Goal: Task Accomplishment & Management: Use online tool/utility

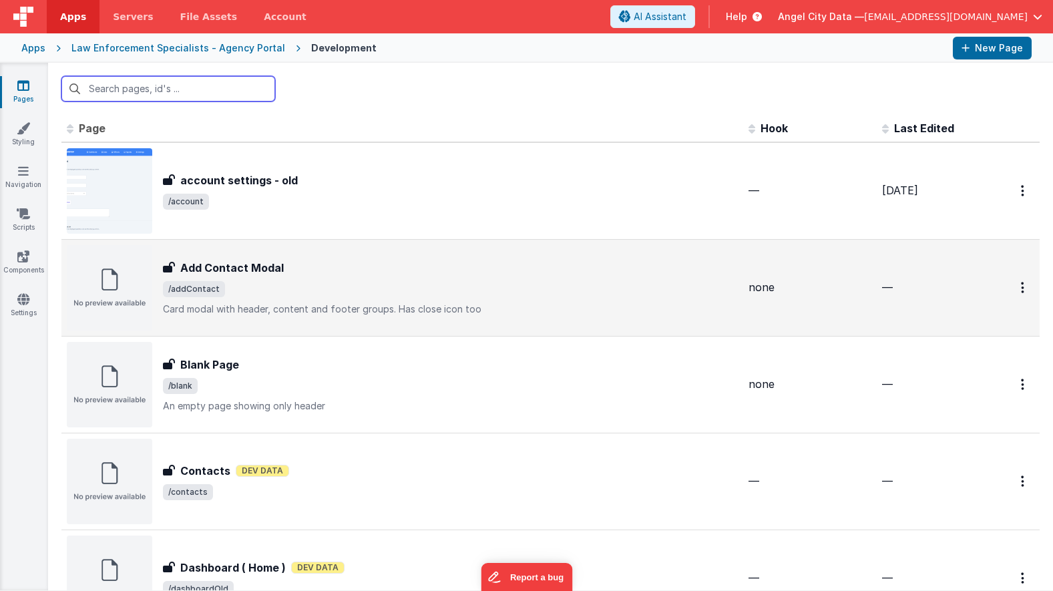
scroll to position [4, 0]
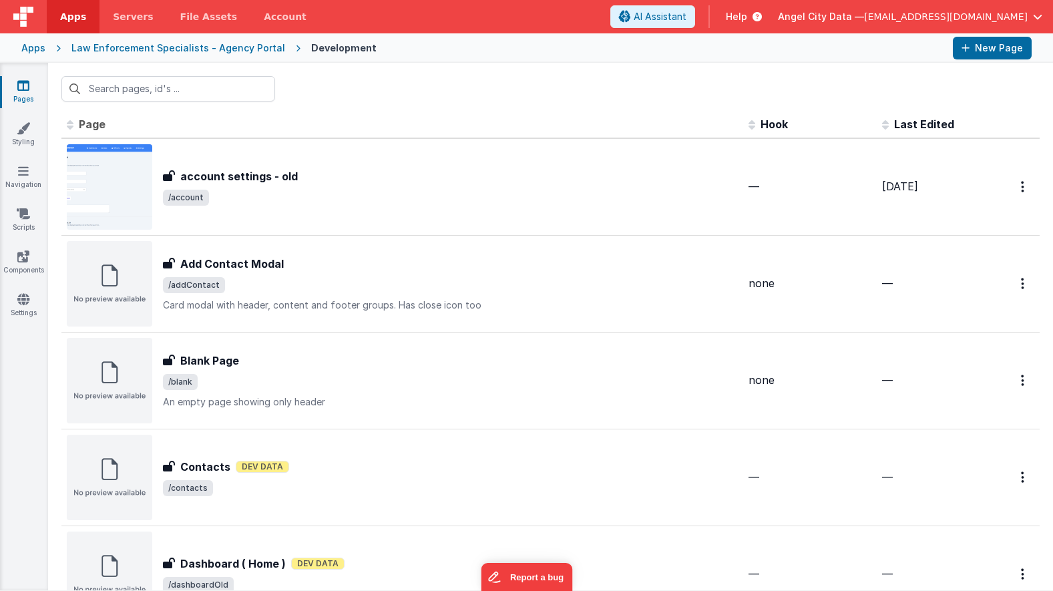
click at [35, 51] on div "Apps" at bounding box center [33, 47] width 24 height 13
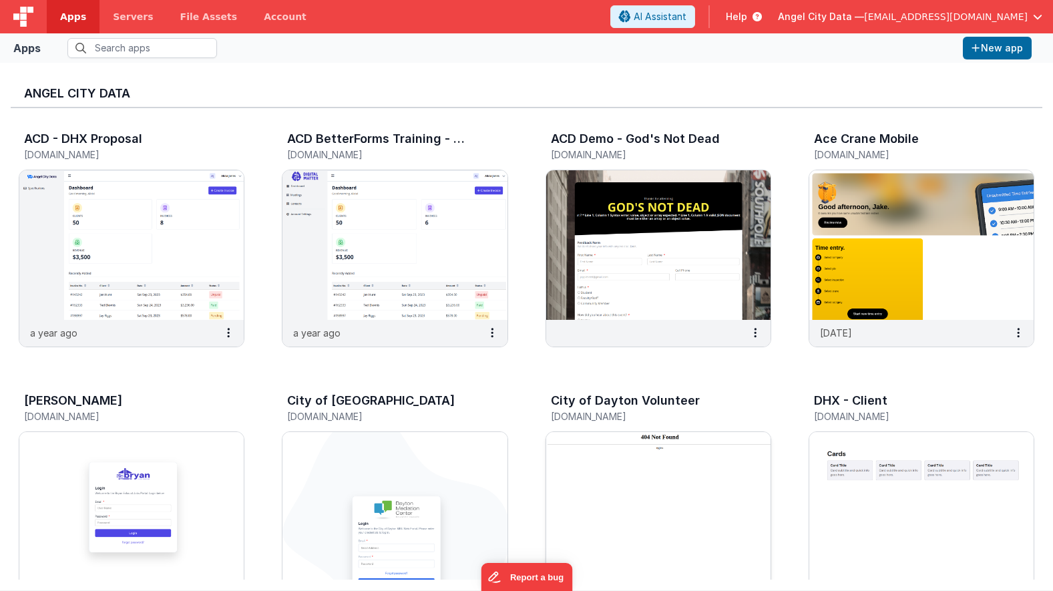
click at [569, 466] on img at bounding box center [658, 507] width 224 height 150
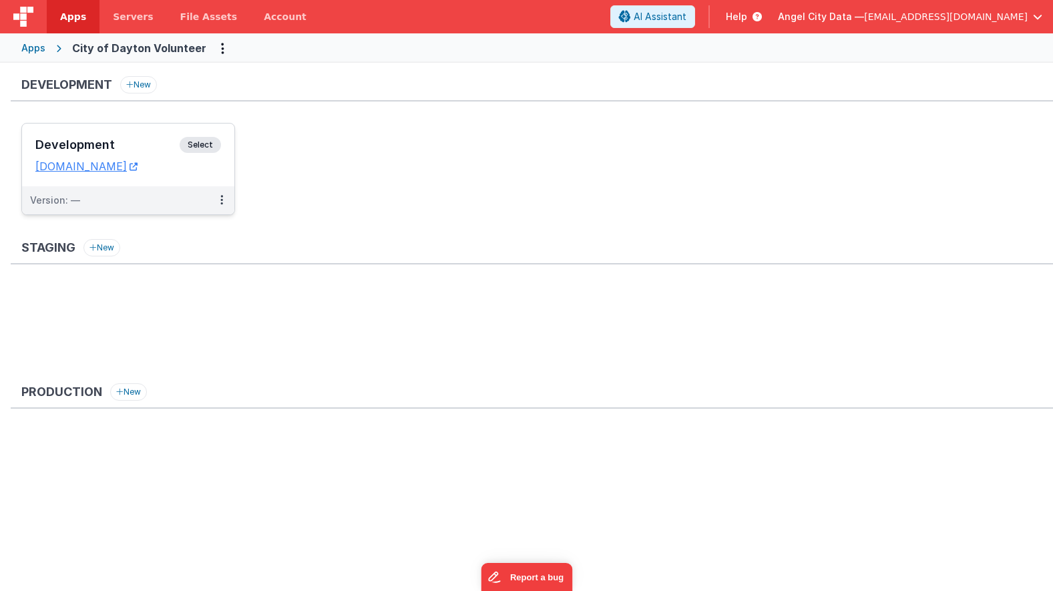
click at [154, 151] on h3 "Development" at bounding box center [107, 144] width 144 height 13
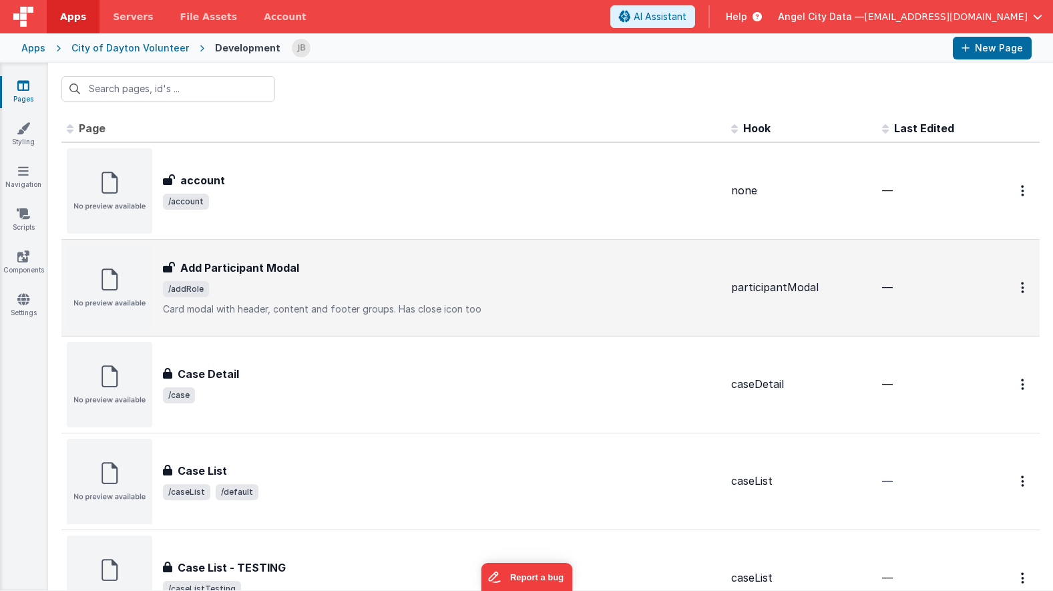
click at [236, 272] on h3 "Add Participant Modal" at bounding box center [239, 268] width 119 height 16
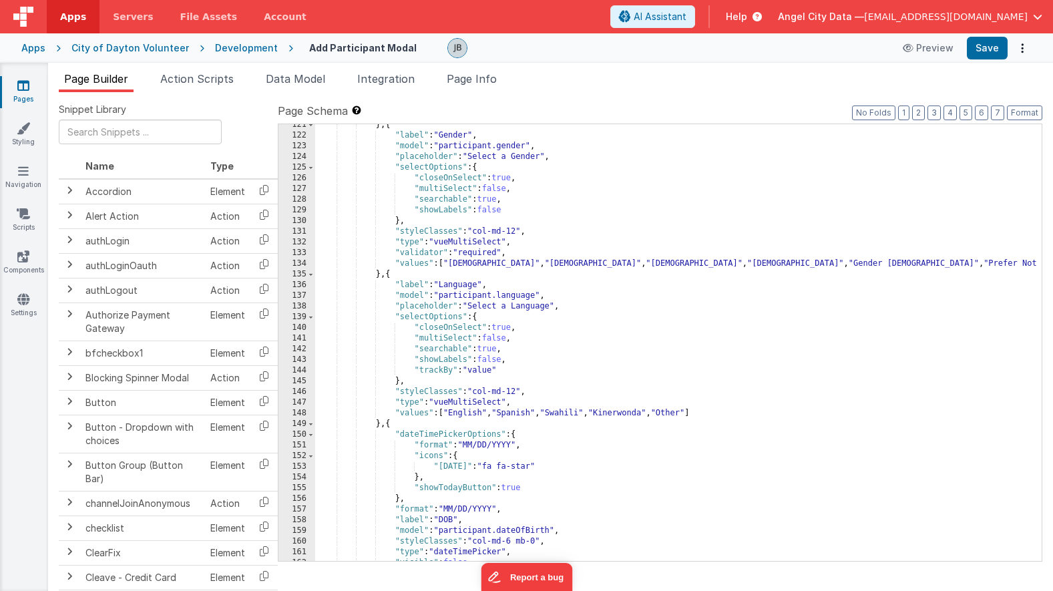
scroll to position [1413, 0]
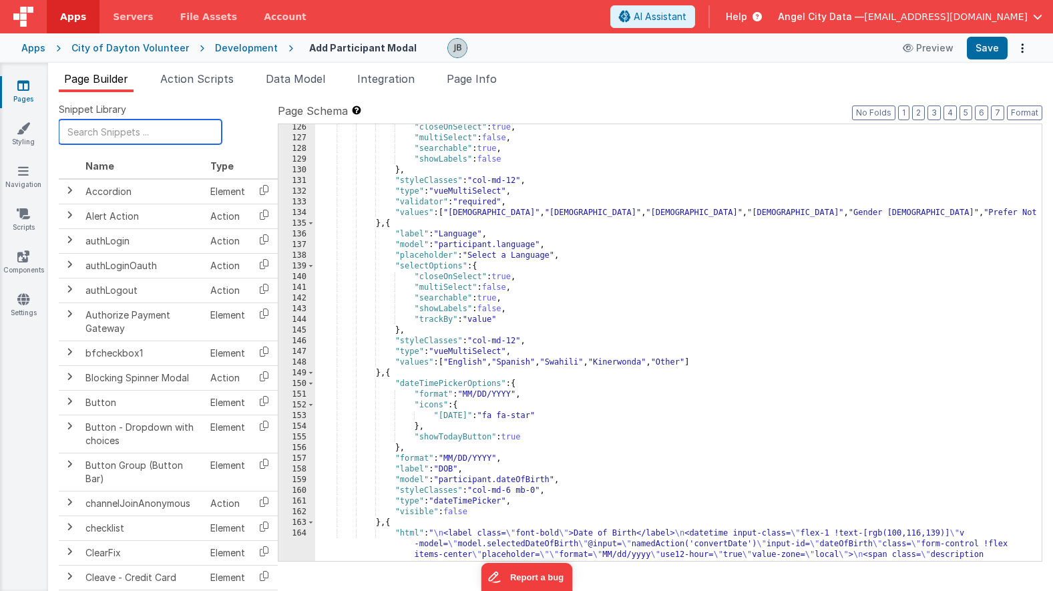
click at [144, 135] on input "text" at bounding box center [140, 132] width 163 height 25
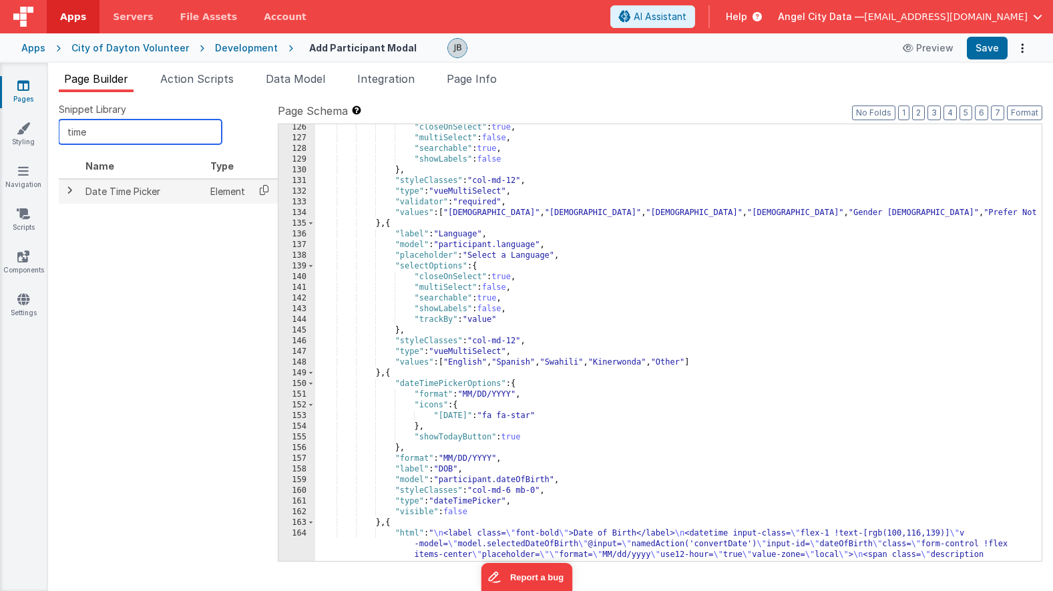
type input "time"
click at [264, 193] on icon at bounding box center [263, 190] width 27 height 21
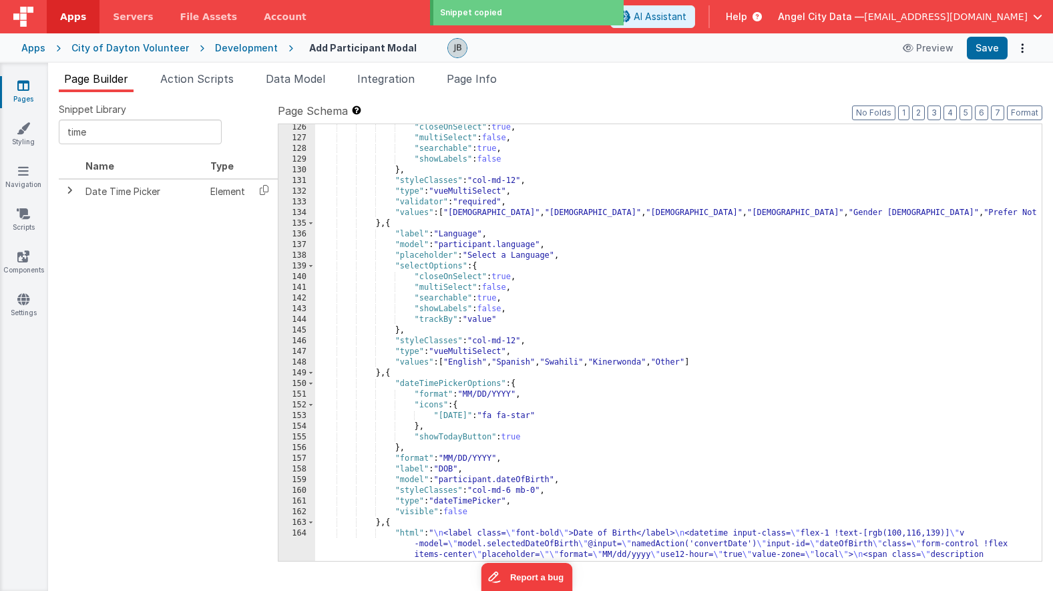
scroll to position [1415, 0]
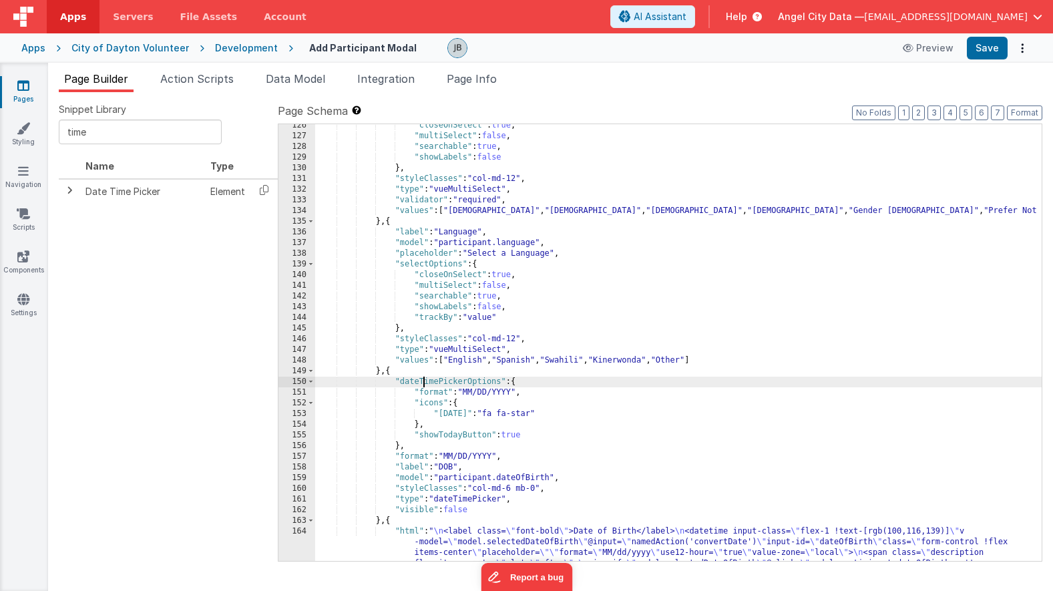
click at [425, 383] on div ""closeOnSelect" : true , "multiSelect" : false , "searchable" : true , "showLab…" at bounding box center [678, 381] width 727 height 522
click at [458, 387] on div ""closeOnSelect" : true , "multiSelect" : false , "searchable" : true , "showLab…" at bounding box center [678, 381] width 727 height 522
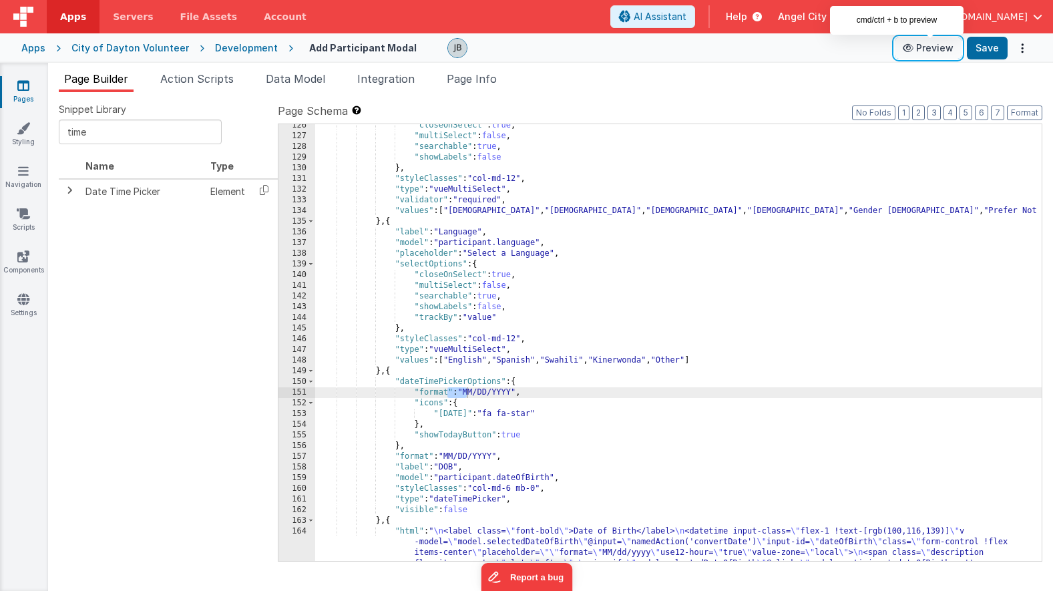
click at [938, 50] on button "Preview" at bounding box center [928, 47] width 67 height 21
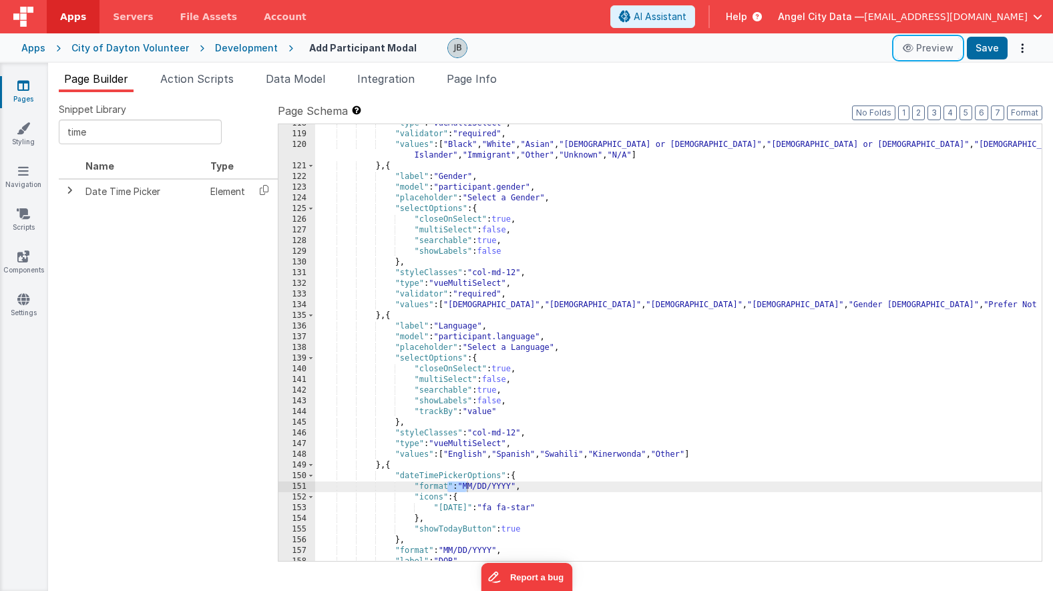
scroll to position [1242, 0]
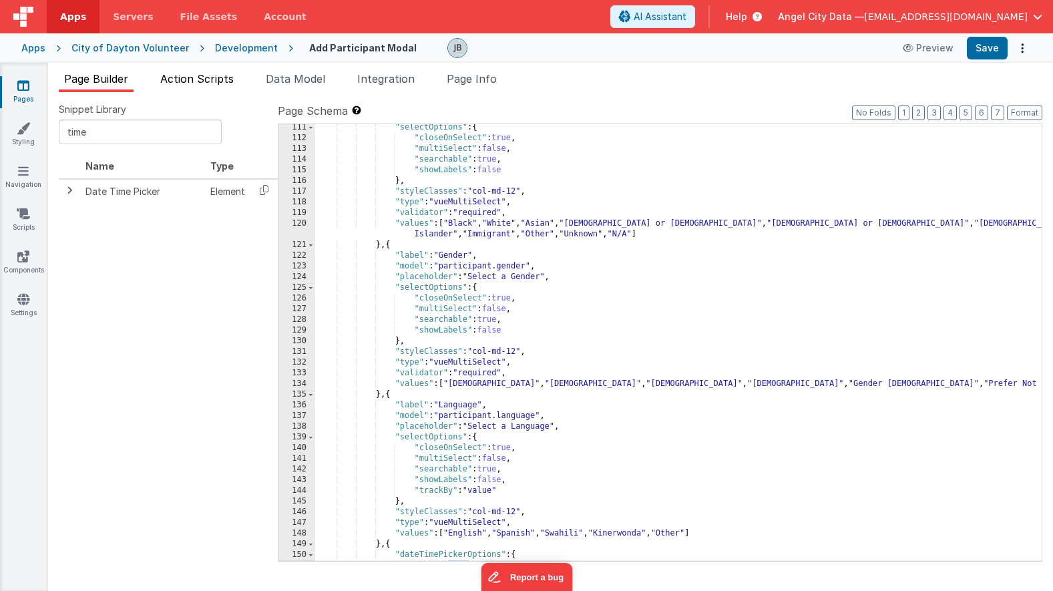
click at [228, 84] on span "Action Scripts" at bounding box center [196, 78] width 73 height 13
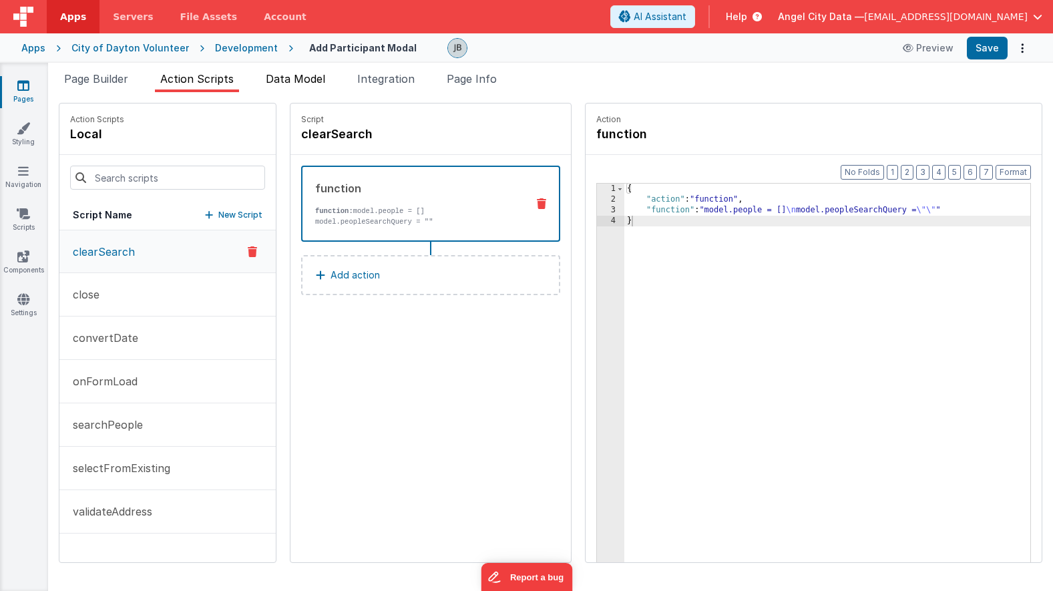
click at [289, 86] on li "Data Model" at bounding box center [295, 81] width 70 height 21
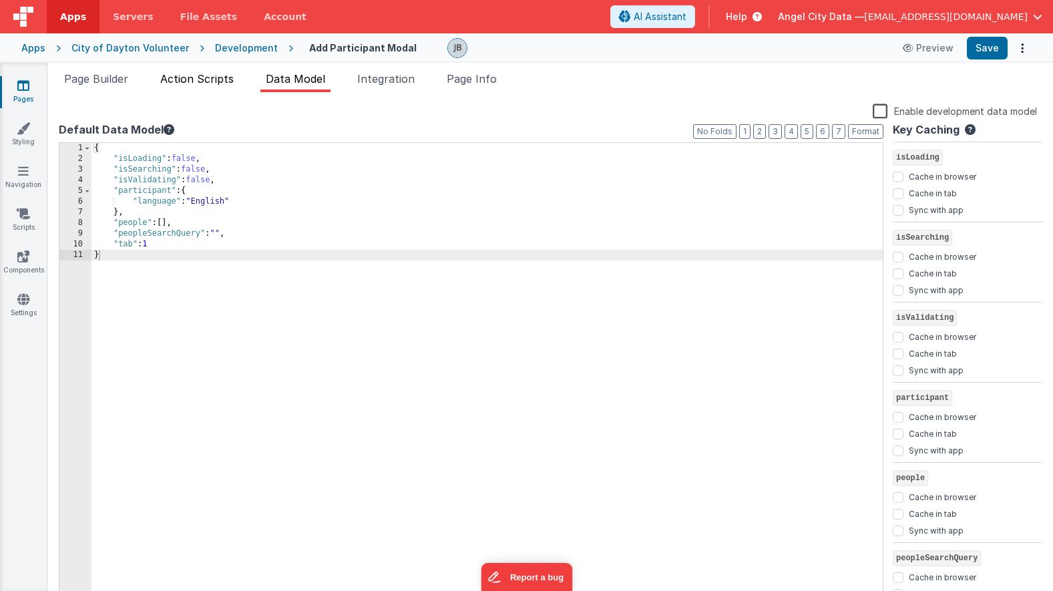
click at [198, 89] on li "Action Scripts" at bounding box center [197, 81] width 84 height 21
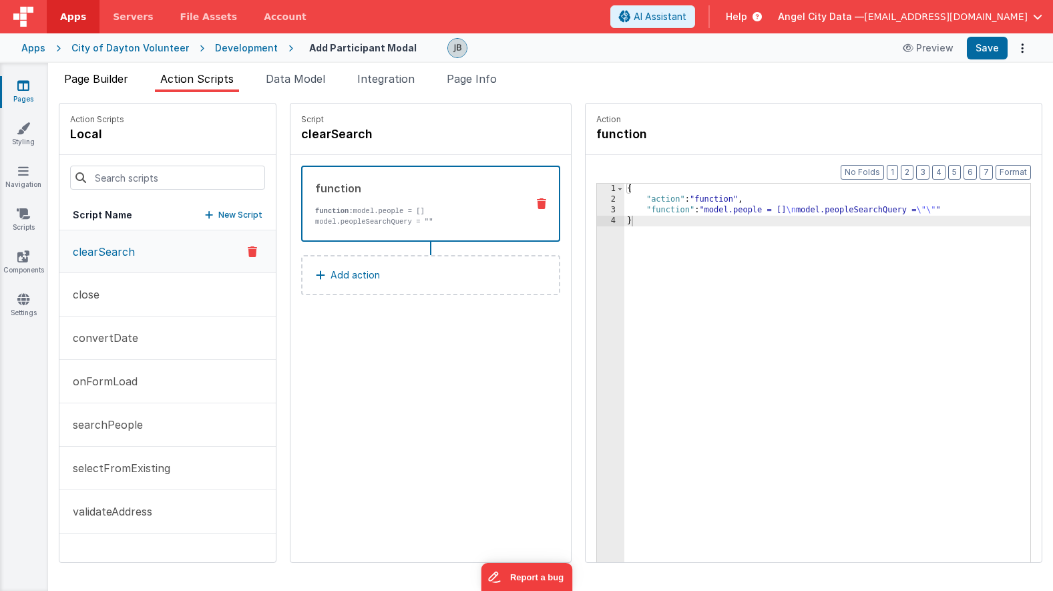
click at [104, 85] on li "Page Builder" at bounding box center [96, 81] width 75 height 21
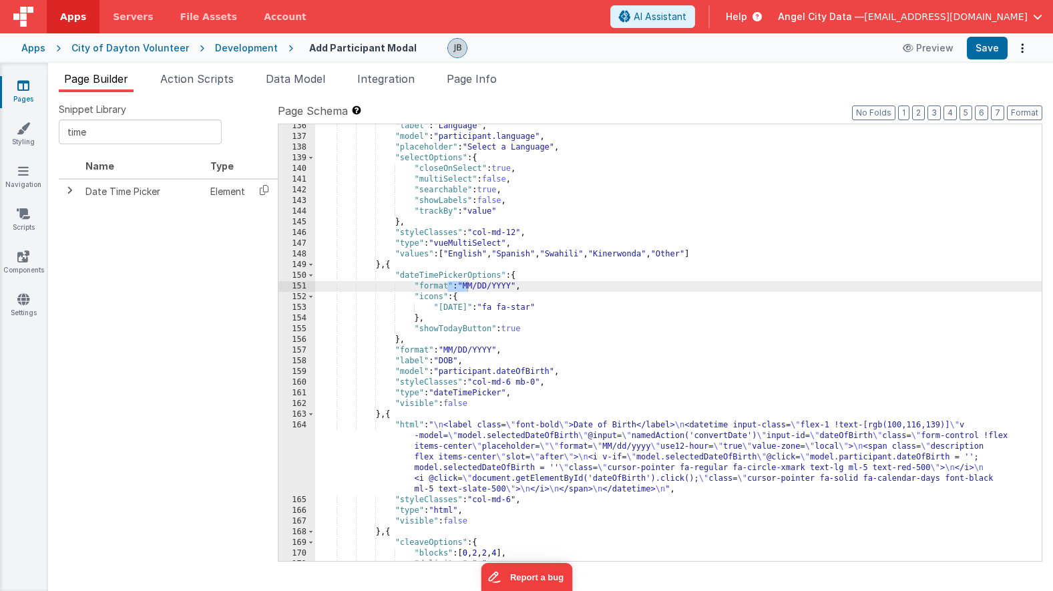
scroll to position [1521, 0]
click at [39, 51] on div "Apps" at bounding box center [33, 47] width 24 height 13
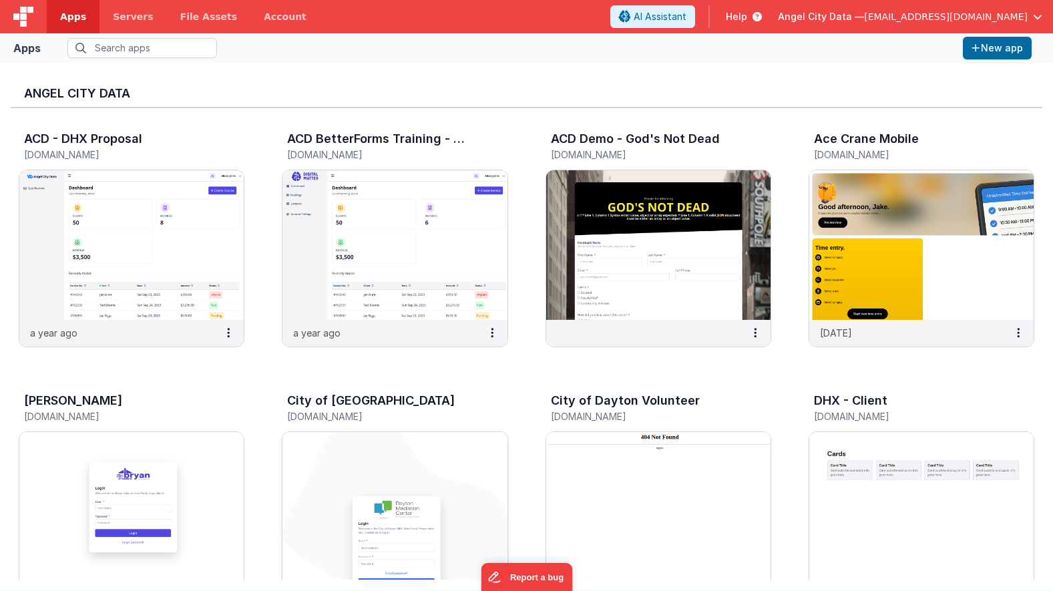
click at [305, 465] on img at bounding box center [395, 507] width 224 height 150
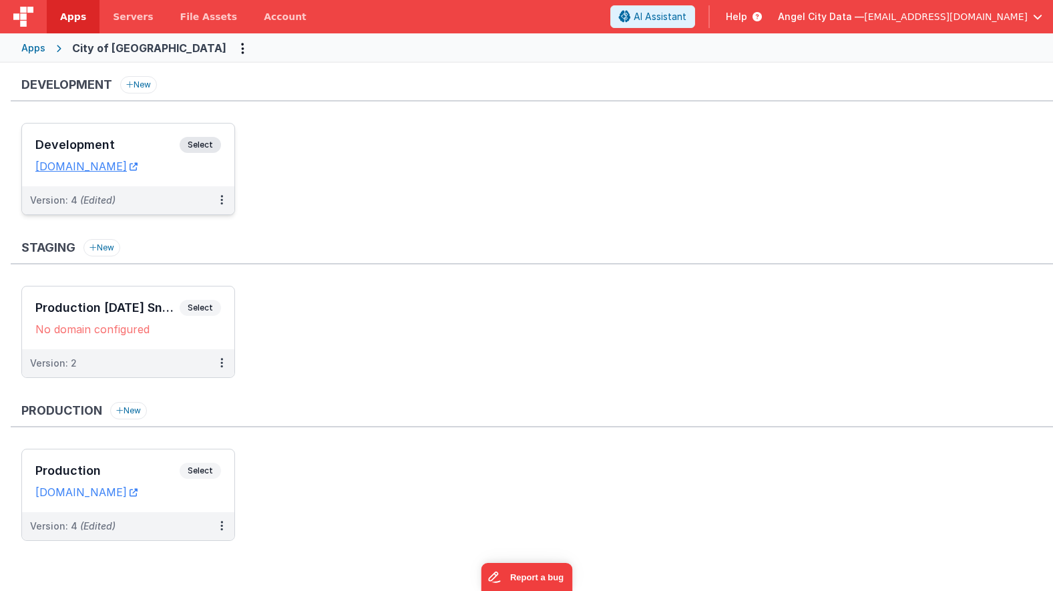
click at [98, 144] on h3 "Development" at bounding box center [107, 144] width 144 height 13
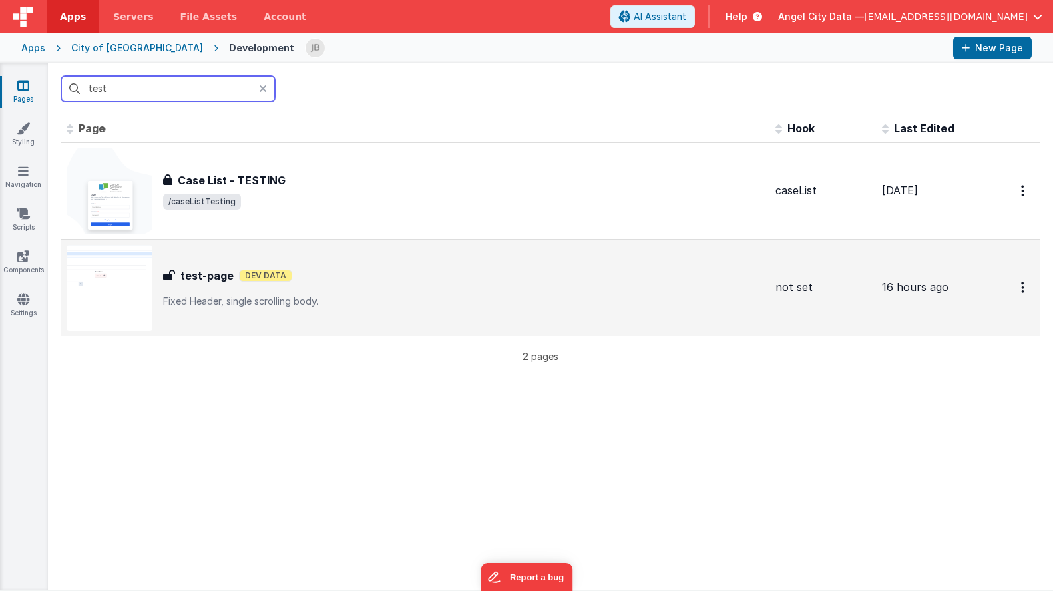
type input "test"
click at [217, 272] on h3 "test-page" at bounding box center [206, 276] width 53 height 16
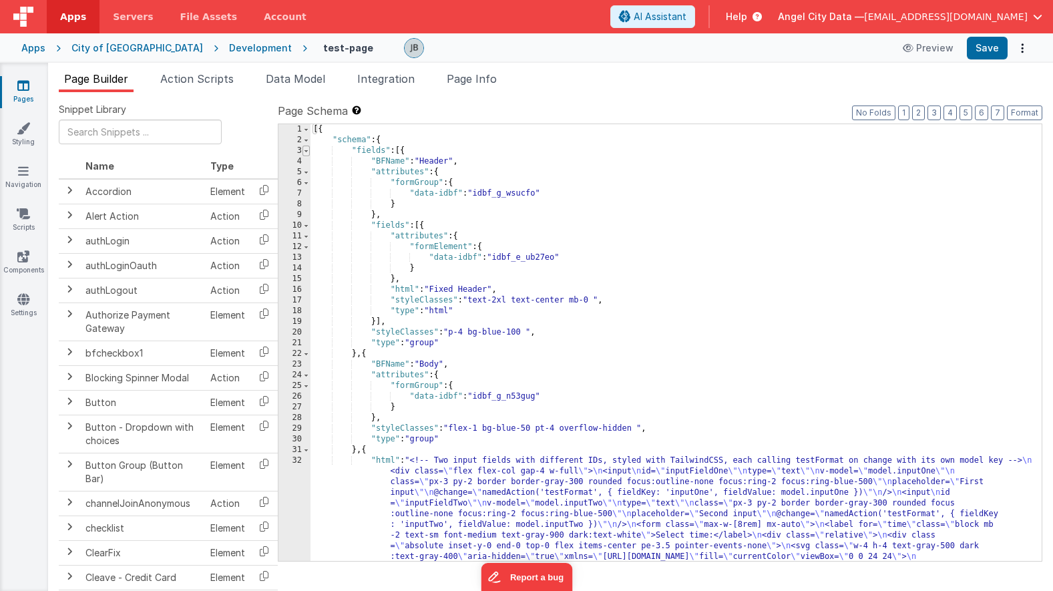
click at [305, 153] on span at bounding box center [306, 151] width 7 height 11
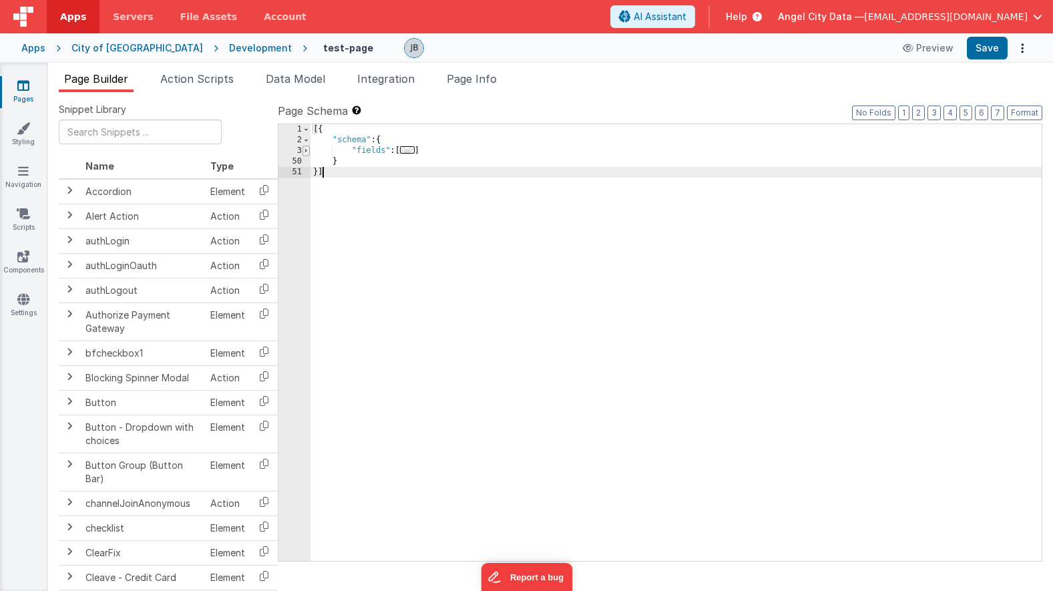
click at [305, 153] on span at bounding box center [306, 151] width 7 height 11
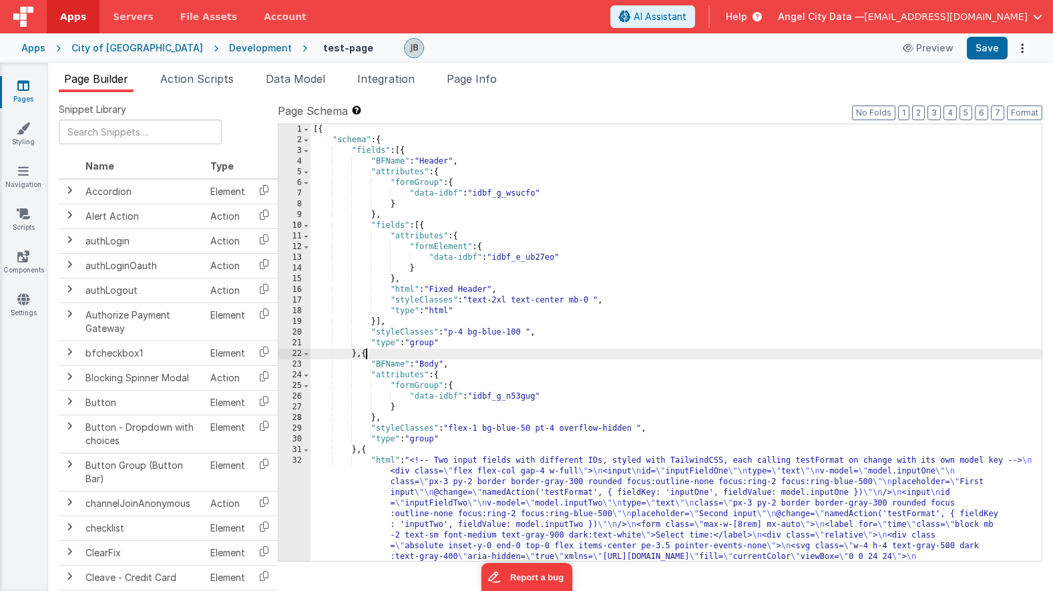
click at [366, 359] on div "[{ "schema" : { "fields" : [{ "BFName" : "Header" , "attributes" : { "formGroup…" at bounding box center [676, 433] width 731 height 618
click at [365, 453] on div "[{ "schema" : { "fields" : [{ "BFName" : "Header" , "attributes" : { "formGroup…" at bounding box center [676, 433] width 731 height 618
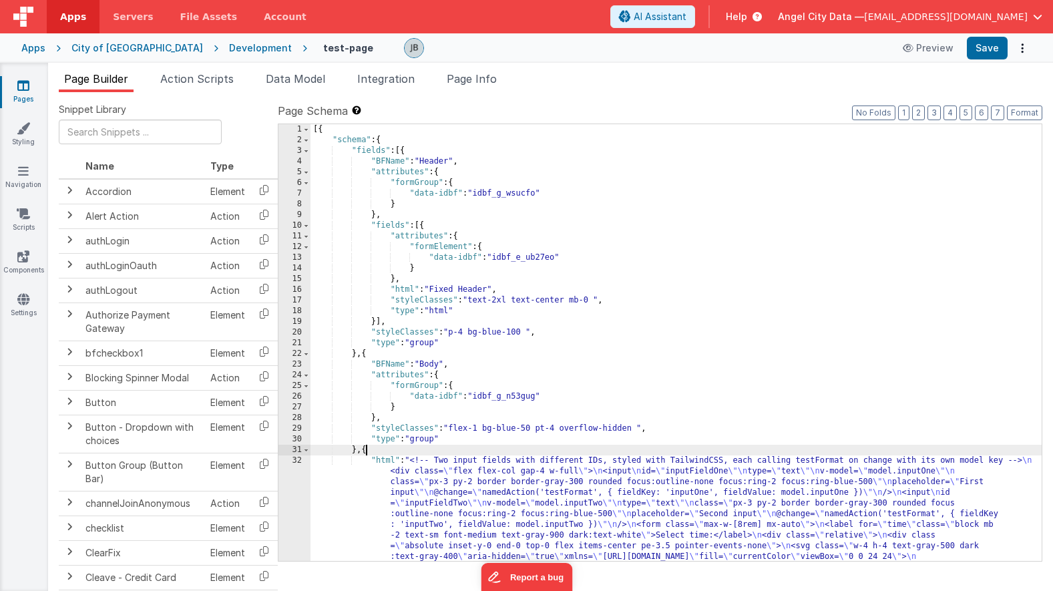
paste textarea
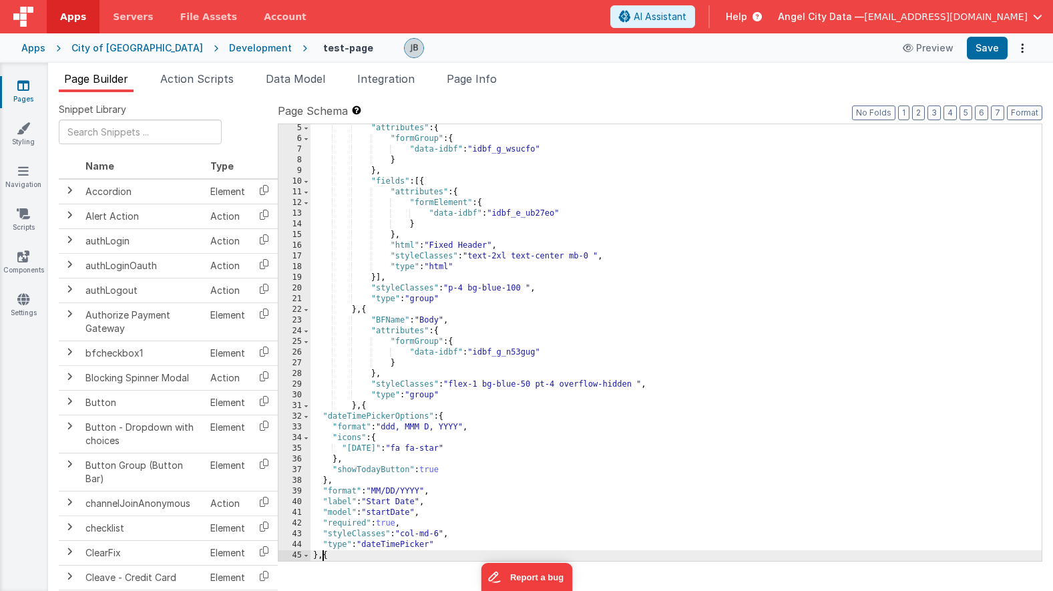
scroll to position [43, 0]
click at [990, 46] on button "Save" at bounding box center [987, 48] width 41 height 23
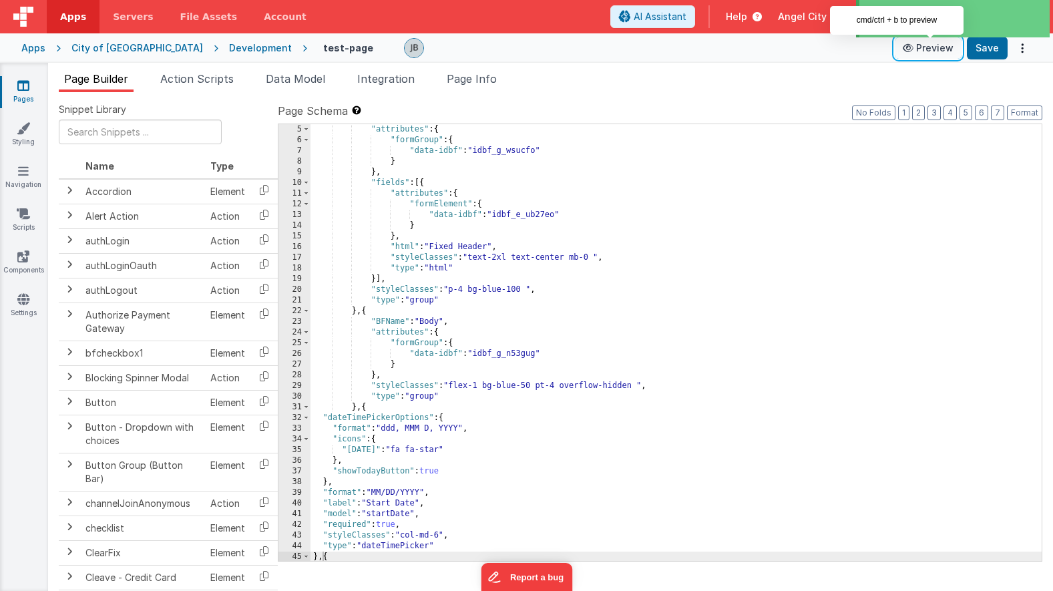
click at [927, 53] on button "Preview" at bounding box center [928, 47] width 67 height 21
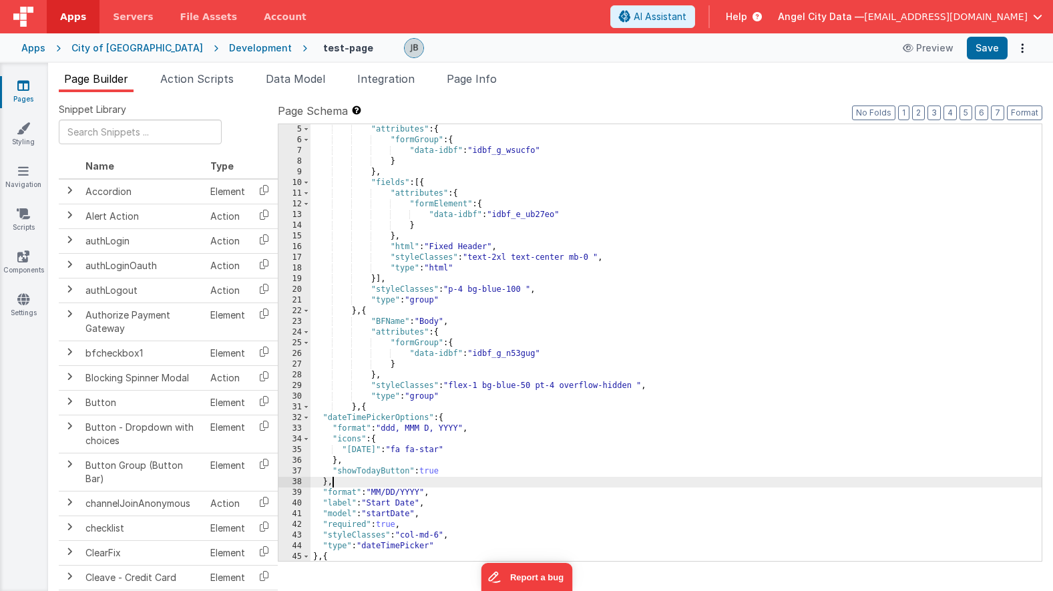
click at [401, 484] on div ""attributes" : { "formGroup" : { "data-idbf" : "idbf_g_wsucfo" } } , "fields" :…" at bounding box center [676, 433] width 731 height 618
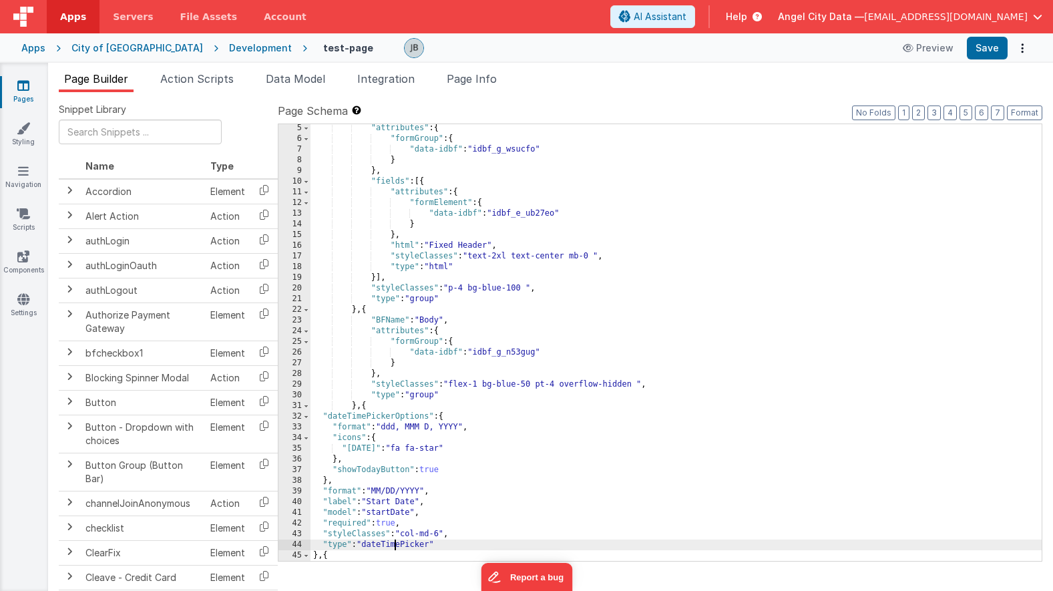
click at [393, 543] on div ""attributes" : { "formGroup" : { "data-idbf" : "idbf_g_wsucfo" } } , "fields" :…" at bounding box center [676, 432] width 731 height 618
click at [399, 540] on div ""attributes" : { "formGroup" : { "data-idbf" : "idbf_g_wsucfo" } } , "fields" :…" at bounding box center [676, 432] width 731 height 618
click at [986, 53] on button "Save" at bounding box center [987, 48] width 41 height 23
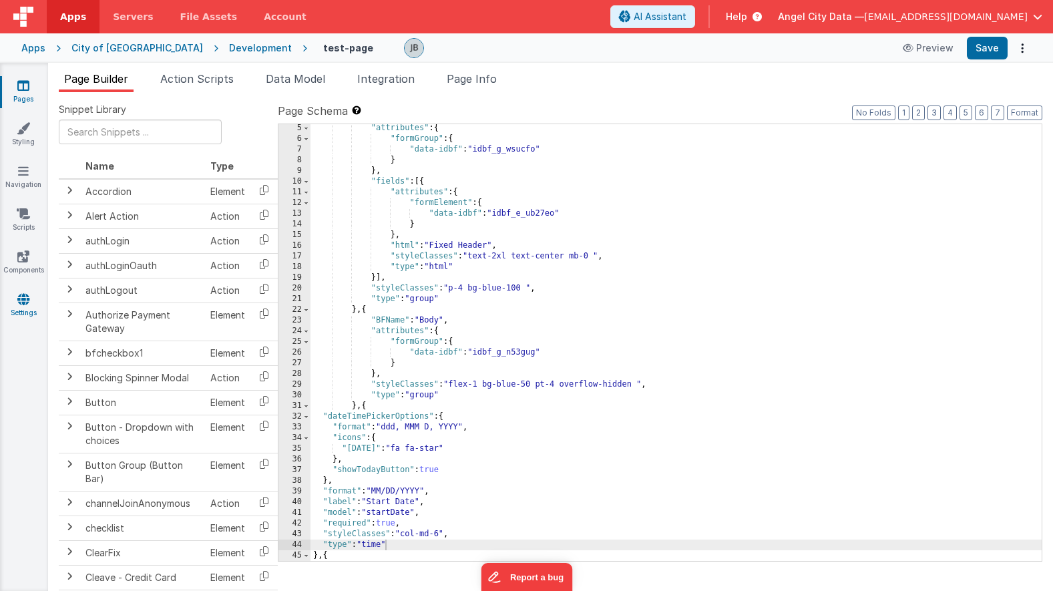
click at [27, 299] on icon at bounding box center [23, 299] width 12 height 13
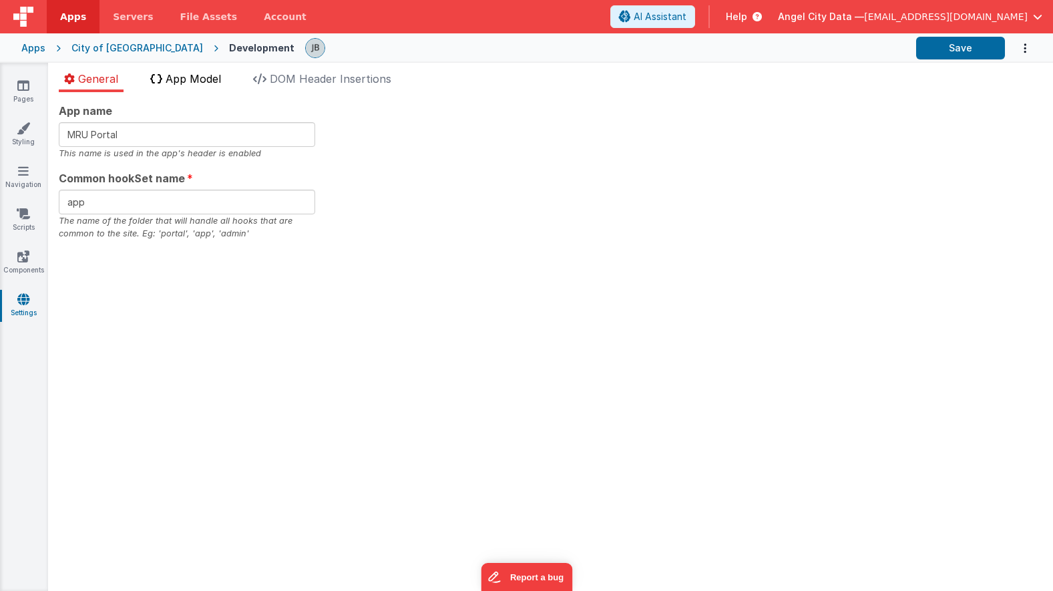
click at [208, 78] on span "App Model" at bounding box center [193, 78] width 55 height 13
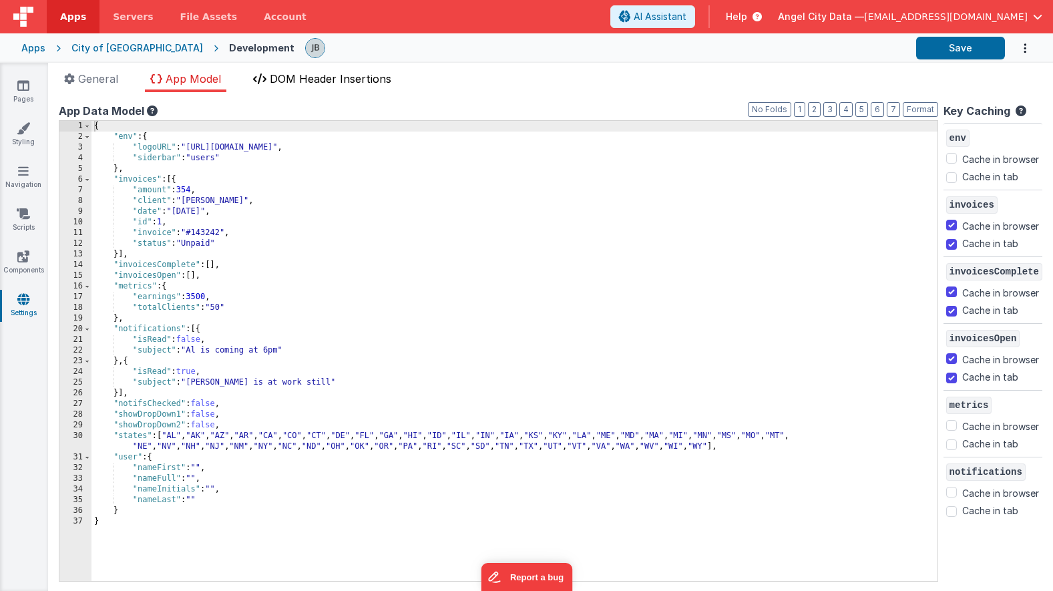
click at [297, 75] on span "DOM Header Insertions" at bounding box center [331, 78] width 122 height 13
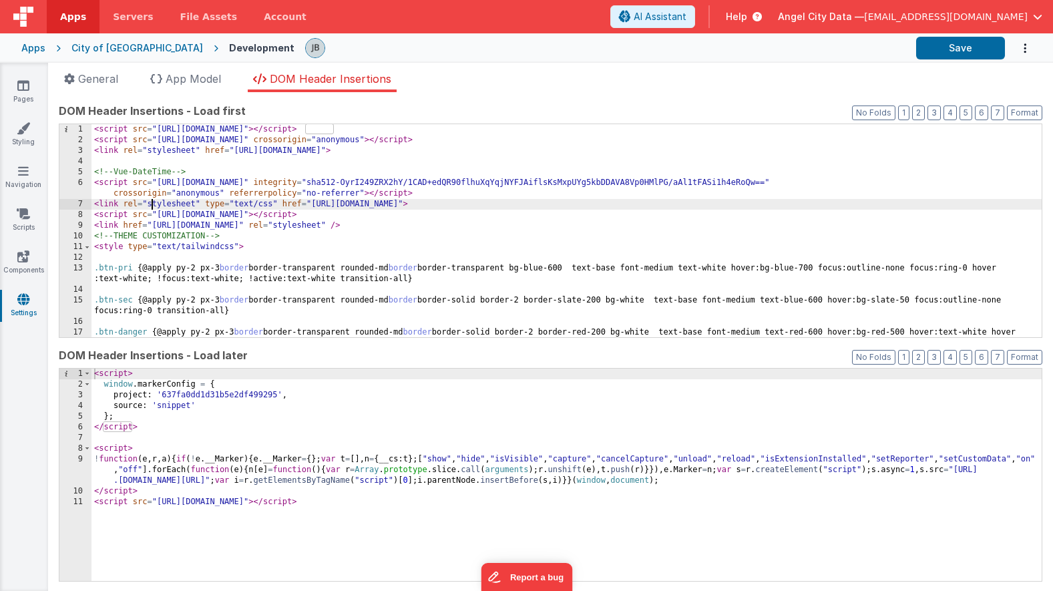
click at [152, 199] on div "< script src = "https://cdn.tailwindcss.com" > </ script > < script src = "http…" at bounding box center [567, 246] width 950 height 245
click at [312, 227] on div "< script src = "https://cdn.tailwindcss.com" > </ script > < script src = "http…" at bounding box center [567, 246] width 950 height 245
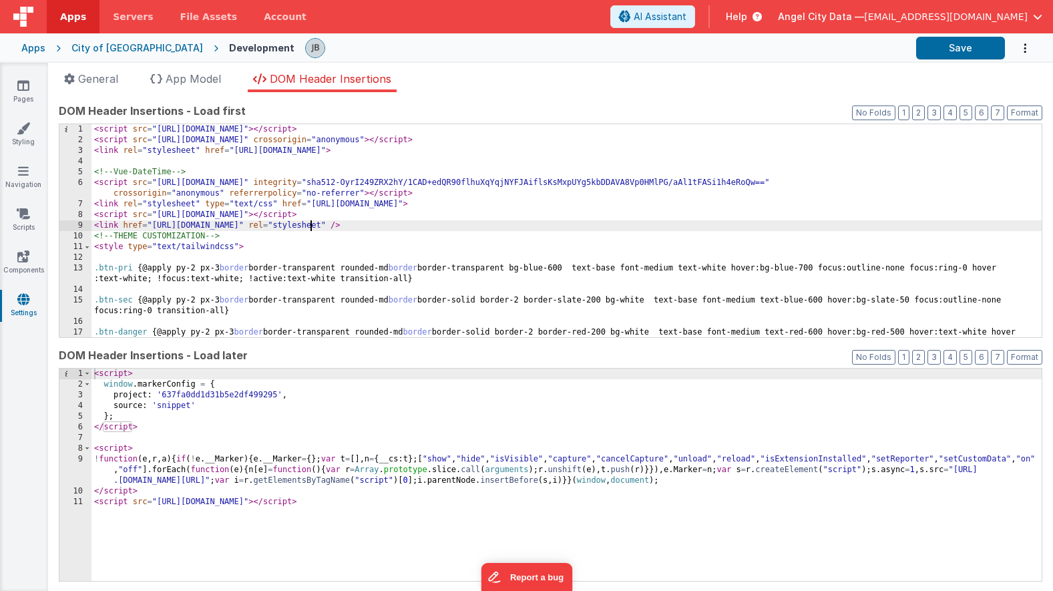
click at [312, 227] on div "< script src = "https://cdn.tailwindcss.com" > </ script > < script src = "http…" at bounding box center [567, 246] width 950 height 245
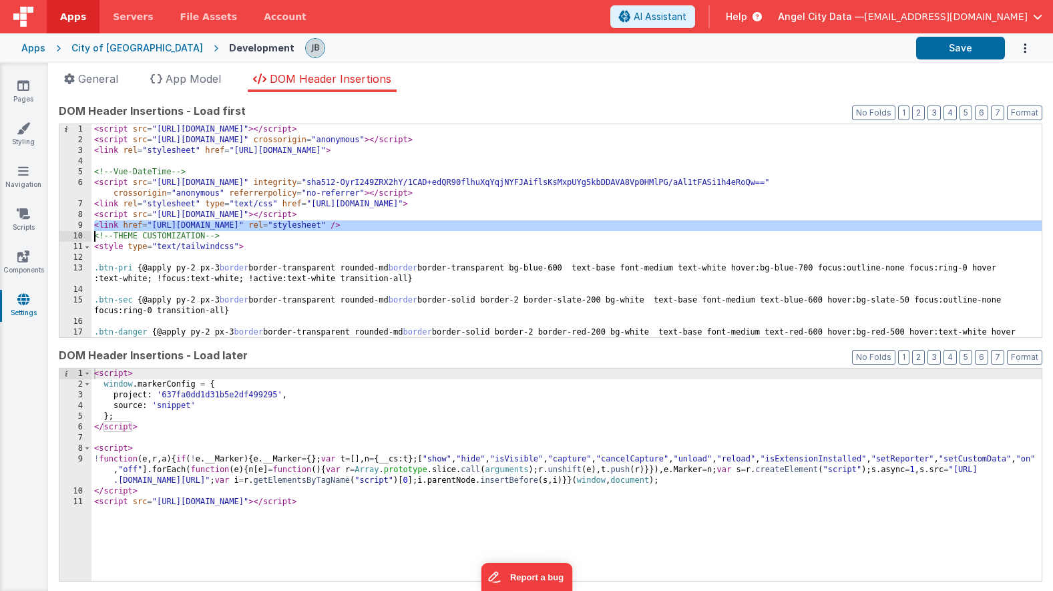
click at [285, 226] on div "< script src = "https://cdn.tailwindcss.com" > </ script > < script src = "http…" at bounding box center [567, 246] width 950 height 245
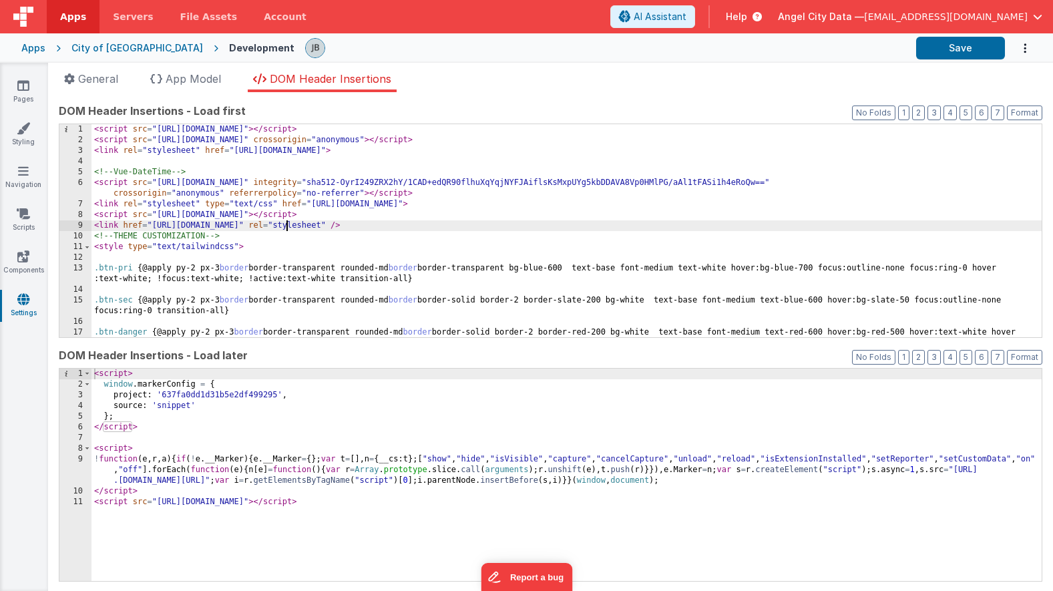
click at [285, 226] on div "< script src = "https://cdn.tailwindcss.com" > </ script > < script src = "http…" at bounding box center [567, 246] width 950 height 245
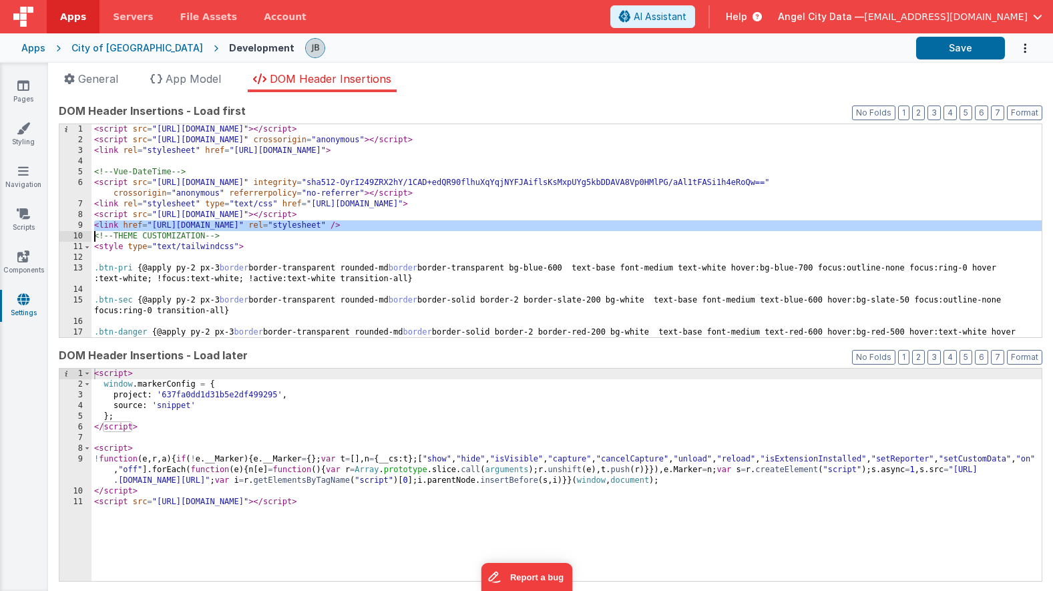
click at [285, 226] on div "< script src = "https://cdn.tailwindcss.com" > </ script > < script src = "http…" at bounding box center [567, 246] width 950 height 245
click at [269, 226] on div "< script src = "https://cdn.tailwindcss.com" > </ script > < script src = "http…" at bounding box center [567, 246] width 950 height 245
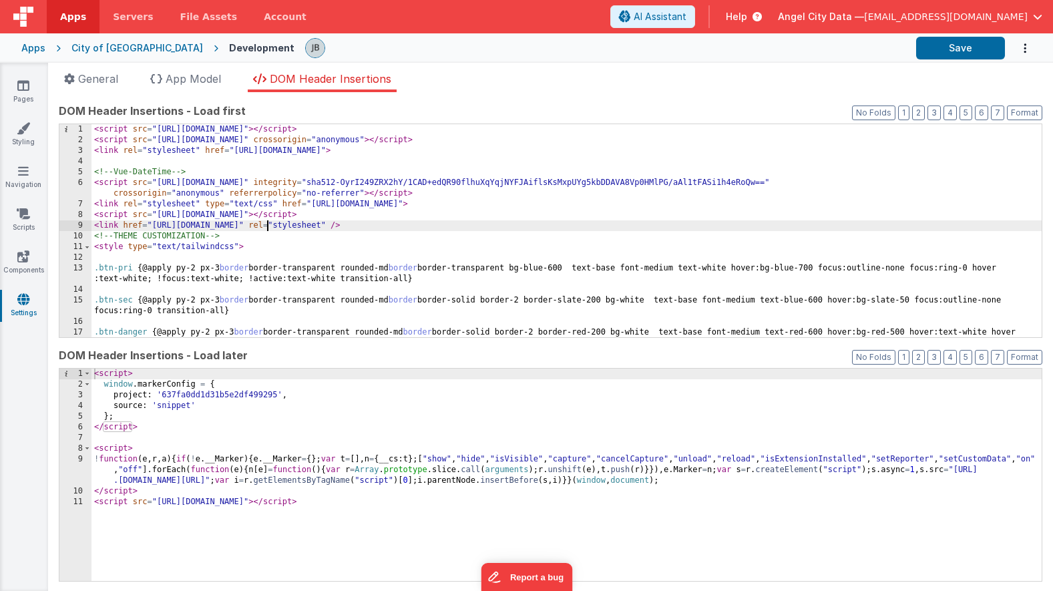
click at [269, 226] on div "< script src = "https://cdn.tailwindcss.com" > </ script > < script src = "http…" at bounding box center [567, 246] width 950 height 245
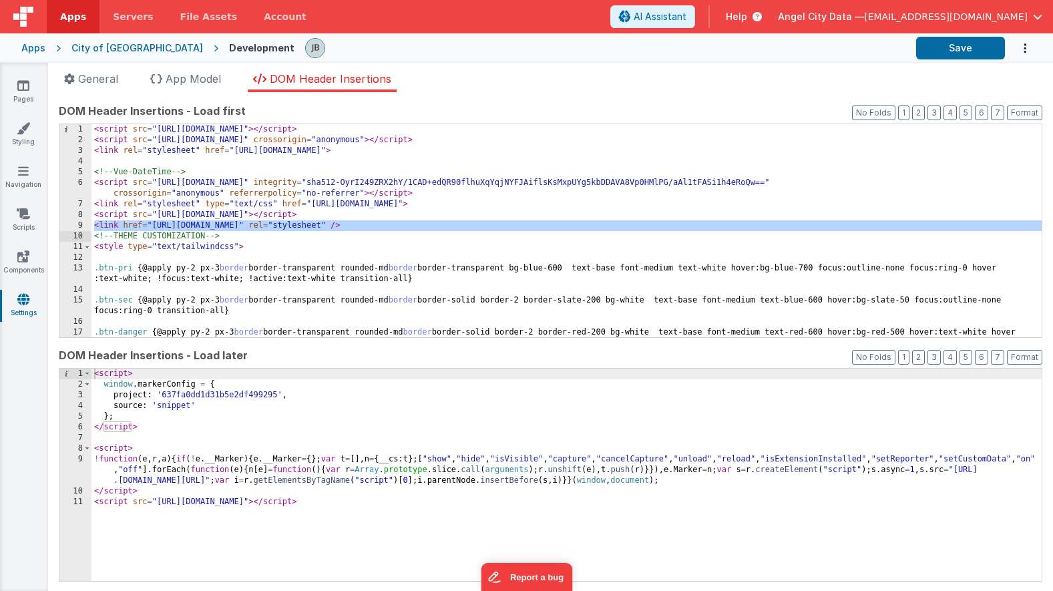
click at [240, 223] on div "< script src = "https://cdn.tailwindcss.com" > </ script > < script src = "http…" at bounding box center [567, 246] width 950 height 245
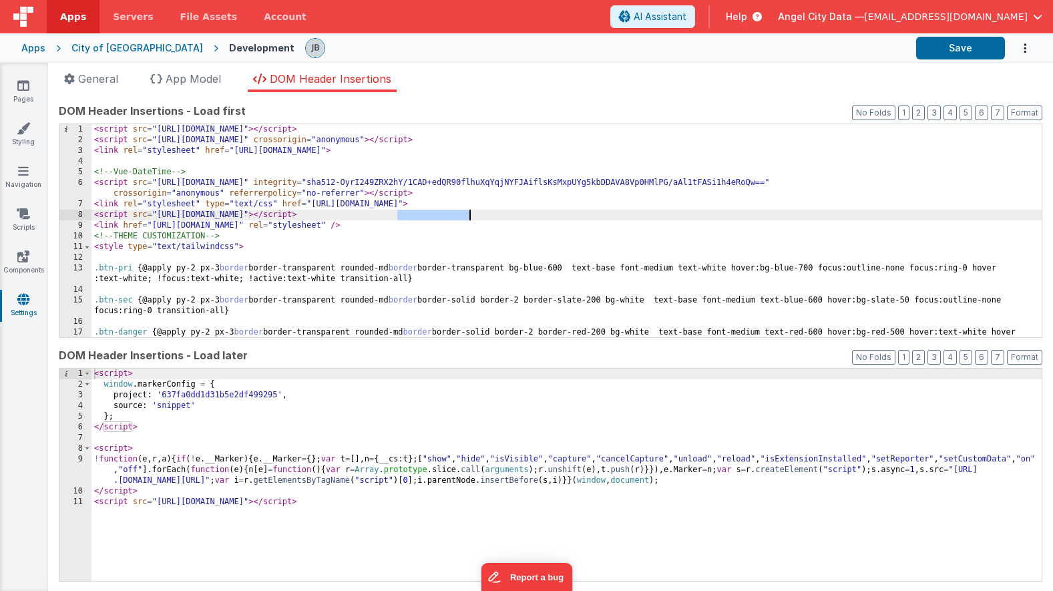
drag, startPoint x: 398, startPoint y: 212, endPoint x: 468, endPoint y: 218, distance: 70.3
click at [468, 218] on div "< script src = "https://cdn.tailwindcss.com" > </ script > < script src = "http…" at bounding box center [567, 246] width 950 height 245
click at [420, 214] on div "< script src = "https://cdn.tailwindcss.com" > </ script > < script src = "http…" at bounding box center [567, 246] width 950 height 245
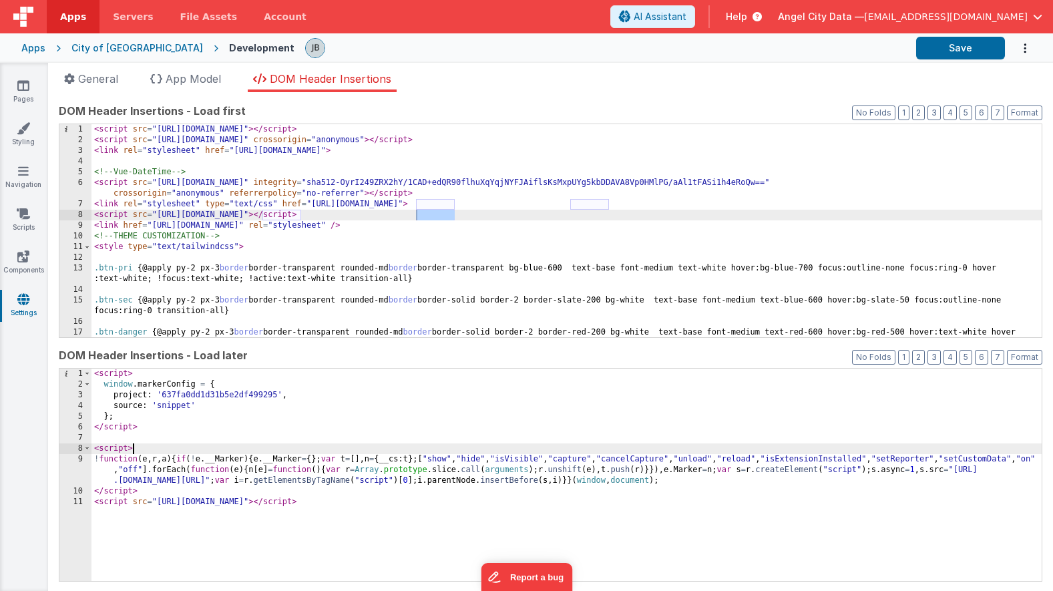
click at [261, 447] on div "< script > window . markerConfig = { project : '637fa0dd1d31b5e2df499295' , sou…" at bounding box center [567, 486] width 950 height 234
click at [208, 512] on div "< script > window . markerConfig = { project : '637fa0dd1d31b5e2df499295' , sou…" at bounding box center [567, 486] width 950 height 234
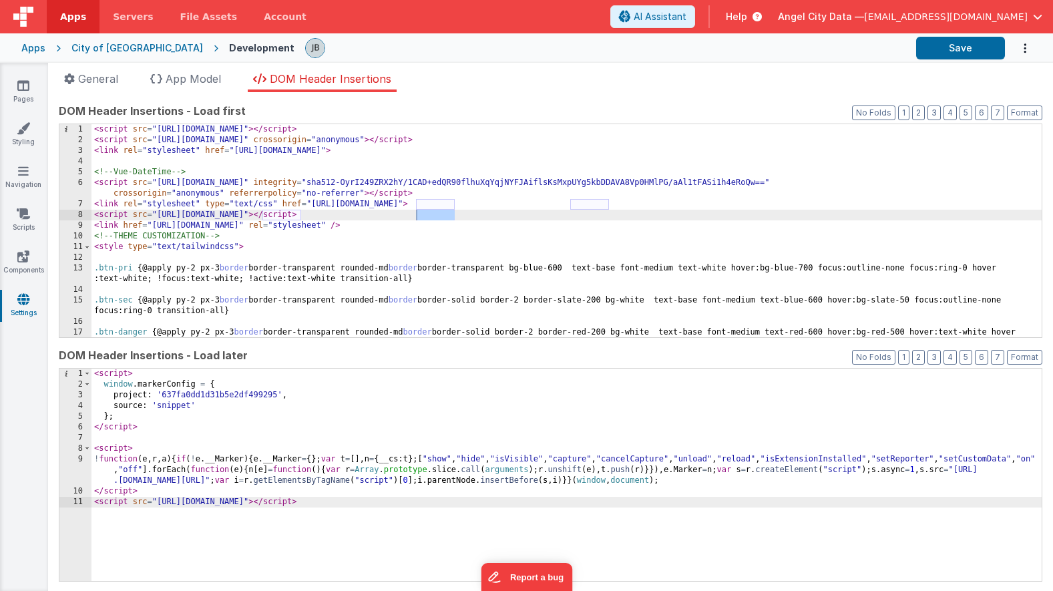
click at [437, 214] on div "< script src = "https://cdn.tailwindcss.com" > </ script > < script src = "http…" at bounding box center [567, 246] width 950 height 245
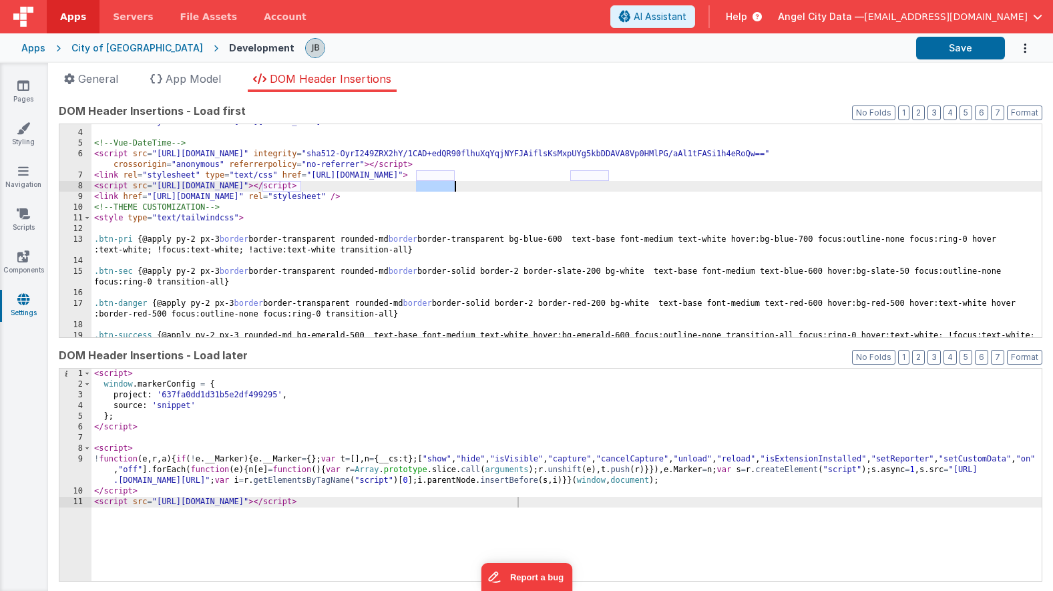
scroll to position [12, 0]
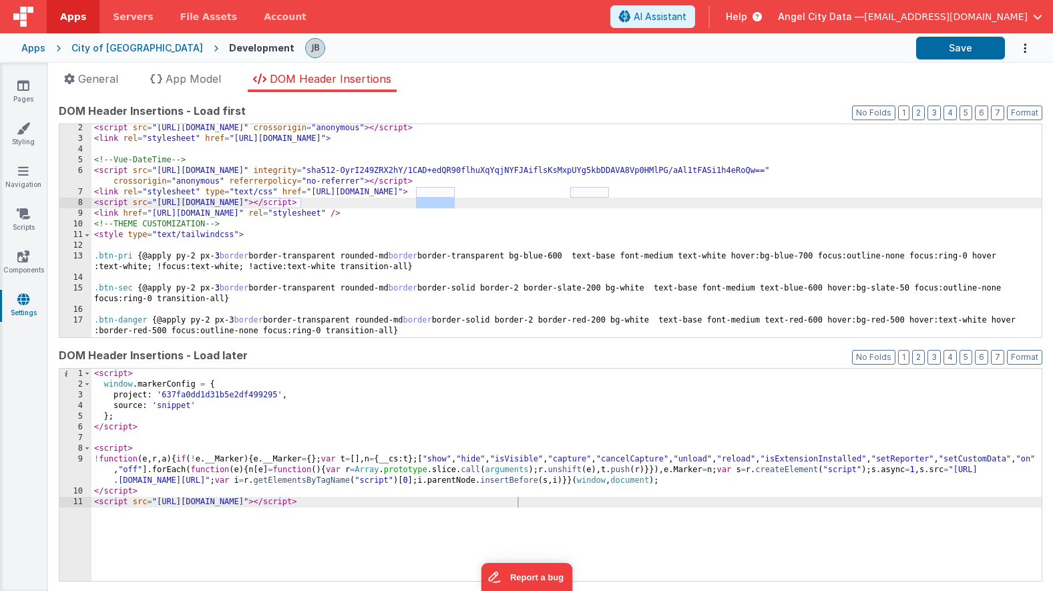
click at [289, 462] on div "< script > window . markerConfig = { project : '637fa0dd1d31b5e2df499295' , sou…" at bounding box center [567, 486] width 950 height 234
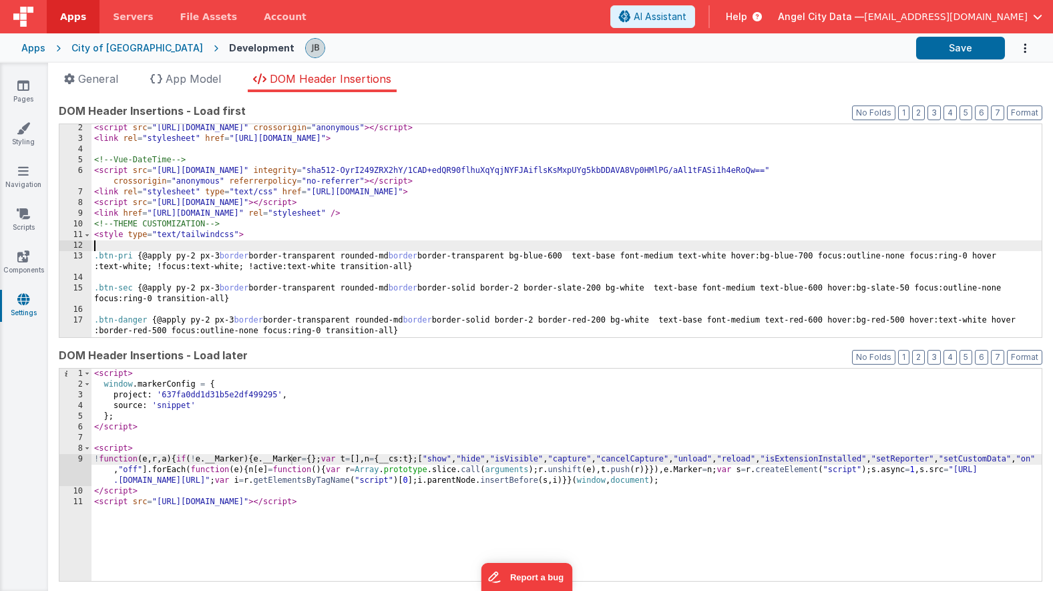
click at [128, 243] on div "< script src = "https://kit.fontawesome.com/b2a1e57614.js" crossorigin = "anony…" at bounding box center [567, 240] width 950 height 234
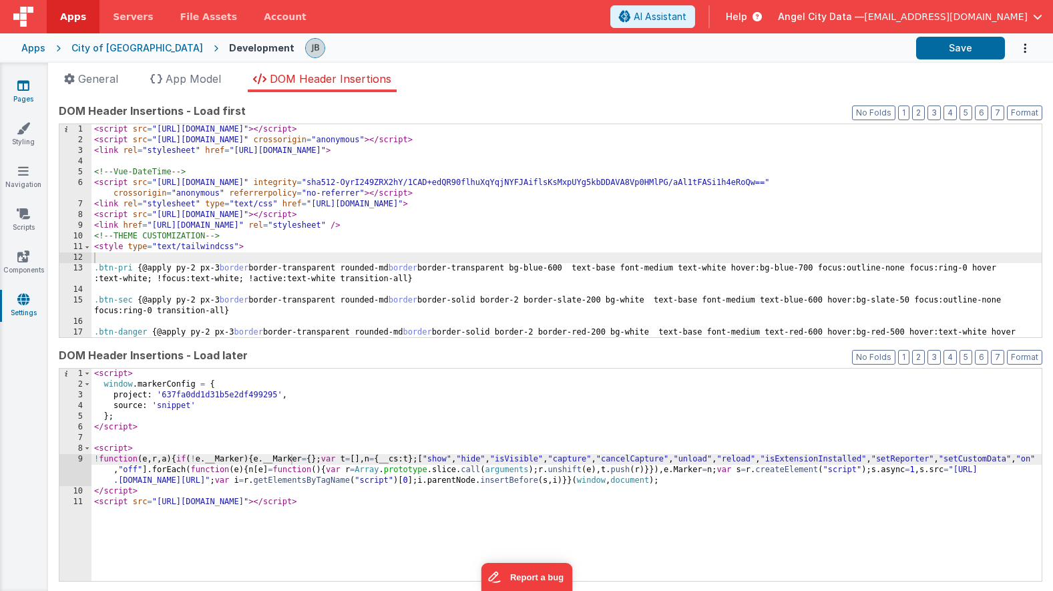
click at [29, 84] on icon at bounding box center [23, 85] width 12 height 13
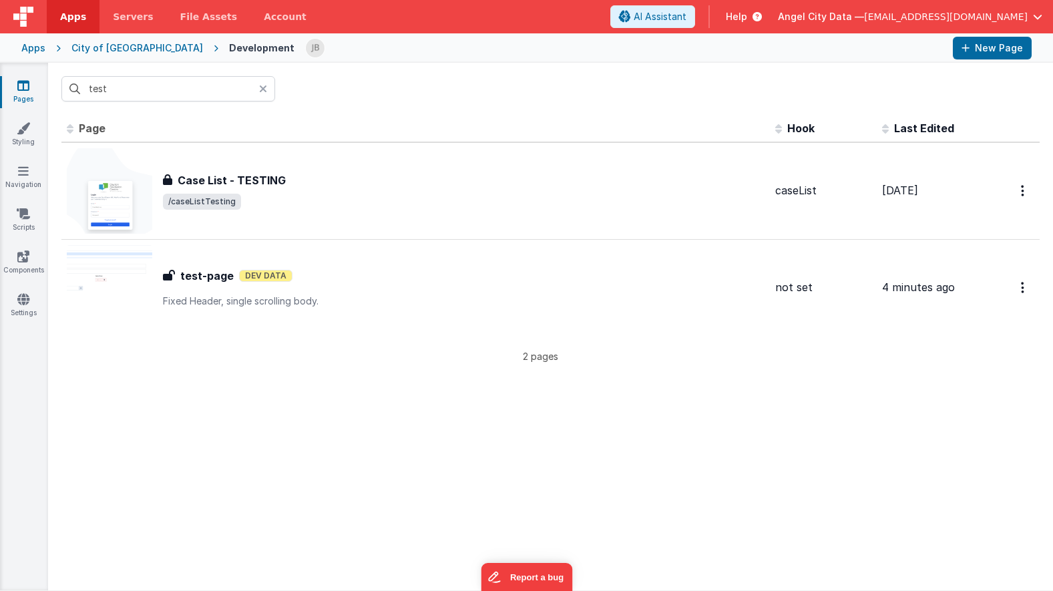
click at [267, 89] on div at bounding box center [267, 88] width 16 height 25
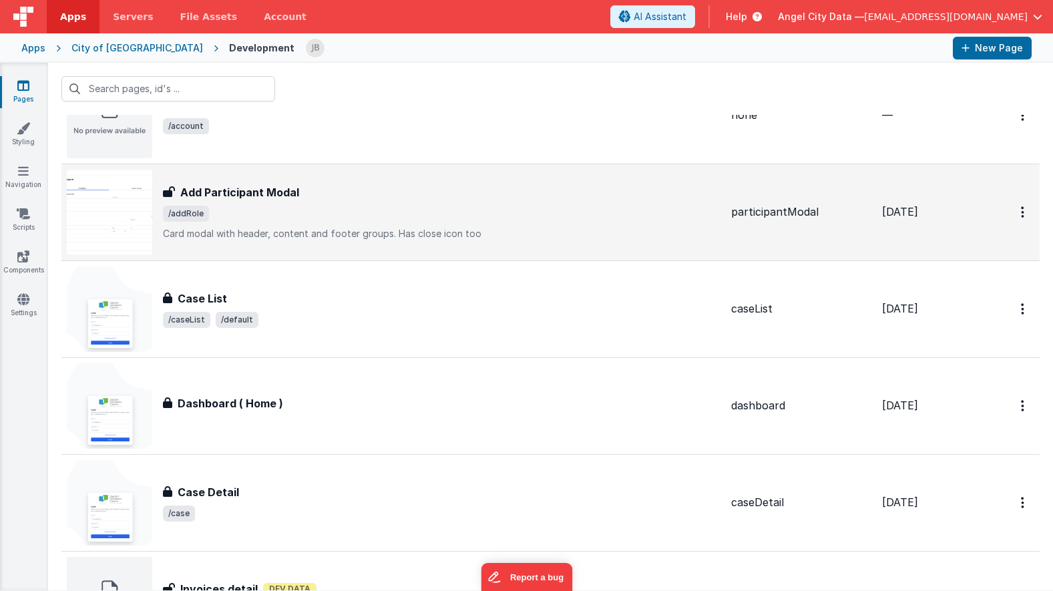
scroll to position [83, 0]
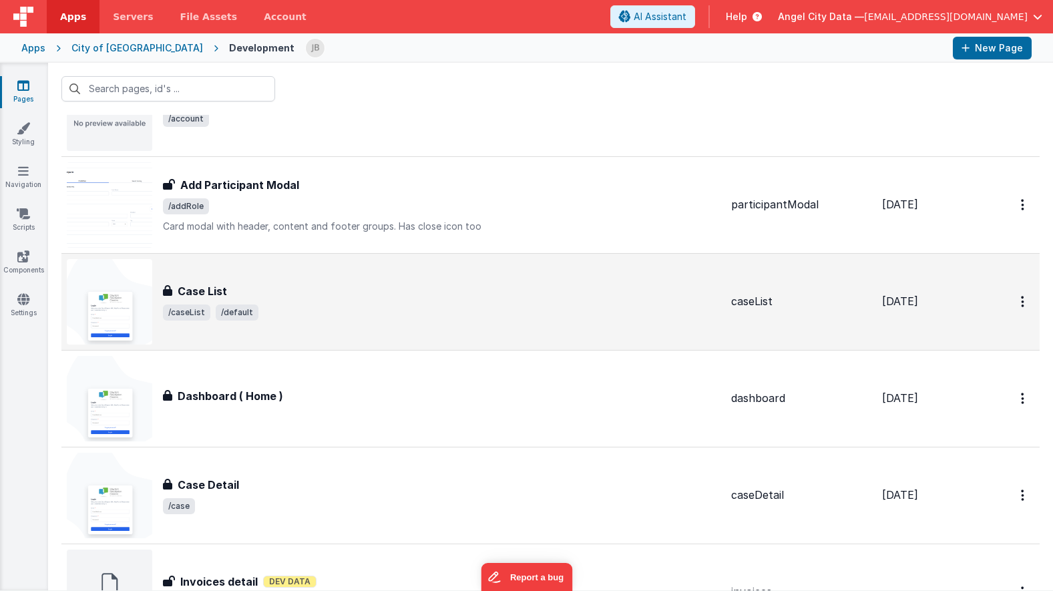
click at [210, 287] on h3 "Case List" at bounding box center [202, 291] width 49 height 16
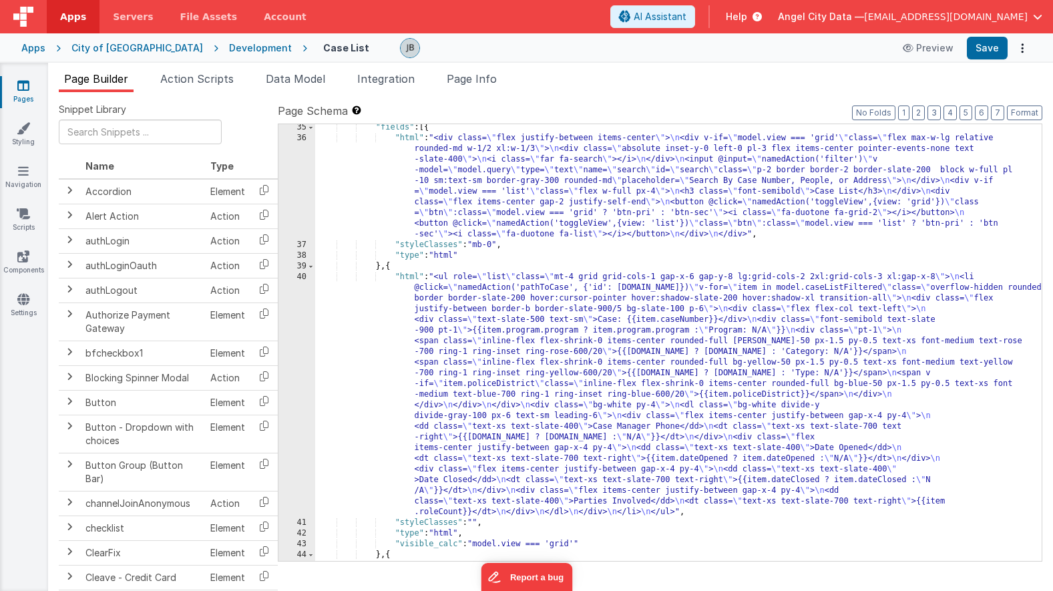
scroll to position [423, 0]
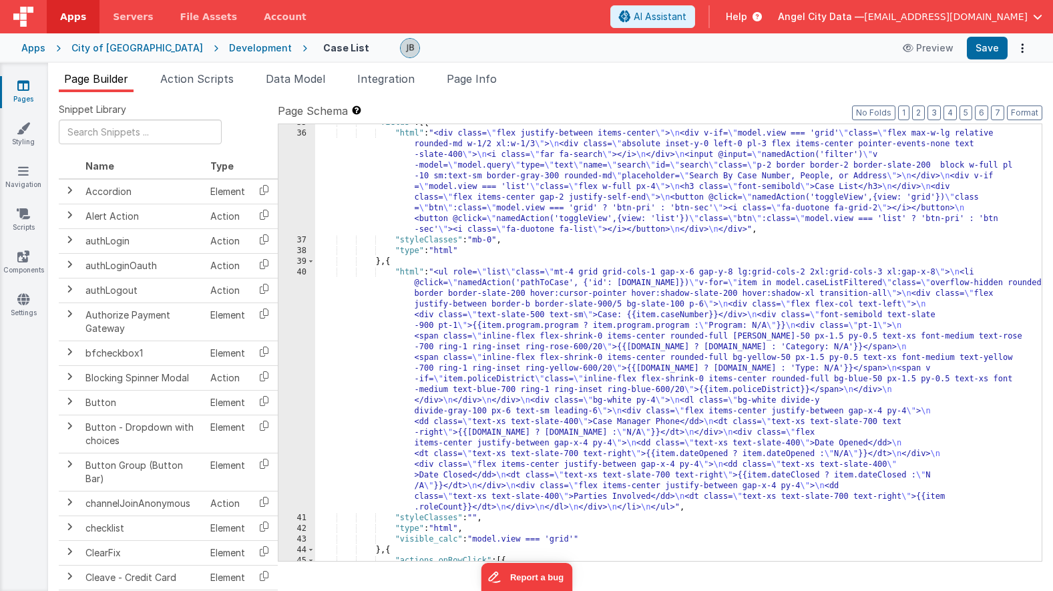
click at [298, 286] on div "40" at bounding box center [297, 390] width 37 height 246
click at [307, 298] on div "40" at bounding box center [297, 390] width 37 height 246
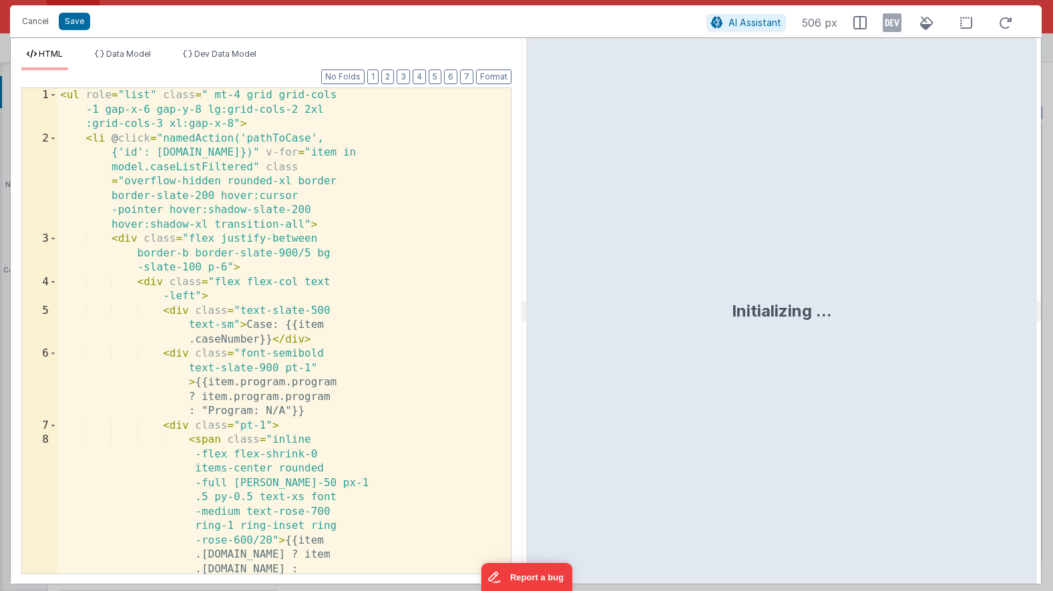
click at [307, 298] on div "< ul role = "list" class = " mt-4 grid grid-cols -1 gap-x-6 gap-y-8 lg:grid-col…" at bounding box center [283, 446] width 453 height 716
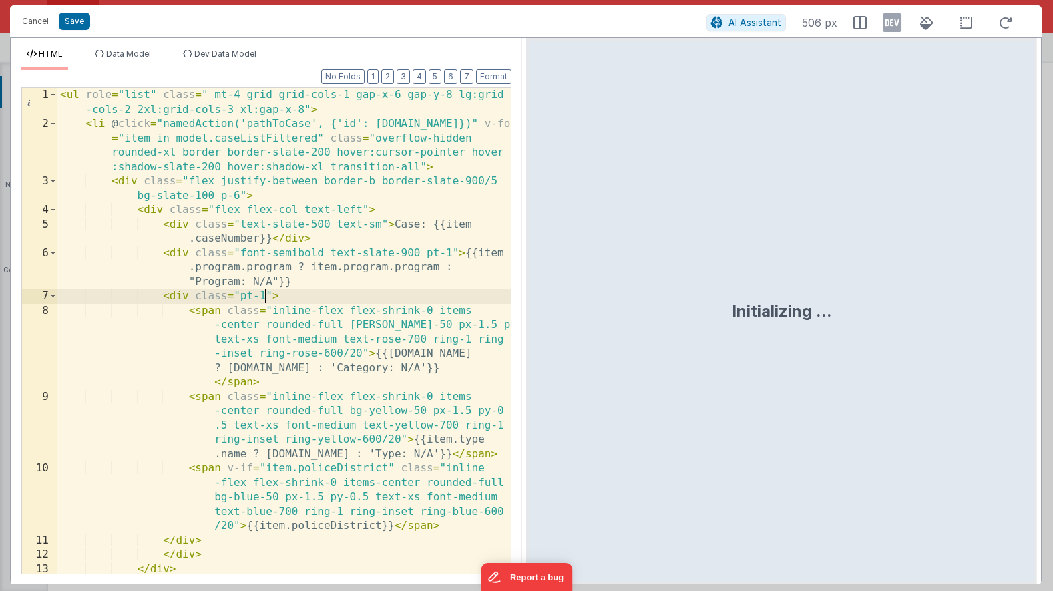
click at [268, 296] on div "< ul role = "list" class = " mt-4 grid grid-cols-1 gap-x-6 gap-y-8 lg:grid -col…" at bounding box center [283, 352] width 453 height 529
click at [41, 23] on button "Cancel" at bounding box center [35, 21] width 40 height 19
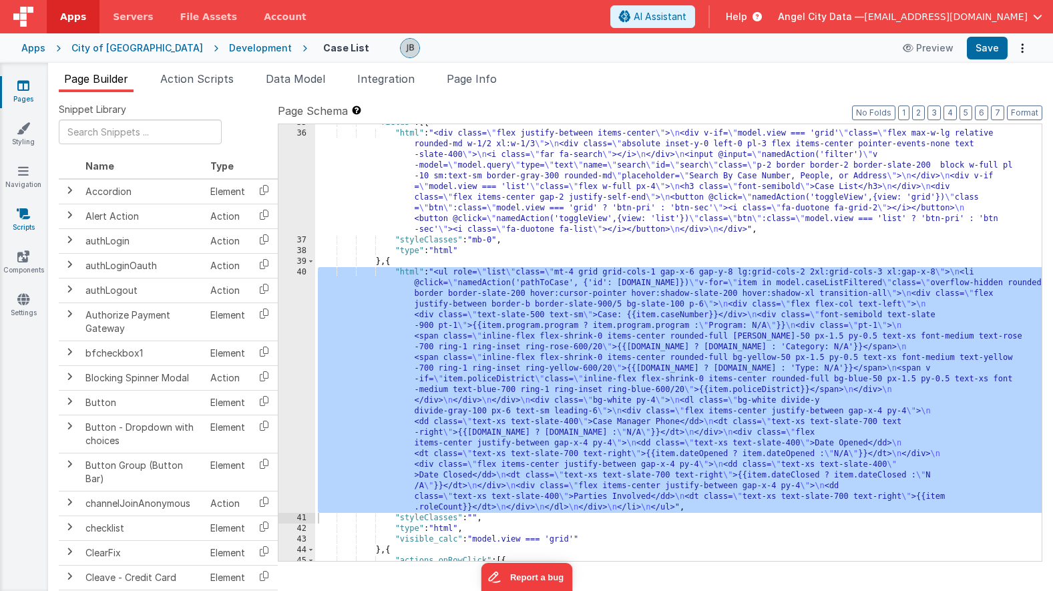
click at [23, 230] on link "Scripts" at bounding box center [23, 220] width 48 height 27
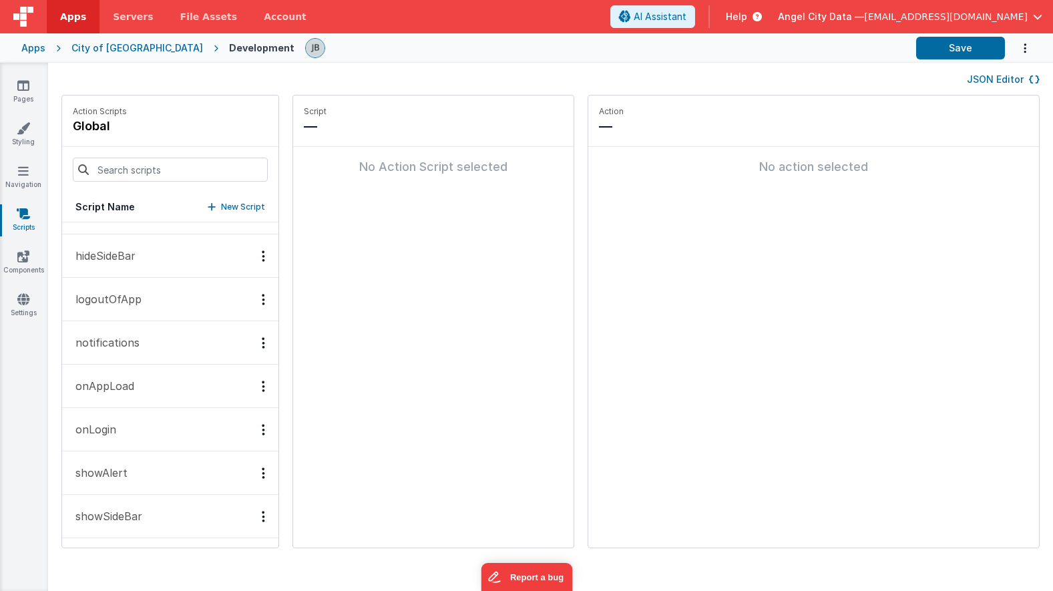
scroll to position [76, 0]
click at [23, 86] on icon at bounding box center [23, 85] width 12 height 13
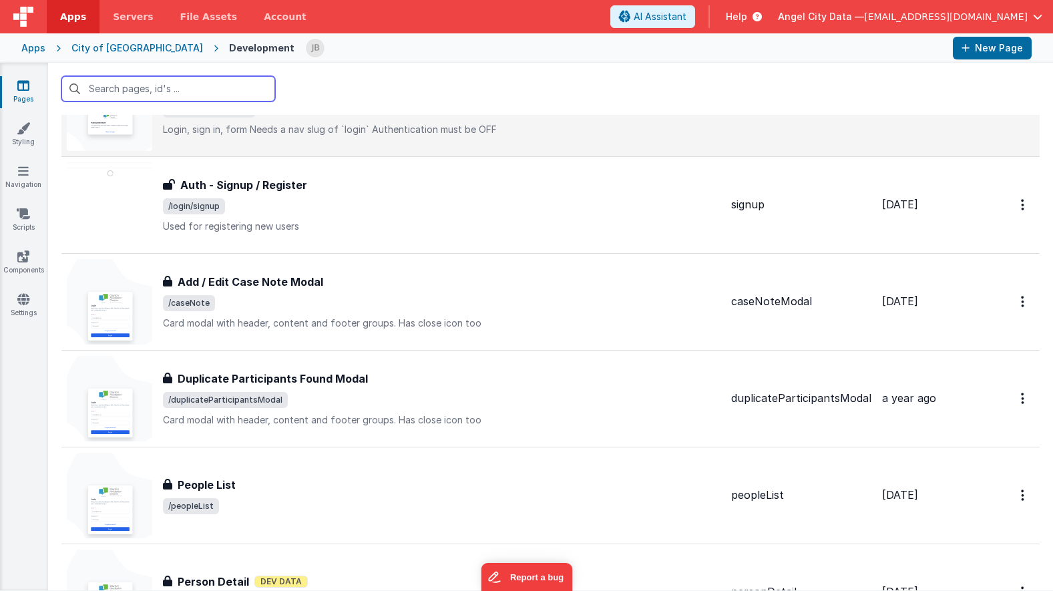
scroll to position [1059, 0]
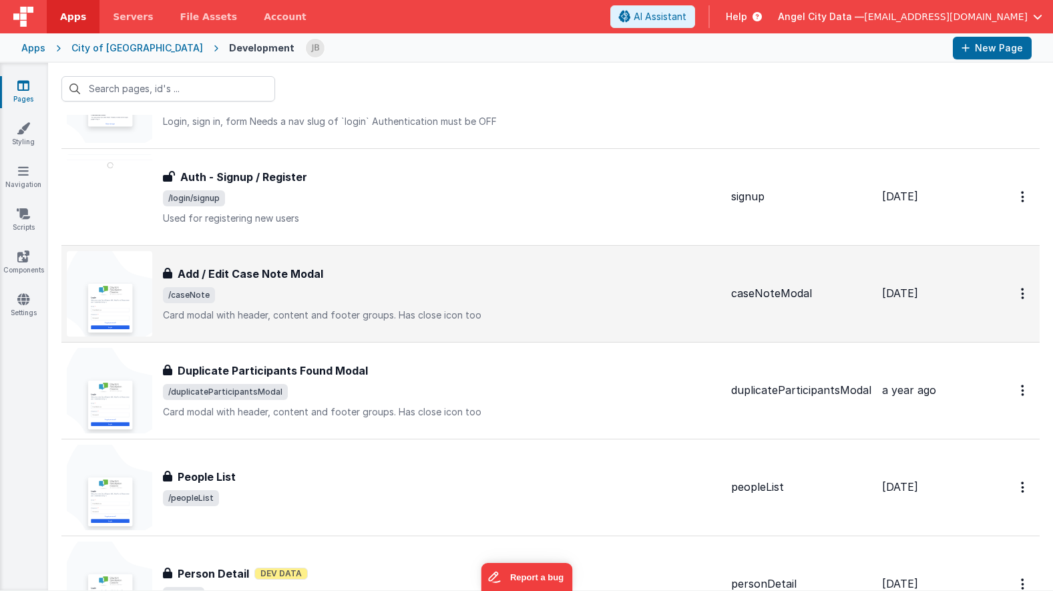
click at [262, 277] on h3 "Add / Edit Case Note Modal" at bounding box center [251, 274] width 146 height 16
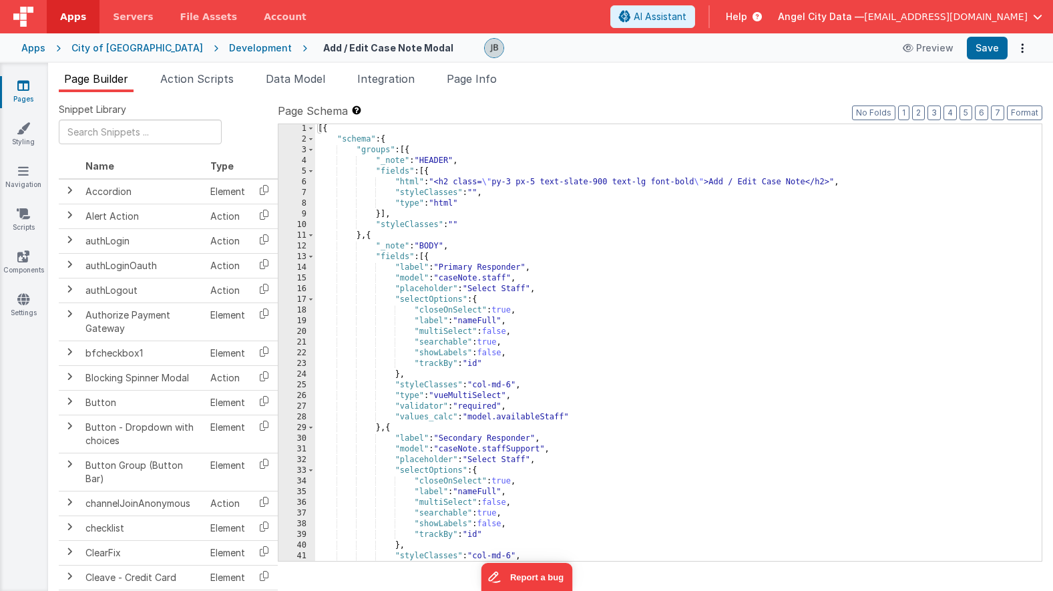
scroll to position [1, 0]
click at [440, 363] on div "[{ "schema" : { "groups" : [{ "_note" : "HEADER" , "fields" : [{ "html" : "<h2 …" at bounding box center [678, 353] width 727 height 458
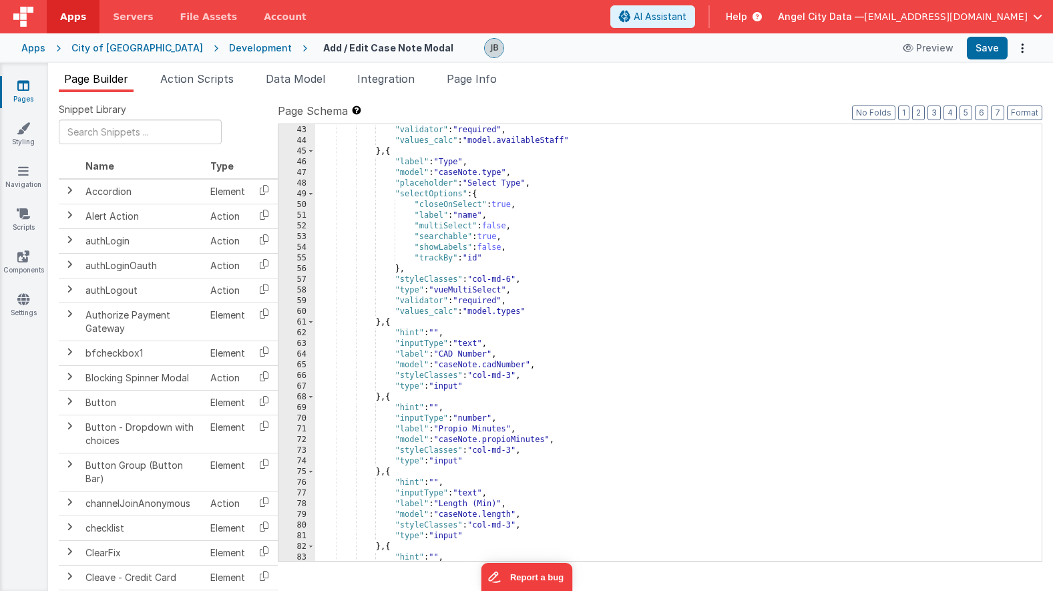
scroll to position [632, 0]
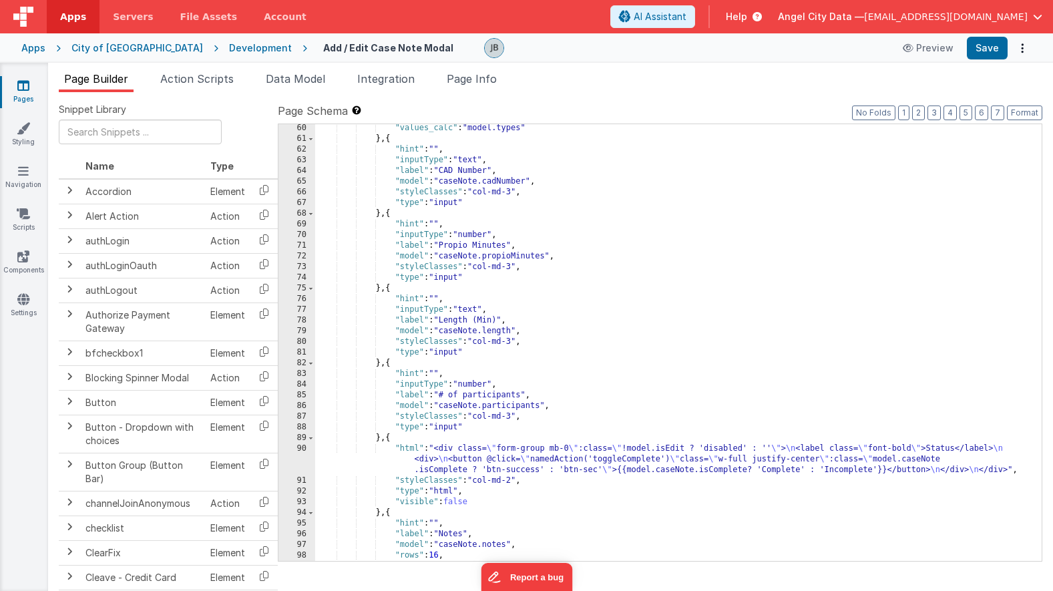
click at [299, 456] on div "90" at bounding box center [297, 459] width 37 height 32
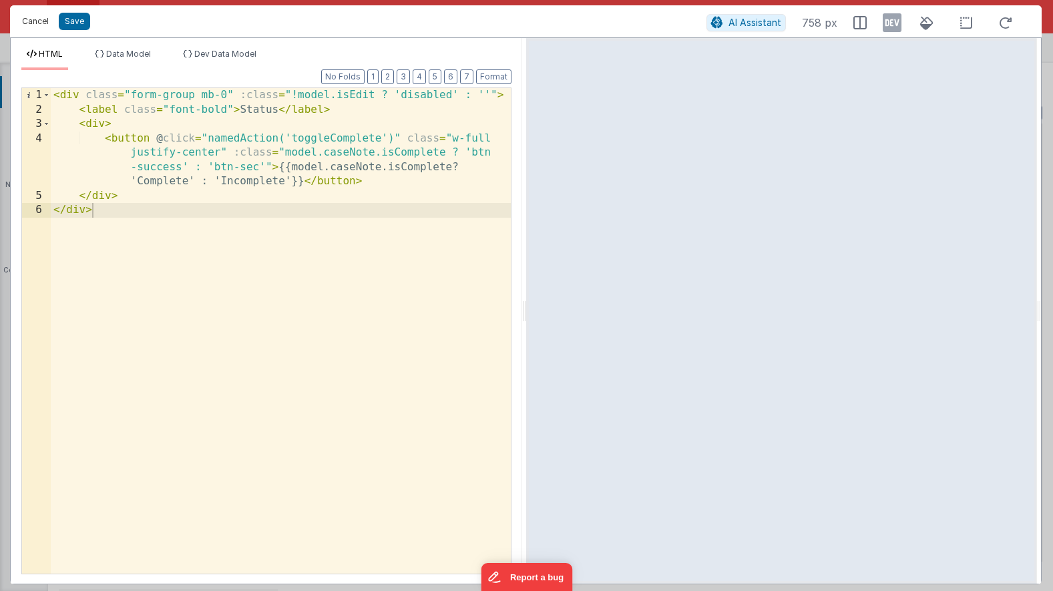
click at [41, 28] on button "Cancel" at bounding box center [35, 21] width 40 height 19
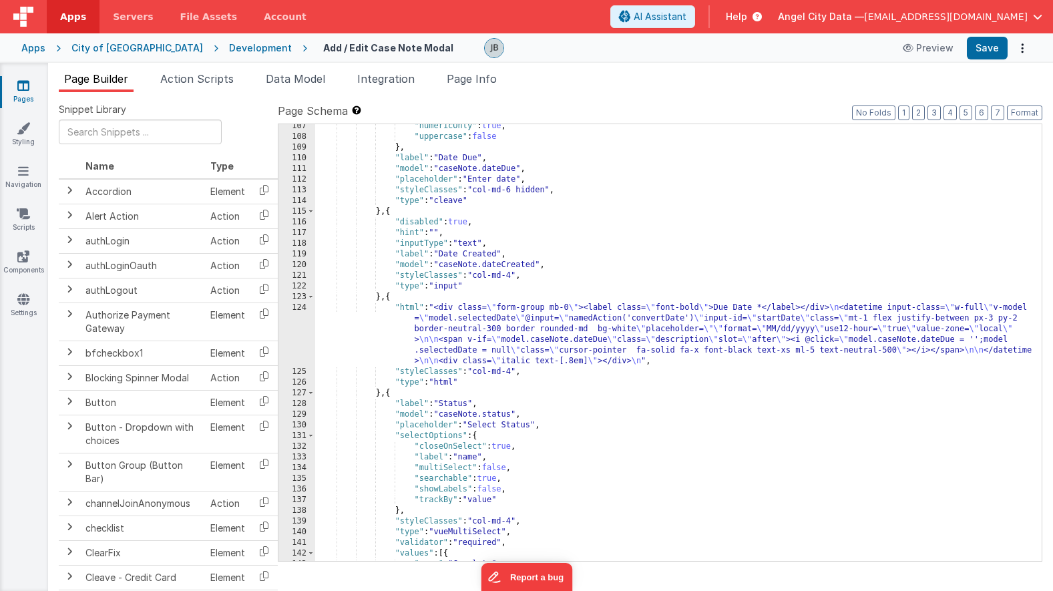
scroll to position [1157, 0]
click at [288, 320] on div "124" at bounding box center [297, 335] width 37 height 64
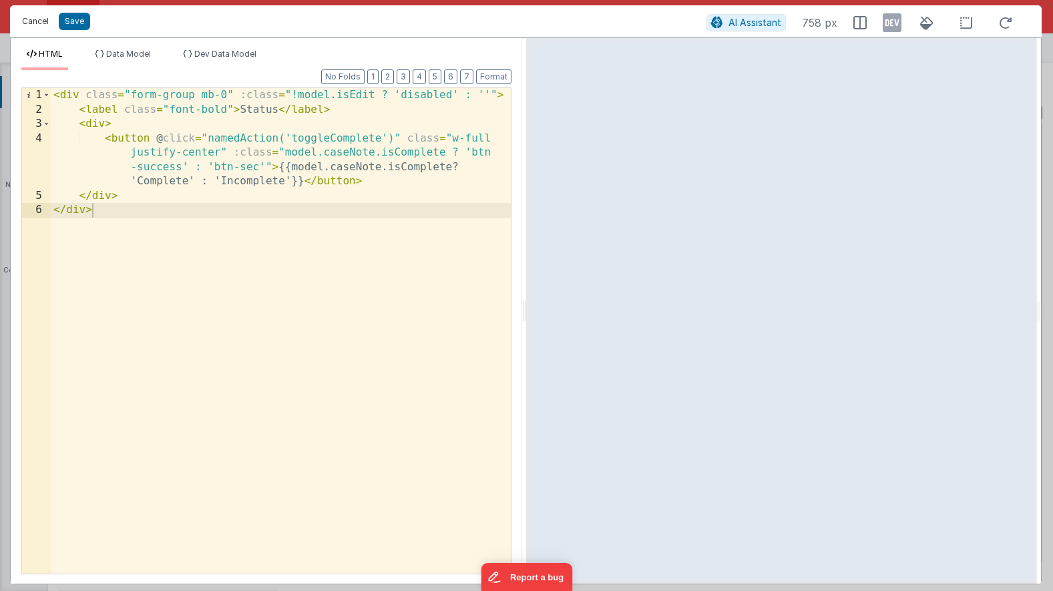
click at [43, 19] on button "Cancel" at bounding box center [35, 21] width 40 height 19
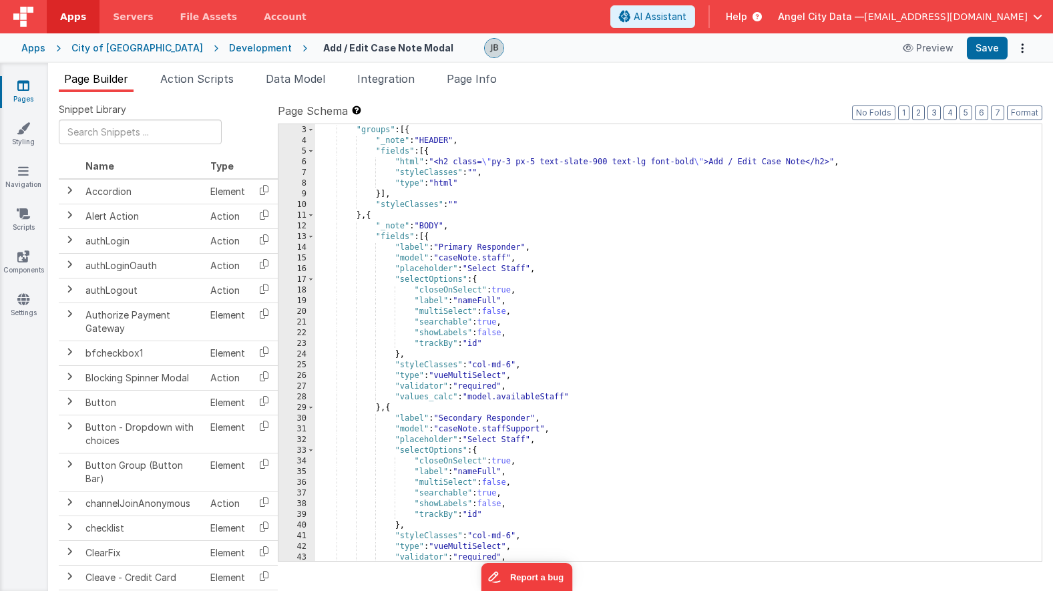
scroll to position [0, 0]
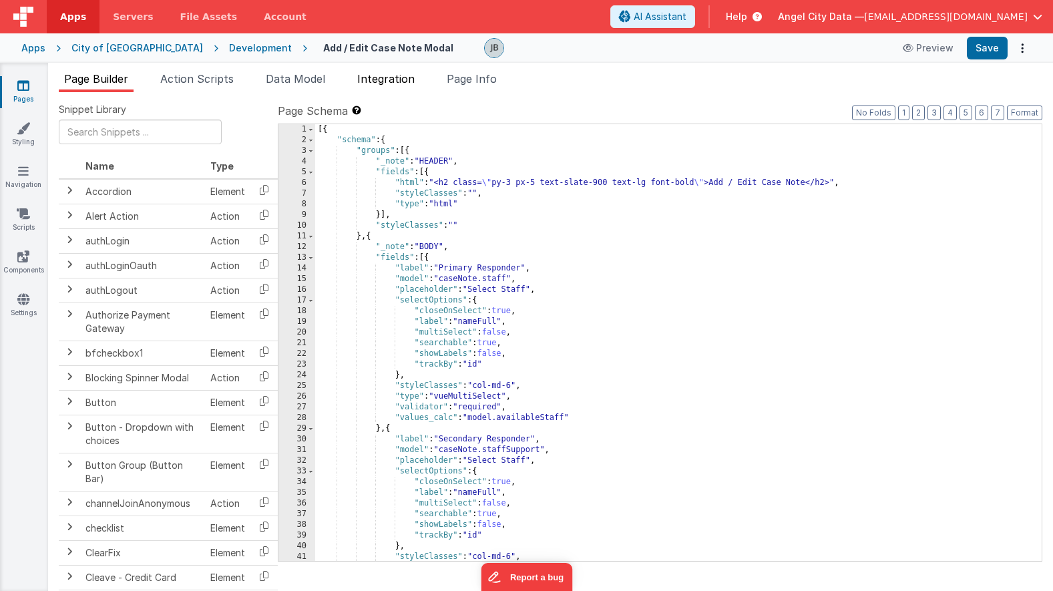
click at [379, 72] on span "Integration" at bounding box center [385, 78] width 57 height 13
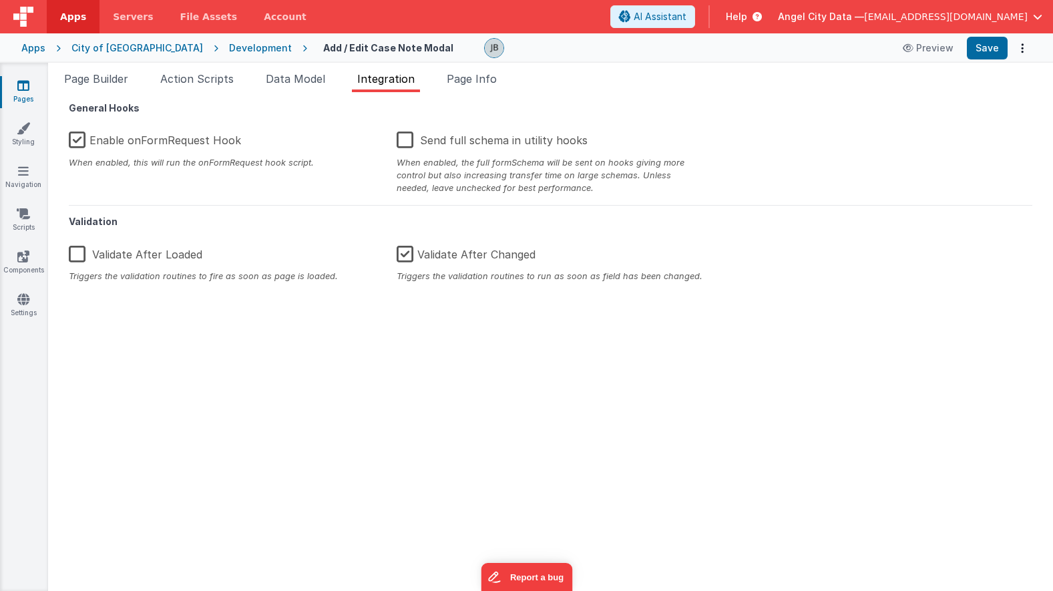
click at [452, 67] on div "Page Builder Action Scripts Data Model Integration Page Info Snippet Library Na…" at bounding box center [550, 327] width 1005 height 528
click at [462, 74] on span "Page Info" at bounding box center [472, 78] width 50 height 13
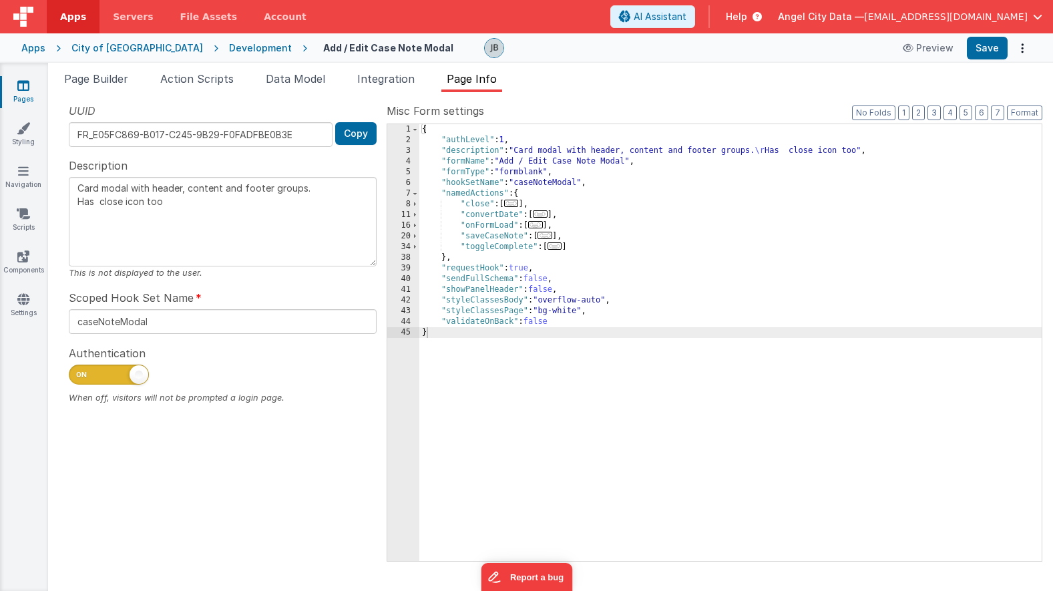
click at [32, 87] on link "Pages" at bounding box center [23, 92] width 48 height 27
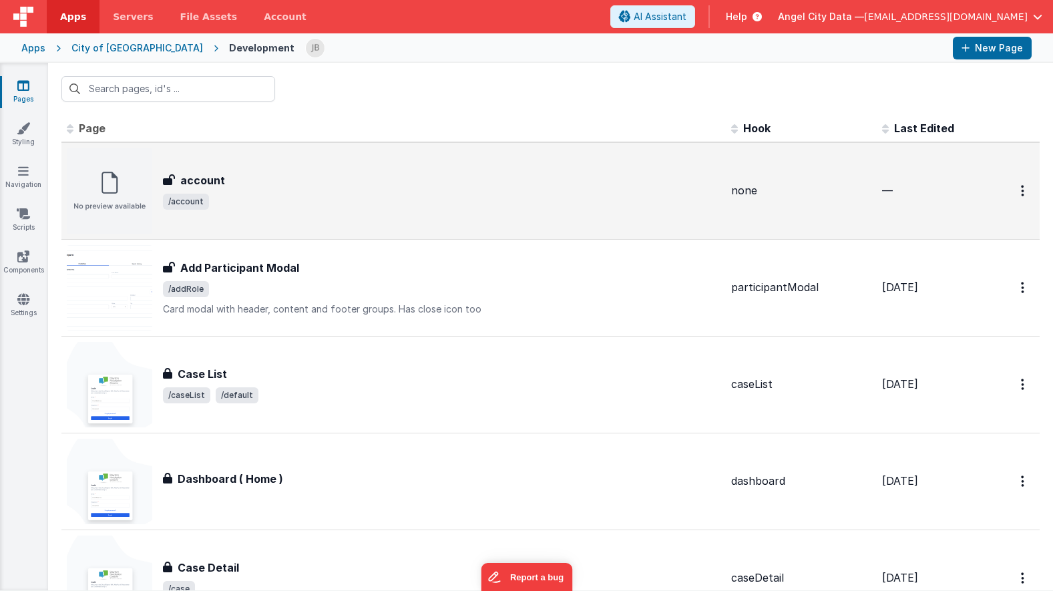
click at [191, 180] on h3 "account" at bounding box center [202, 180] width 45 height 16
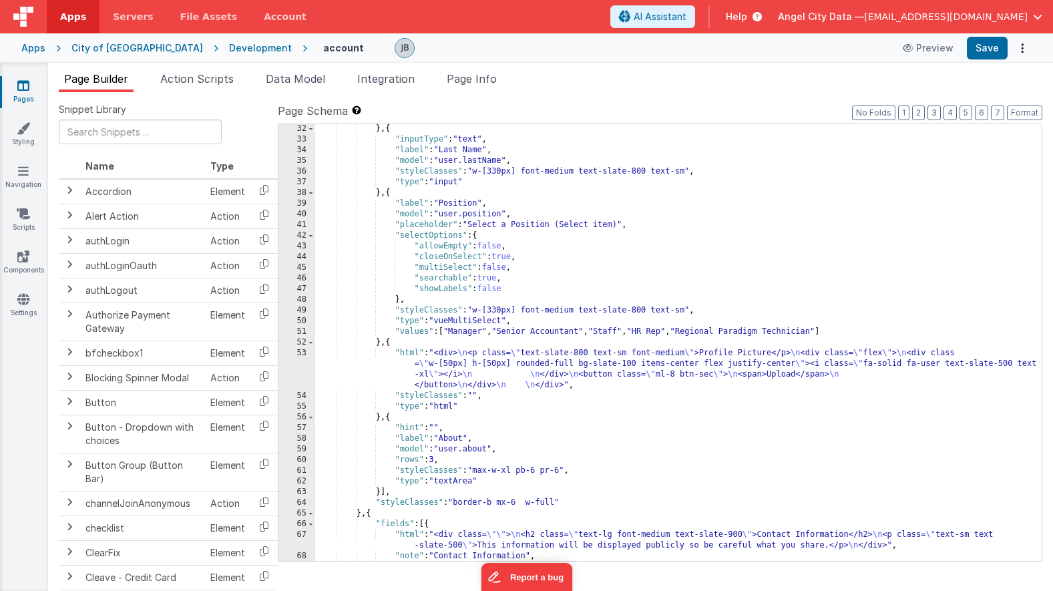
scroll to position [359, 0]
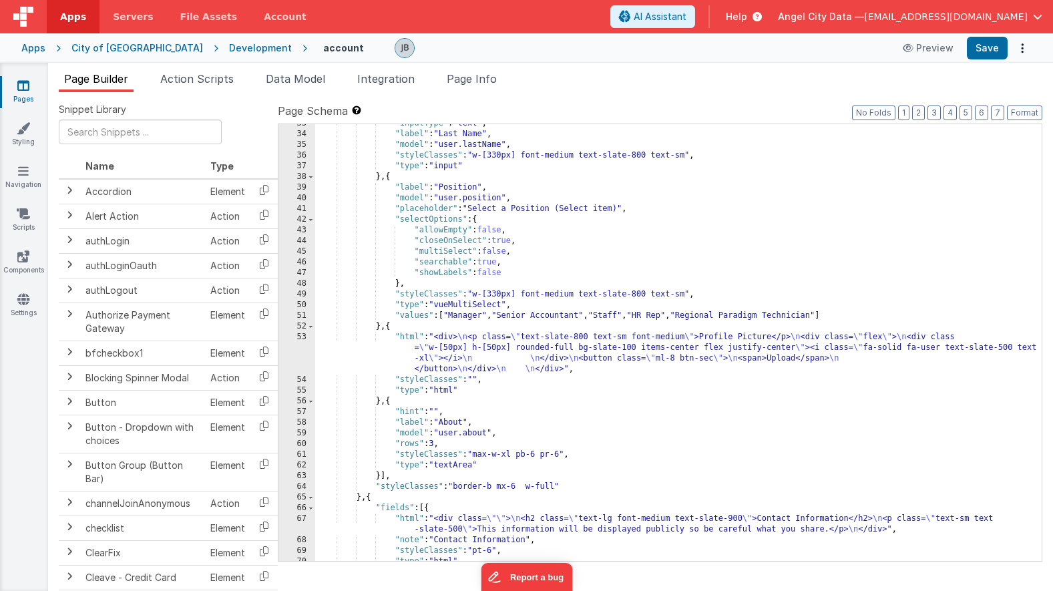
click at [297, 349] on div "53" at bounding box center [297, 353] width 37 height 43
click at [302, 348] on div "53" at bounding box center [297, 353] width 37 height 43
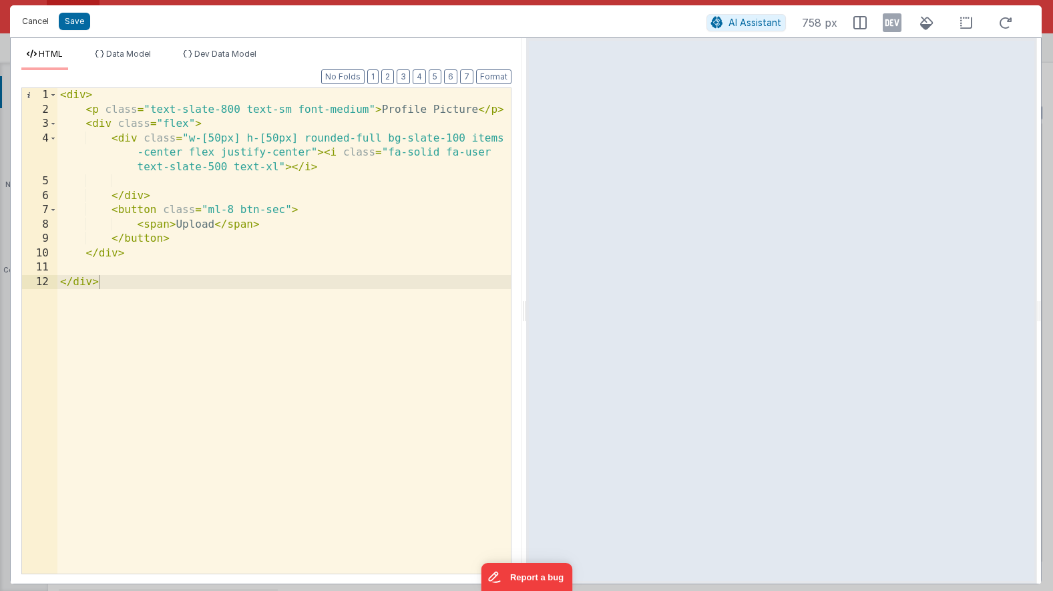
drag, startPoint x: 34, startPoint y: 21, endPoint x: 325, endPoint y: 69, distance: 295.1
click at [333, 69] on div "Cancel Save AI Assistant 758 px HTML Data Model Dev Data Model Format 7 6 5 4 3…" at bounding box center [526, 294] width 1032 height 579
click at [134, 53] on span "Data Model" at bounding box center [128, 54] width 45 height 10
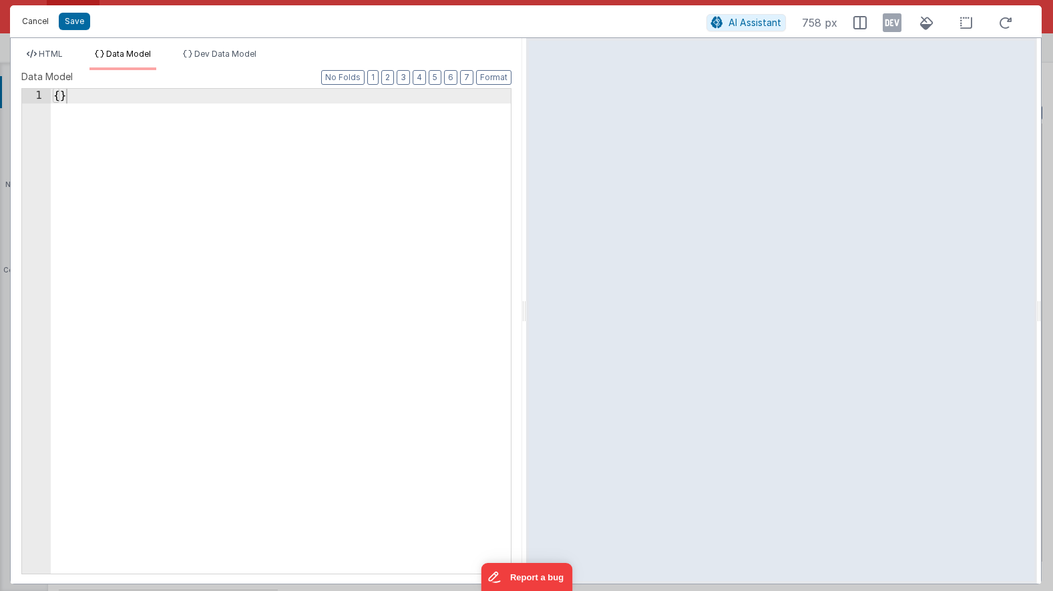
click at [35, 25] on button "Cancel" at bounding box center [35, 21] width 40 height 19
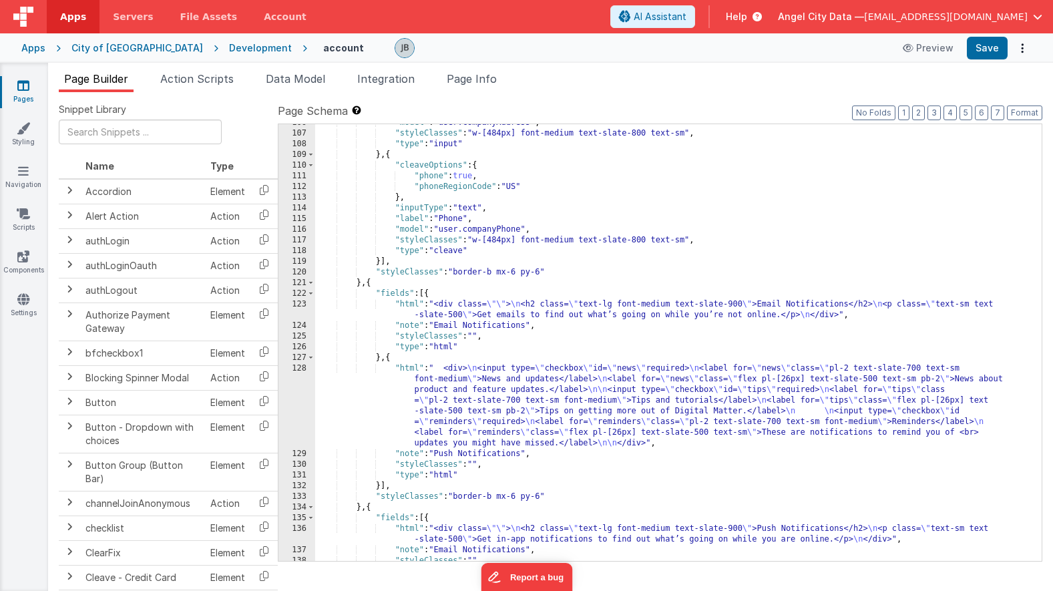
scroll to position [1193, 0]
click at [33, 95] on link "Pages" at bounding box center [23, 92] width 48 height 27
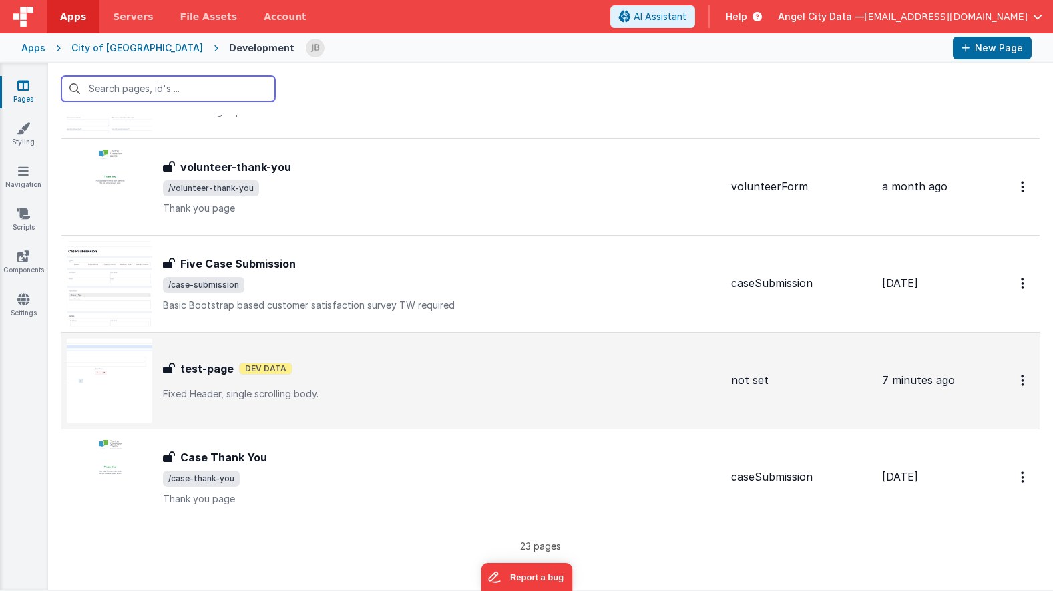
scroll to position [1821, 0]
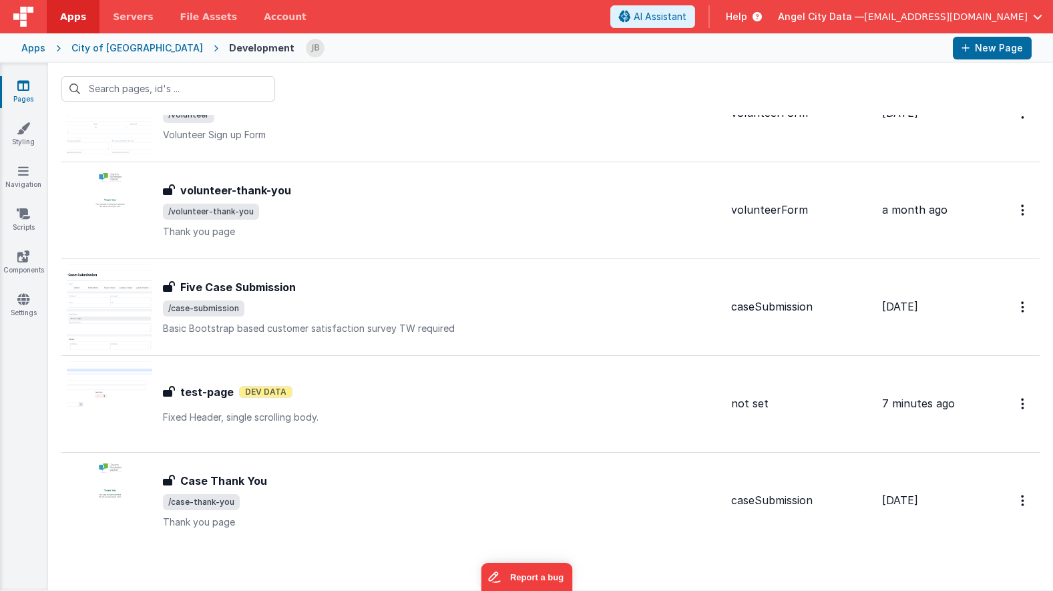
click at [23, 206] on div "Pages Styling Navigation Scripts Components Settings" at bounding box center [24, 327] width 48 height 528
click at [22, 220] on icon at bounding box center [23, 213] width 13 height 13
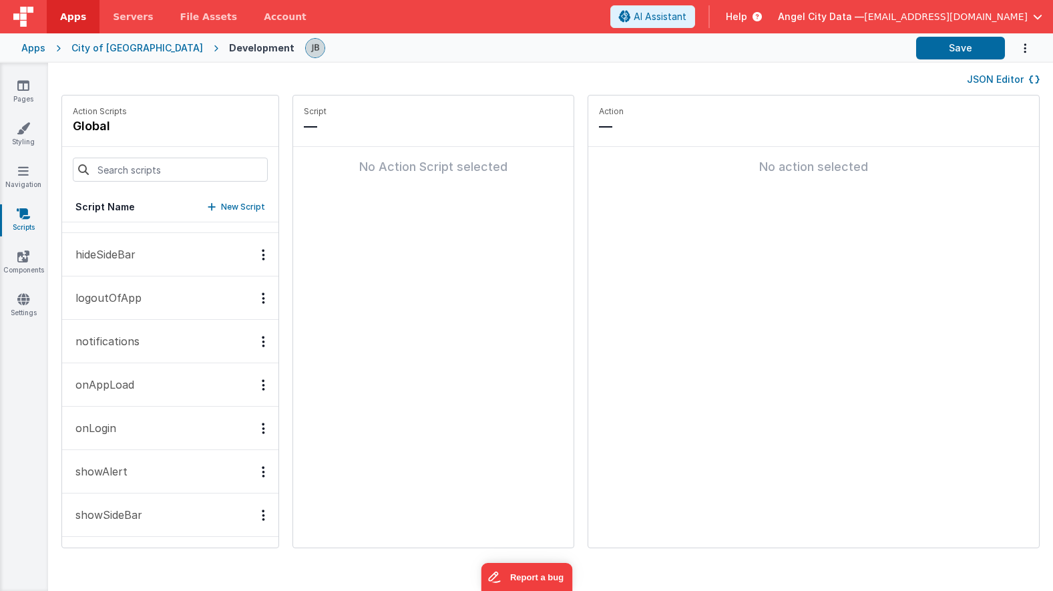
click at [136, 421] on button "onLogin" at bounding box center [170, 428] width 216 height 43
click at [126, 377] on p "onAppLoad" at bounding box center [100, 385] width 67 height 16
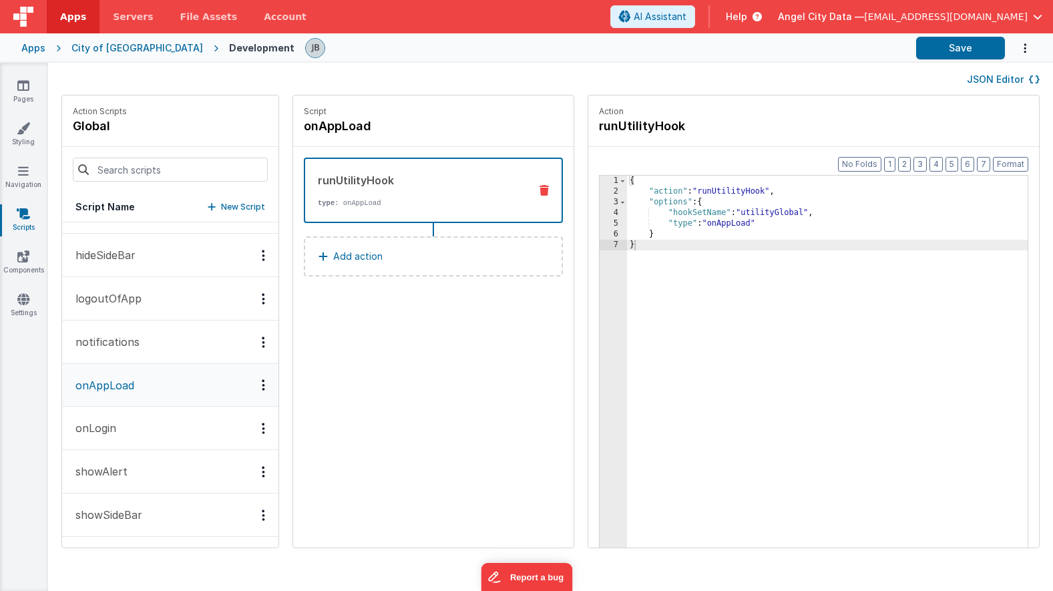
click at [148, 398] on button "onAppLoad" at bounding box center [170, 385] width 216 height 43
click at [148, 419] on button "onLogin" at bounding box center [170, 428] width 216 height 43
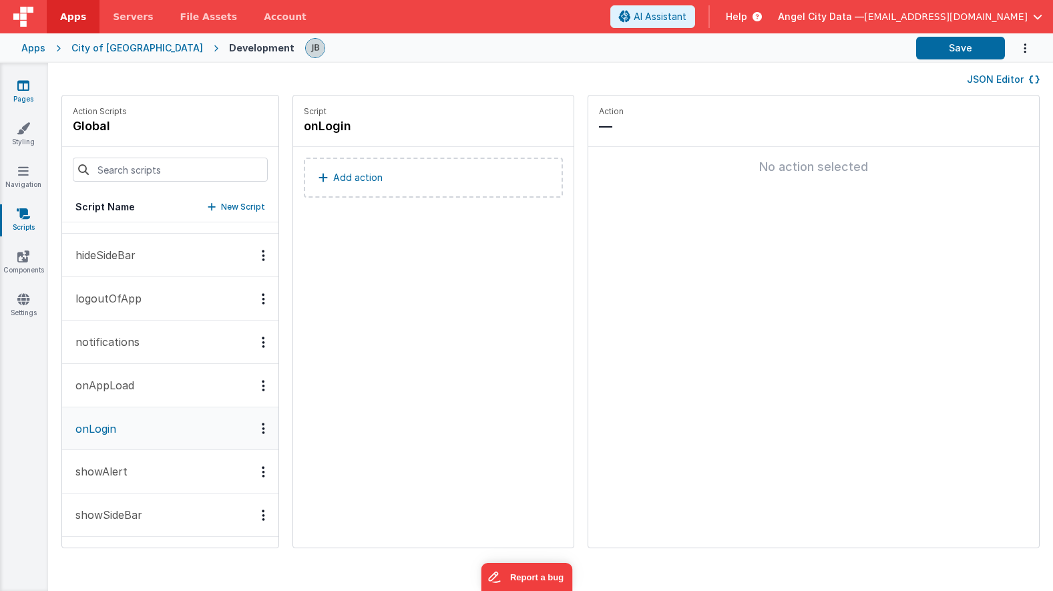
click at [25, 81] on icon at bounding box center [23, 85] width 12 height 13
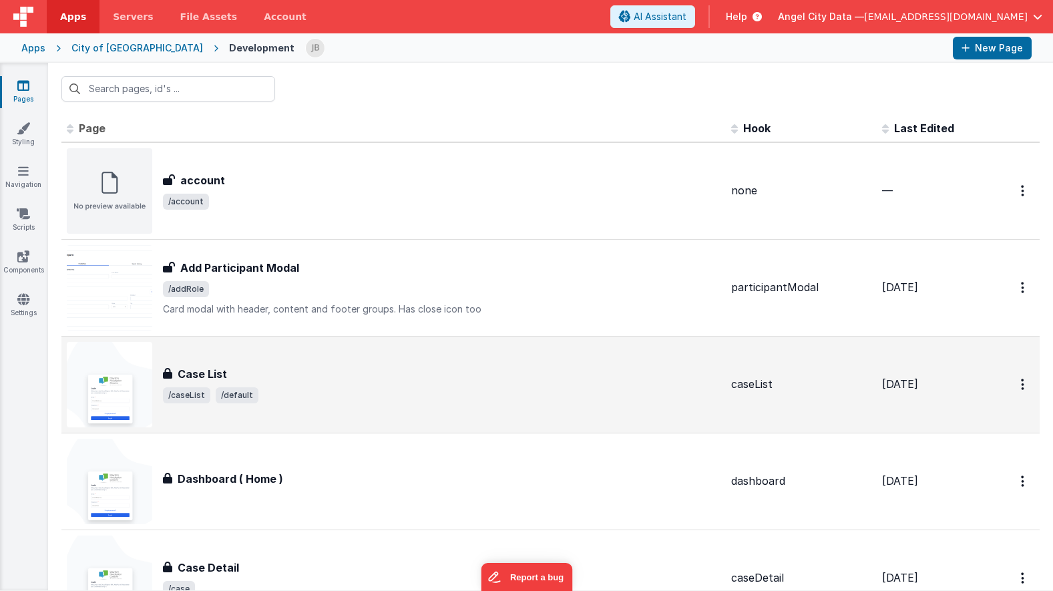
click at [221, 379] on h3 "Case List" at bounding box center [202, 374] width 49 height 16
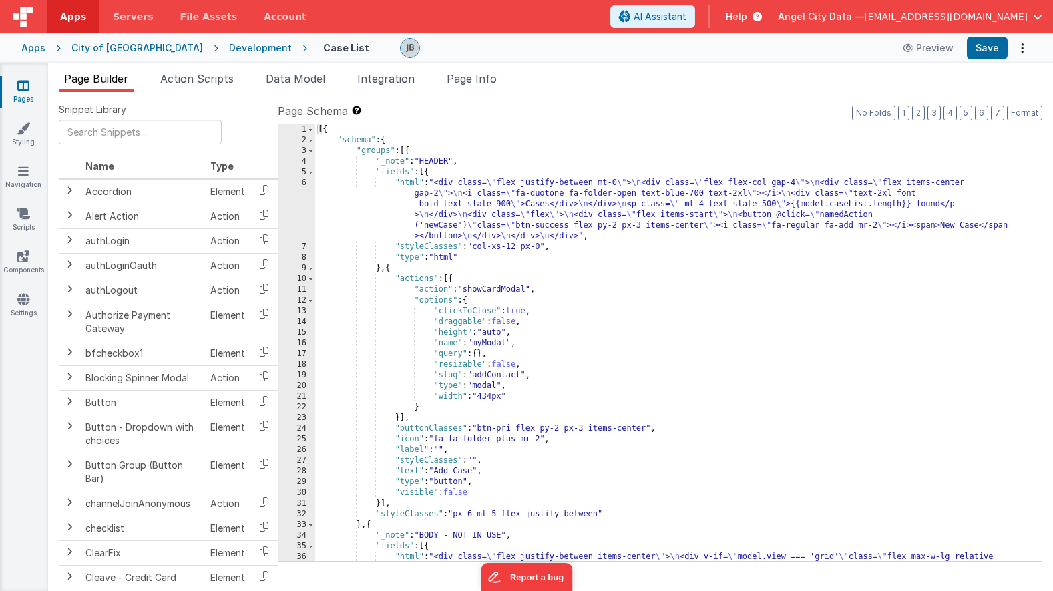
click at [297, 204] on div "6" at bounding box center [297, 210] width 37 height 64
click at [303, 203] on div "6" at bounding box center [297, 210] width 37 height 64
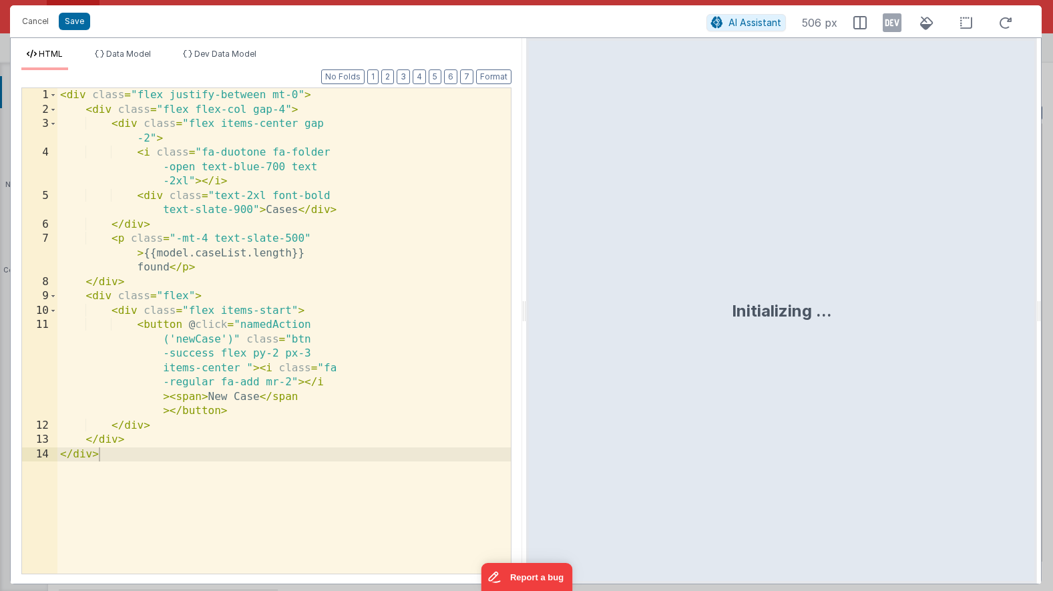
click at [304, 203] on div "< div class = "flex justify-between mt-0" > < div class = "flex flex-col gap-4"…" at bounding box center [283, 345] width 453 height 514
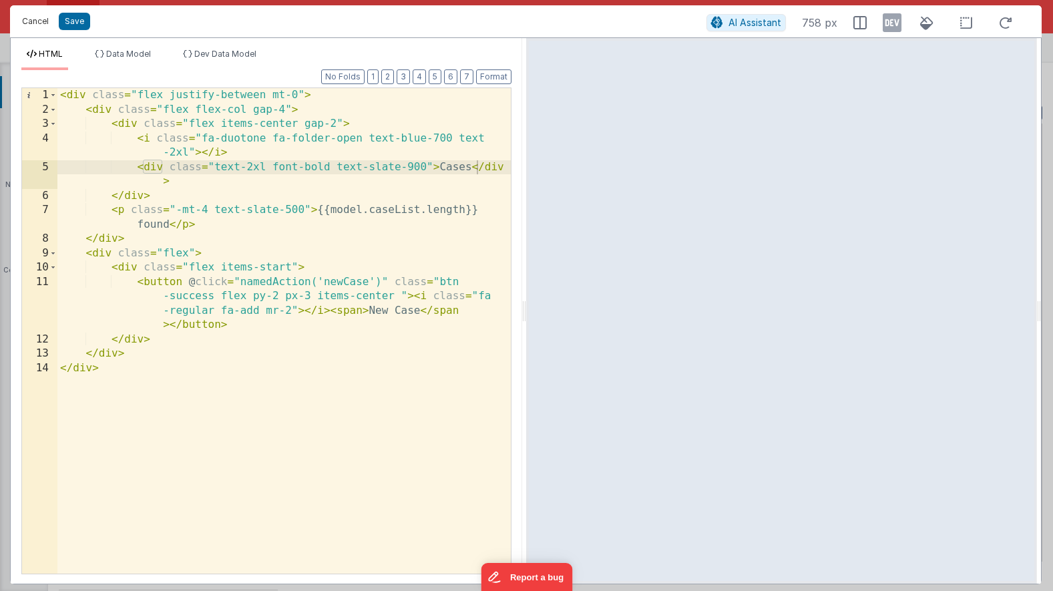
click at [27, 23] on button "Cancel" at bounding box center [35, 21] width 40 height 19
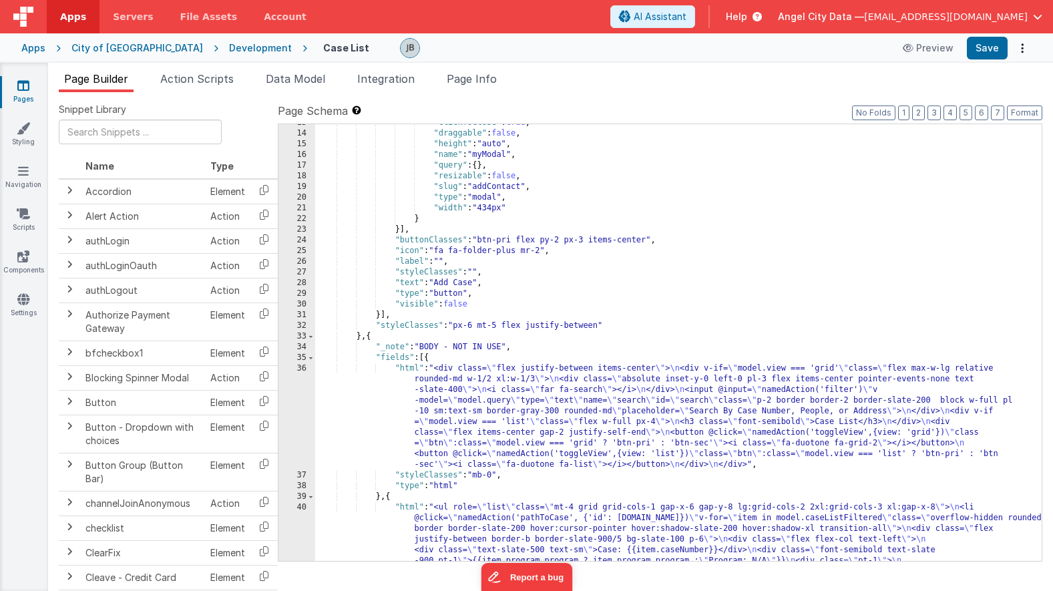
scroll to position [190, 0]
click at [316, 419] on div ""clickToClose" : true , "draggable" : false , "height" : "auto" , "name" : "myM…" at bounding box center [678, 462] width 727 height 693
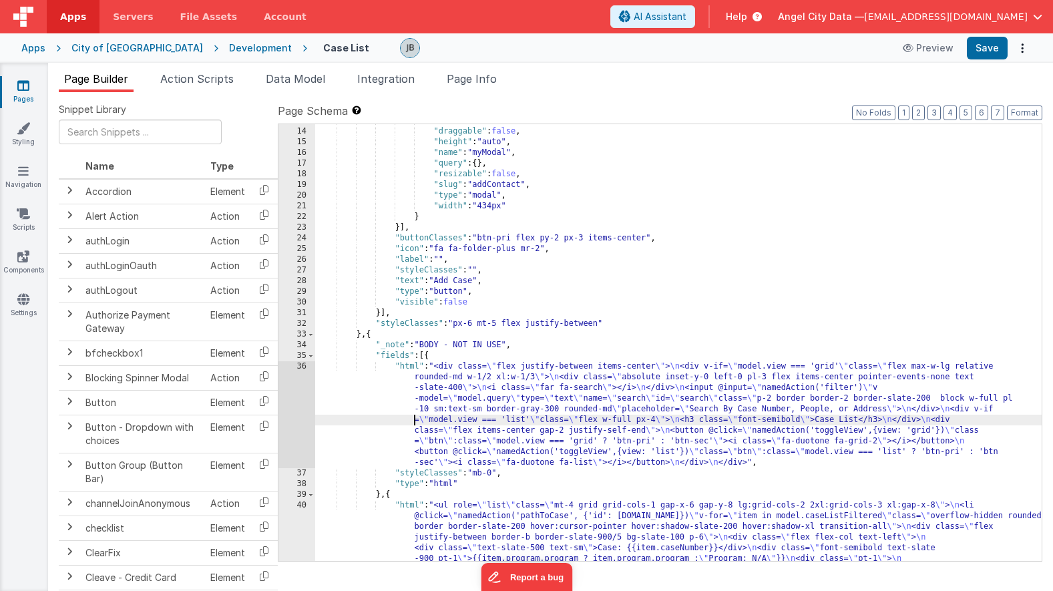
click at [302, 418] on div "36" at bounding box center [297, 414] width 37 height 107
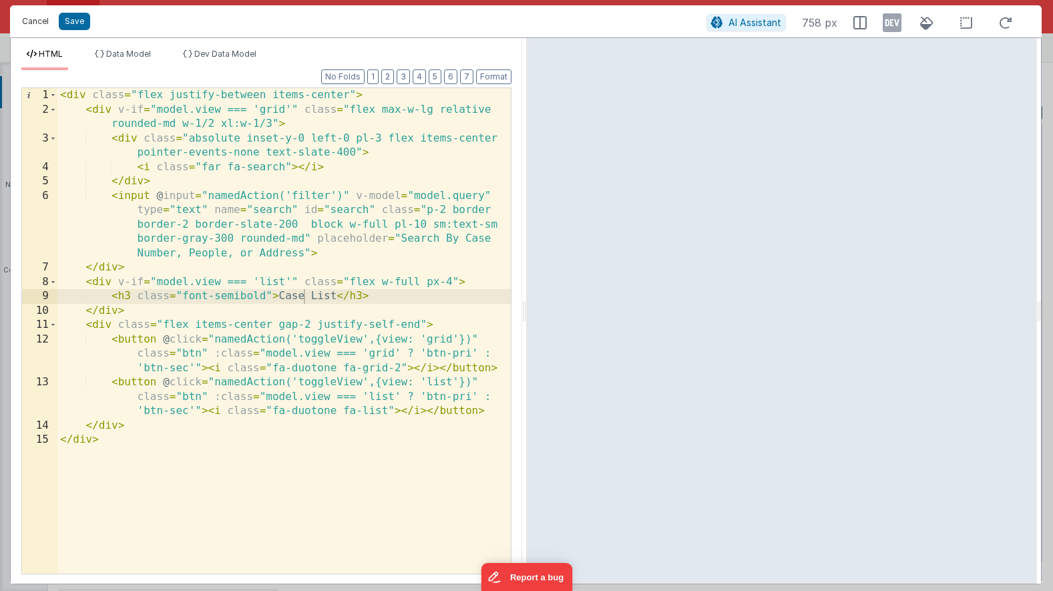
click at [32, 17] on button "Cancel" at bounding box center [35, 21] width 40 height 19
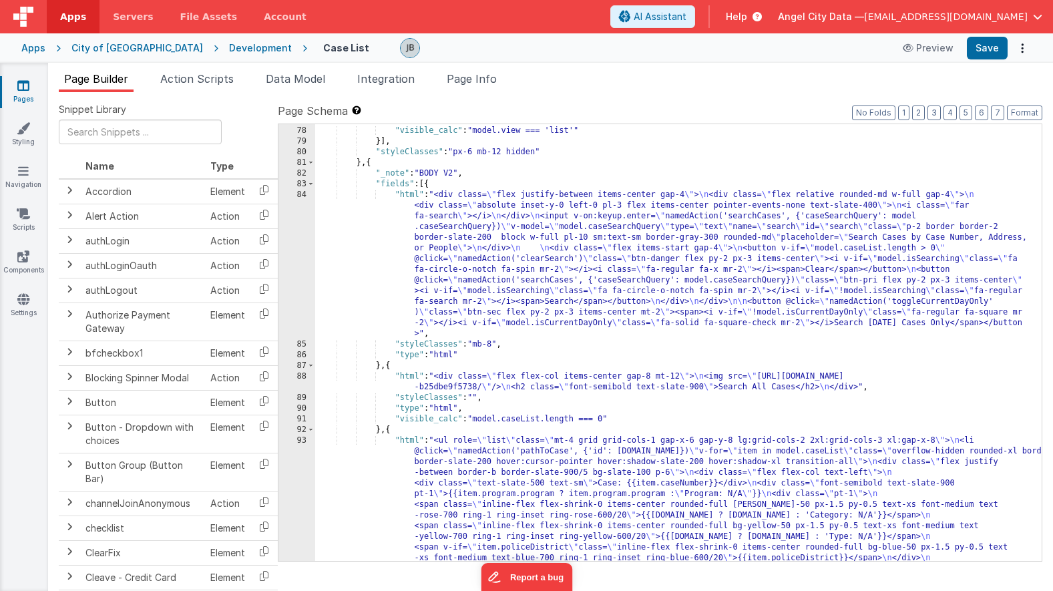
scroll to position [1206, 0]
click at [299, 277] on div "84" at bounding box center [297, 265] width 37 height 150
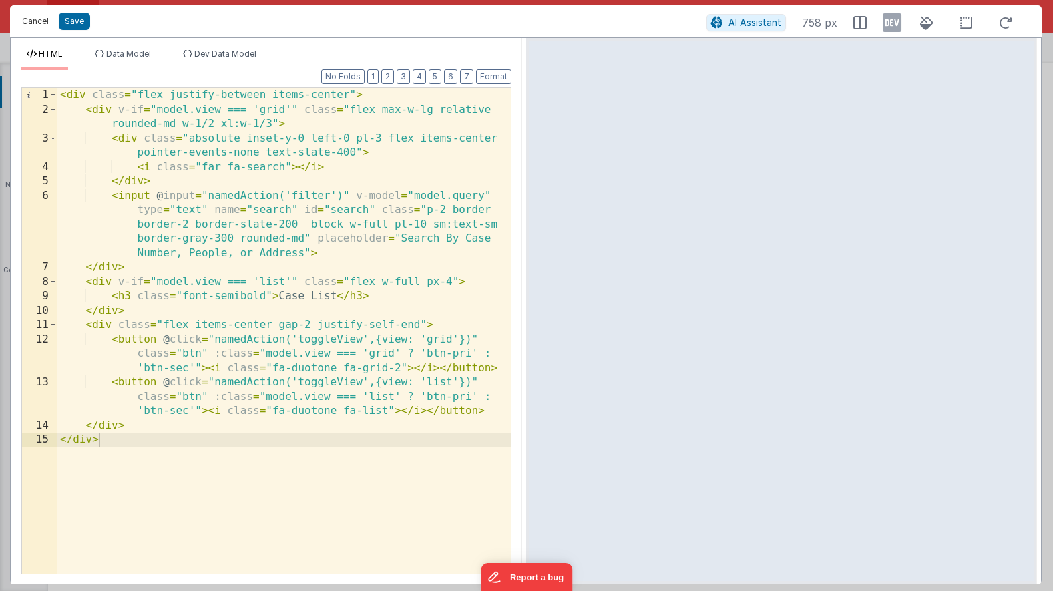
click at [35, 25] on button "Cancel" at bounding box center [35, 21] width 40 height 19
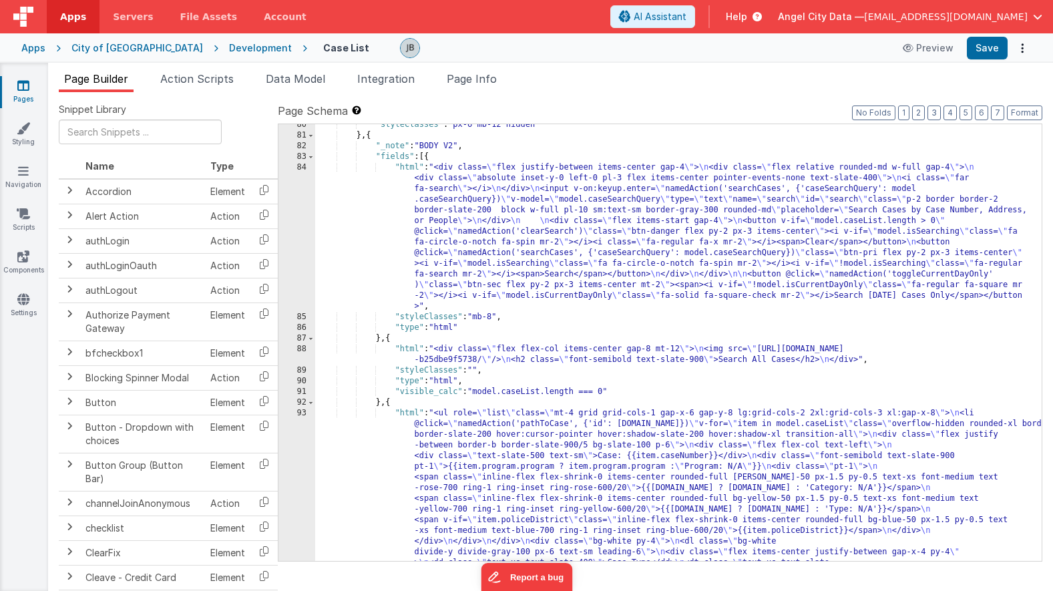
scroll to position [1242, 0]
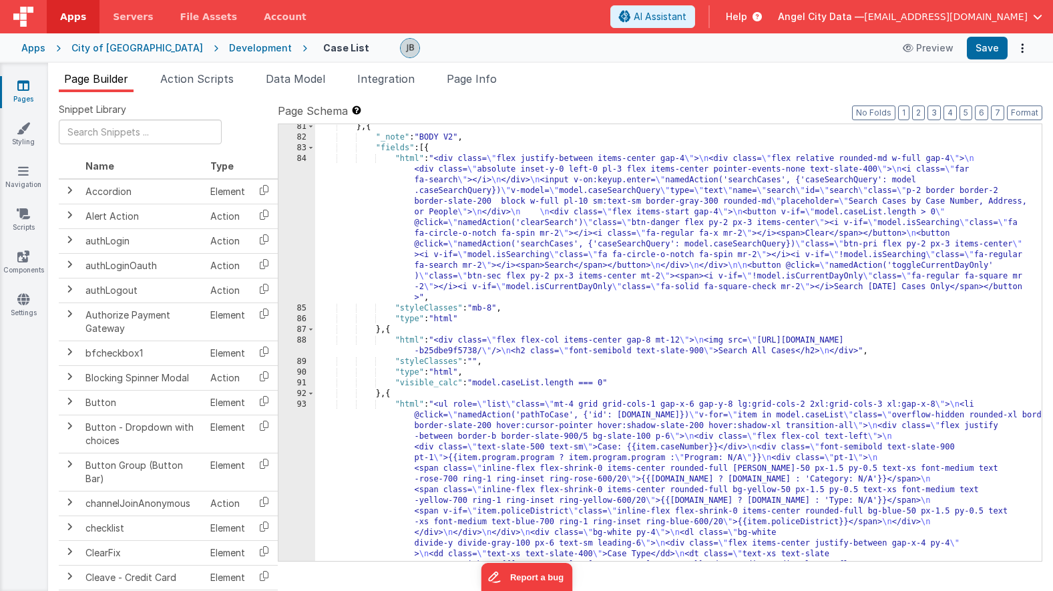
click at [311, 478] on div "93" at bounding box center [297, 538] width 37 height 278
click at [299, 478] on div "81 82 83 84 85 86 87 88 89 90 91 92 93 94" at bounding box center [297, 484] width 37 height 725
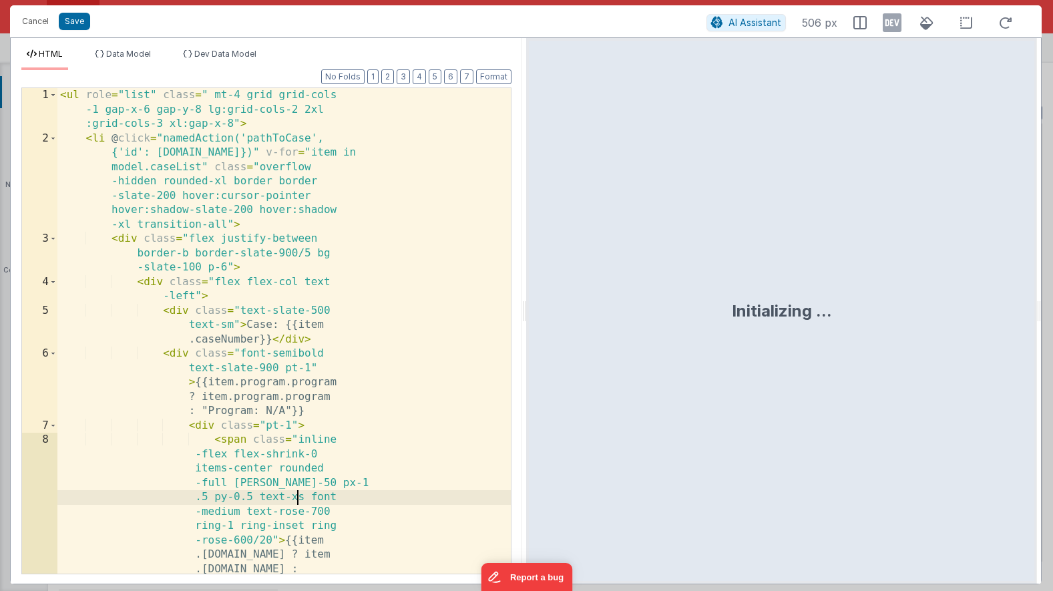
click at [299, 478] on div "< ul role = "list" class = " mt-4 grid grid-cols -1 gap-x-6 gap-y-8 lg:grid-col…" at bounding box center [283, 438] width 453 height 701
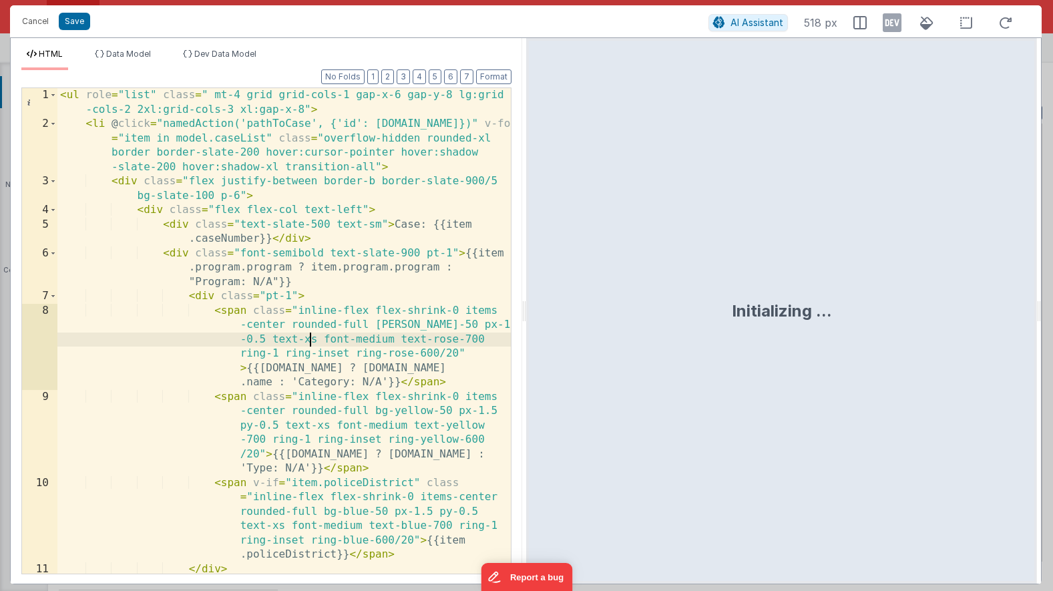
click at [264, 350] on div "< ul role = "list" class = " mt-4 grid grid-cols-1 gap-x-6 gap-y-8 lg:grid -col…" at bounding box center [283, 352] width 453 height 529
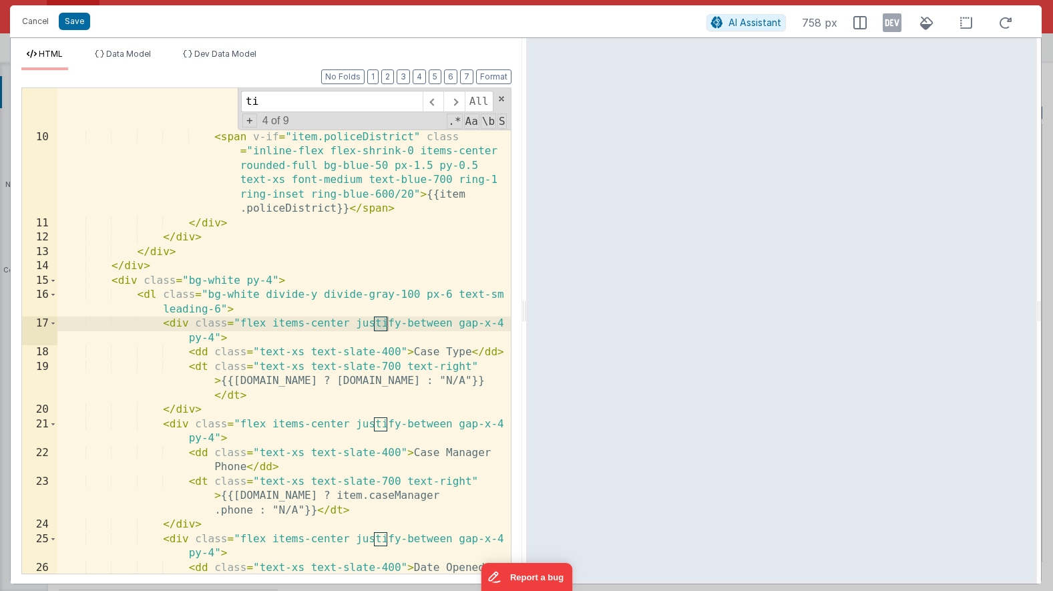
scroll to position [346, 0]
type input "time"
click at [29, 27] on button "Cancel" at bounding box center [35, 21] width 40 height 19
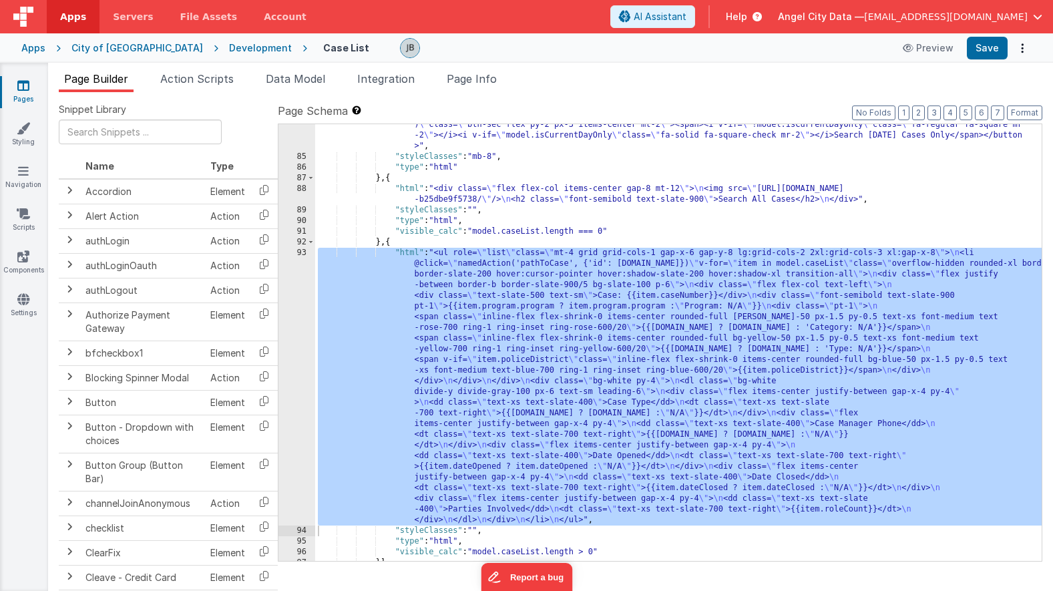
scroll to position [1444, 0]
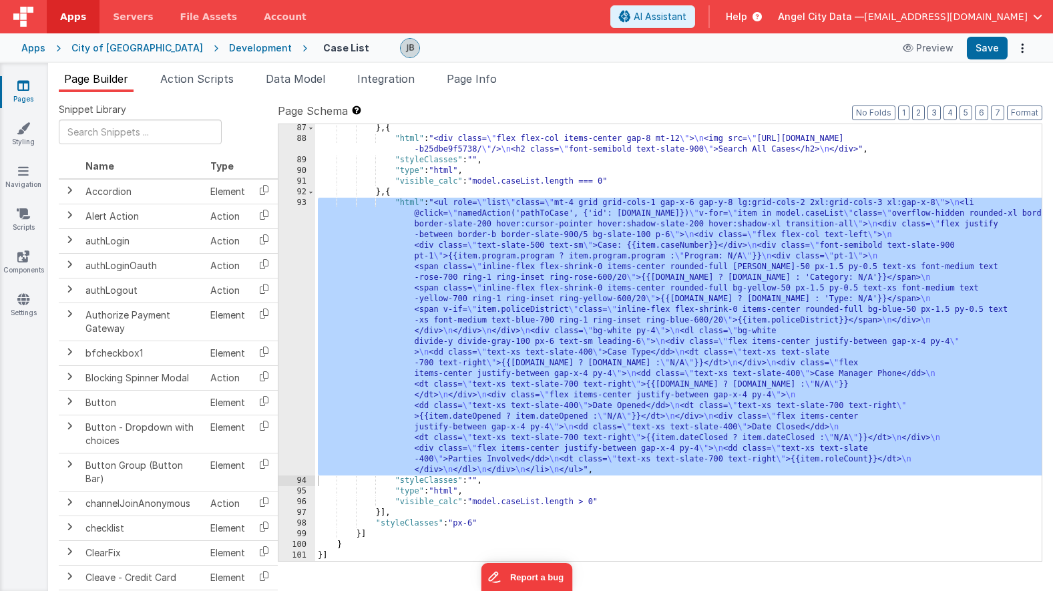
click at [295, 379] on div "93" at bounding box center [297, 337] width 37 height 278
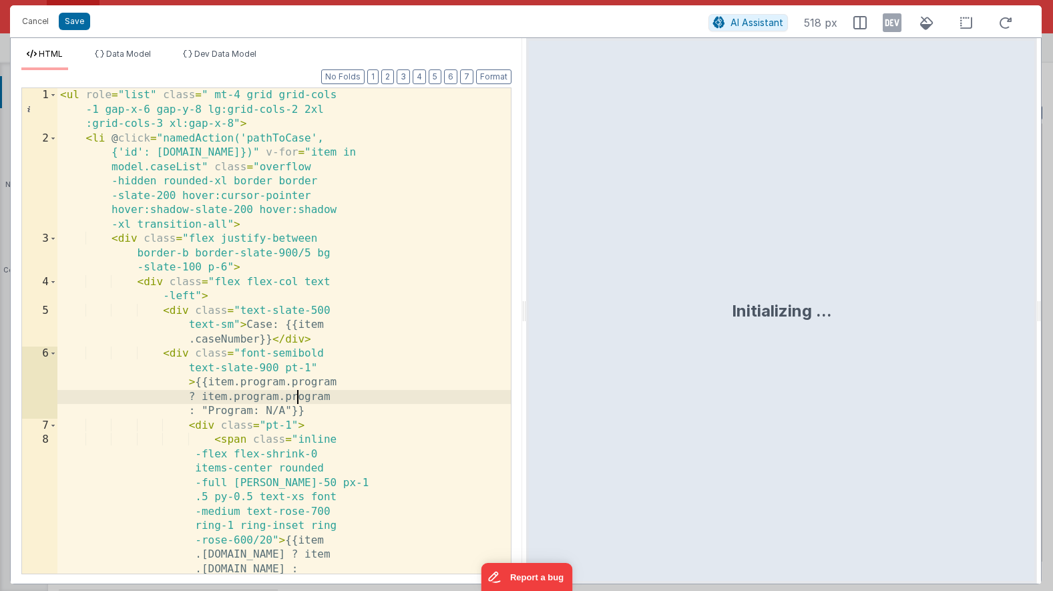
click at [286, 325] on div "< ul role = "list" class = " mt-4 grid grid-cols -1 gap-x-6 gap-y-8 lg:grid-col…" at bounding box center [283, 438] width 453 height 701
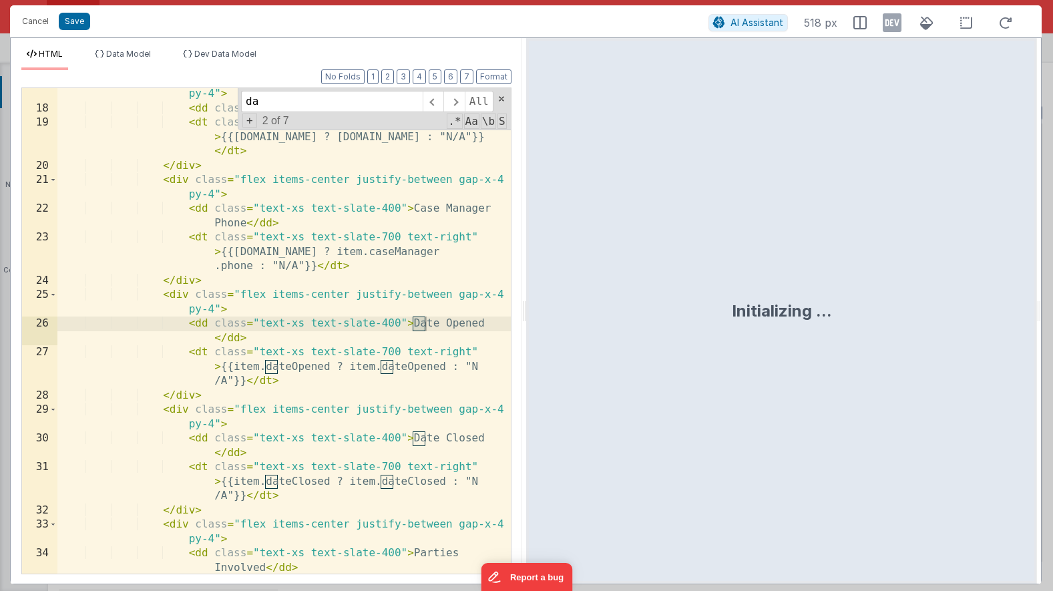
scroll to position [590, 0]
type input "date"
click at [453, 104] on span at bounding box center [453, 101] width 21 height 21
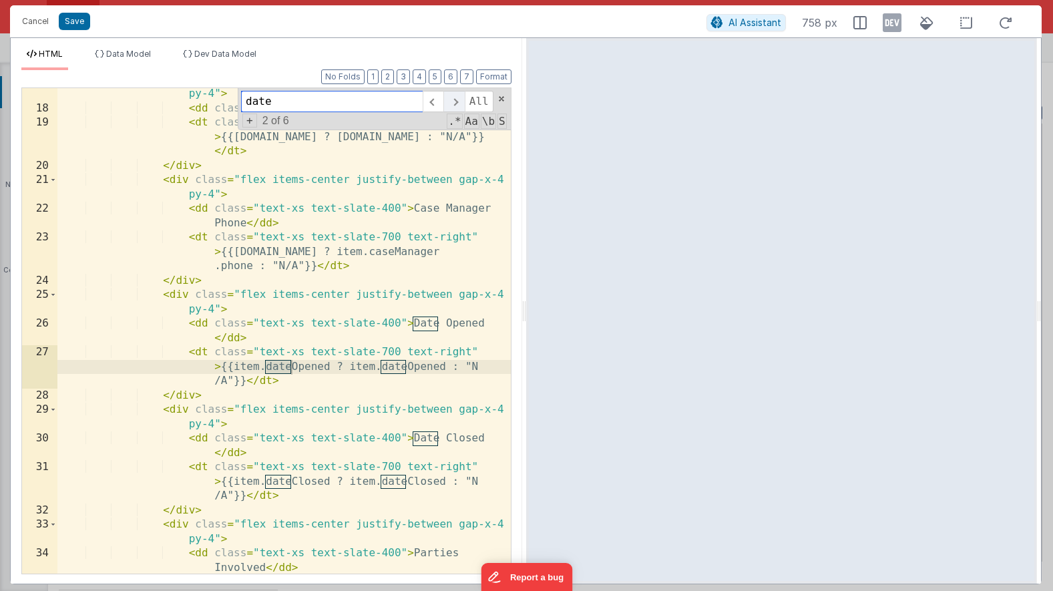
click at [453, 104] on span at bounding box center [453, 101] width 21 height 21
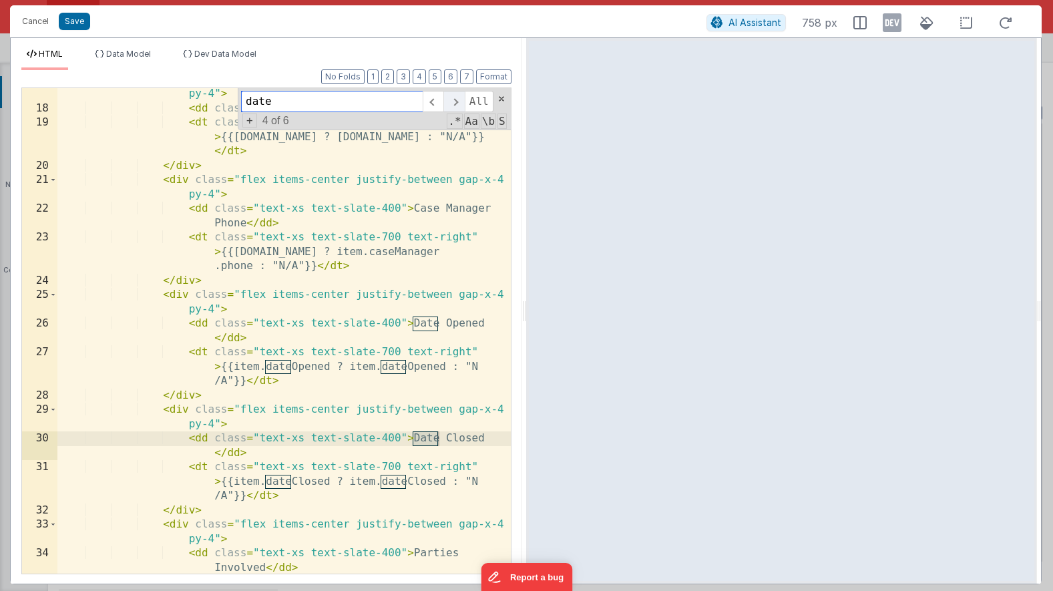
click at [453, 104] on span at bounding box center [453, 101] width 21 height 21
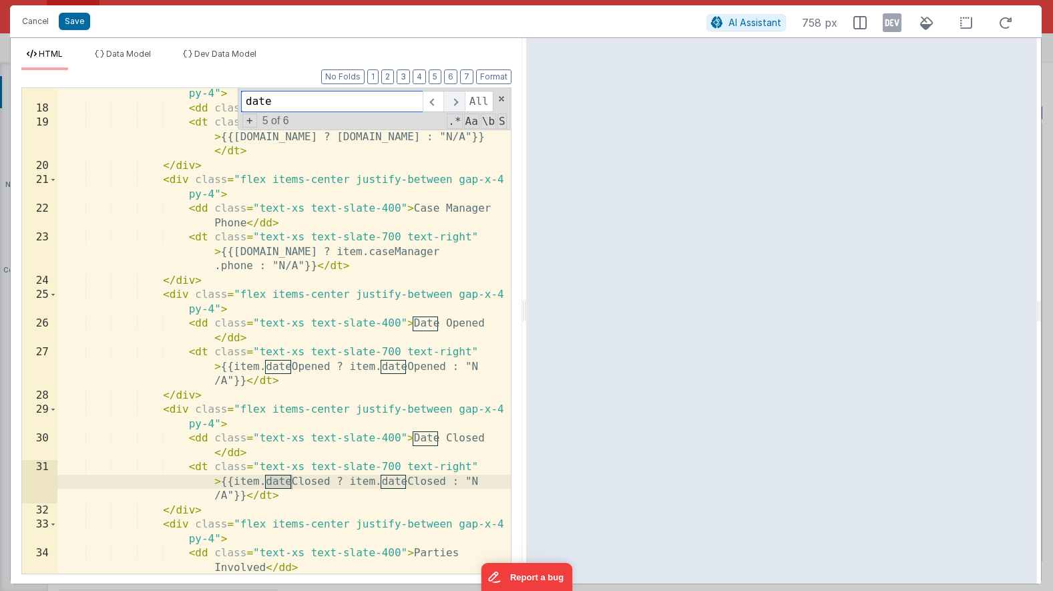
click at [453, 104] on span at bounding box center [453, 101] width 21 height 21
click at [39, 21] on button "Cancel" at bounding box center [35, 21] width 40 height 19
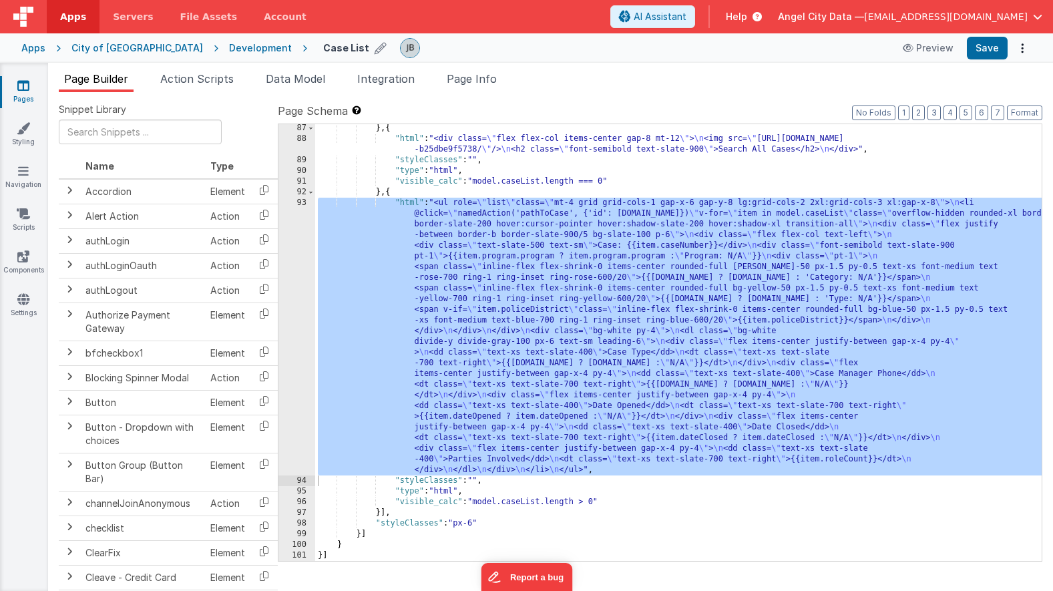
click at [323, 50] on h4 "Case List" at bounding box center [346, 48] width 46 height 10
click at [229, 52] on div "Development" at bounding box center [260, 47] width 63 height 13
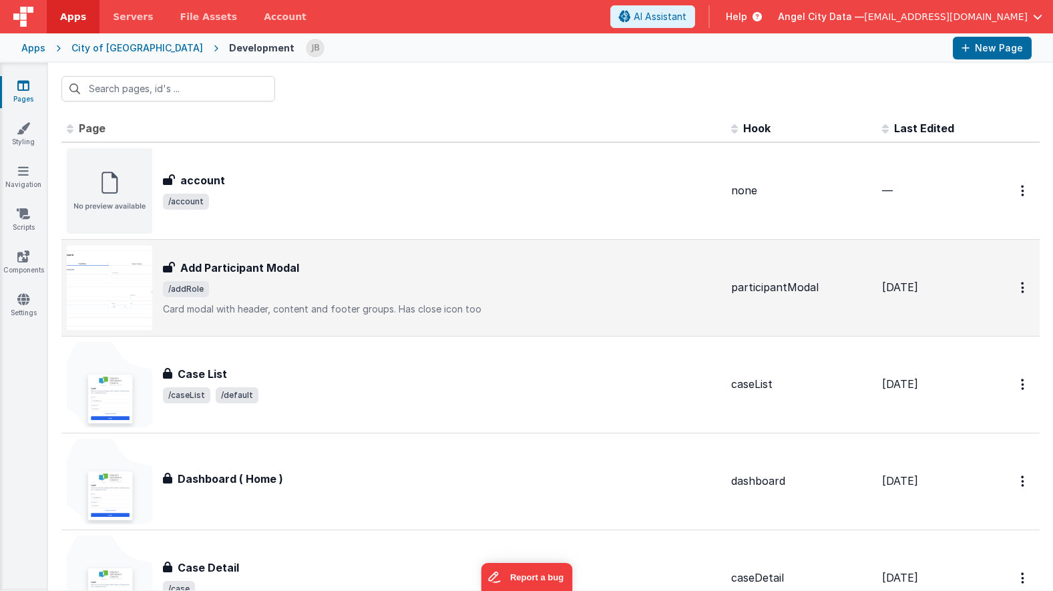
click at [198, 264] on h3 "Add Participant Modal" at bounding box center [239, 268] width 119 height 16
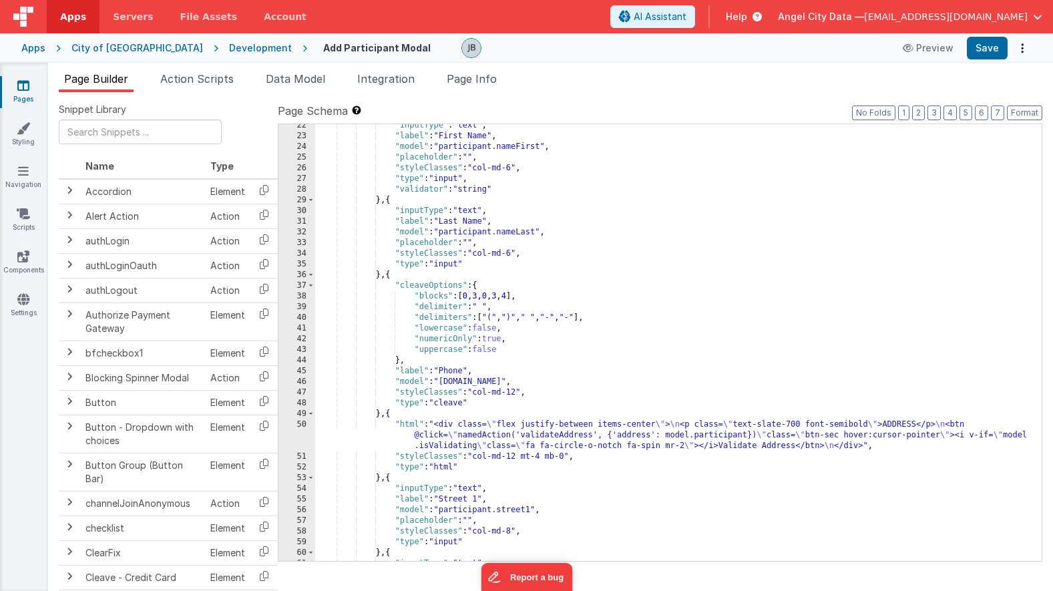
scroll to position [532, 0]
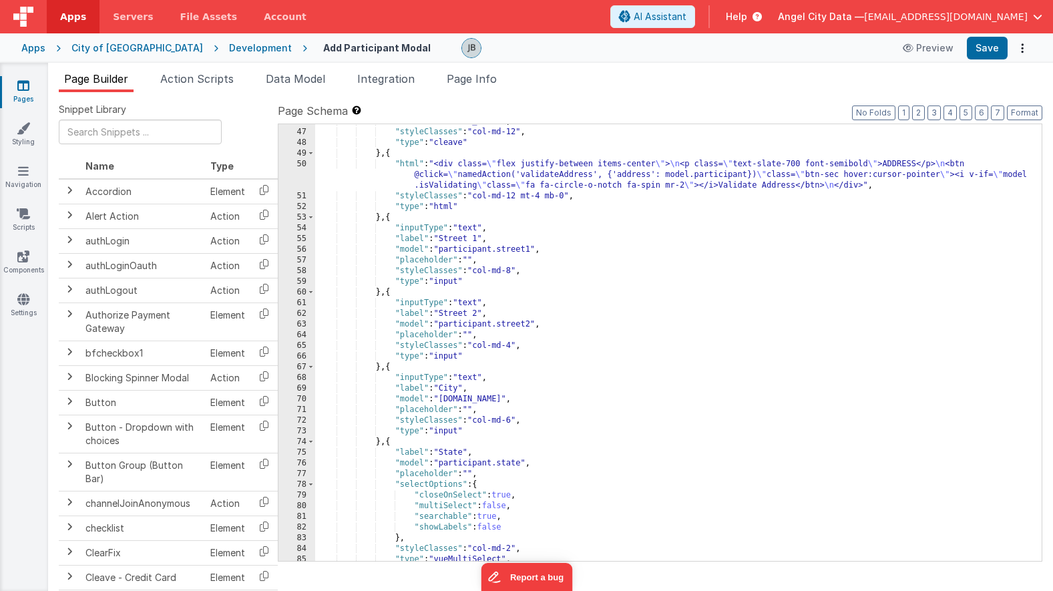
click at [534, 172] on div ""model" : "participant.phone" , "styleClasses" : "col-md-12" , "type" : "cleave…" at bounding box center [678, 345] width 727 height 458
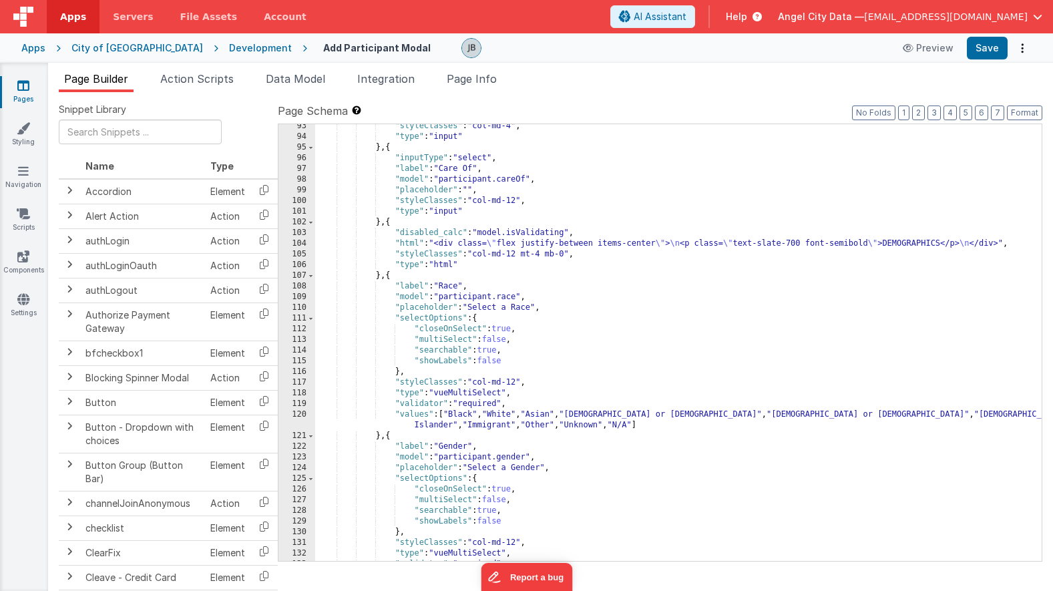
scroll to position [1051, 0]
click at [498, 228] on div ""styleClasses" : "col-md-4" , "type" : "input" } , { "inputType" : "select" , "…" at bounding box center [678, 350] width 727 height 458
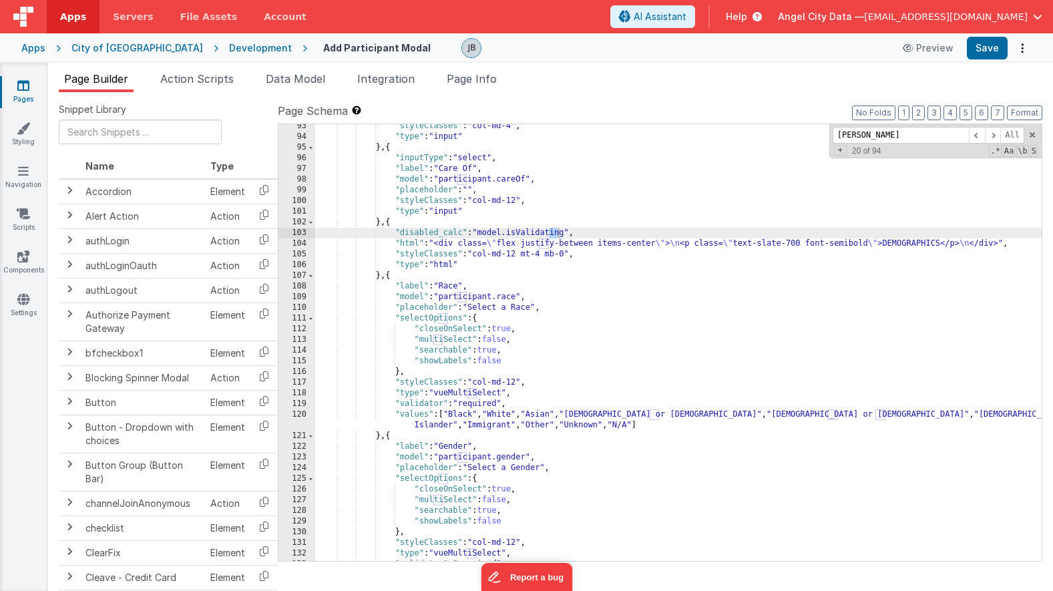
scroll to position [1459, 0]
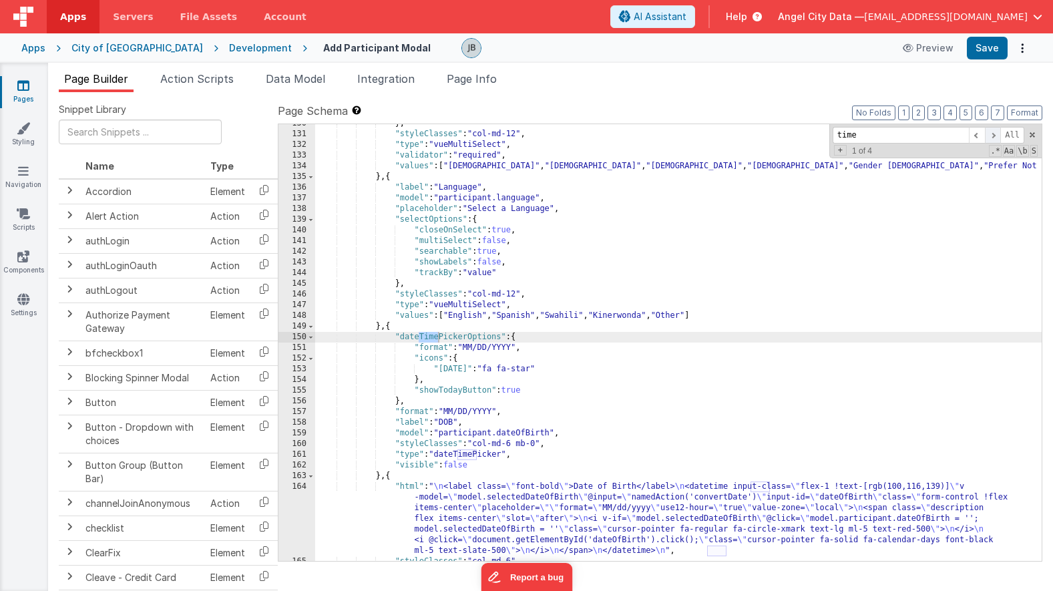
type input "time"
click at [993, 133] on span at bounding box center [993, 135] width 16 height 17
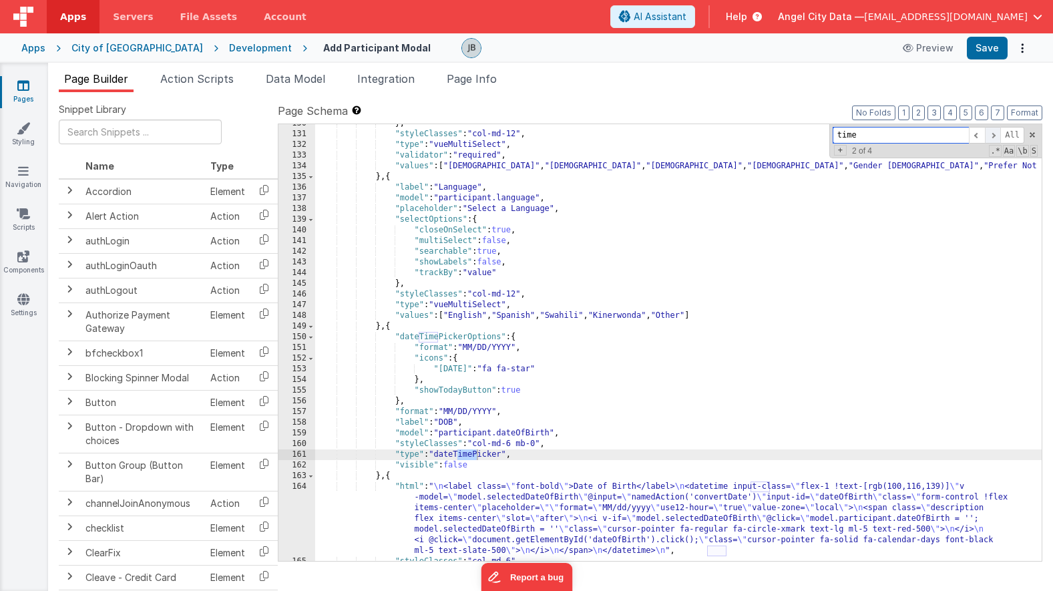
click at [993, 133] on span at bounding box center [993, 135] width 16 height 17
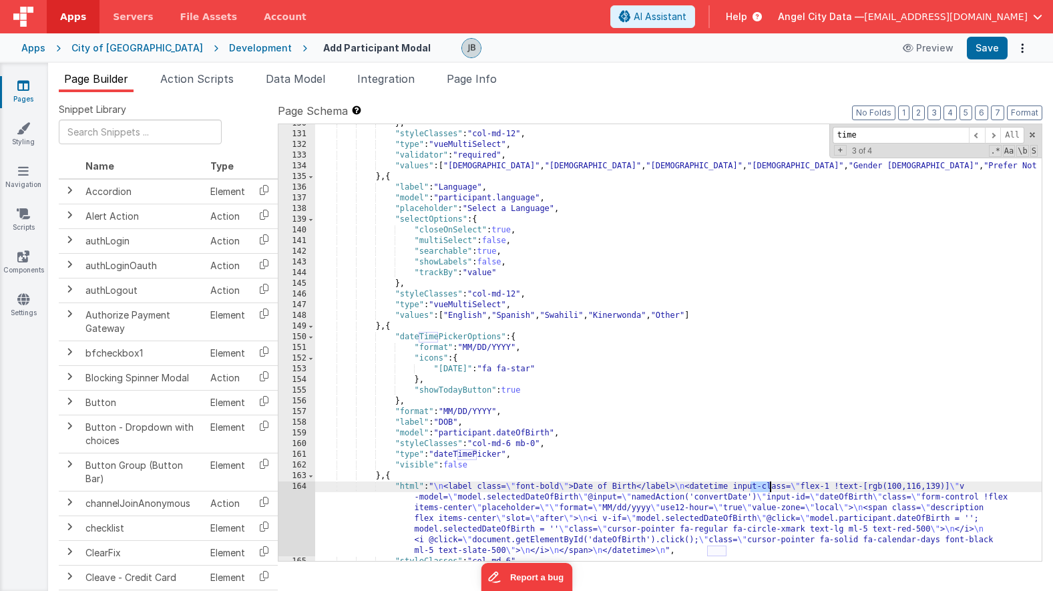
click at [301, 506] on div "164" at bounding box center [297, 519] width 37 height 75
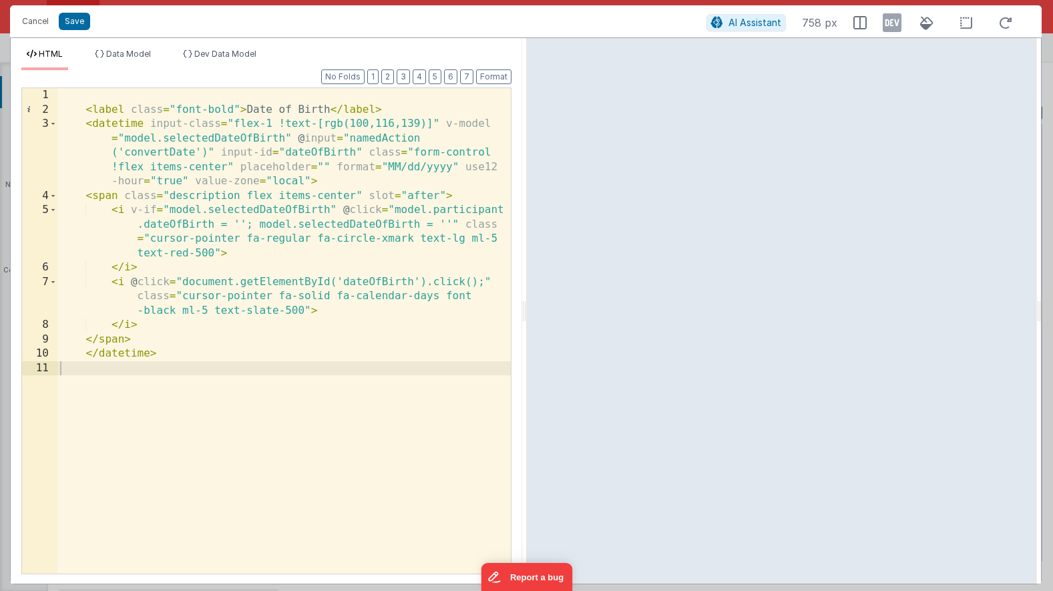
click at [110, 124] on div "< label class = "font-bold" > Date of Birth </ label > < datetime input-class =…" at bounding box center [283, 345] width 453 height 514
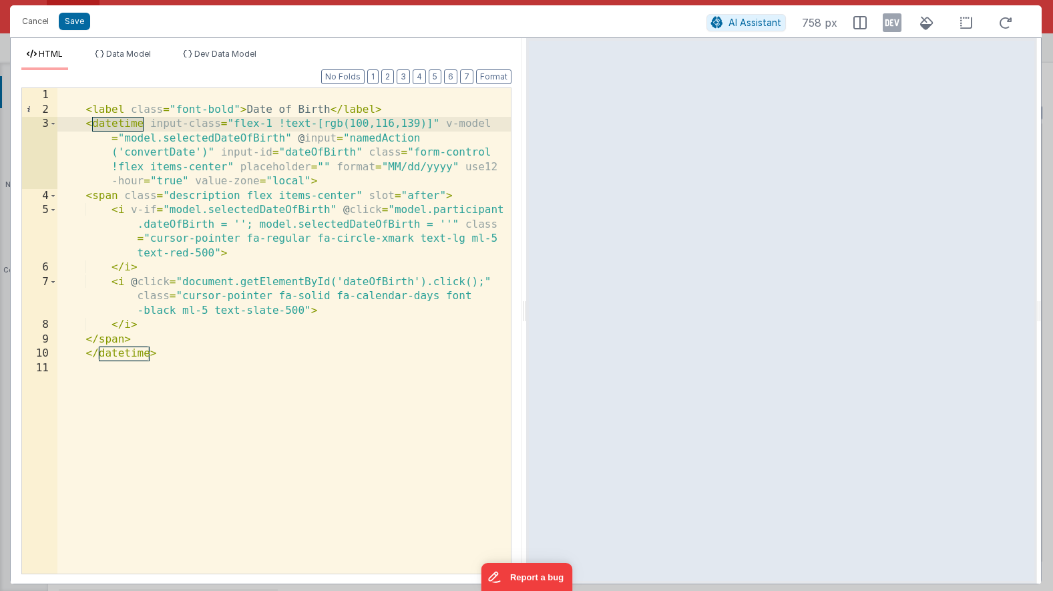
click at [148, 126] on div "< label class = "font-bold" > Date of Birth </ label > < datetime input-class =…" at bounding box center [283, 345] width 453 height 514
click at [429, 242] on div "< label class = "font-bold" > Date of Birth </ label > < datetime type = "time"…" at bounding box center [283, 345] width 453 height 514
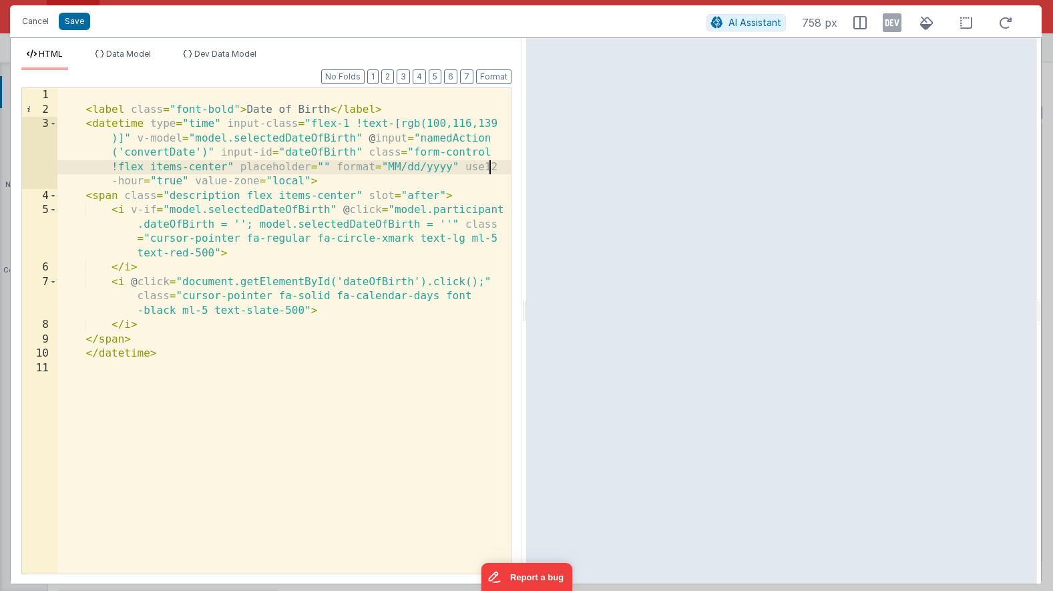
click at [489, 168] on div "< label class = "font-bold" > Date of Birth </ label > < datetime type = "time"…" at bounding box center [283, 345] width 453 height 514
click at [172, 180] on div "< label class = "font-bold" > Date of Birth </ label > < datetime type = "time"…" at bounding box center [283, 345] width 453 height 514
click at [78, 21] on button "Save" at bounding box center [74, 21] width 31 height 17
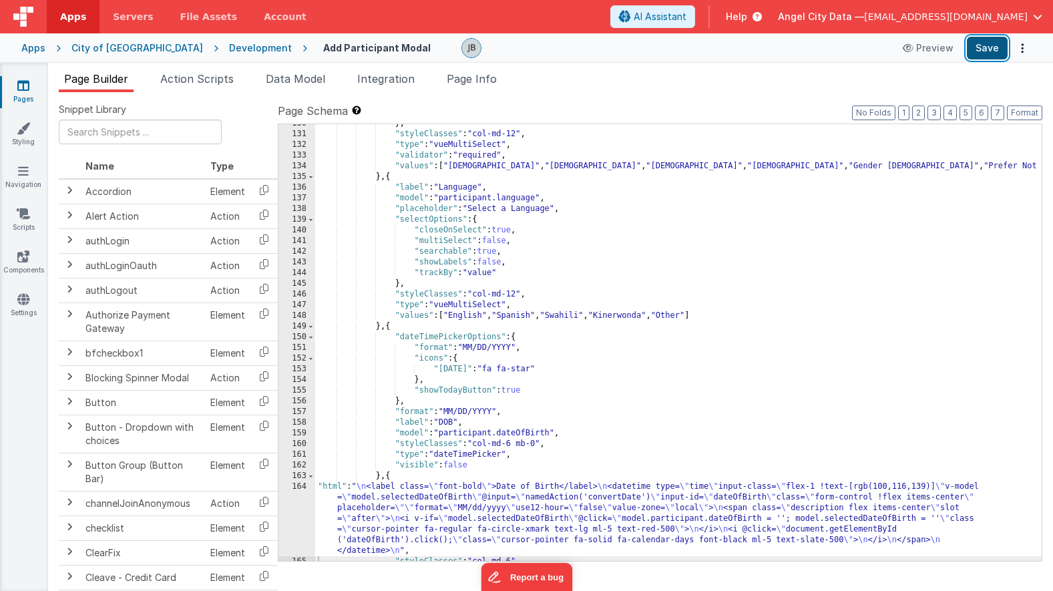
click at [982, 51] on button "Save" at bounding box center [987, 48] width 41 height 23
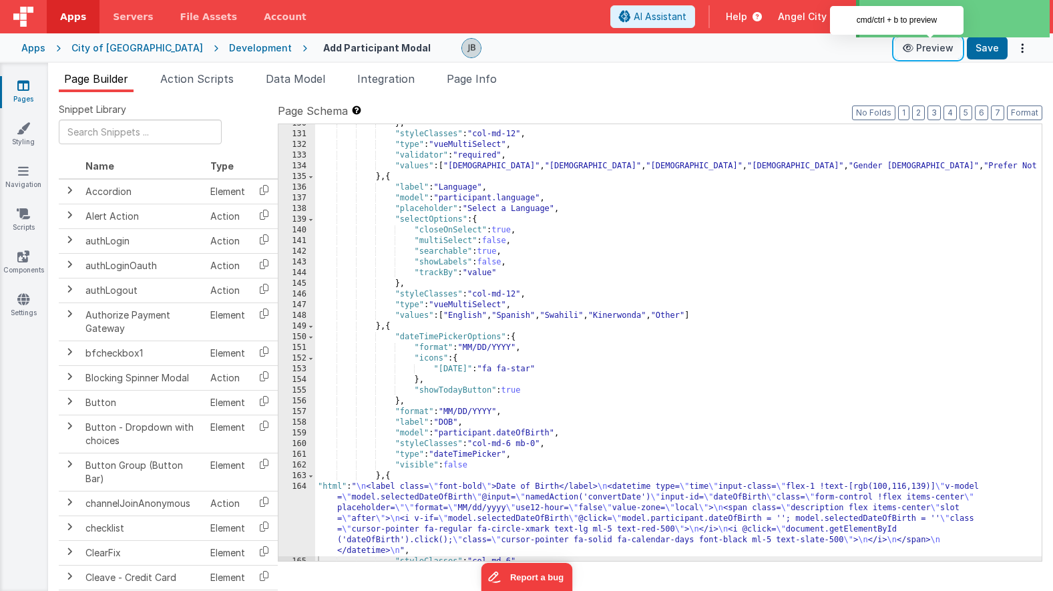
click at [928, 51] on button "Preview" at bounding box center [928, 47] width 67 height 21
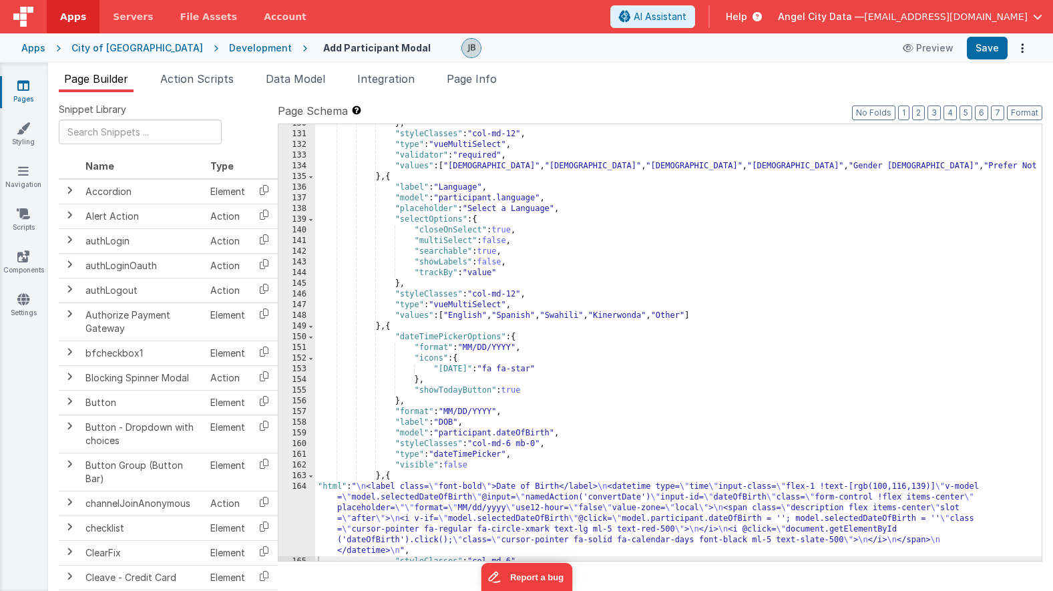
click at [302, 506] on div "164" at bounding box center [297, 519] width 37 height 75
click at [296, 506] on div "130 131 132 133 134 135 136 137 138 139 140 141 142 143 144 145 146 147 148 149…" at bounding box center [297, 347] width 37 height 458
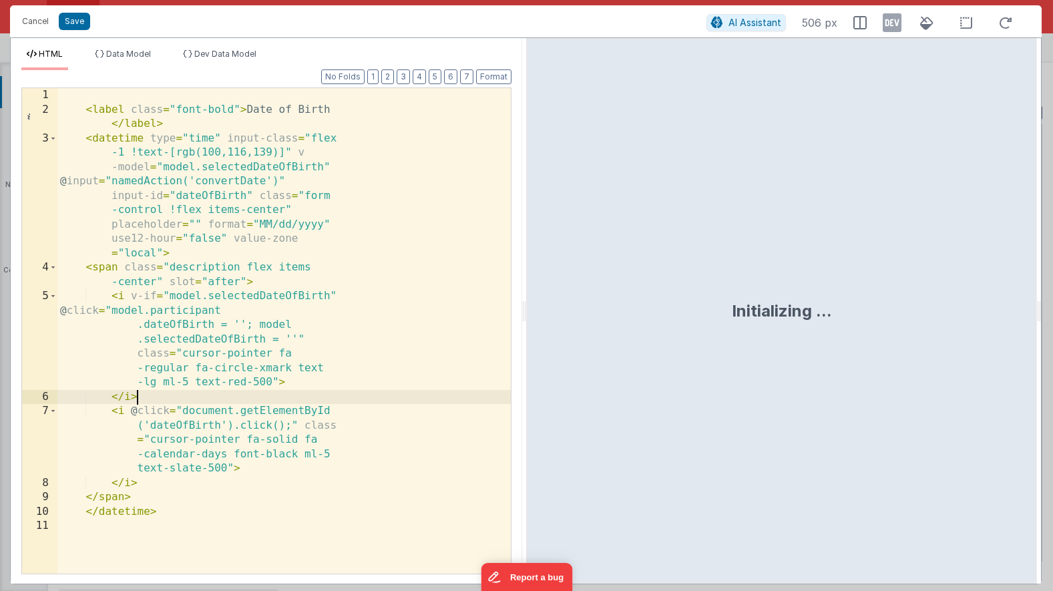
click at [259, 392] on div "< label class = "font-bold" > Date of Birth </ label > < datetime type = "time"…" at bounding box center [283, 345] width 453 height 514
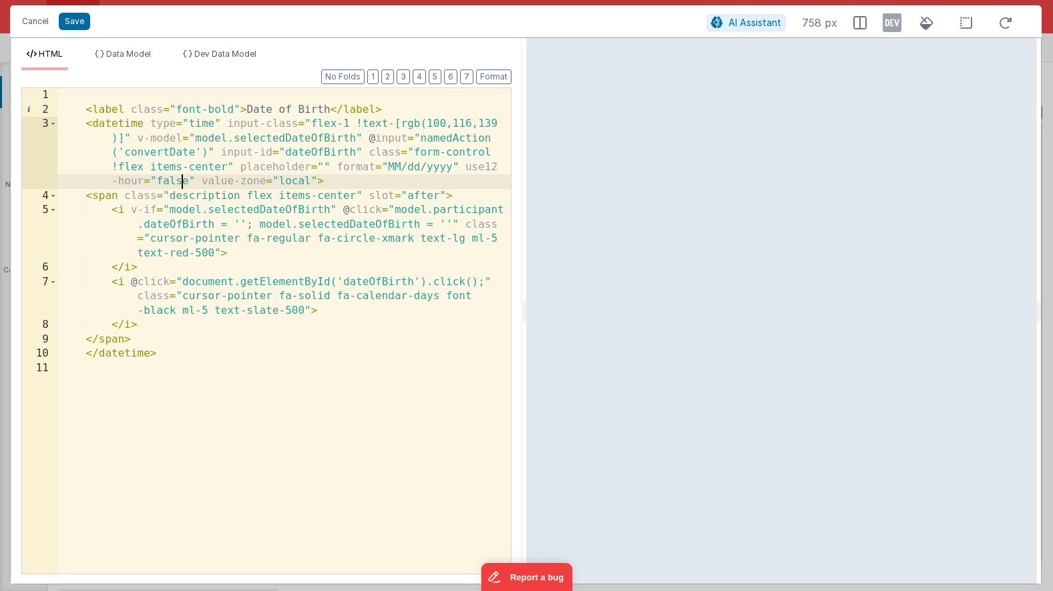
click at [184, 184] on div "< label class = "font-bold" > Date of Birth </ label > < datetime type = "time"…" at bounding box center [283, 345] width 453 height 514
click at [251, 174] on div "< label class = "font-bold" > Date of Birth </ label > < datetime type = "time"…" at bounding box center [283, 345] width 453 height 514
click at [172, 182] on div "< label class = "font-bold" > Date of Birth </ label > < datetime type = "time"…" at bounding box center [283, 345] width 453 height 514
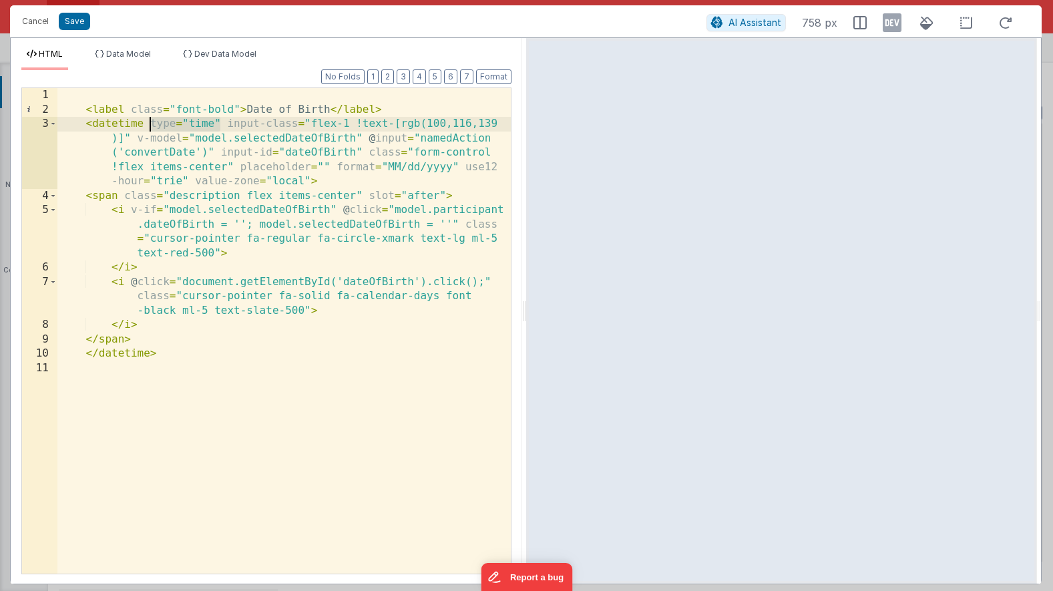
drag, startPoint x: 222, startPoint y: 126, endPoint x: 149, endPoint y: 128, distance: 73.5
click at [149, 128] on div "< label class = "font-bold" > Date of Birth </ label > < datetime type = "time"…" at bounding box center [283, 345] width 453 height 514
click at [171, 177] on div "< label class = "font-bold" > Date of Birth </ label > < datetime input-class =…" at bounding box center [283, 345] width 453 height 514
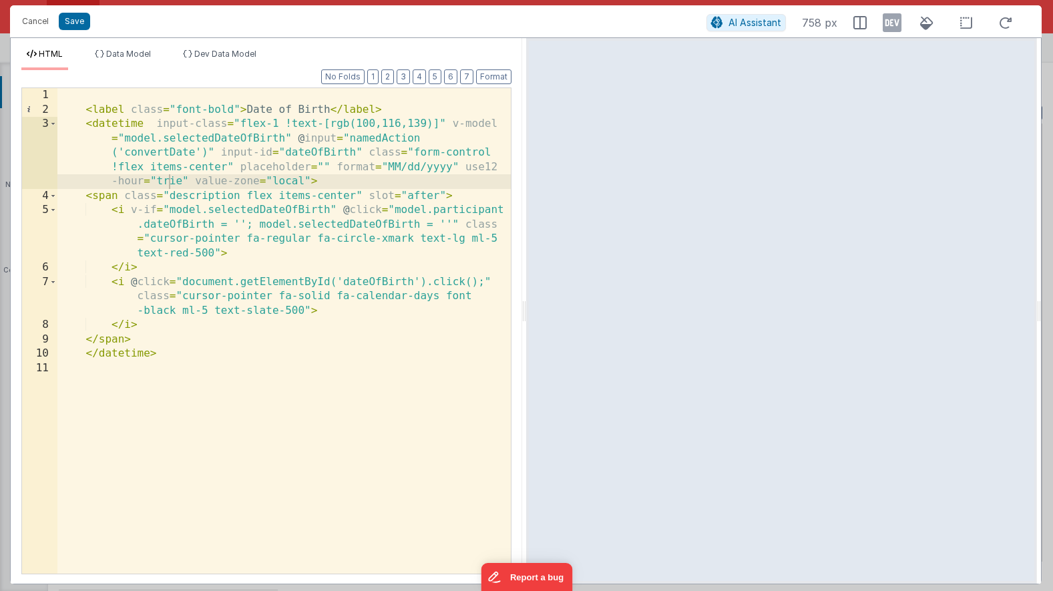
click at [263, 283] on div "< label class = "font-bold" > Date of Birth </ label > < datetime input-class =…" at bounding box center [283, 345] width 453 height 514
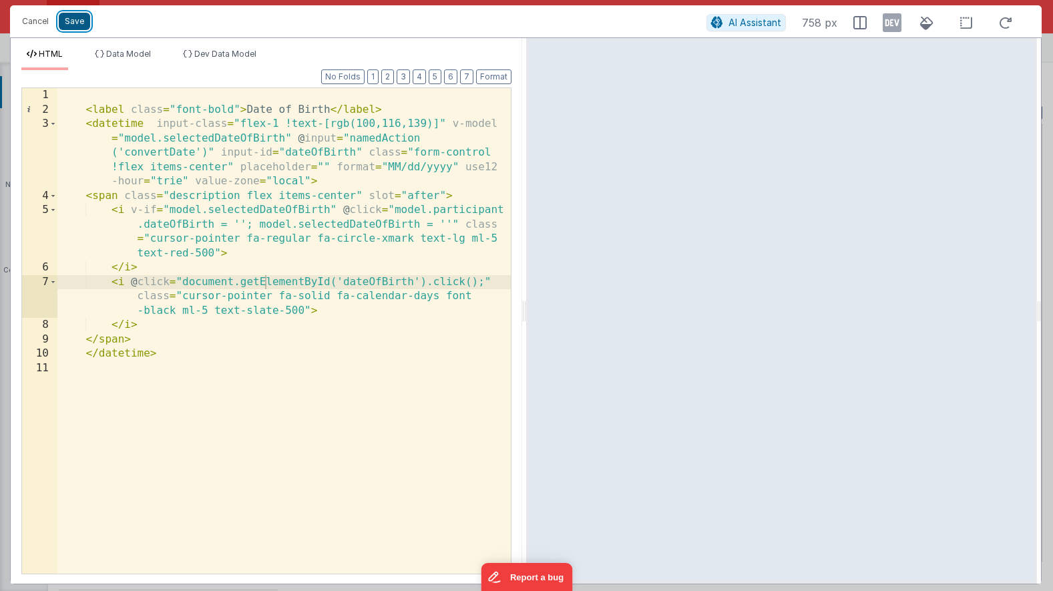
click at [69, 21] on button "Save" at bounding box center [74, 21] width 31 height 17
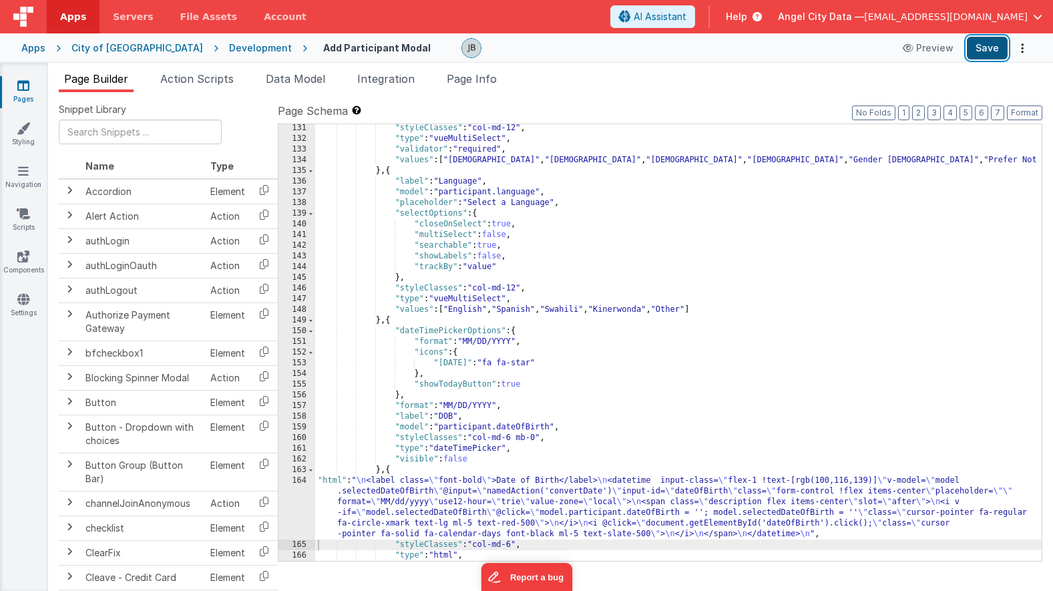
click at [980, 52] on button "Save" at bounding box center [987, 48] width 41 height 23
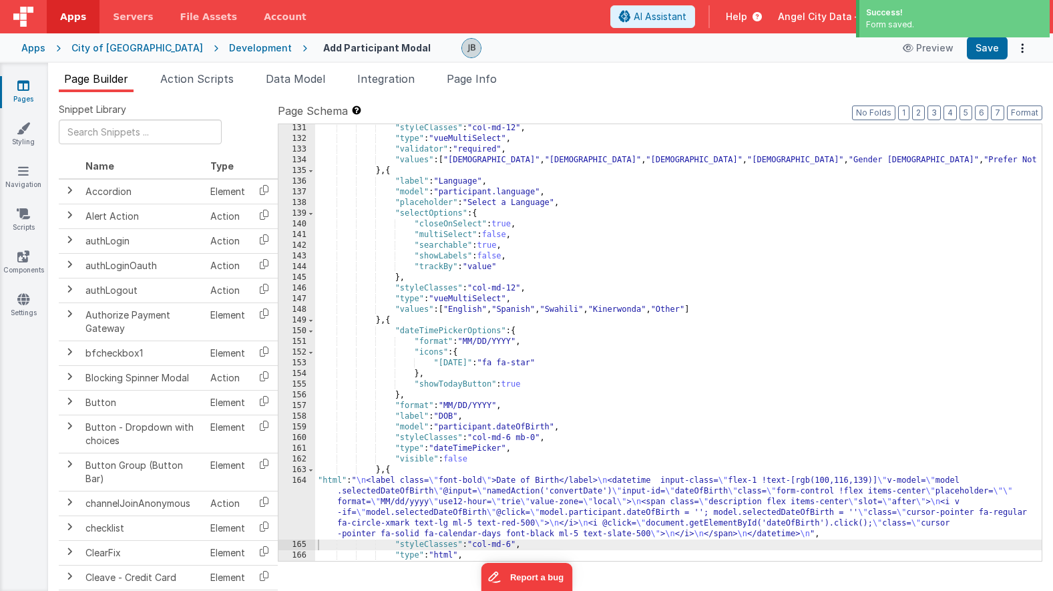
click at [229, 47] on div "Development" at bounding box center [260, 47] width 63 height 13
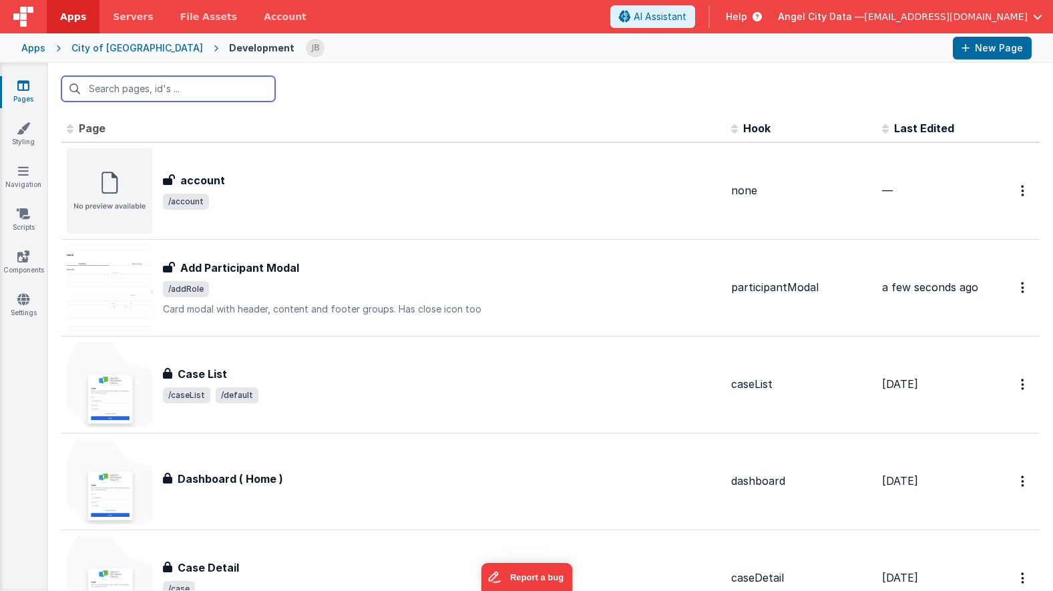
click at [110, 96] on input "text" at bounding box center [168, 88] width 214 height 25
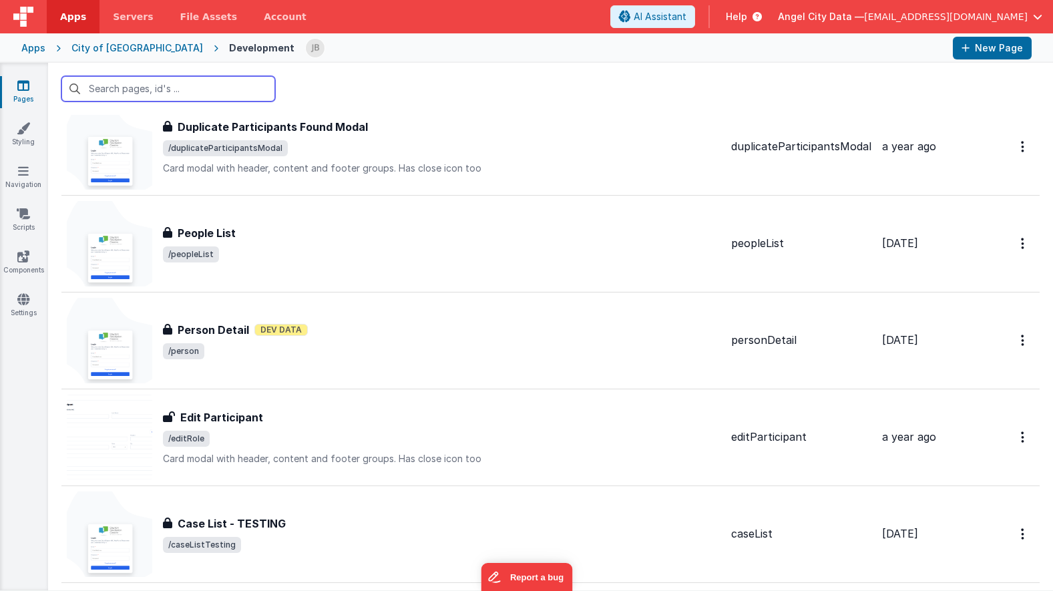
scroll to position [1844, 0]
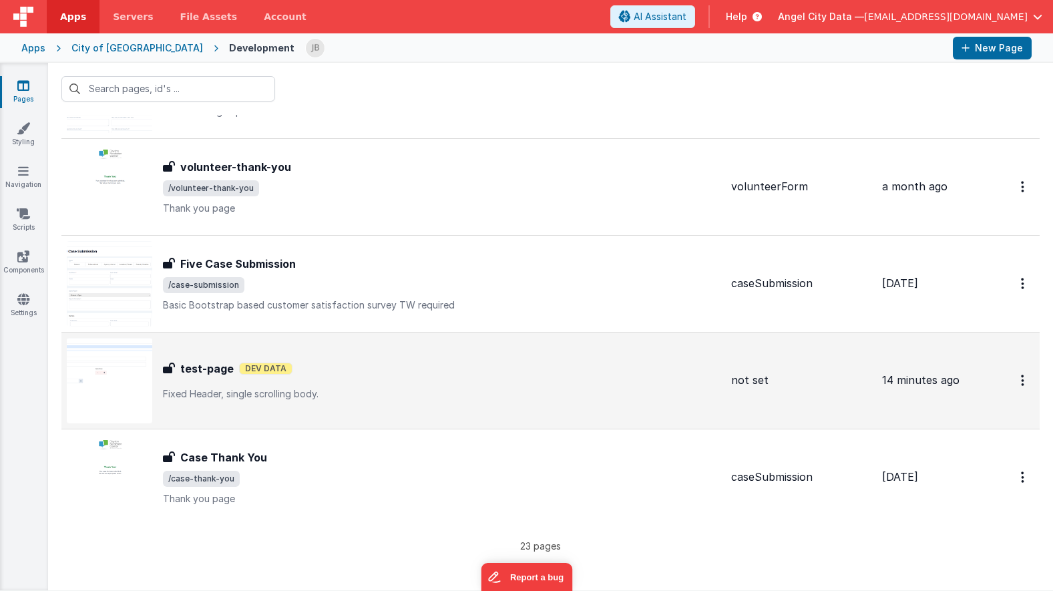
click at [183, 375] on h3 "test-page" at bounding box center [206, 369] width 53 height 16
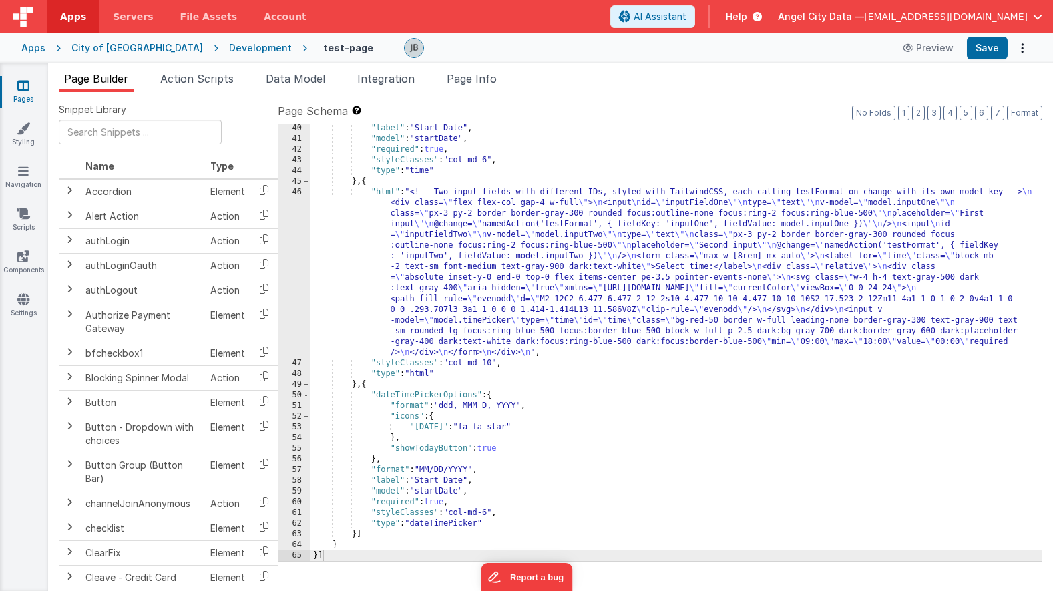
scroll to position [418, 0]
click at [291, 264] on div "46" at bounding box center [295, 272] width 32 height 171
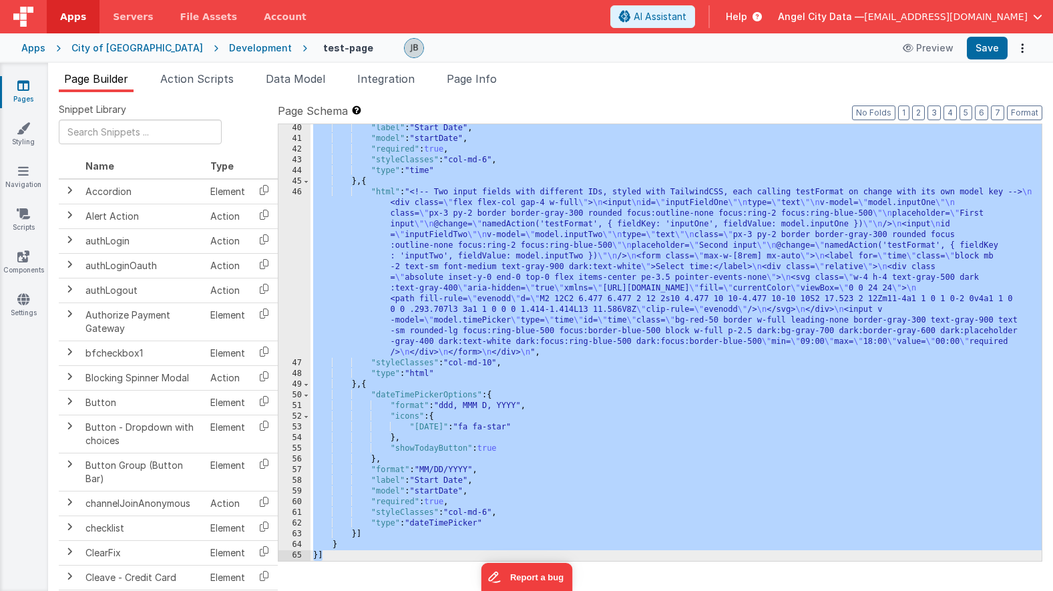
click at [294, 259] on div "46" at bounding box center [295, 272] width 32 height 171
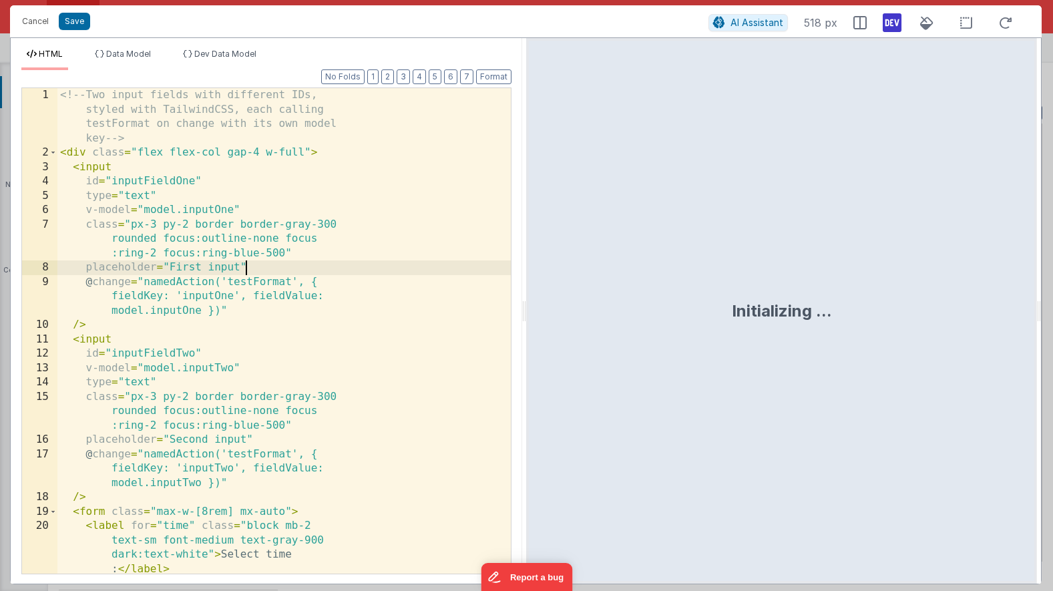
click at [228, 251] on div "<!-- Two input fields with different IDs, styled with TailwindCSS, each calling…" at bounding box center [283, 367] width 453 height 558
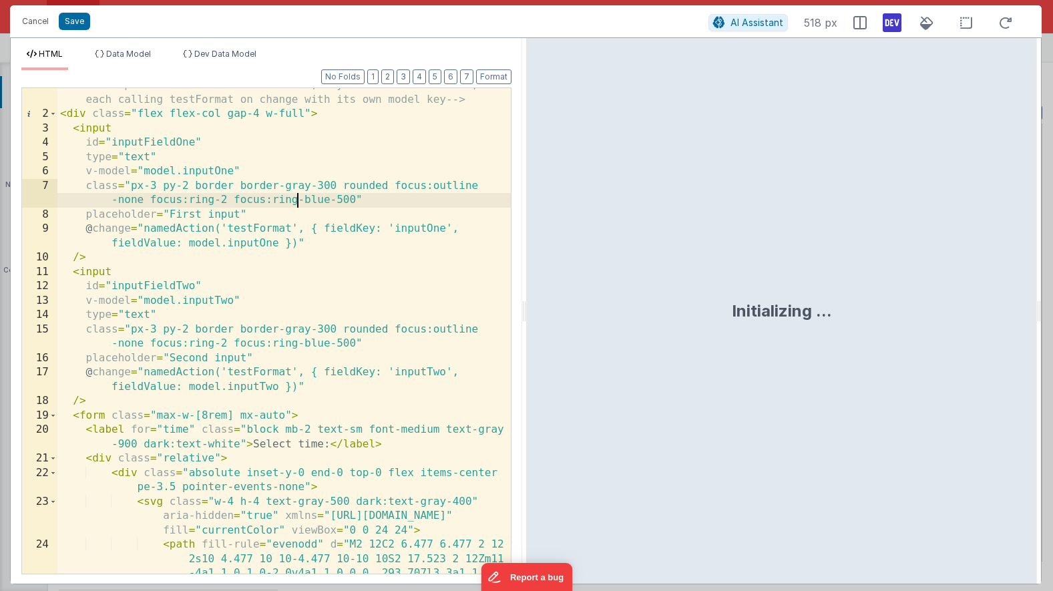
scroll to position [13, 0]
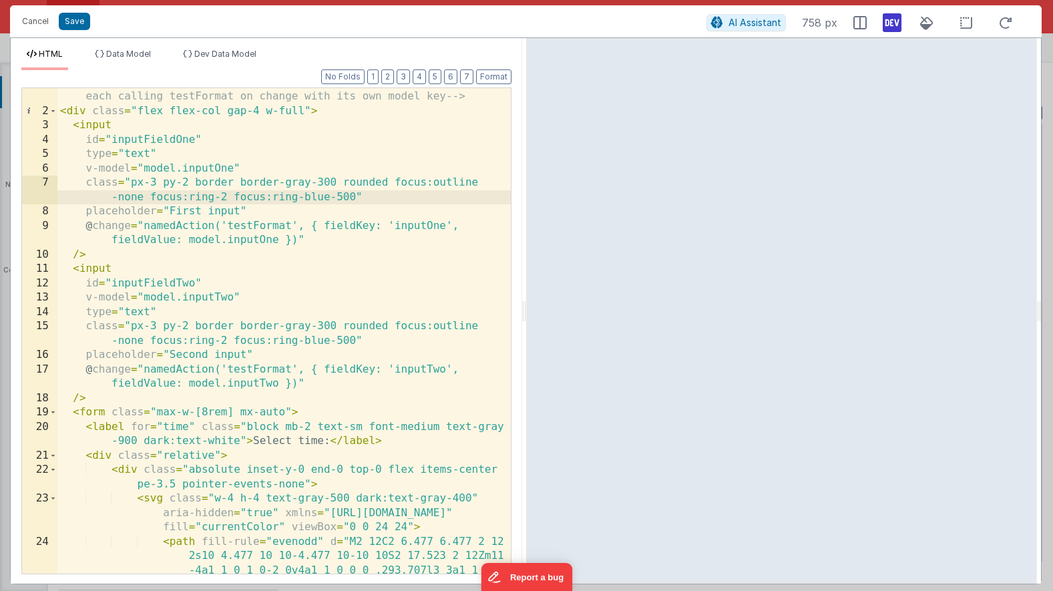
click at [329, 111] on div "<!-- Two input fields with different IDs, styled with TailwindCSS, each calling…" at bounding box center [283, 361] width 453 height 572
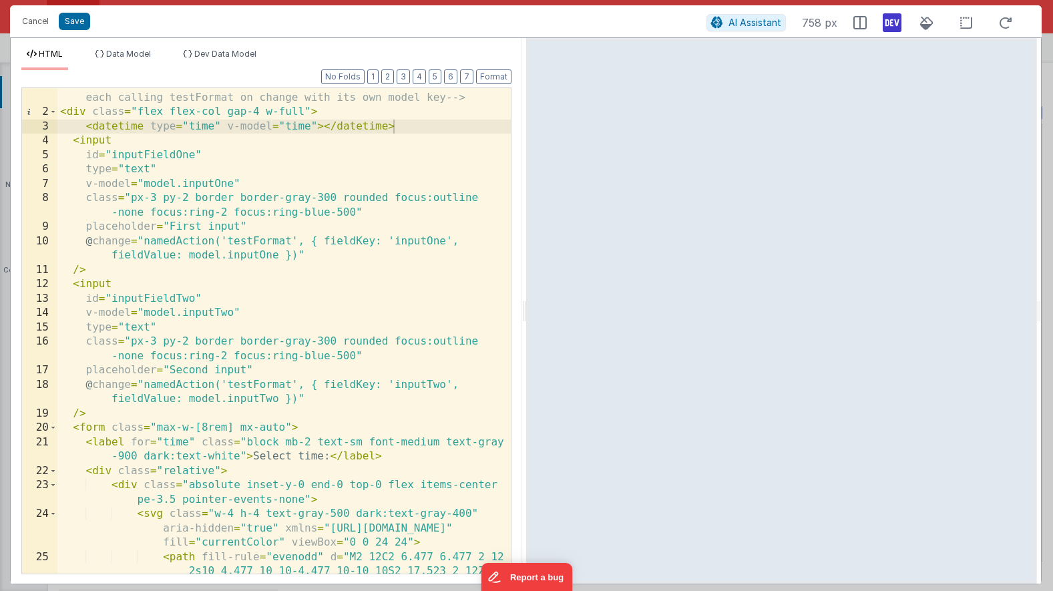
scroll to position [12, 0]
drag, startPoint x: 401, startPoint y: 126, endPoint x: 85, endPoint y: 124, distance: 316.6
click at [85, 124] on div "<!-- Two input fields with different IDs, styled with TailwindCSS, each calling…" at bounding box center [283, 362] width 453 height 572
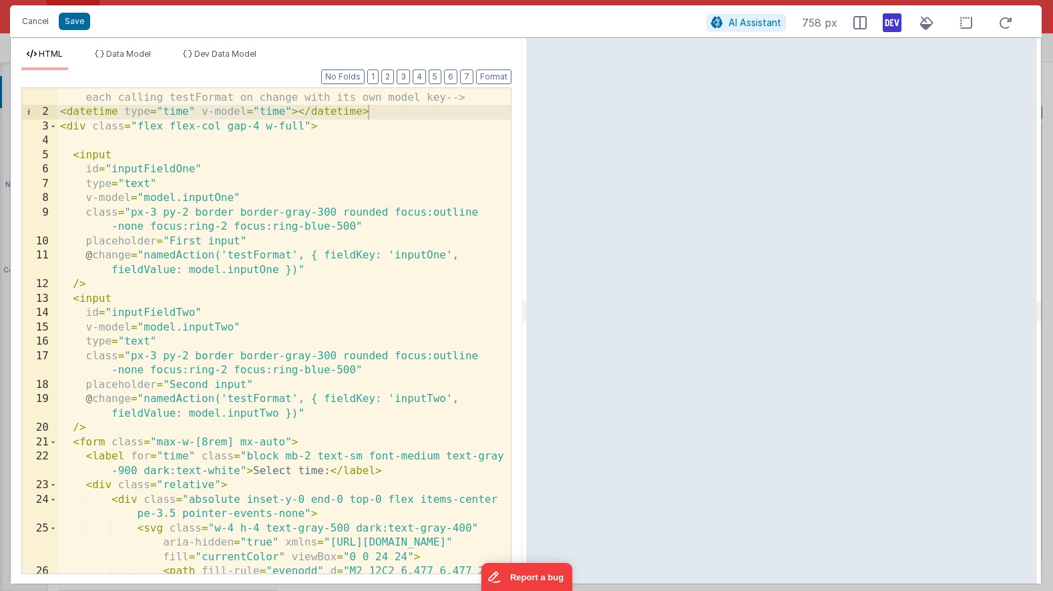
click at [304, 120] on div "<!-- Two input fields with different IDs, styled with TailwindCSS, each calling…" at bounding box center [283, 362] width 453 height 572
drag, startPoint x: 386, startPoint y: 113, endPoint x: 55, endPoint y: 108, distance: 331.3
click at [55, 108] on div "1 2 3 4 5 6 7 8 9 10 11 12 13 14 15 16 17 18 19 20 21 22 23 24 25 26 27 <!-- Tw…" at bounding box center [266, 330] width 490 height 487
click at [73, 25] on button "Save" at bounding box center [74, 21] width 31 height 17
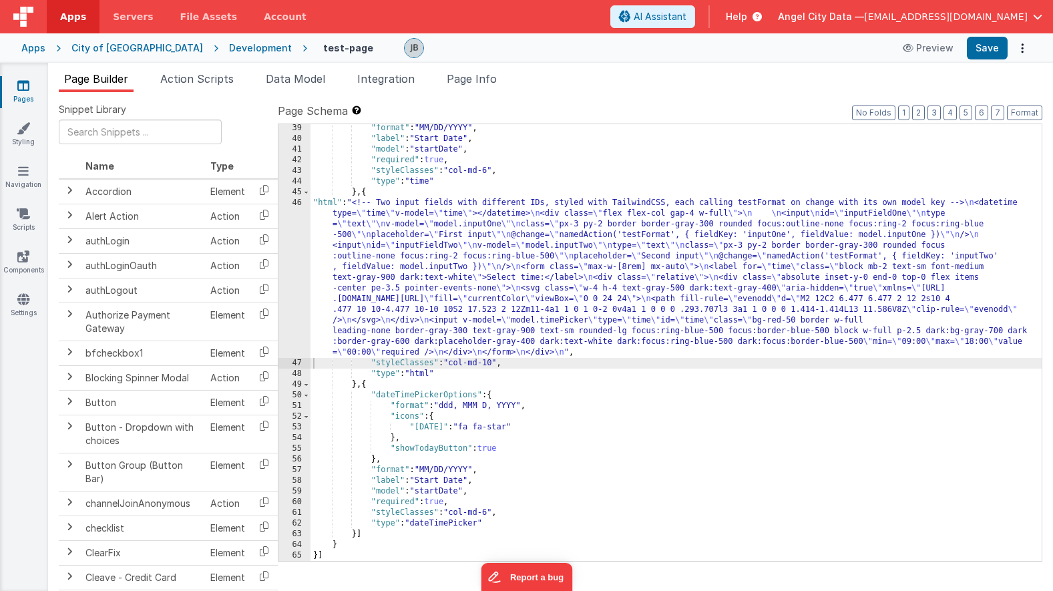
scroll to position [407, 0]
click at [24, 307] on link "Settings" at bounding box center [23, 306] width 48 height 27
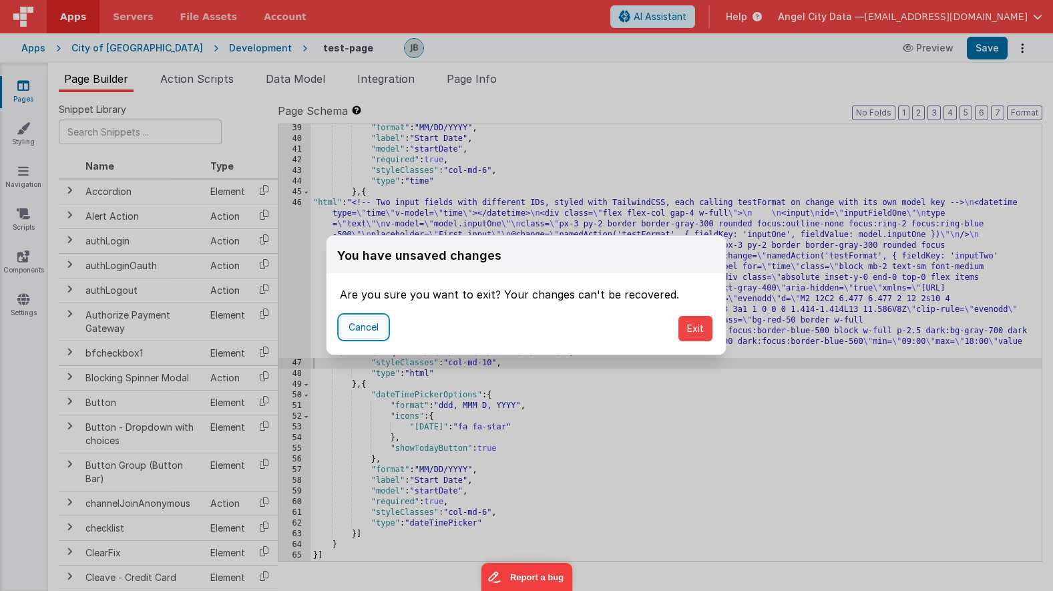
click at [367, 326] on button "Cancel" at bounding box center [363, 327] width 47 height 23
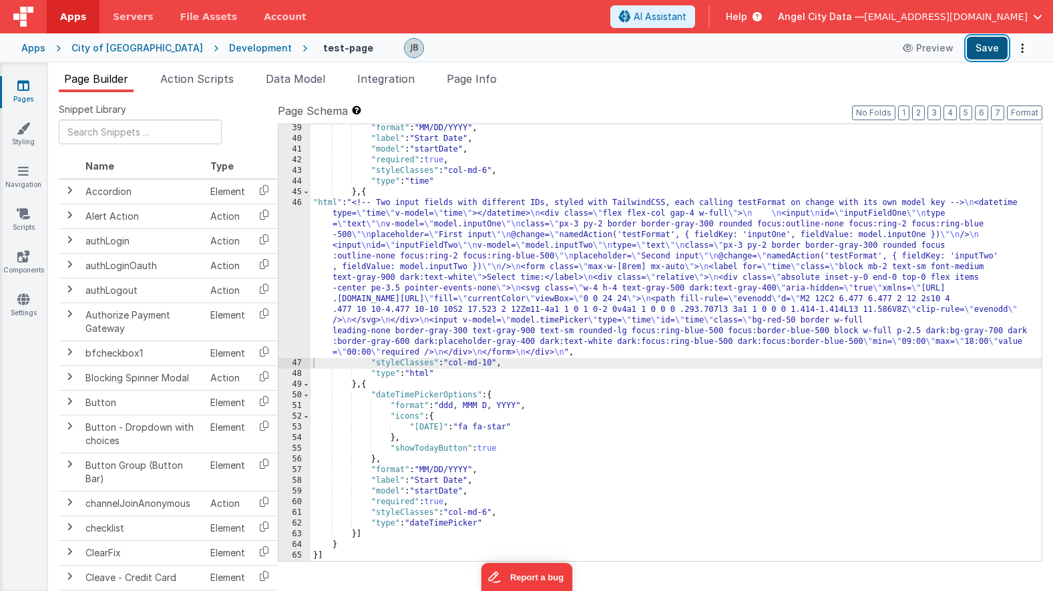
click at [988, 49] on button "Save" at bounding box center [987, 48] width 41 height 23
click at [36, 299] on link "Settings" at bounding box center [23, 306] width 48 height 27
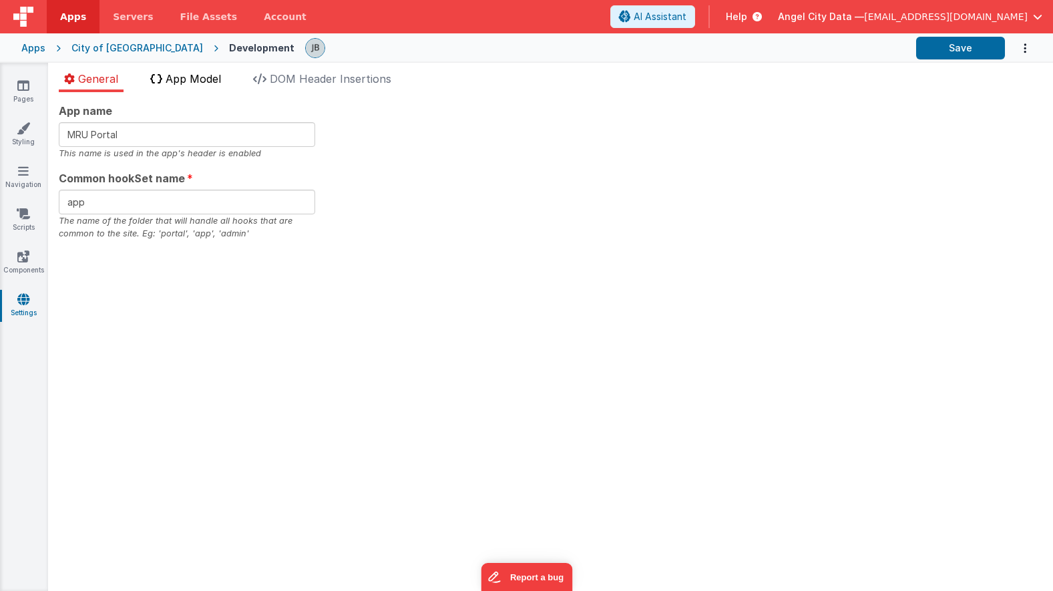
click at [183, 83] on span "App Model" at bounding box center [193, 78] width 55 height 13
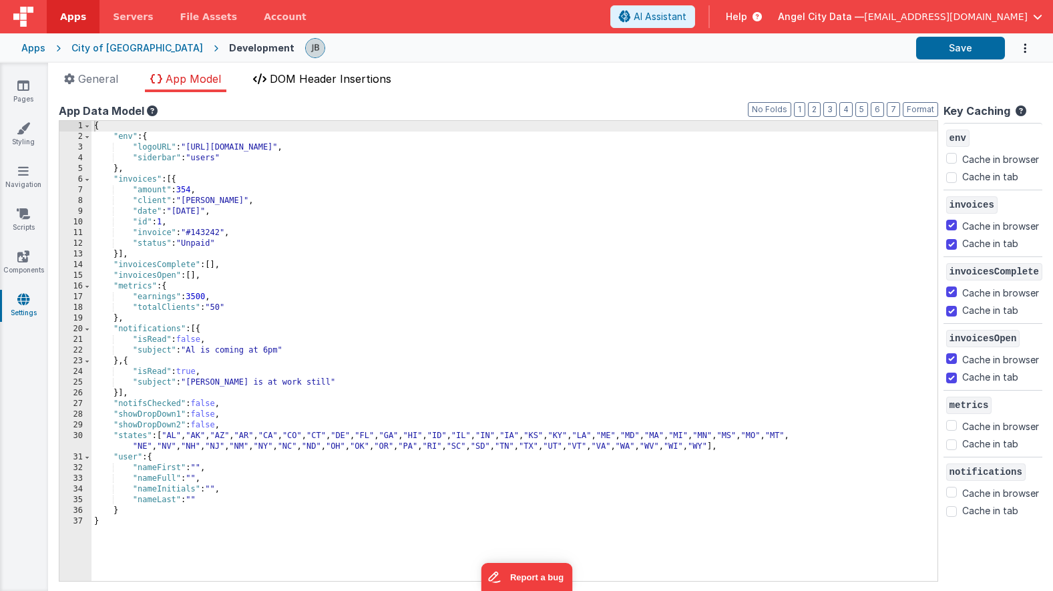
click at [280, 86] on li "DOM Header Insertions" at bounding box center [322, 81] width 149 height 21
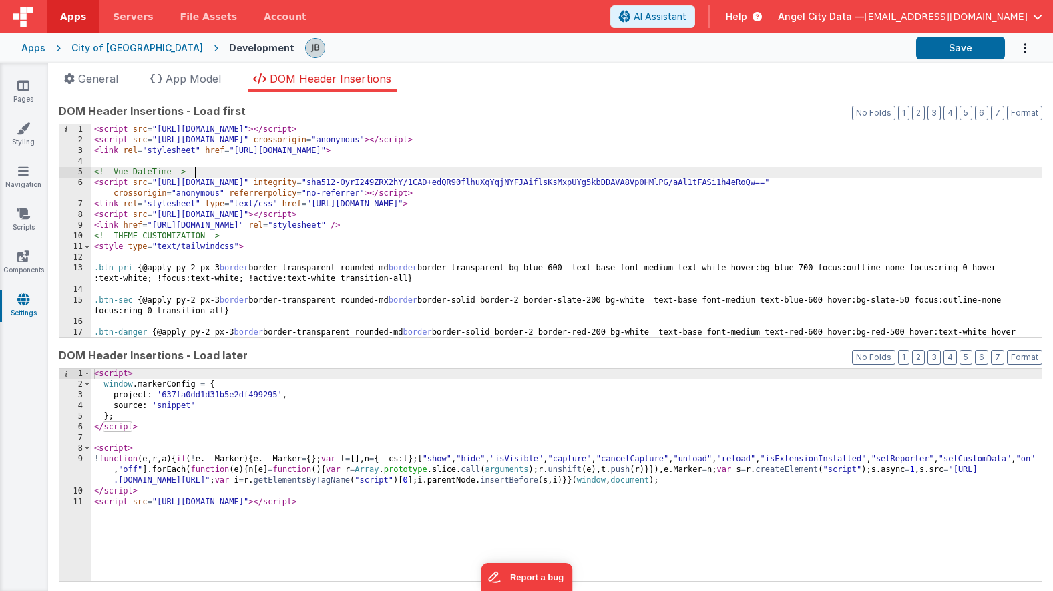
click at [236, 172] on div "< script src = "https://cdn.tailwindcss.com" > </ script > < script src = "http…" at bounding box center [567, 246] width 950 height 245
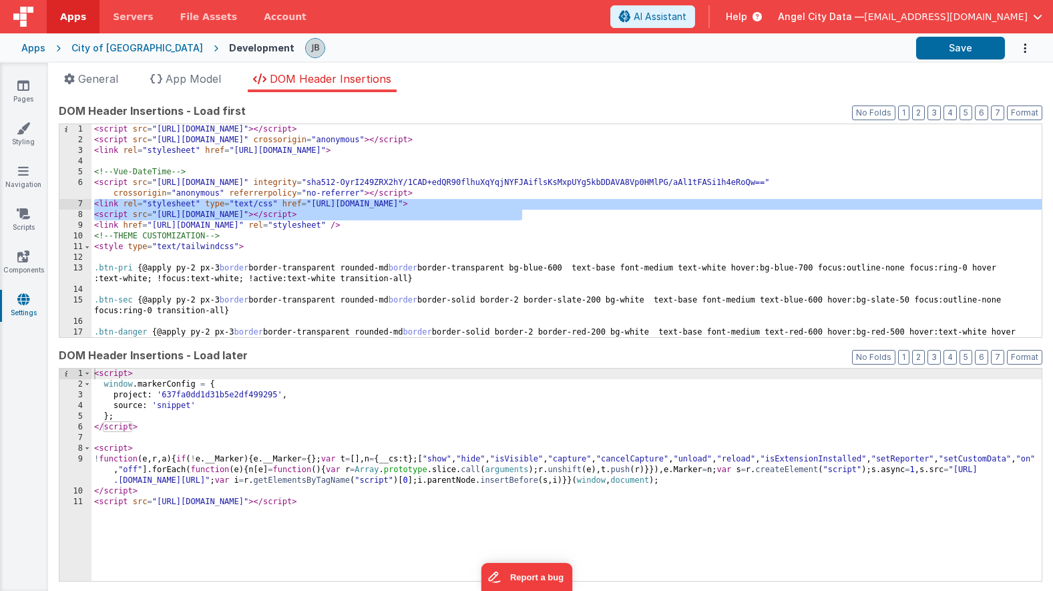
drag, startPoint x: 538, startPoint y: 212, endPoint x: 87, endPoint y: 209, distance: 450.8
click at [87, 209] on div "1 2 3 4 5 6 7 8 9 10 11 12 13 14 15 16 17 < script src = "https://cdn.tailwindc…" at bounding box center [551, 231] width 984 height 214
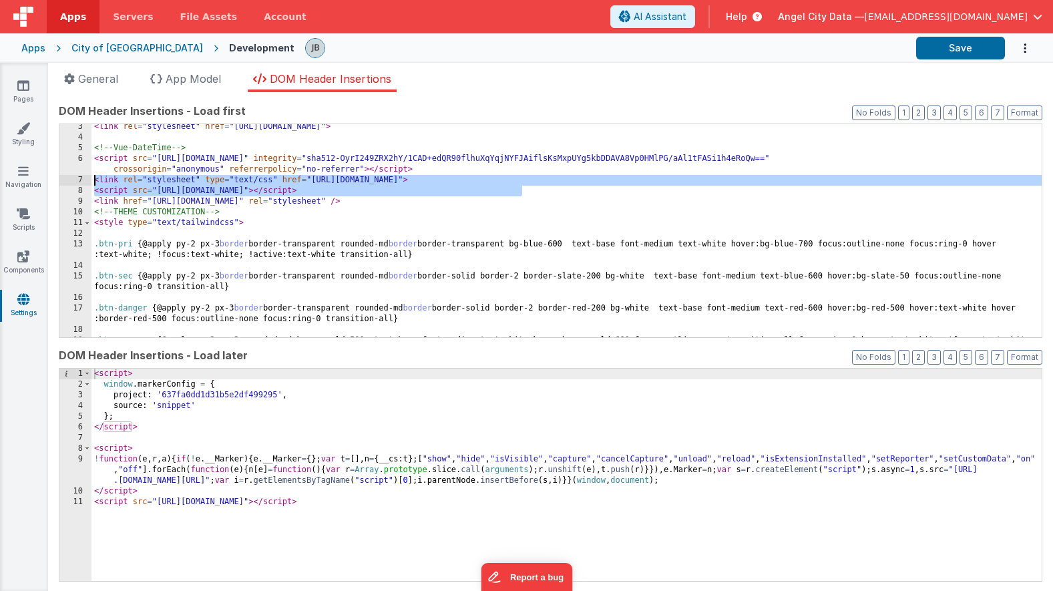
scroll to position [18, 0]
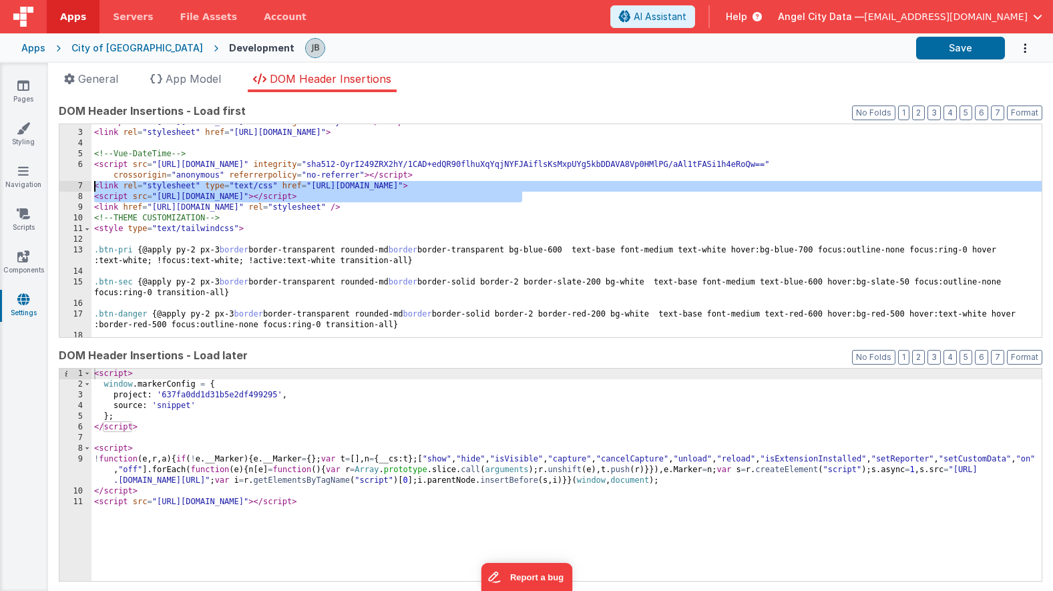
click at [441, 195] on div "< script src = "https://kit.fontawesome.com/b2a1e57614.js" crossorigin = "anony…" at bounding box center [567, 234] width 950 height 234
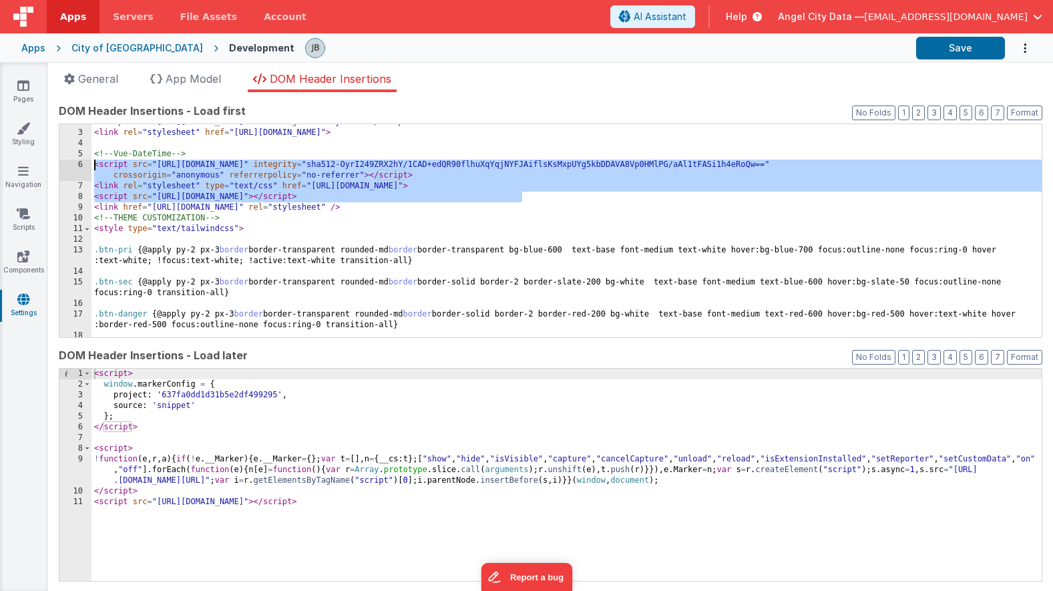
drag, startPoint x: 530, startPoint y: 195, endPoint x: 87, endPoint y: 160, distance: 444.2
click at [87, 160] on div "2 3 4 5 6 7 8 9 10 11 12 13 14 15 16 17 18 19 < script src = "https://kit.fonta…" at bounding box center [551, 231] width 984 height 214
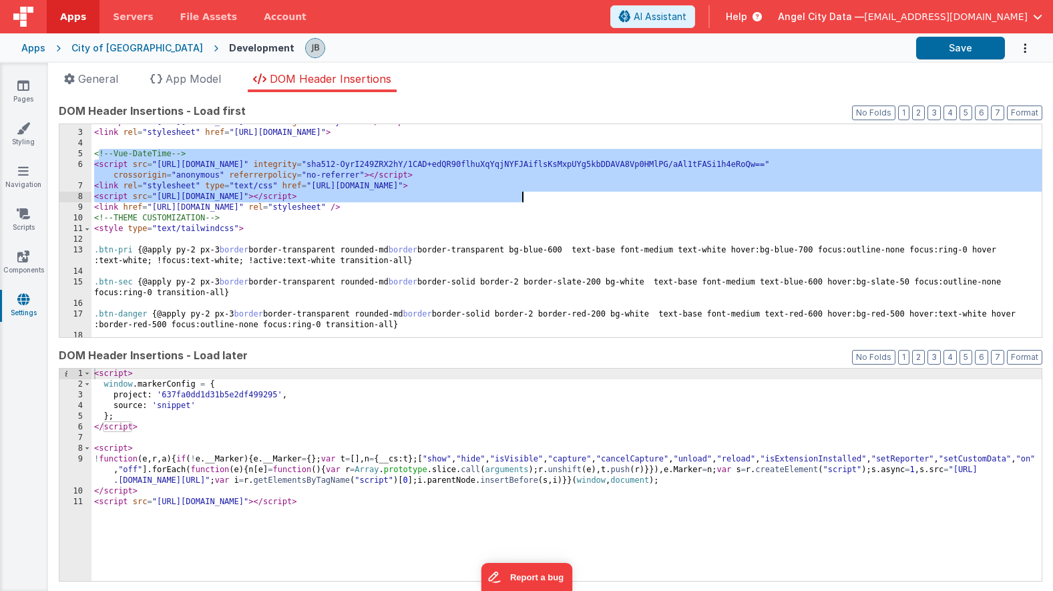
drag, startPoint x: 97, startPoint y: 154, endPoint x: 563, endPoint y: 196, distance: 468.1
click at [563, 196] on div "< script src = "https://kit.fontawesome.com/b2a1e57614.js" crossorigin = "anony…" at bounding box center [567, 234] width 950 height 234
click at [934, 45] on button "Save" at bounding box center [960, 48] width 89 height 23
click at [207, 158] on div "< script src = "https://kit.fontawesome.com/b2a1e57614.js" crossorigin = "anony…" at bounding box center [567, 234] width 950 height 234
drag, startPoint x: 522, startPoint y: 194, endPoint x: 84, endPoint y: 151, distance: 439.6
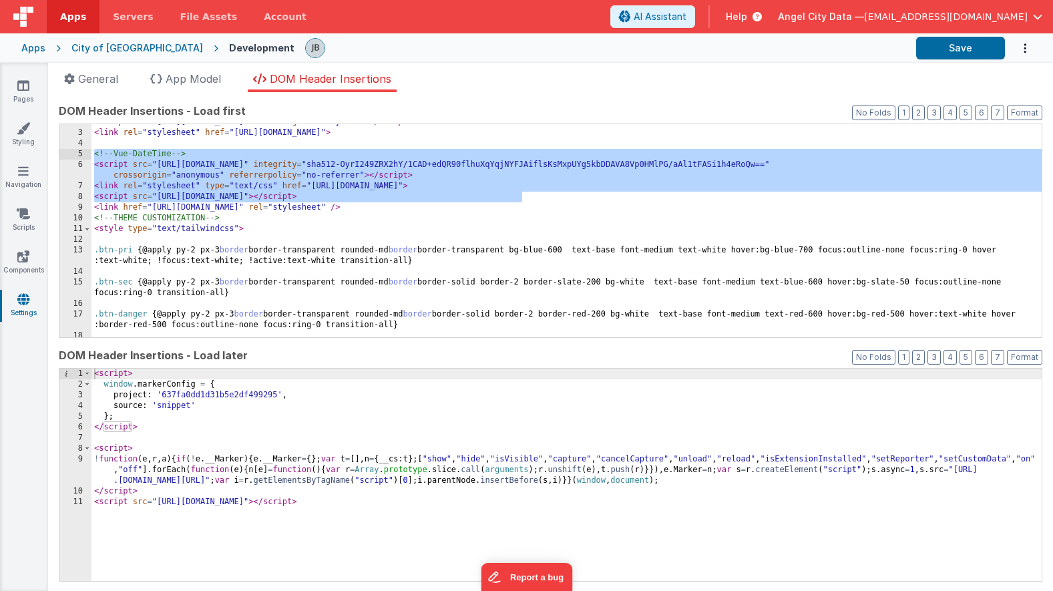
click at [84, 151] on div "2 3 4 5 6 7 8 9 10 11 12 13 14 15 16 17 18 19 < script src = "https://kit.fonta…" at bounding box center [551, 231] width 984 height 214
click at [212, 174] on div "< script src = "https://kit.fontawesome.com/b2a1e57614.js" crossorigin = "anony…" at bounding box center [567, 234] width 950 height 234
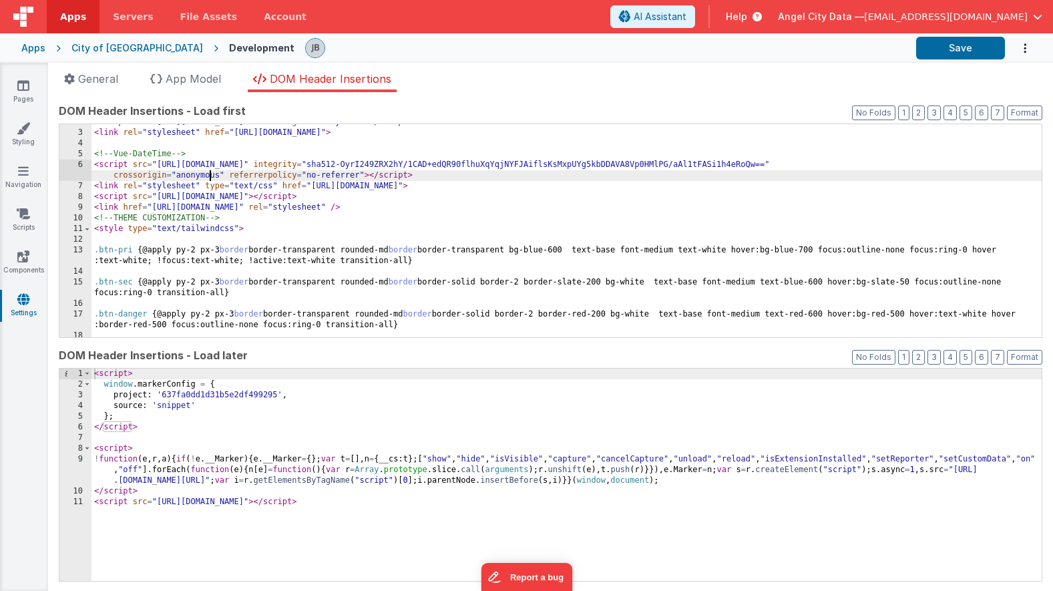
click at [228, 191] on div "< script src = "https://kit.fontawesome.com/b2a1e57614.js" crossorigin = "anony…" at bounding box center [567, 234] width 950 height 234
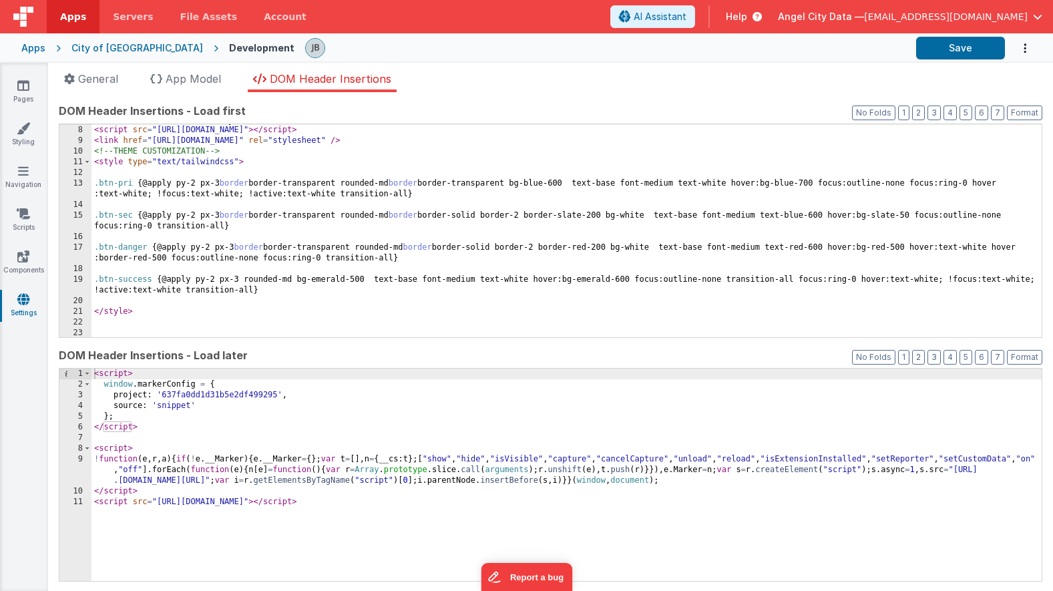
scroll to position [85, 0]
click at [1025, 49] on icon "Options" at bounding box center [1025, 48] width 13 height 27
click at [976, 79] on link "Rollback" at bounding box center [973, 79] width 118 height 25
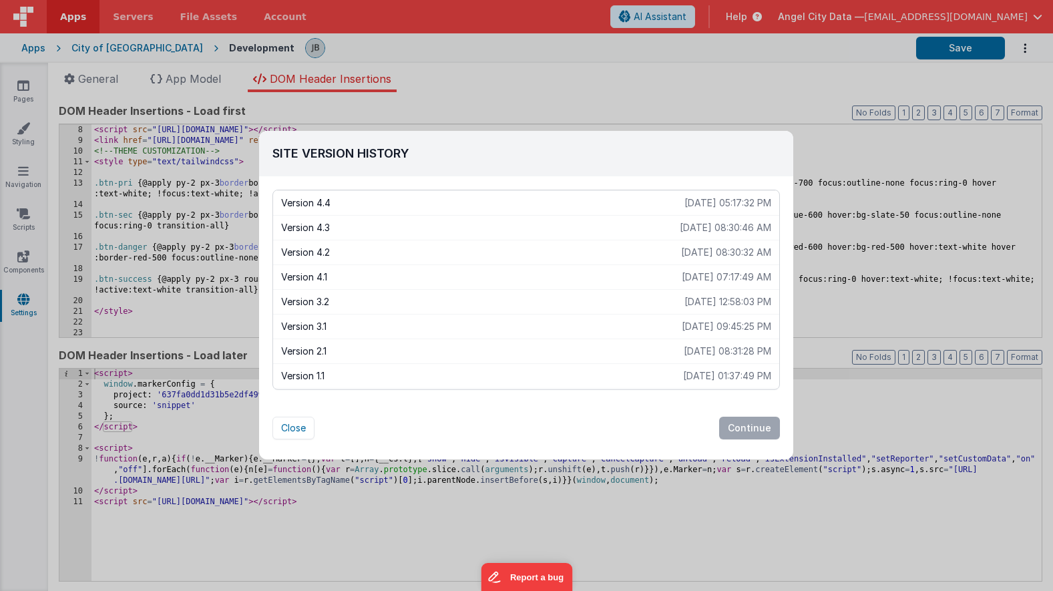
click at [335, 201] on p "Version 4.4" at bounding box center [482, 202] width 403 height 13
click at [737, 424] on button "Continue" at bounding box center [749, 428] width 61 height 23
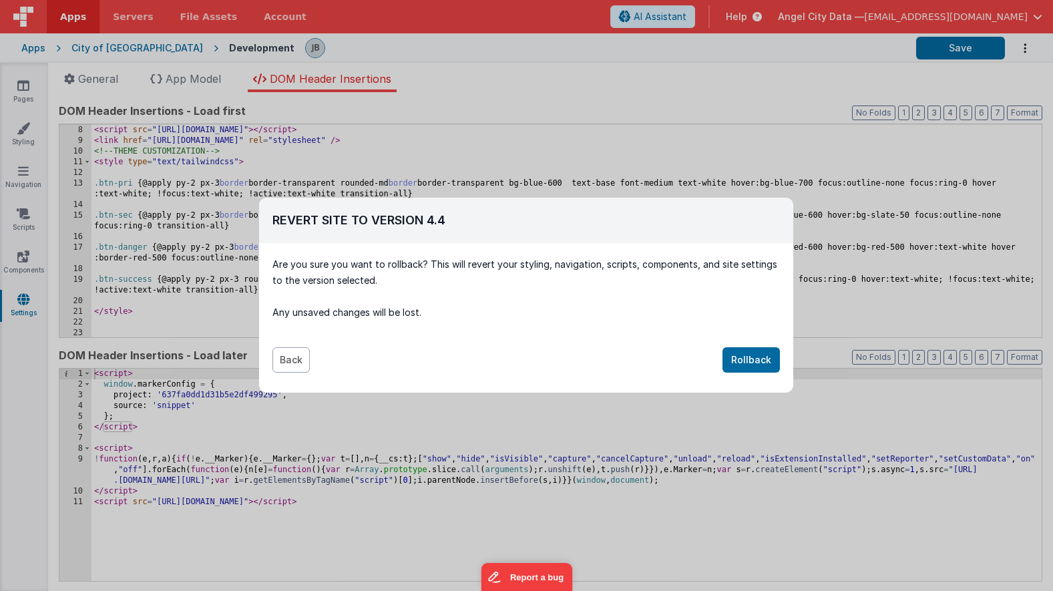
click at [283, 357] on button "Back" at bounding box center [290, 359] width 37 height 25
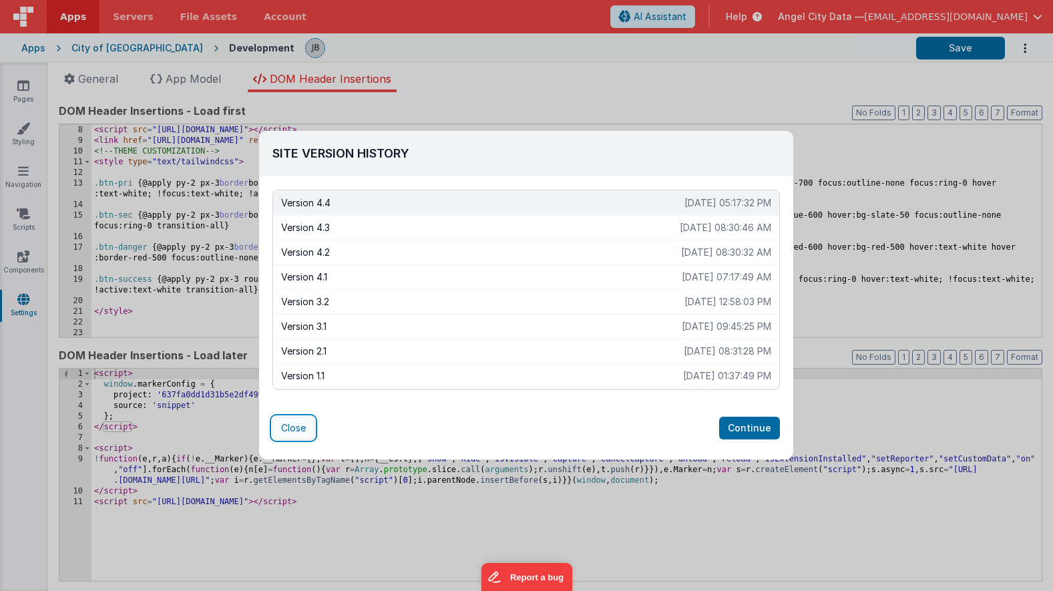
click at [297, 425] on button "Close" at bounding box center [293, 428] width 42 height 23
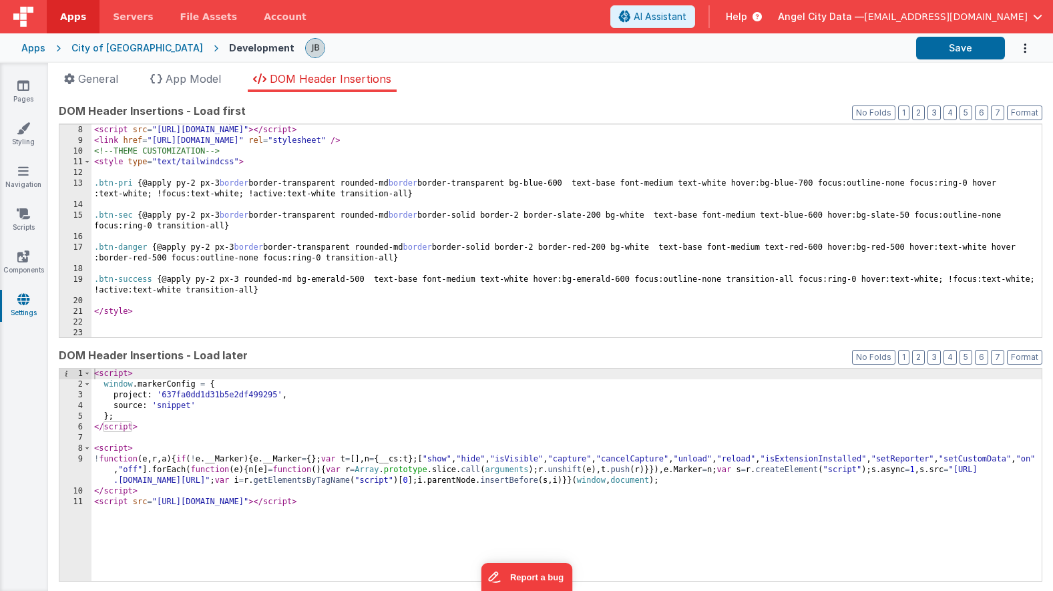
click at [200, 204] on div "< link rel = "stylesheet" type = "text/css" href = "https://unpkg.com/vue-datet…" at bounding box center [567, 231] width 950 height 234
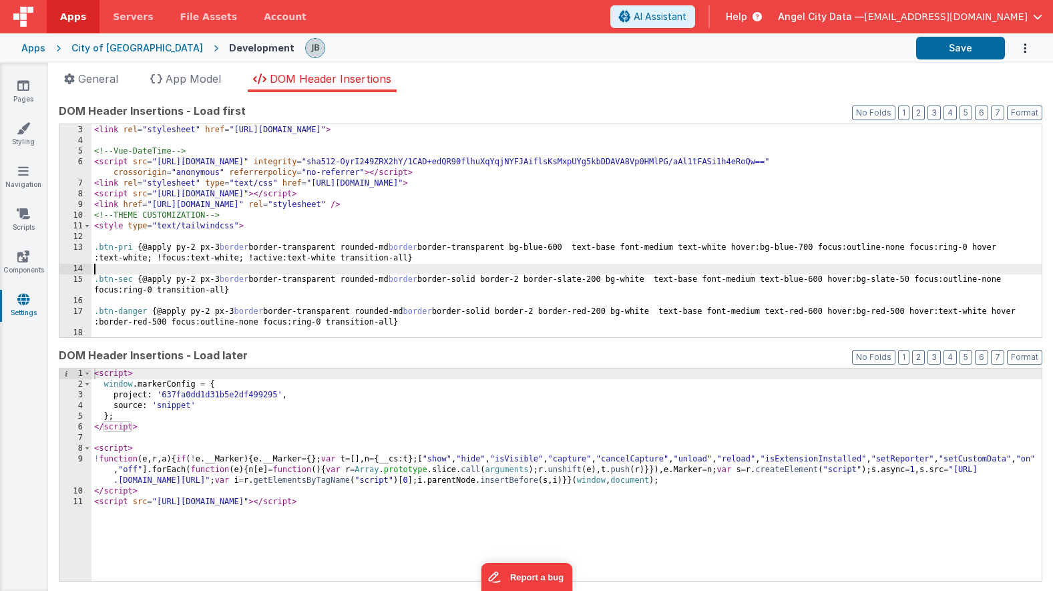
scroll to position [0, 0]
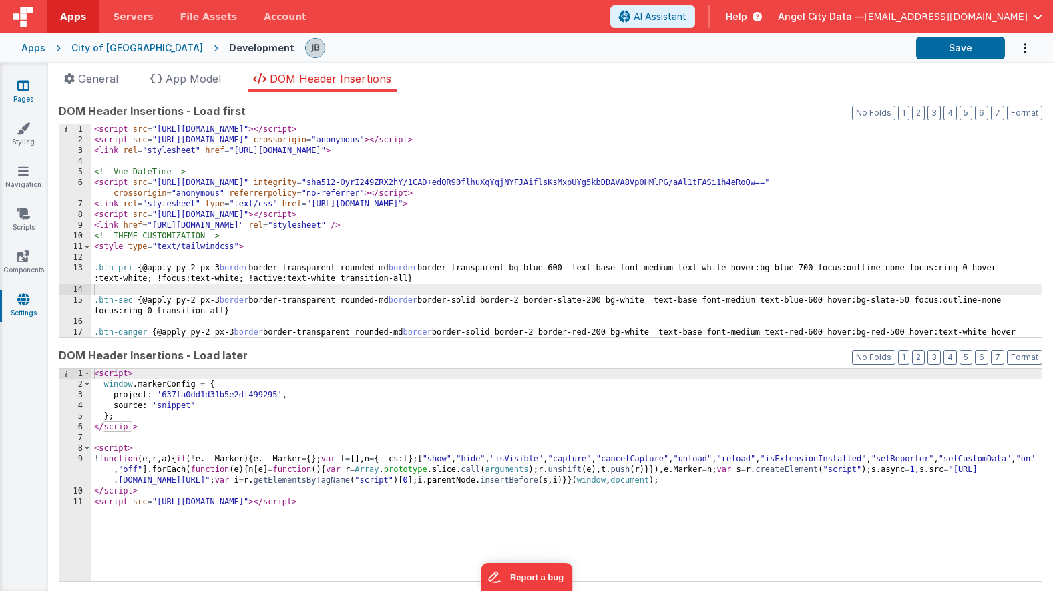
click at [19, 101] on link "Pages" at bounding box center [23, 92] width 48 height 27
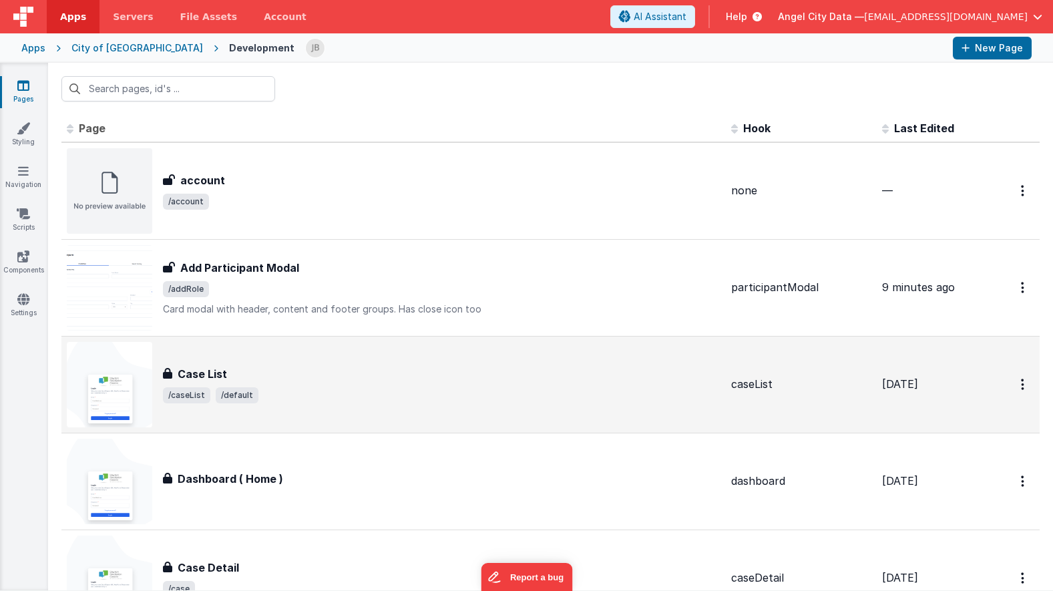
click at [191, 377] on h3 "Case List" at bounding box center [202, 374] width 49 height 16
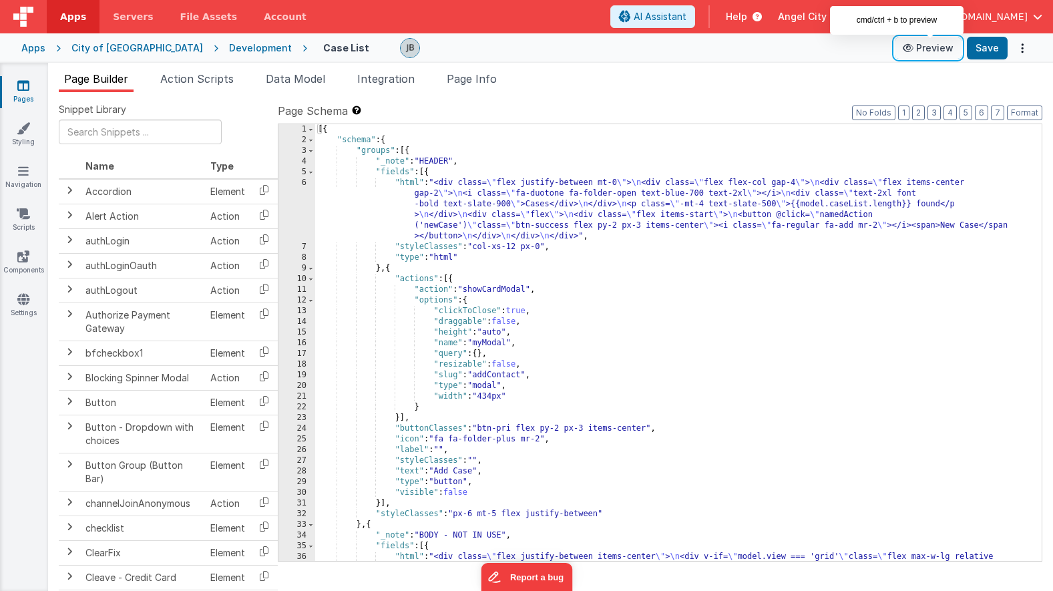
click at [946, 46] on button "Preview" at bounding box center [928, 47] width 67 height 21
click at [40, 50] on div "Apps" at bounding box center [33, 47] width 24 height 13
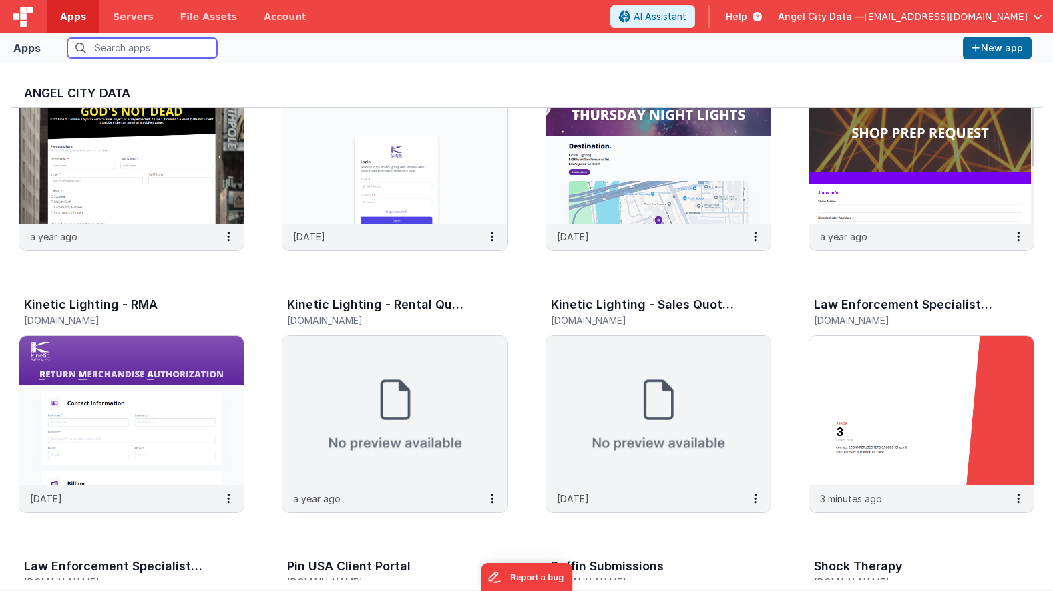
scroll to position [884, 0]
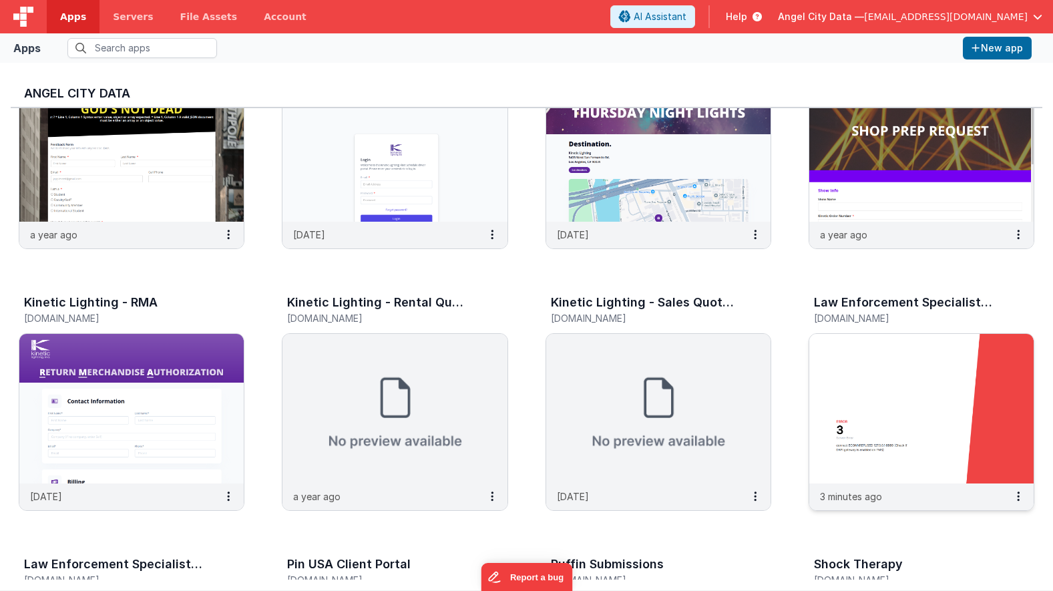
click at [842, 371] on img at bounding box center [921, 409] width 224 height 150
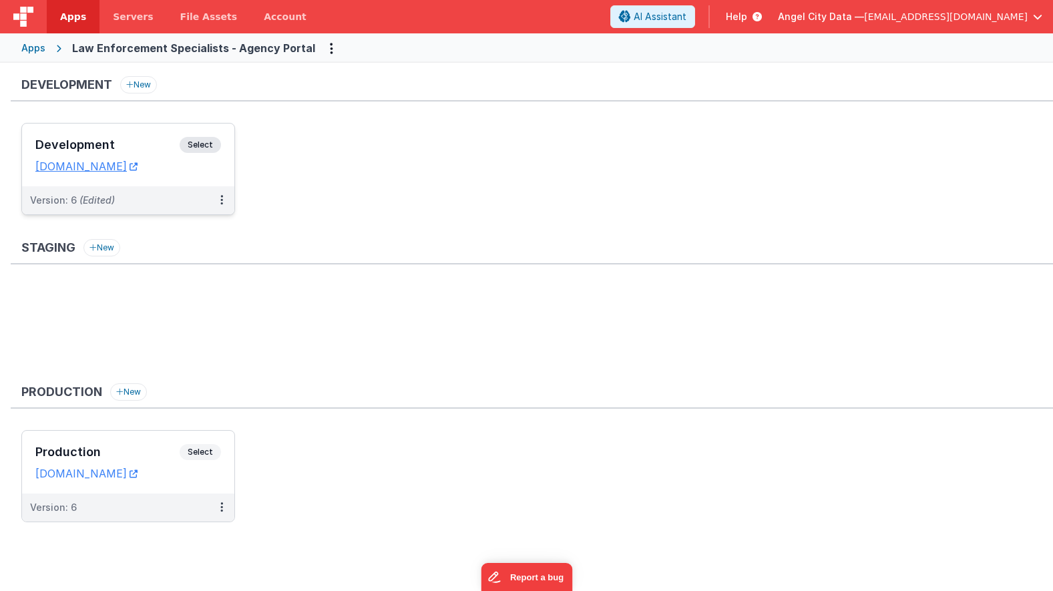
click at [156, 146] on h3 "Development" at bounding box center [107, 144] width 144 height 13
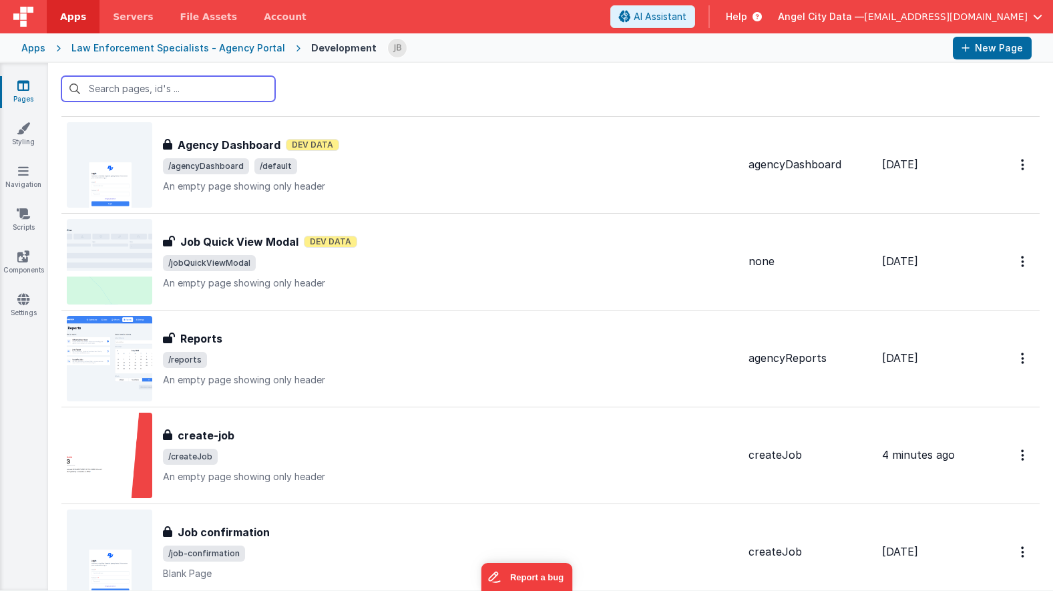
scroll to position [2812, 0]
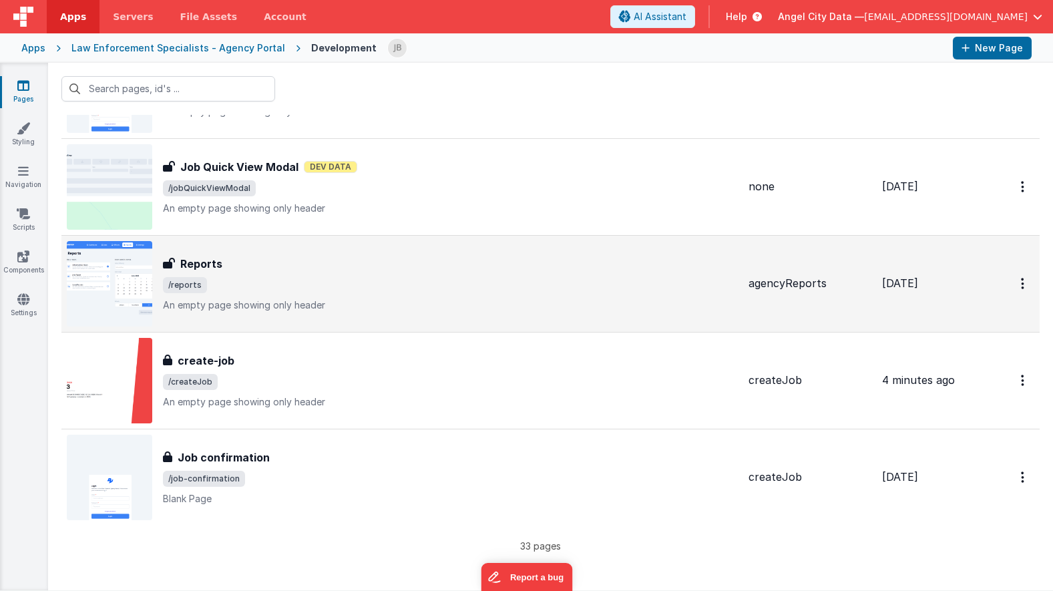
click at [211, 264] on h3 "Reports" at bounding box center [201, 264] width 42 height 16
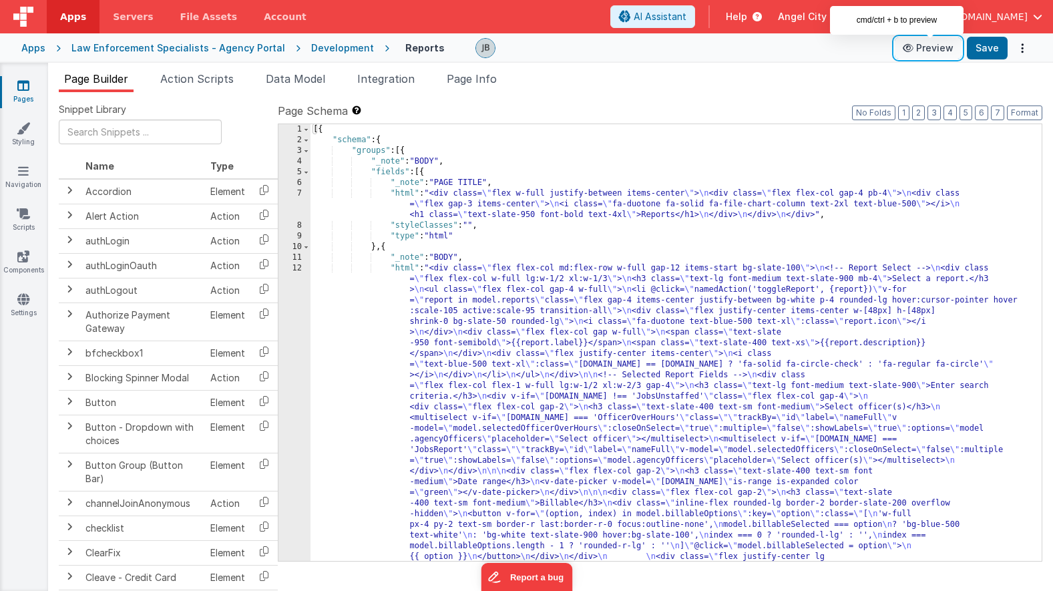
click at [942, 46] on button "Preview" at bounding box center [928, 47] width 67 height 21
click at [226, 45] on div "Law Enforcement Specialists - Agency Portal" at bounding box center [178, 47] width 214 height 13
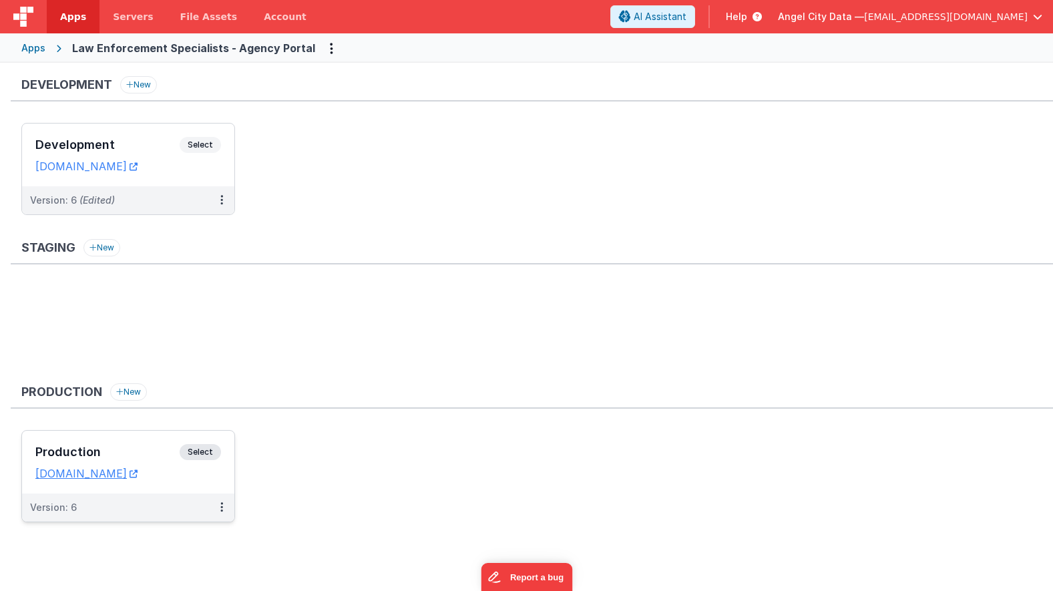
click at [145, 443] on div "Production Select URLs agency.bluedispatch.com" at bounding box center [128, 462] width 212 height 63
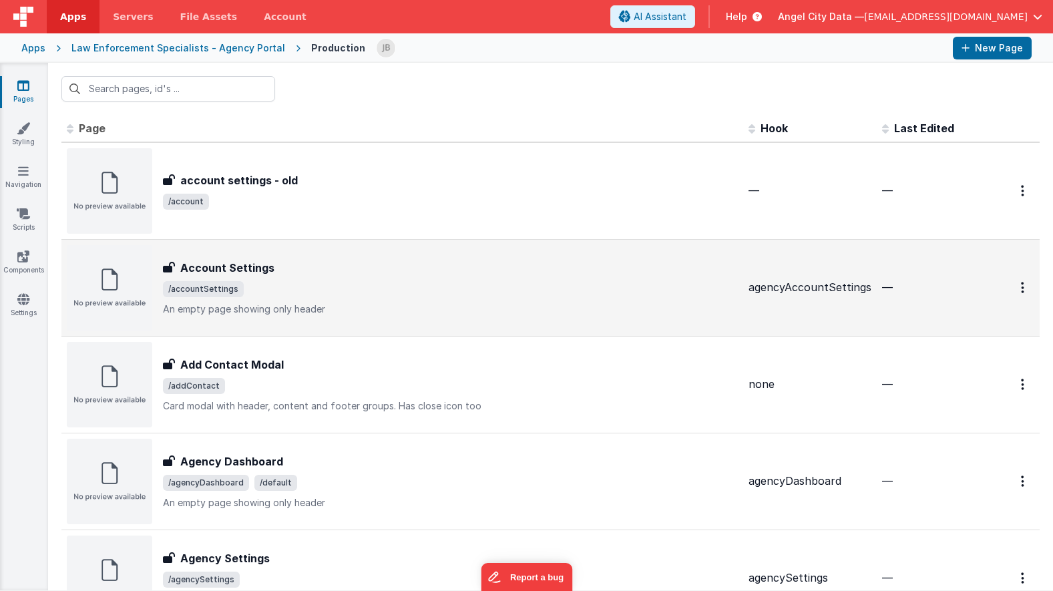
click at [242, 272] on h3 "Account Settings" at bounding box center [227, 268] width 94 height 16
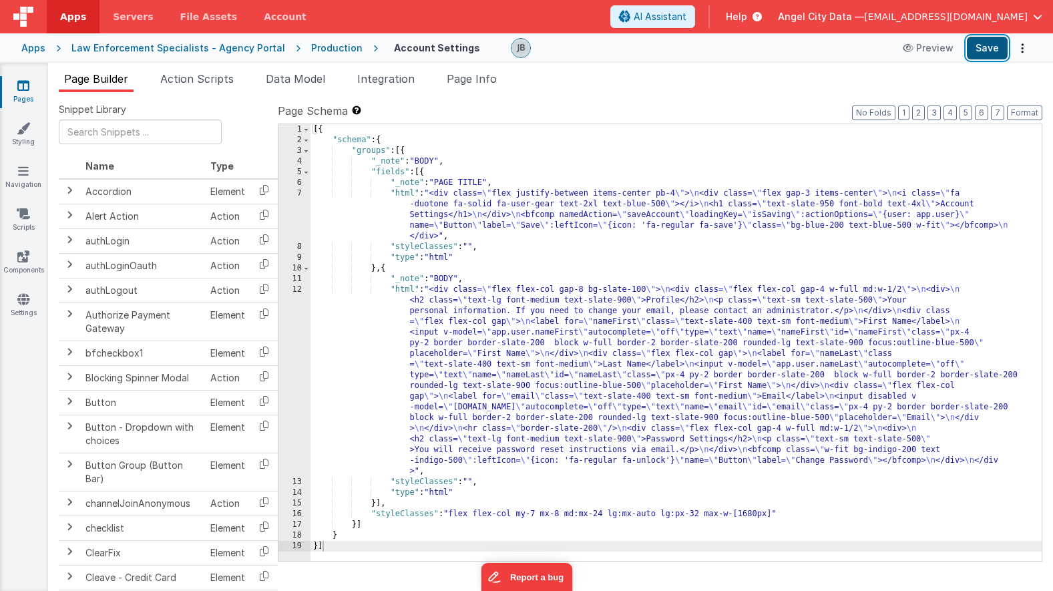
click at [969, 49] on button "Save" at bounding box center [987, 48] width 41 height 23
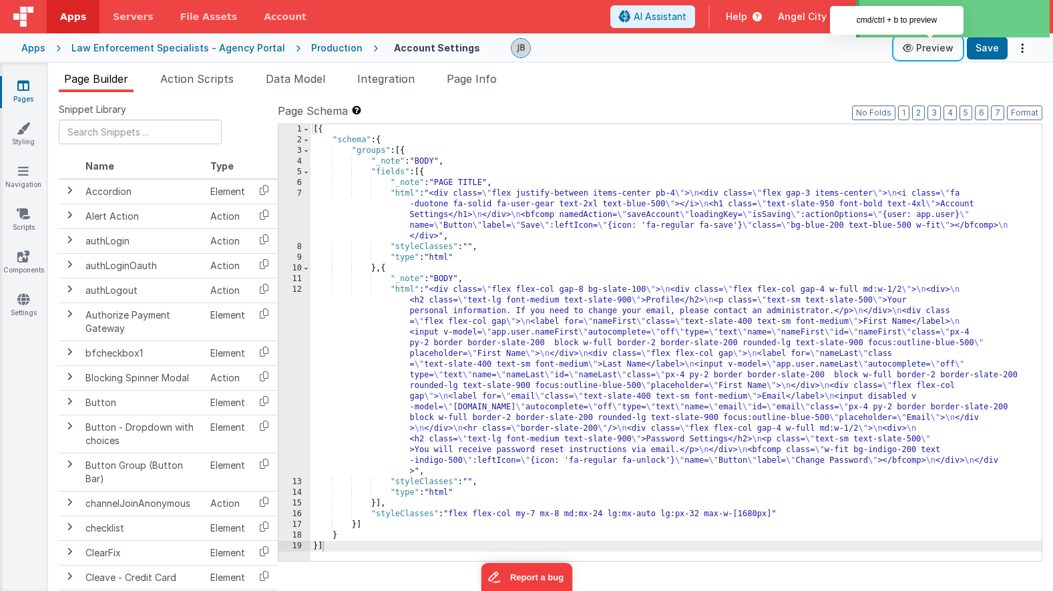
click at [932, 54] on button "Preview" at bounding box center [928, 47] width 67 height 21
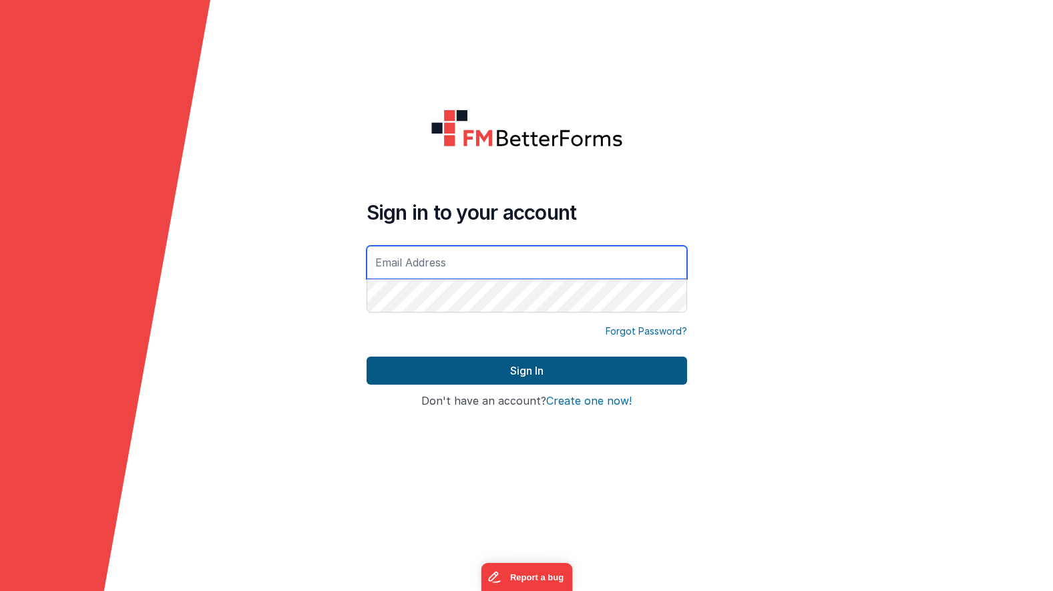
type input "[EMAIL_ADDRESS][DOMAIN_NAME]"
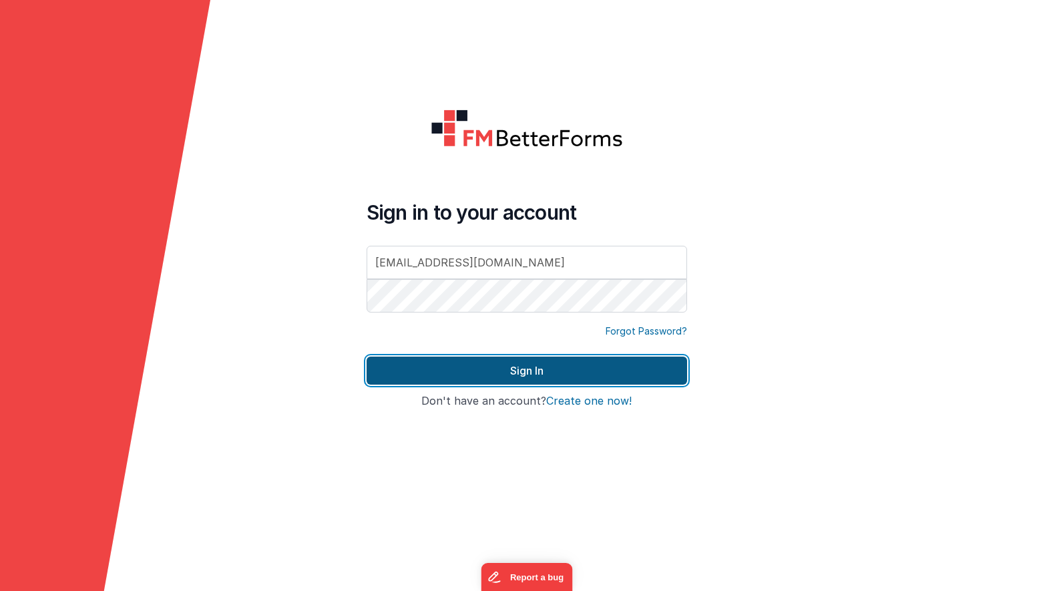
click at [405, 375] on button "Sign In" at bounding box center [527, 371] width 321 height 28
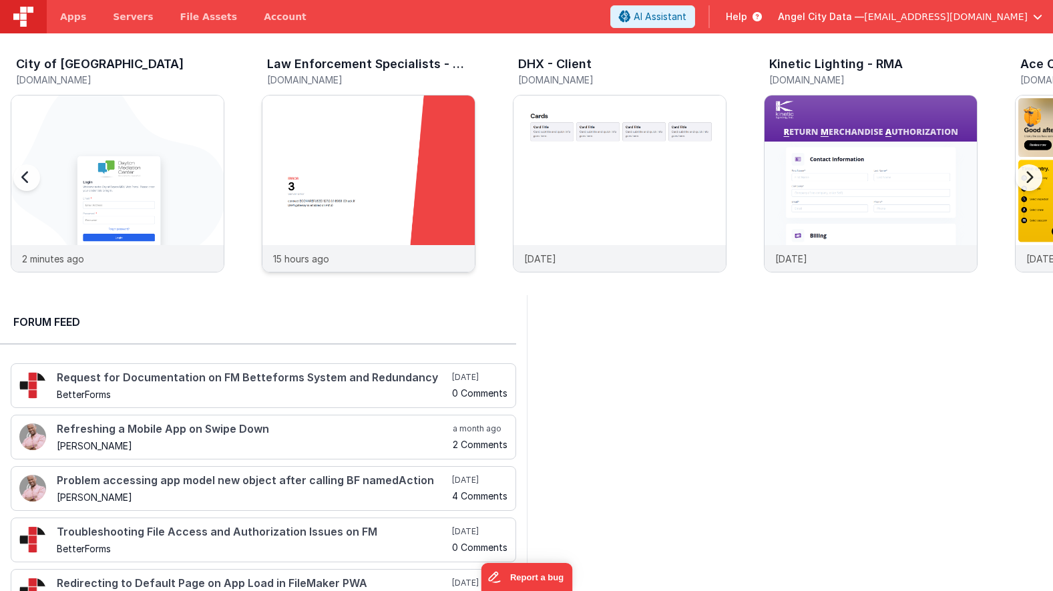
click at [326, 194] on img at bounding box center [368, 202] width 212 height 212
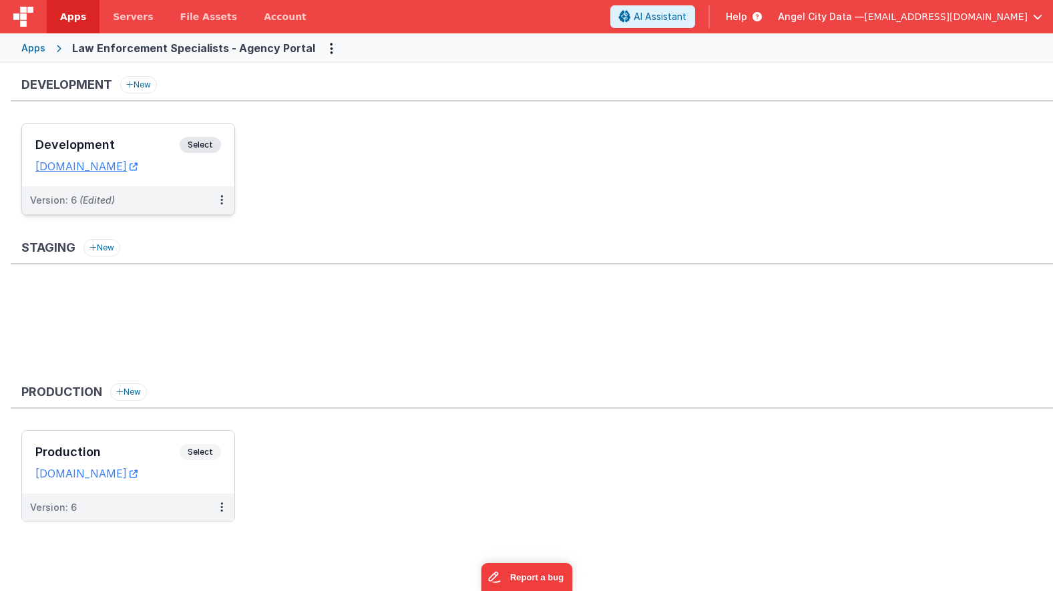
click at [136, 129] on div "Development Select URLs bluedispatchagency.clientportal.cloud" at bounding box center [128, 155] width 212 height 63
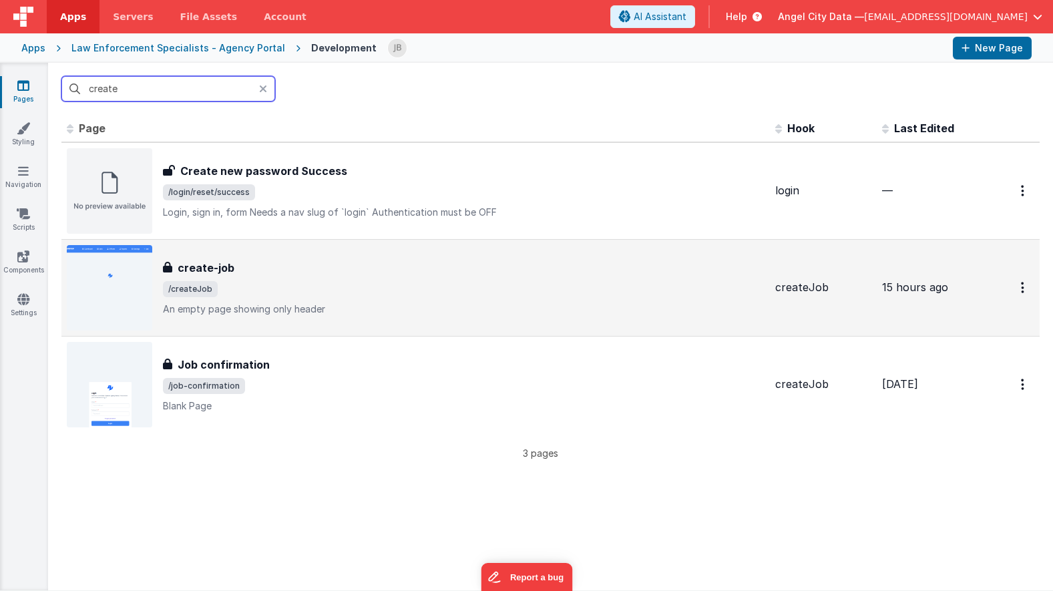
type input "create"
click at [204, 270] on h3 "create-job" at bounding box center [206, 268] width 57 height 16
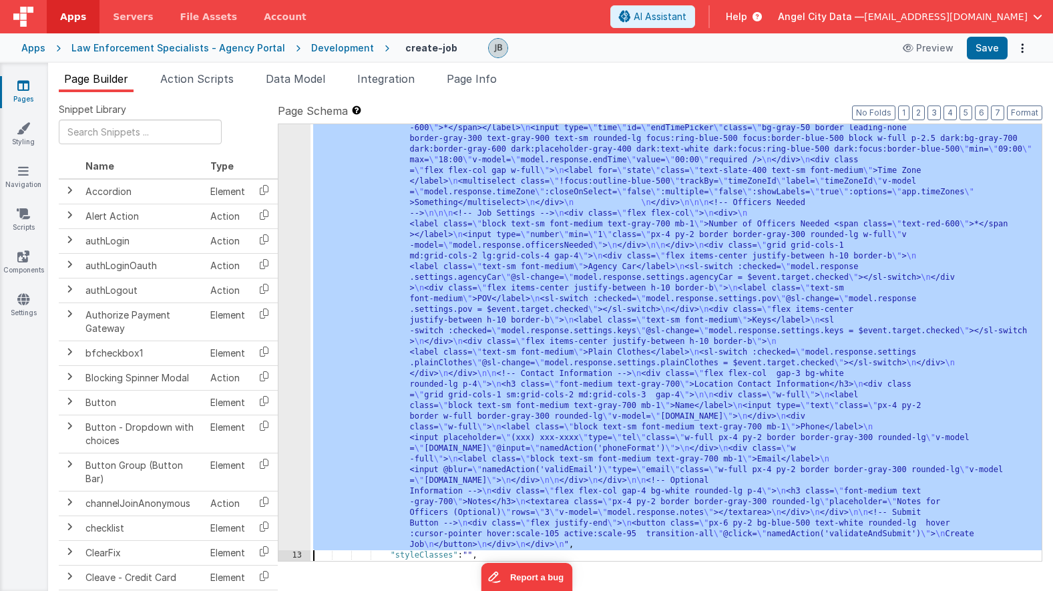
scroll to position [1017, 0]
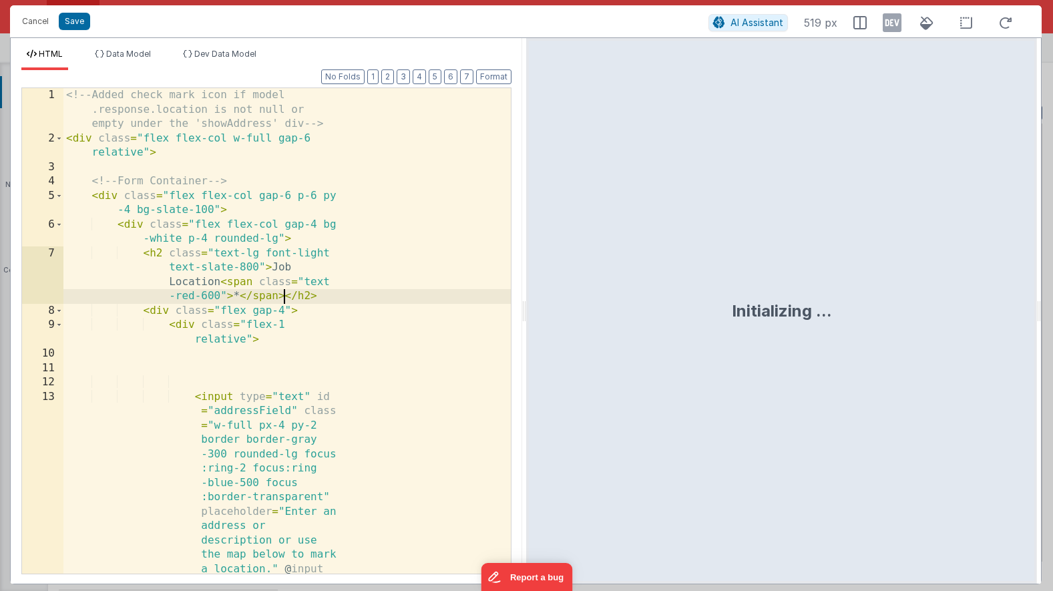
click at [286, 301] on div "<!-- Added check mark icon if model .response.location is not null or empty und…" at bounding box center [286, 539] width 447 height 902
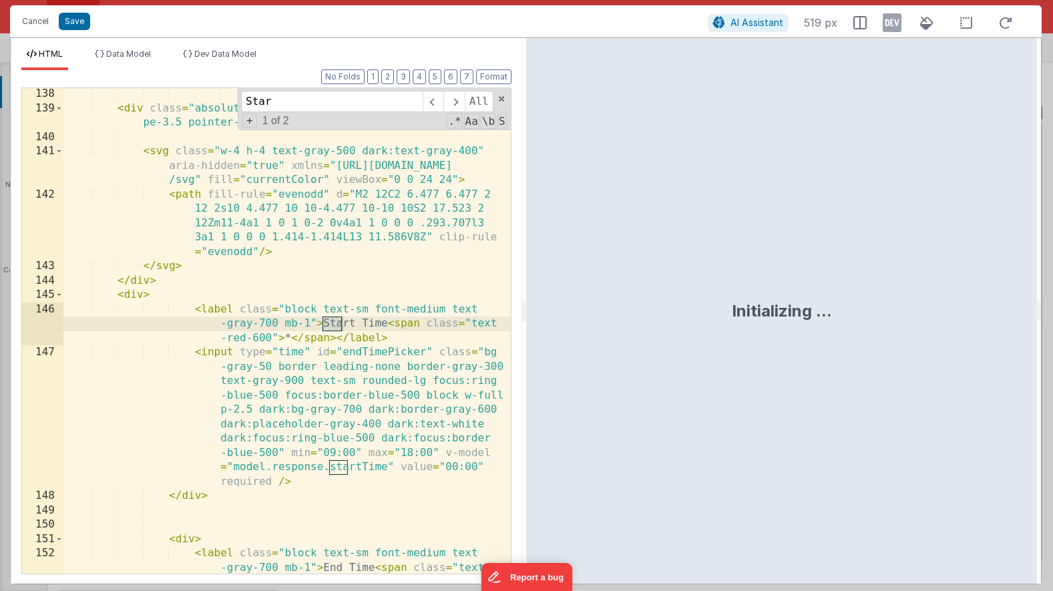
scroll to position [3390, 0]
type input "Start Time"
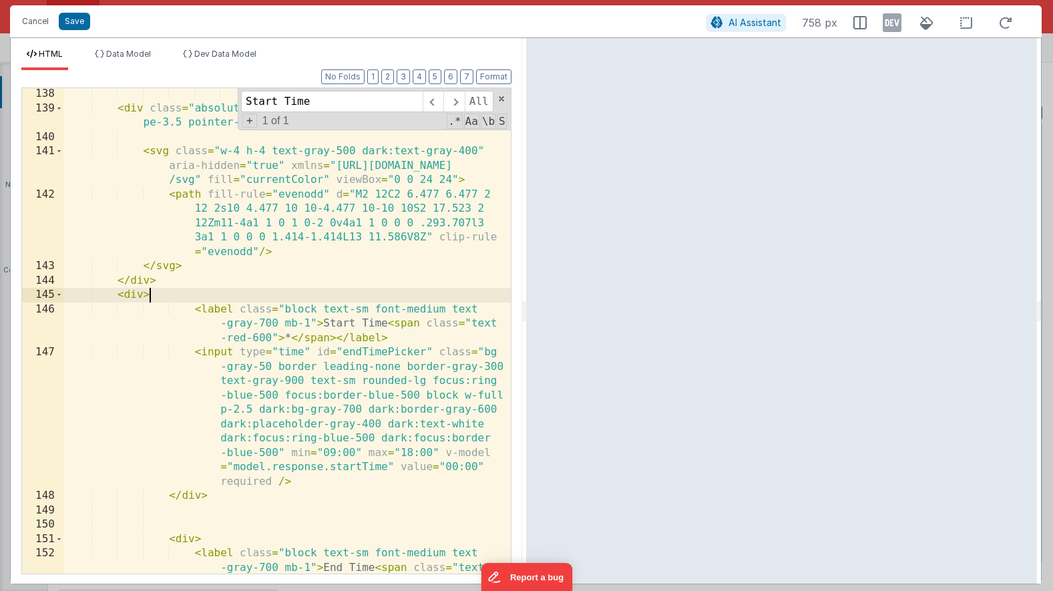
click at [248, 294] on div "< div class = "absolute inset-y-0 end-0 top-0 flex items-center pe-3.5 pointer-…" at bounding box center [286, 358] width 447 height 543
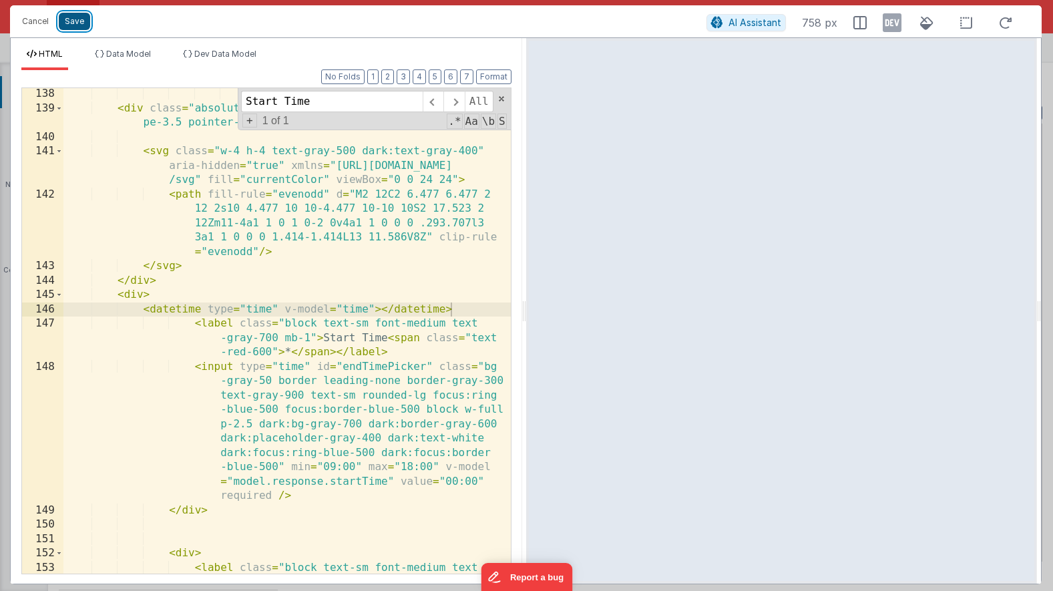
click at [69, 20] on button "Save" at bounding box center [74, 21] width 31 height 17
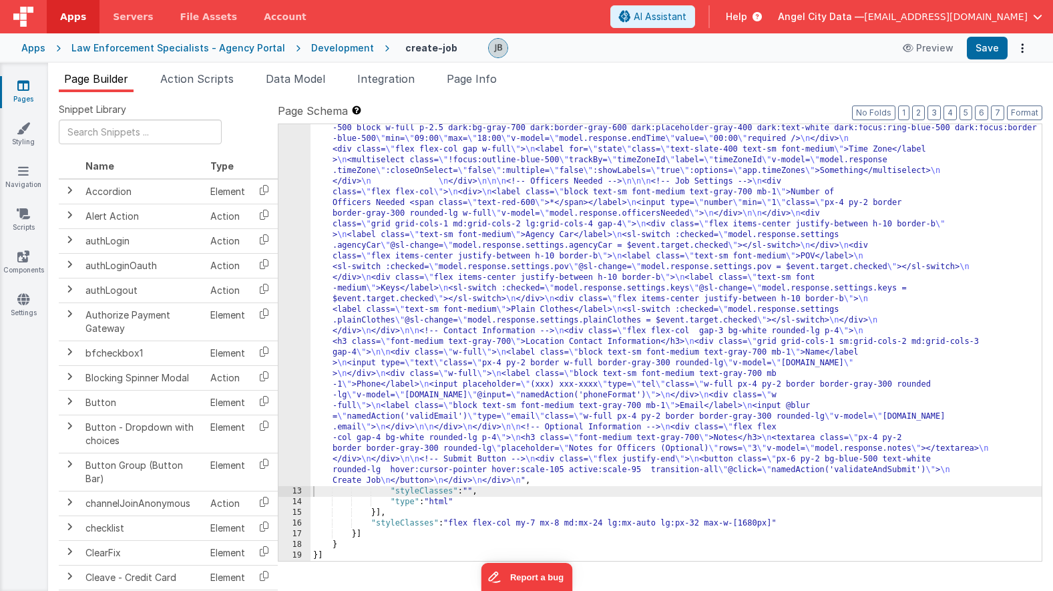
scroll to position [942, 0]
click at [974, 48] on button "Save" at bounding box center [987, 48] width 41 height 23
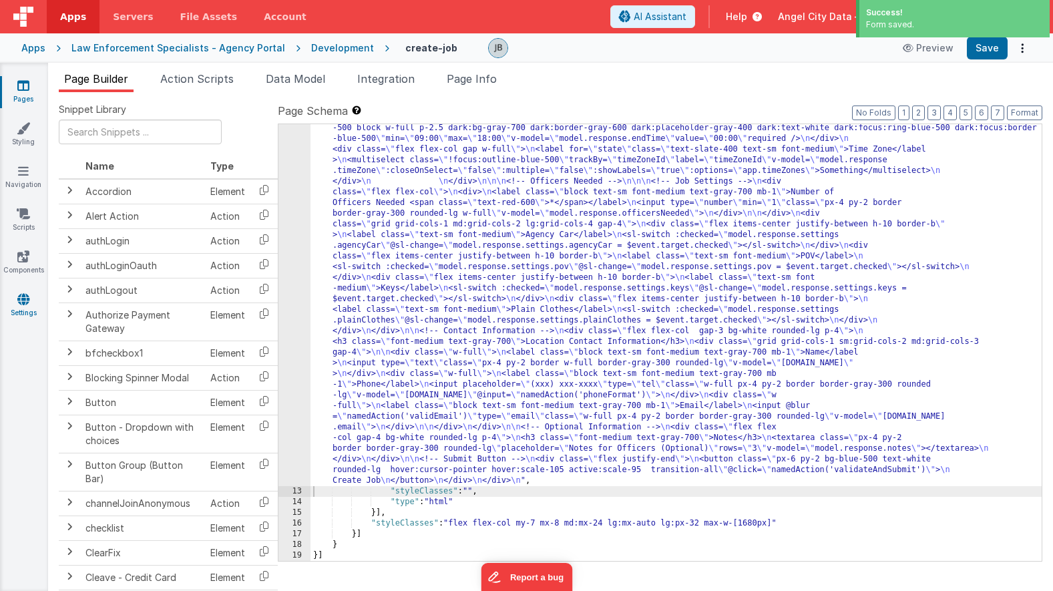
click at [21, 302] on icon at bounding box center [23, 299] width 12 height 13
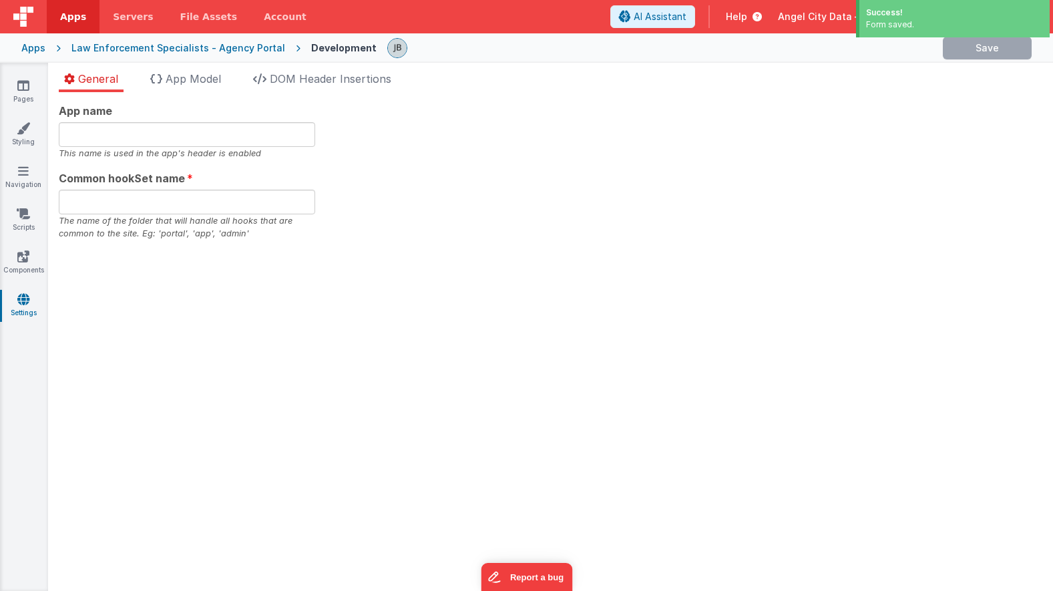
type input "Agency Portal"
type input "agency"
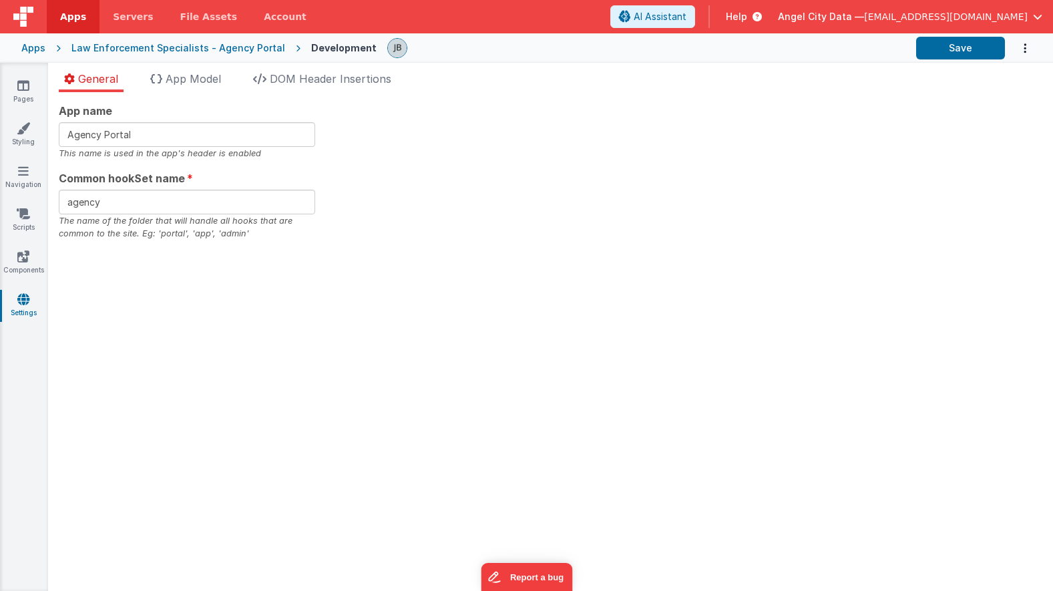
click at [19, 295] on icon at bounding box center [23, 299] width 12 height 13
click at [277, 69] on div "General App Model DOM Header Insertions App name Agency Portal This name is use…" at bounding box center [550, 327] width 1005 height 528
click at [283, 78] on span "DOM Header Insertions" at bounding box center [331, 78] width 122 height 13
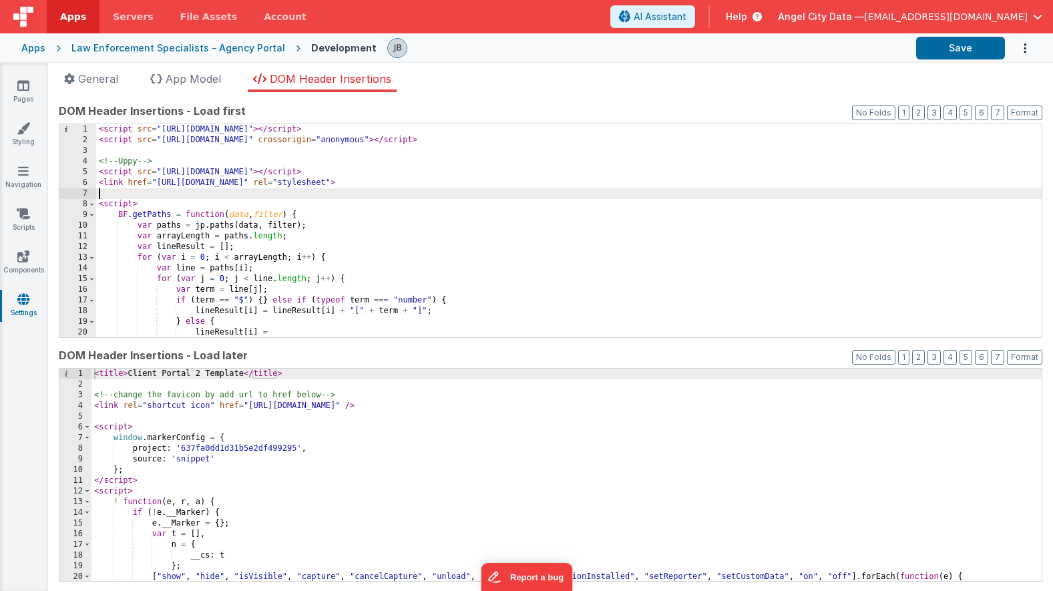
click at [215, 193] on div "< script src = "[URL][DOMAIN_NAME]" > </ script > < script src = "[URL][DOMAIN_…" at bounding box center [569, 241] width 946 height 234
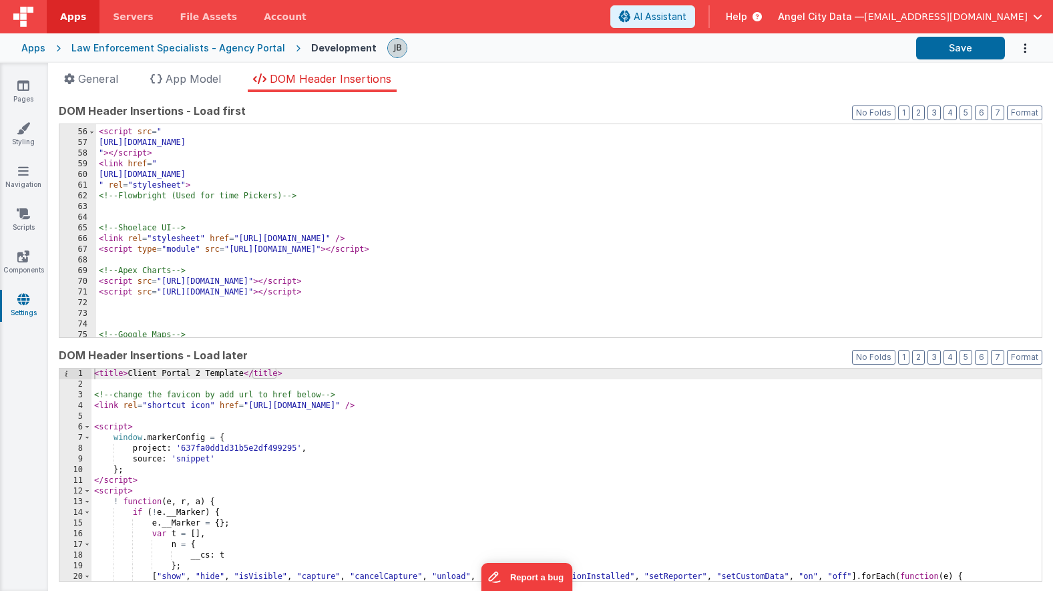
scroll to position [604, 0]
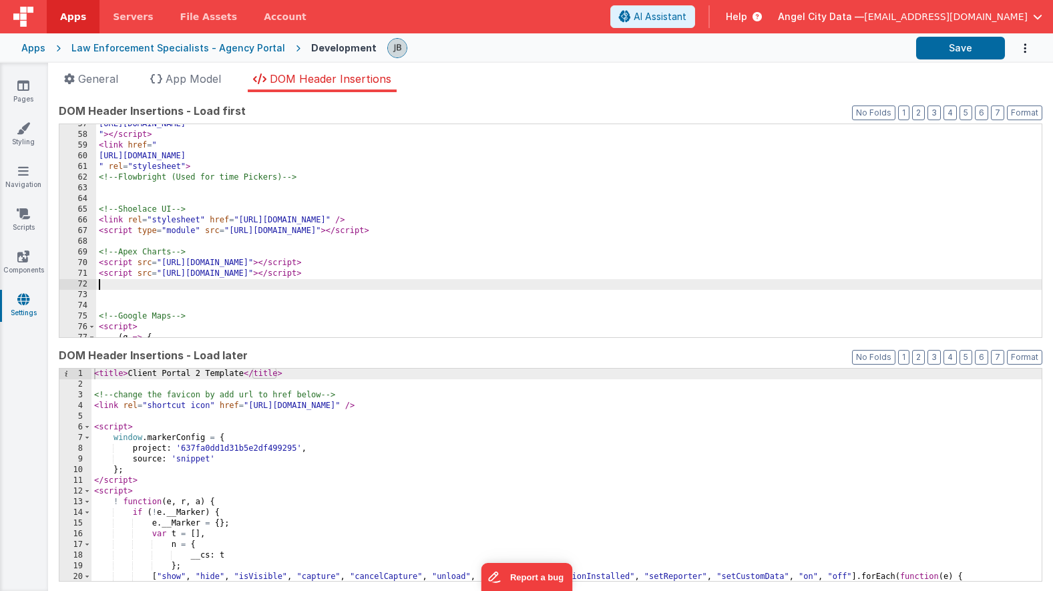
click at [180, 287] on div "https://cdn.jsdelivr.net/npm/v-calendar@2.4.2/lib/v-calendar.umd.min.js " > </ …" at bounding box center [569, 236] width 946 height 234
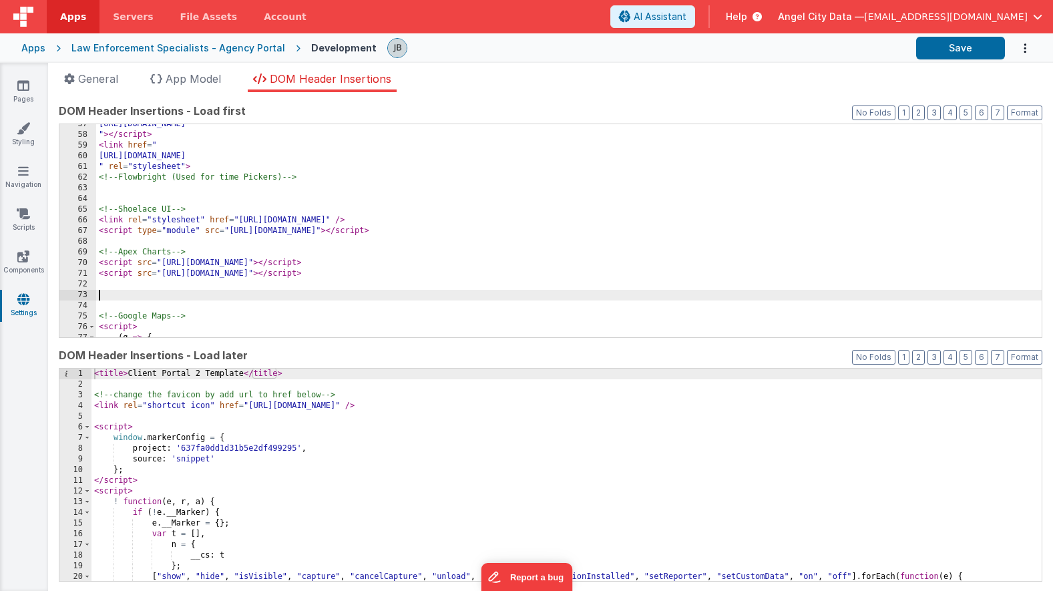
click at [174, 295] on div "https://cdn.jsdelivr.net/npm/v-calendar@2.4.2/lib/v-calendar.umd.min.js " > </ …" at bounding box center [569, 236] width 946 height 234
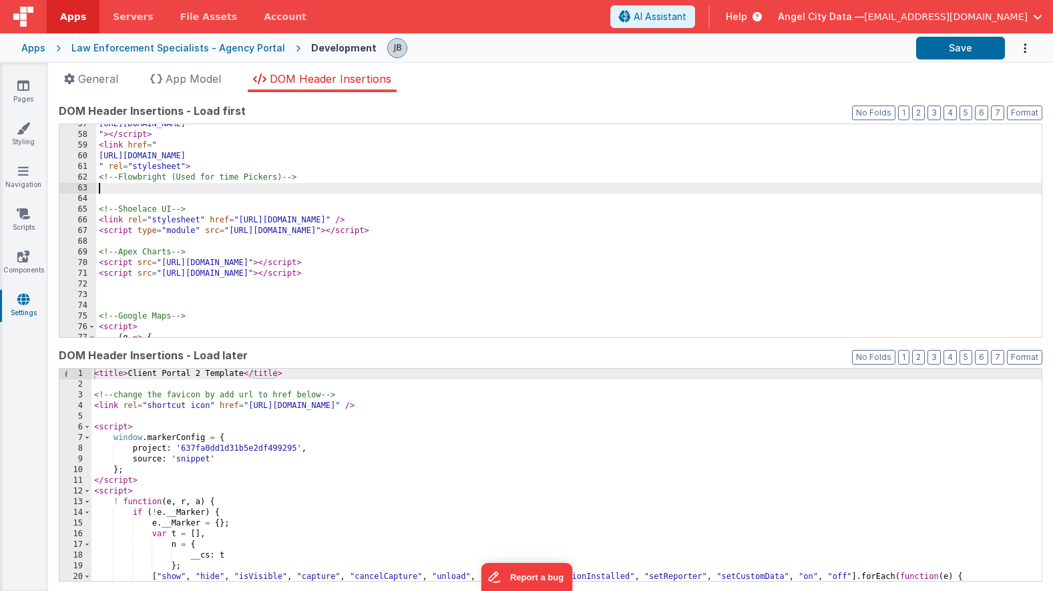
click at [135, 192] on div "https://cdn.jsdelivr.net/npm/v-calendar@2.4.2/lib/v-calendar.umd.min.js " > </ …" at bounding box center [569, 236] width 946 height 234
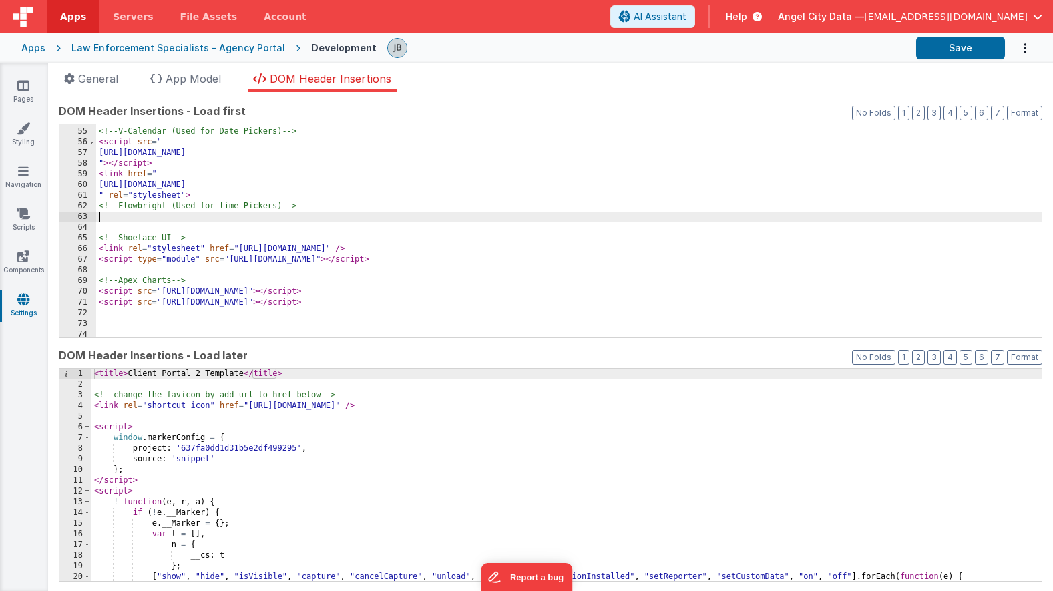
scroll to position [565, 0]
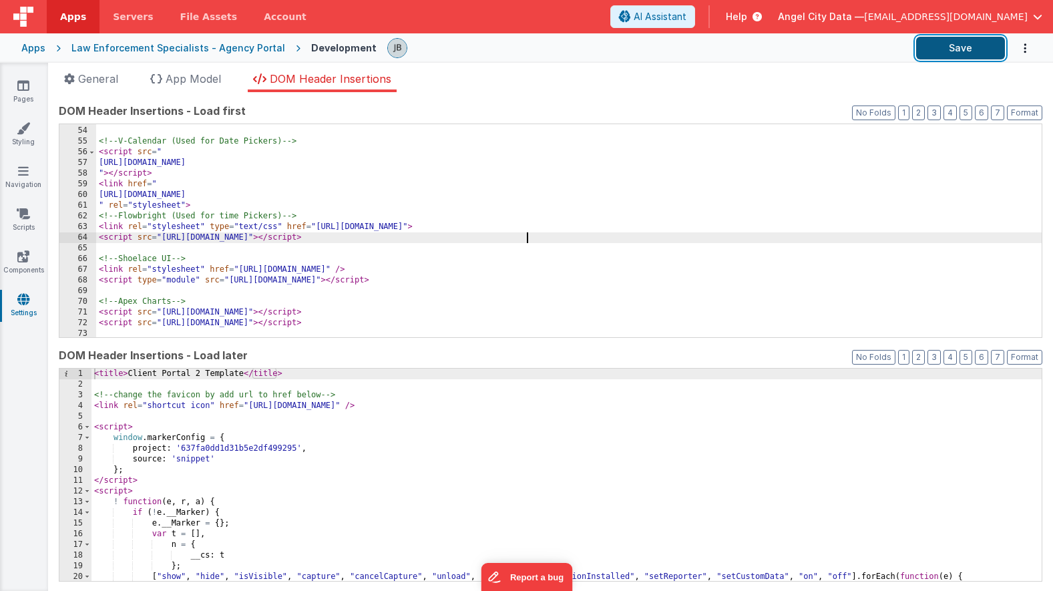
click at [936, 45] on button "Save" at bounding box center [960, 48] width 89 height 23
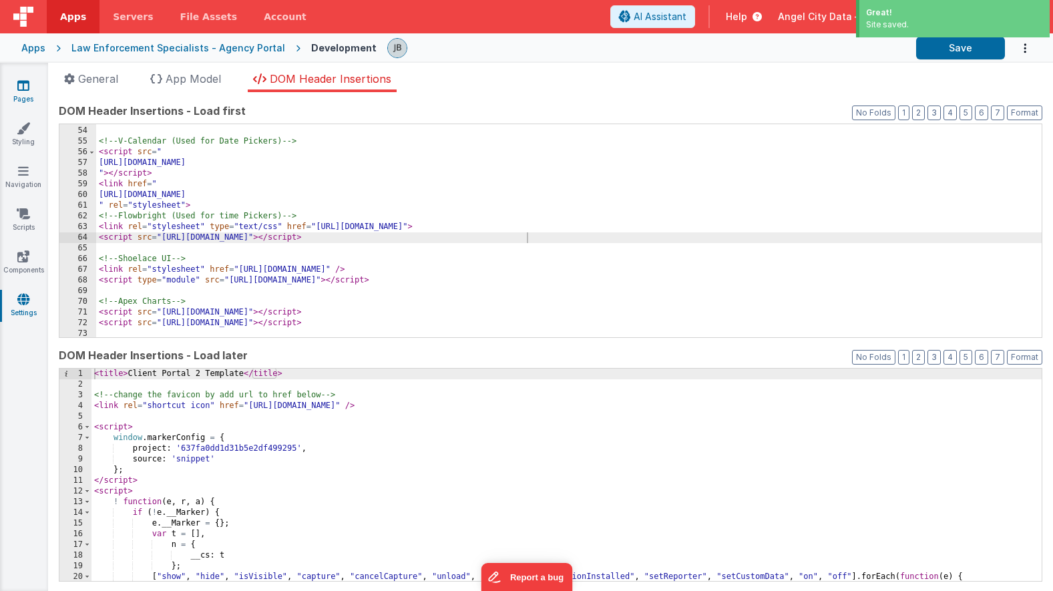
click at [27, 99] on link "Pages" at bounding box center [23, 92] width 48 height 27
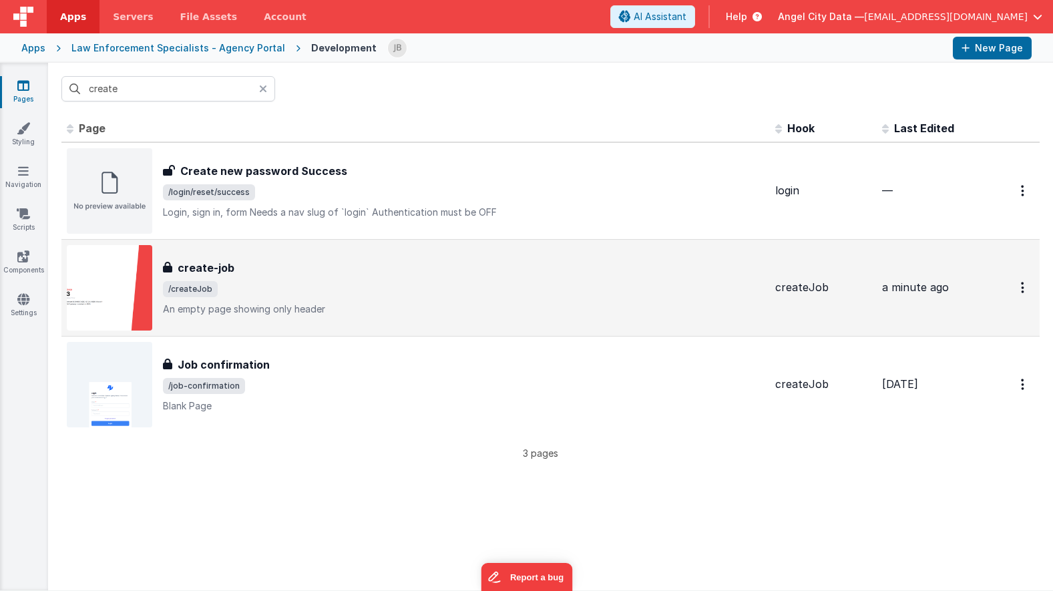
click at [193, 262] on h3 "create-job" at bounding box center [206, 268] width 57 height 16
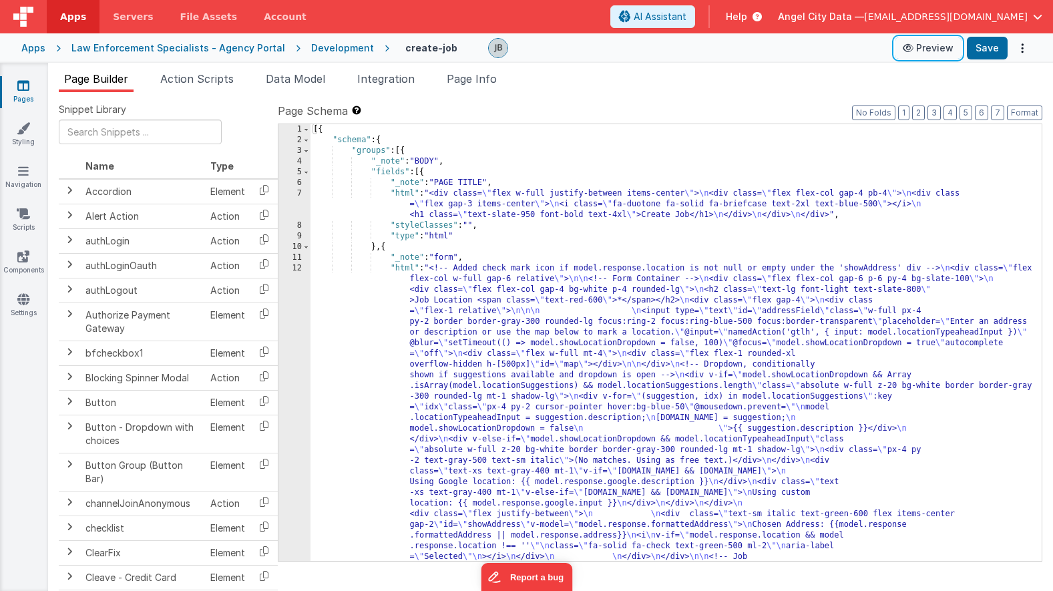
click at [932, 51] on button "Preview" at bounding box center [928, 47] width 67 height 21
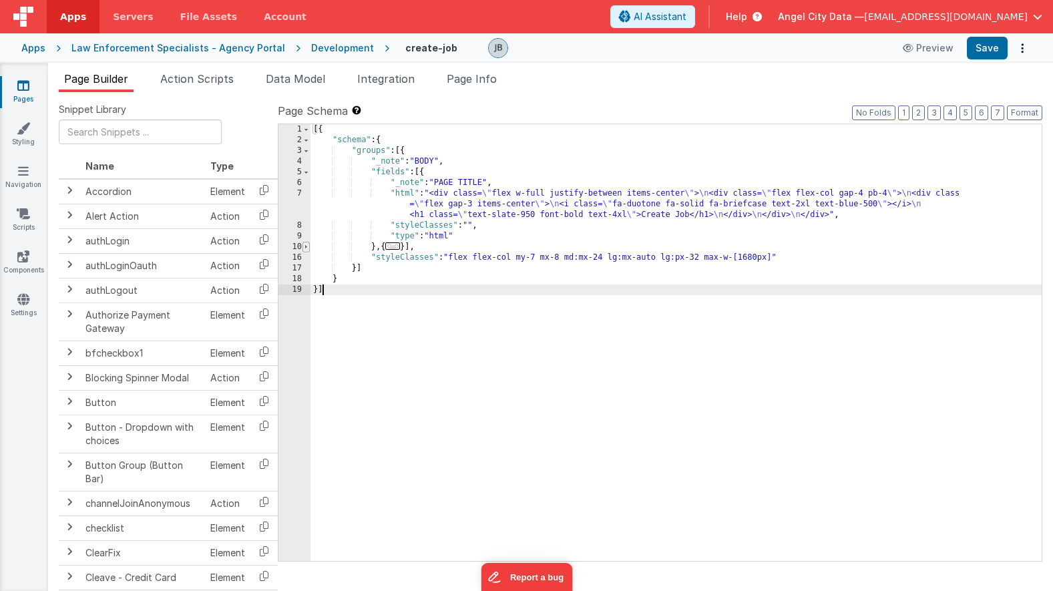
click at [309, 248] on span at bounding box center [306, 247] width 7 height 11
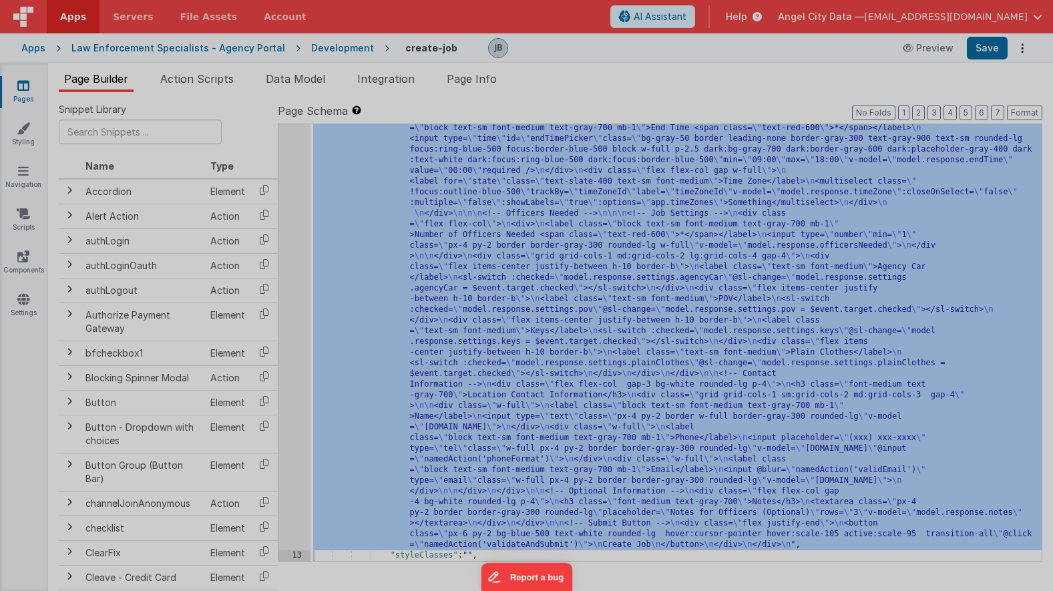
click at [299, 349] on div "<!-- Added check mark icon if model .response.location is not null or empty und…" at bounding box center [286, 521] width 447 height 893
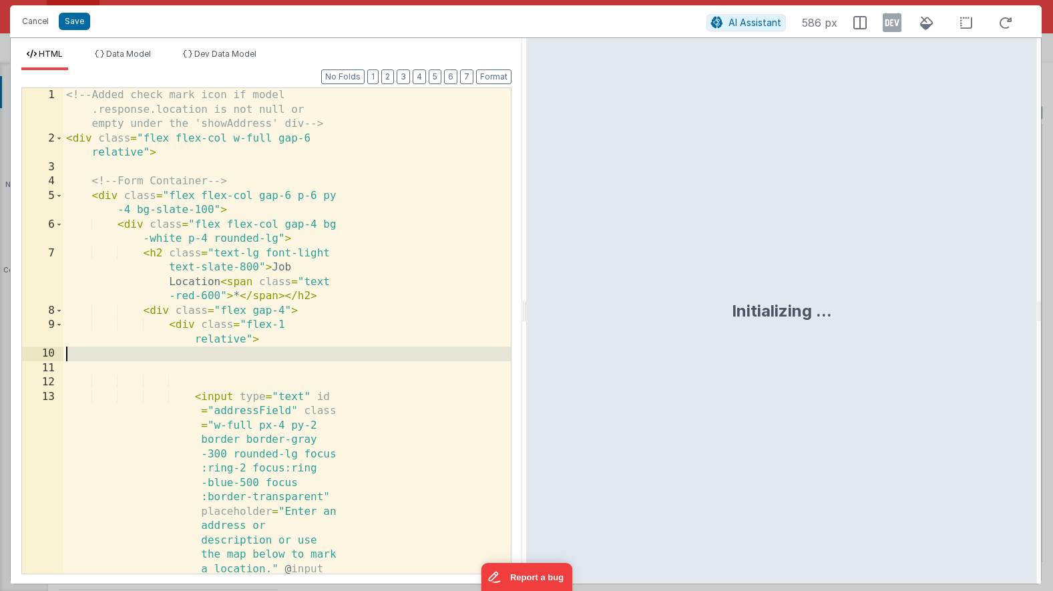
scroll to position [0, 0]
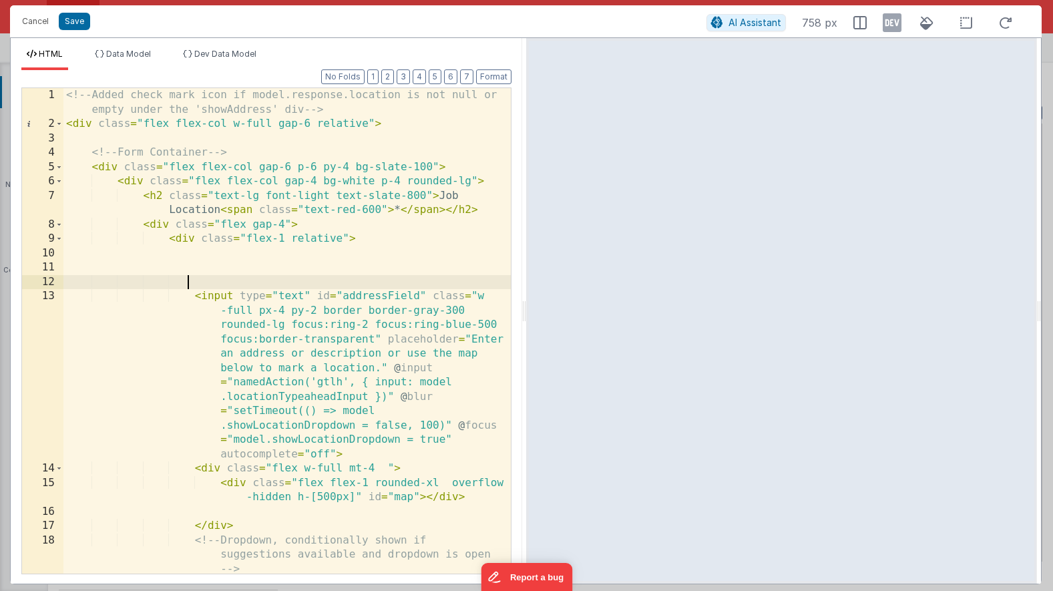
click at [287, 277] on div "<!-- Added check mark icon if model.response.location is not null or empty unde…" at bounding box center [286, 381] width 447 height 586
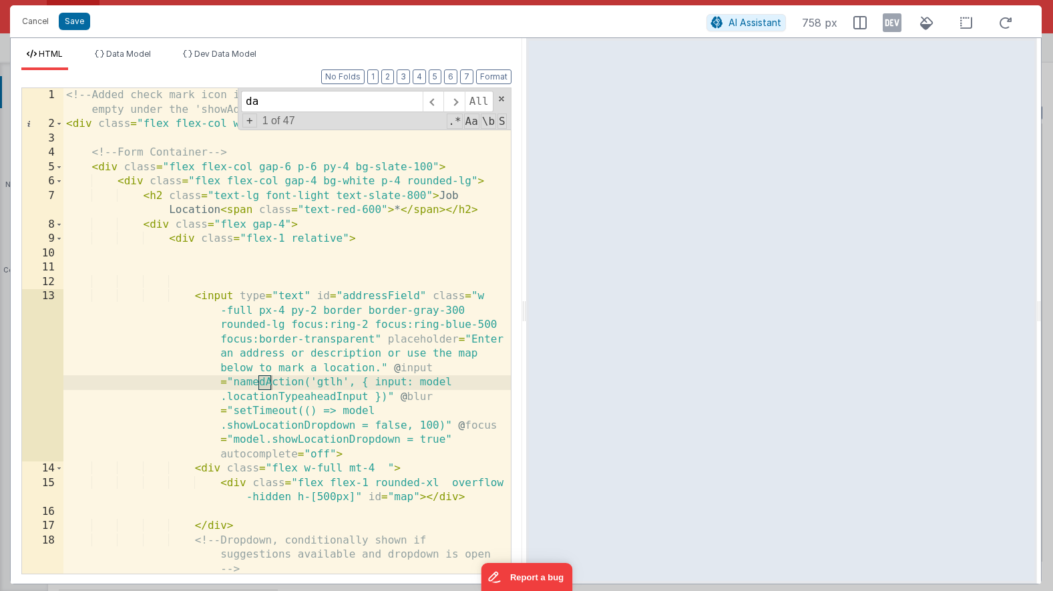
type input "d"
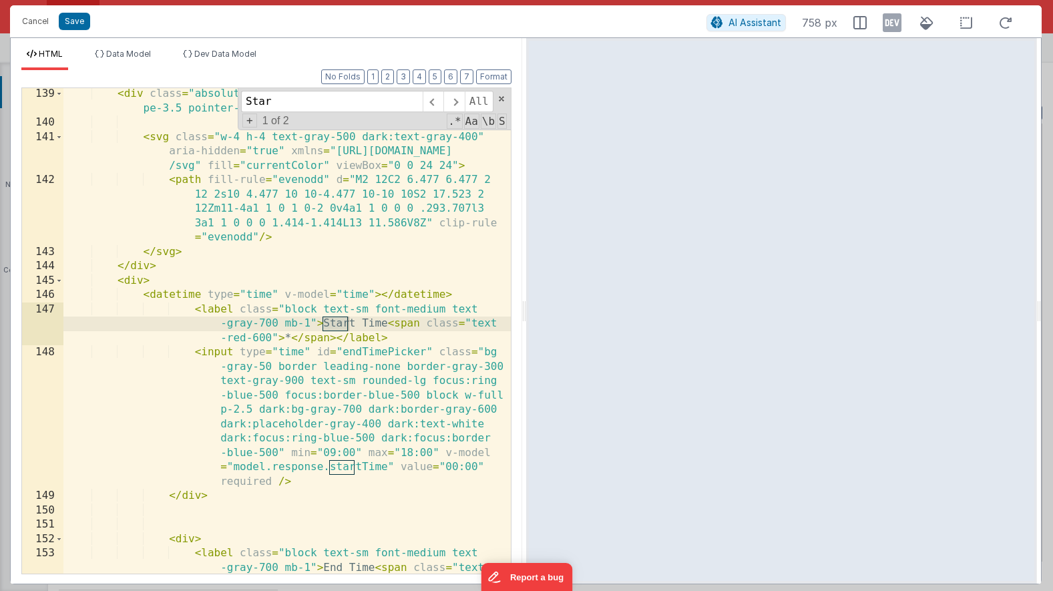
scroll to position [3404, 0]
type input "Start Time"
click at [353, 295] on div "< div class = "absolute inset-y-0 end-0 top-0 flex items-center pe-3.5 pointer-…" at bounding box center [286, 366] width 447 height 558
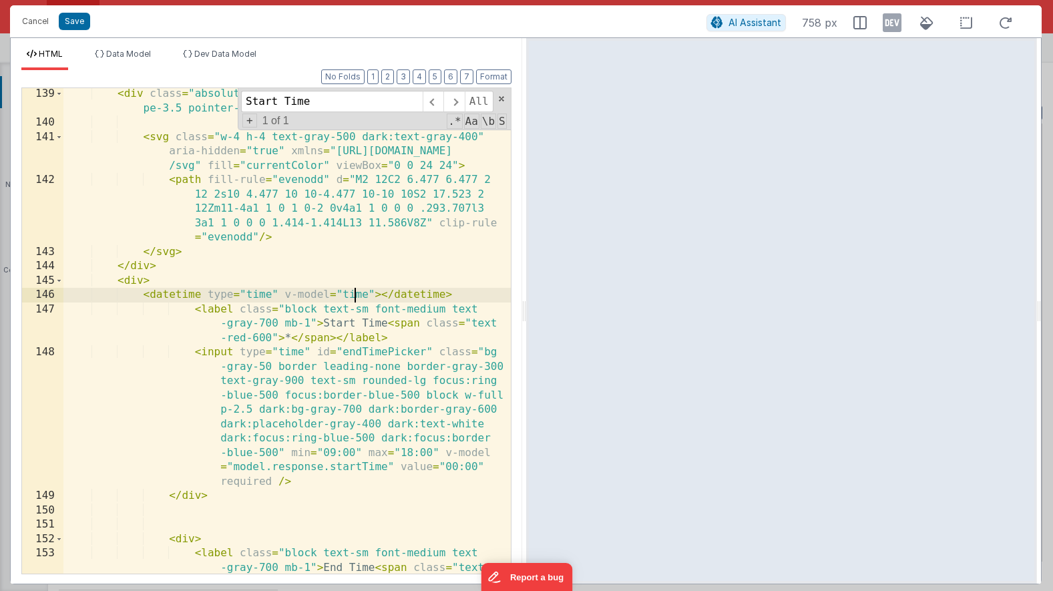
click at [353, 295] on div "< div class = "absolute inset-y-0 end-0 top-0 flex items-center pe-3.5 pointer-…" at bounding box center [286, 366] width 447 height 558
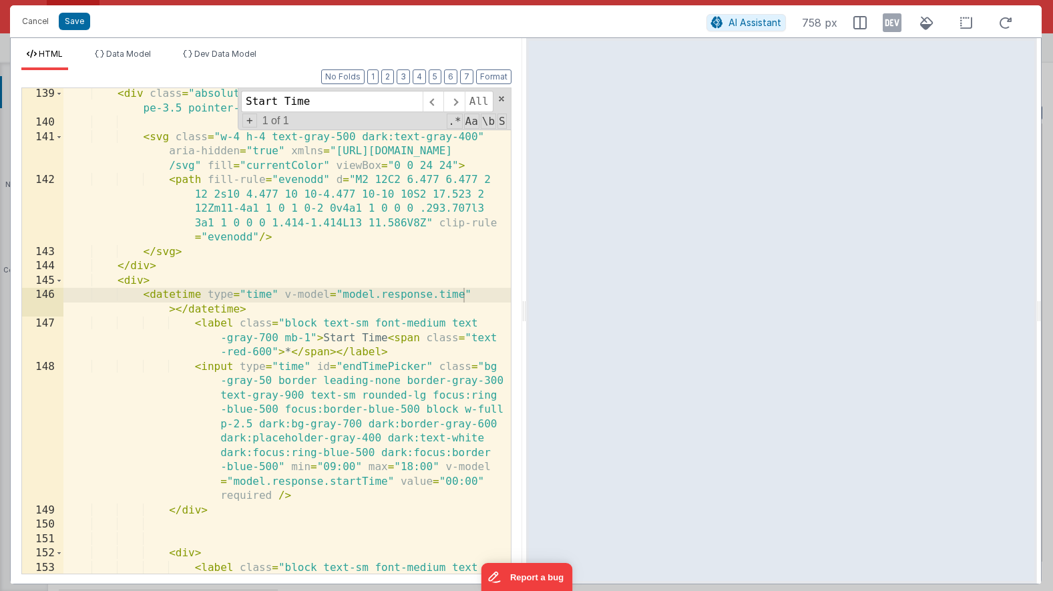
click at [366, 301] on div "< div class = "absolute inset-y-0 end-0 top-0 flex items-center pe-3.5 pointer-…" at bounding box center [286, 366] width 447 height 558
click at [268, 299] on div "< div class = "absolute inset-y-0 end-0 top-0 flex items-center pe-3.5 pointer-…" at bounding box center [286, 366] width 447 height 558
click at [366, 298] on div "< div class = "absolute inset-y-0 end-0 top-0 flex items-center pe-3.5 pointer-…" at bounding box center [286, 366] width 447 height 558
click at [439, 295] on div "< div class = "absolute inset-y-0 end-0 top-0 flex items-center pe-3.5 pointer-…" at bounding box center [286, 366] width 447 height 558
click at [447, 295] on div "< div class = "absolute inset-y-0 end-0 top-0 flex items-center pe-3.5 pointer-…" at bounding box center [286, 366] width 447 height 558
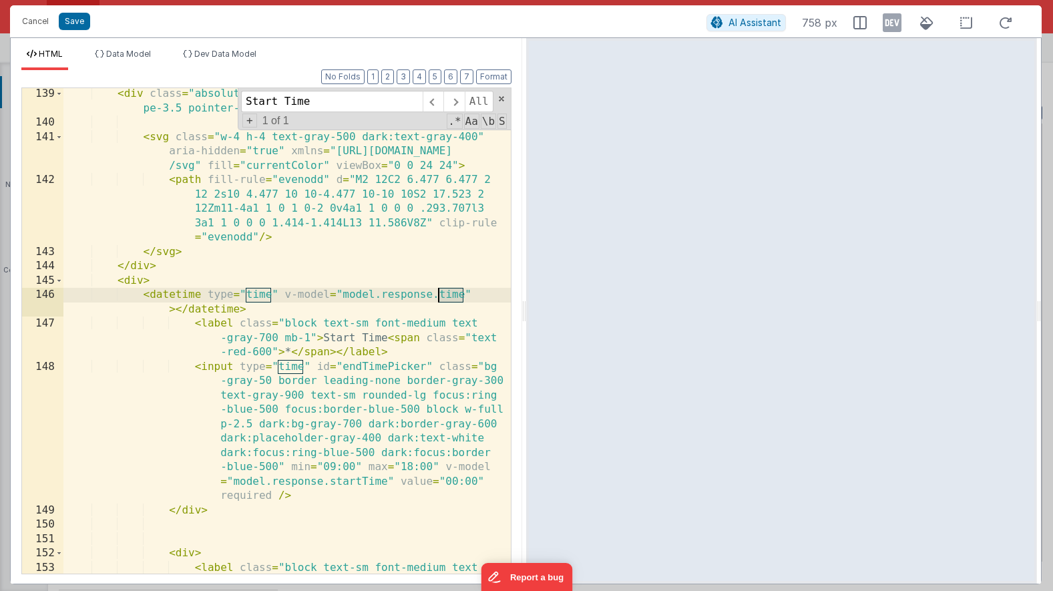
click at [447, 295] on div "< div class = "absolute inset-y-0 end-0 top-0 flex items-center pe-3.5 pointer-…" at bounding box center [286, 366] width 447 height 558
click at [163, 285] on div "< div class = "absolute inset-y-0 end-0 top-0 flex items-center pe-3.5 pointer-…" at bounding box center [286, 366] width 447 height 558
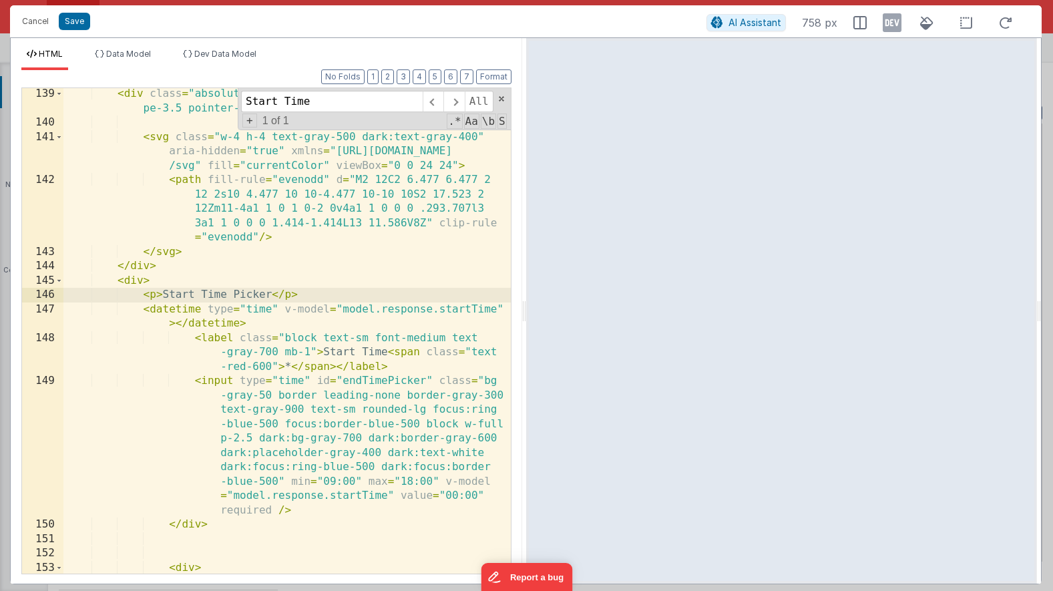
click at [282, 307] on div "< div class = "absolute inset-y-0 end-0 top-0 flex items-center pe-3.5 pointer-…" at bounding box center [286, 366] width 447 height 558
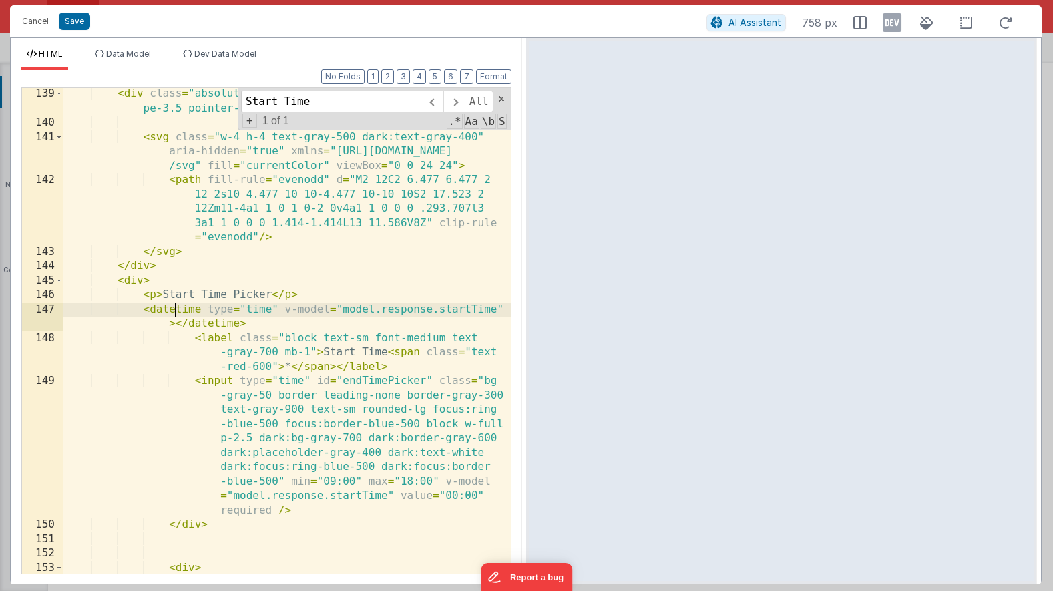
click at [177, 313] on div "< div class = "absolute inset-y-0 end-0 top-0 flex items-center pe-3.5 pointer-…" at bounding box center [286, 366] width 447 height 558
click at [71, 25] on button "Save" at bounding box center [74, 21] width 31 height 17
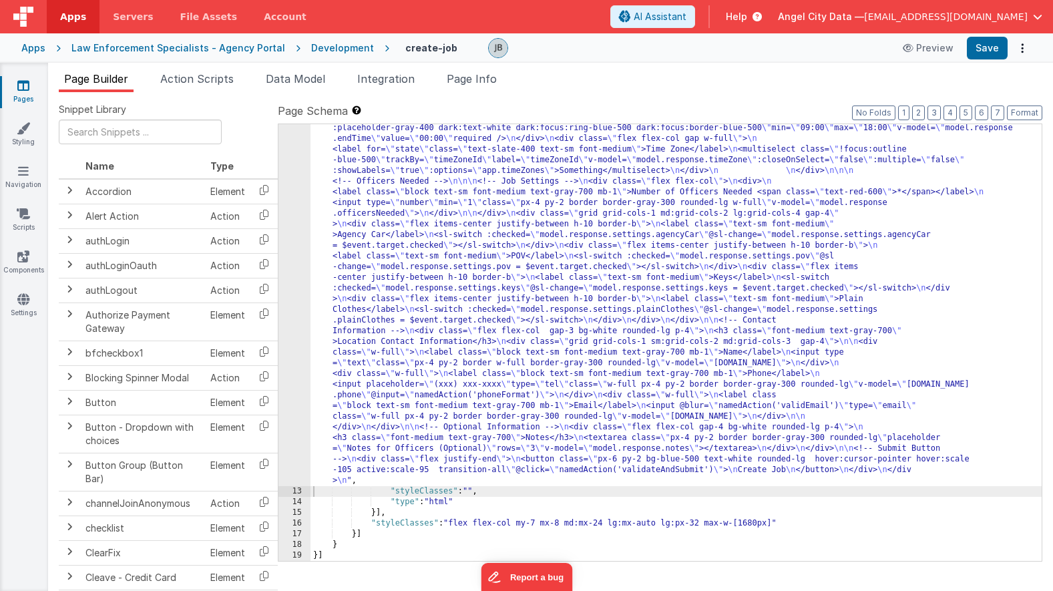
scroll to position [952, 0]
click at [983, 50] on button "Save" at bounding box center [987, 48] width 41 height 23
click at [26, 307] on link "Settings" at bounding box center [23, 306] width 48 height 27
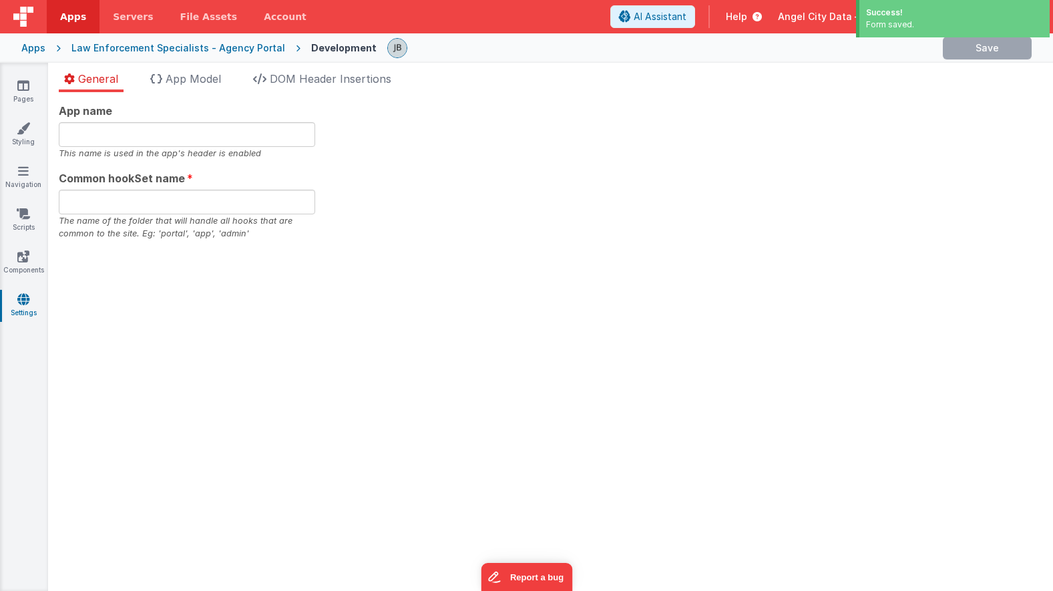
type input "Agency Portal"
type input "agency"
click at [295, 83] on span "DOM Header Insertions" at bounding box center [331, 78] width 122 height 13
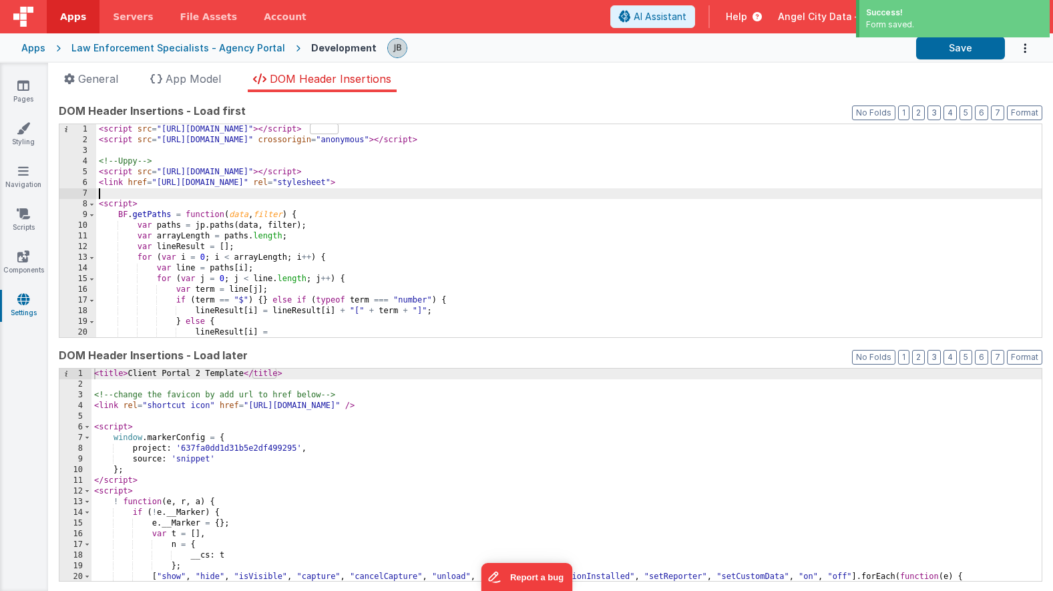
click at [197, 198] on div "< script src = "https://cdn.tailwindcss.com" > </ script > < script src = "http…" at bounding box center [569, 241] width 946 height 234
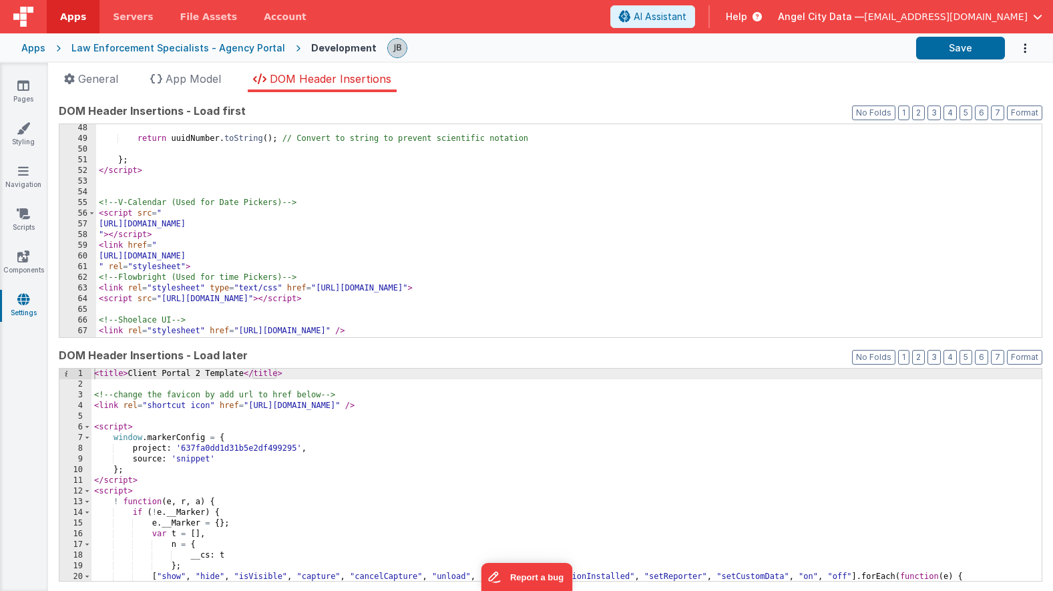
scroll to position [612, 0]
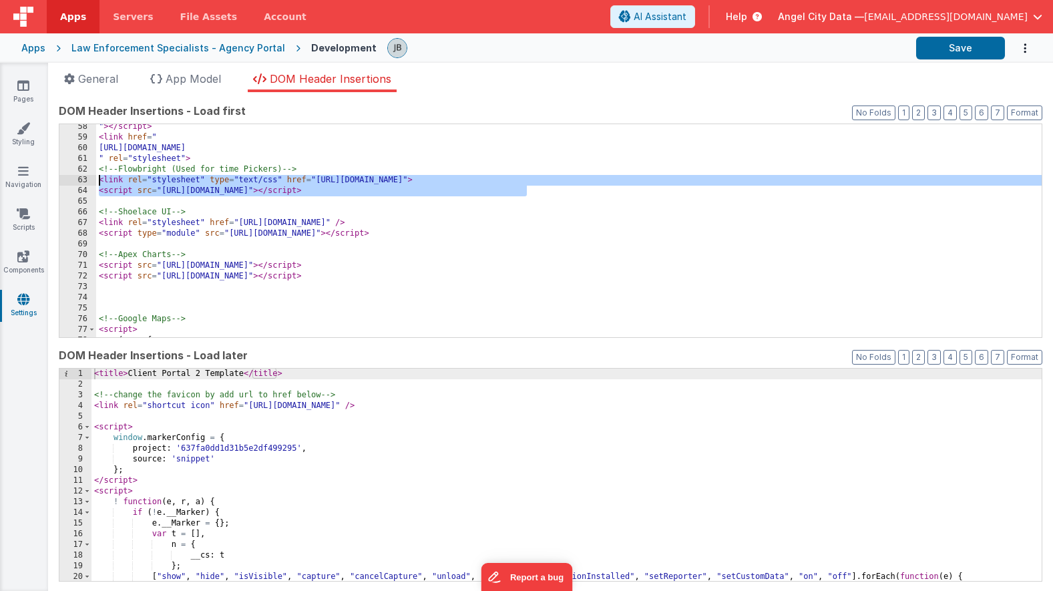
drag, startPoint x: 541, startPoint y: 188, endPoint x: 75, endPoint y: 181, distance: 466.2
click at [75, 181] on div "58 59 60 61 62 63 64 65 66 67 68 69 70 71 72 73 74 75 76 77 78 79 " > </ script…" at bounding box center [551, 231] width 984 height 214
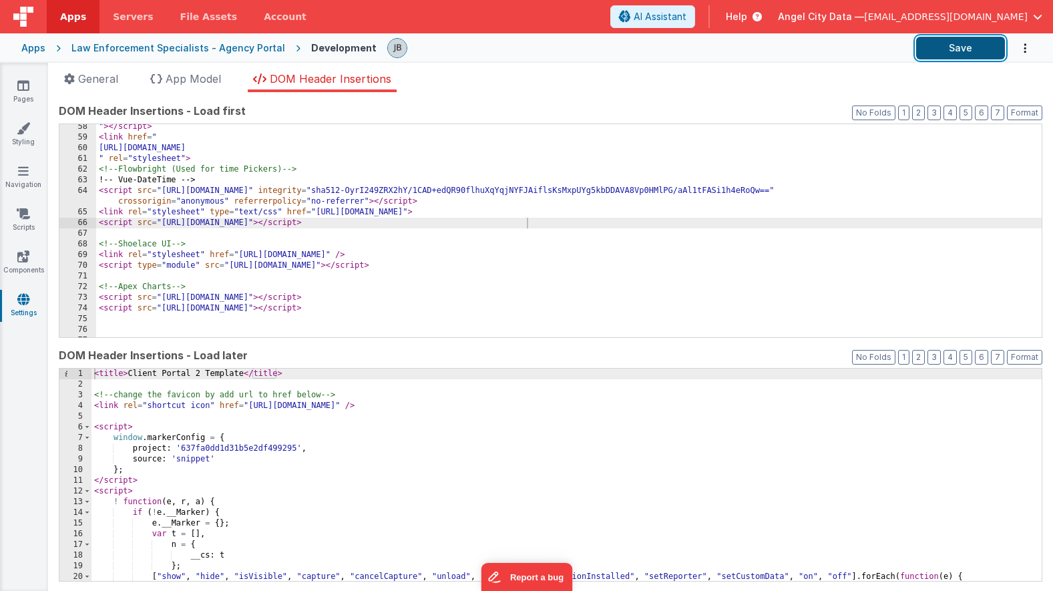
click at [930, 38] on button "Save" at bounding box center [960, 48] width 89 height 23
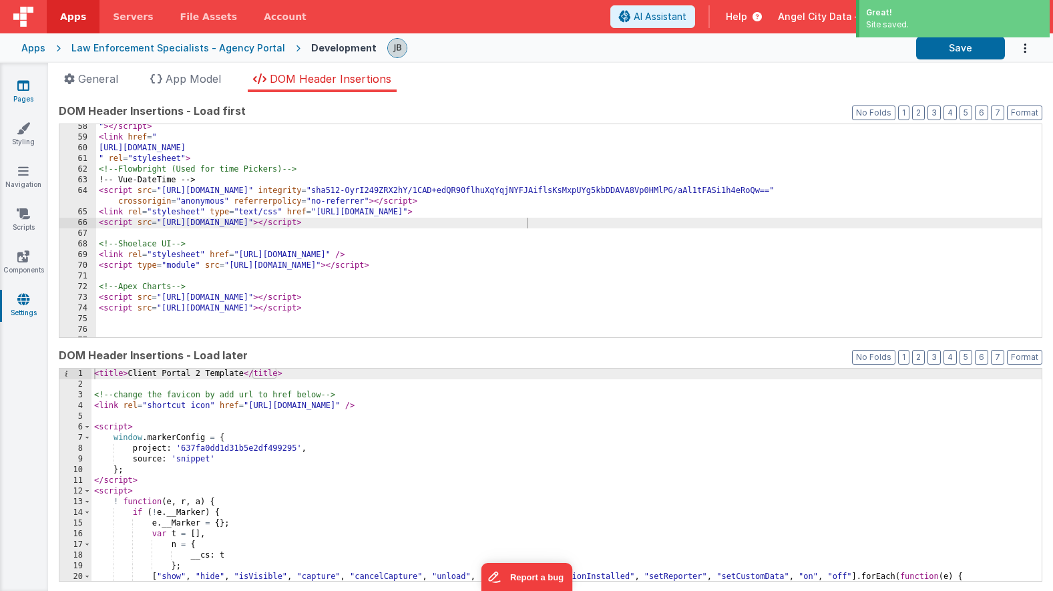
click at [31, 81] on link "Pages" at bounding box center [23, 92] width 48 height 27
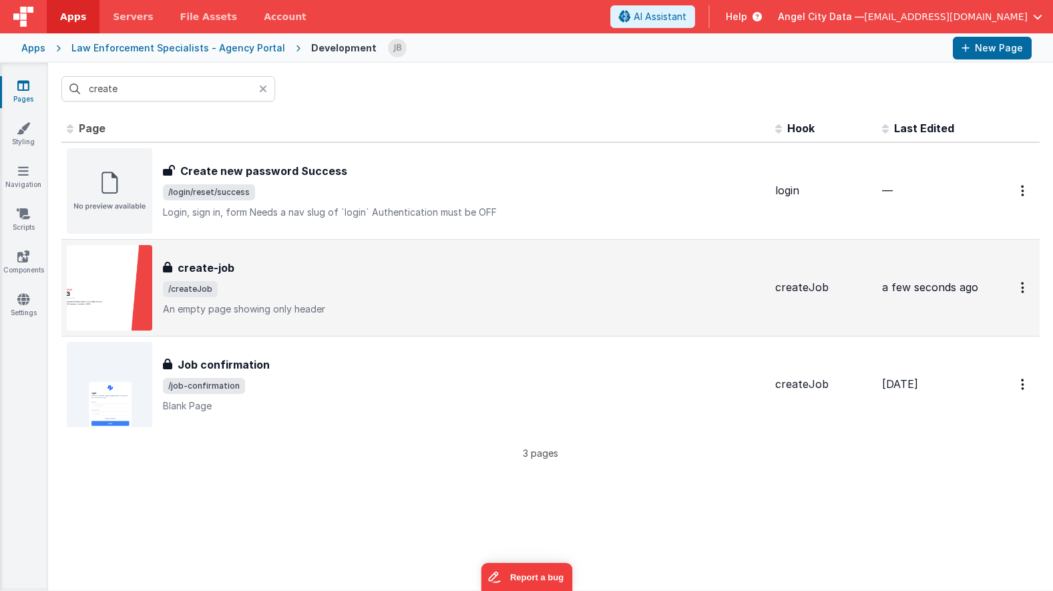
click at [210, 260] on h3 "create-job" at bounding box center [206, 268] width 57 height 16
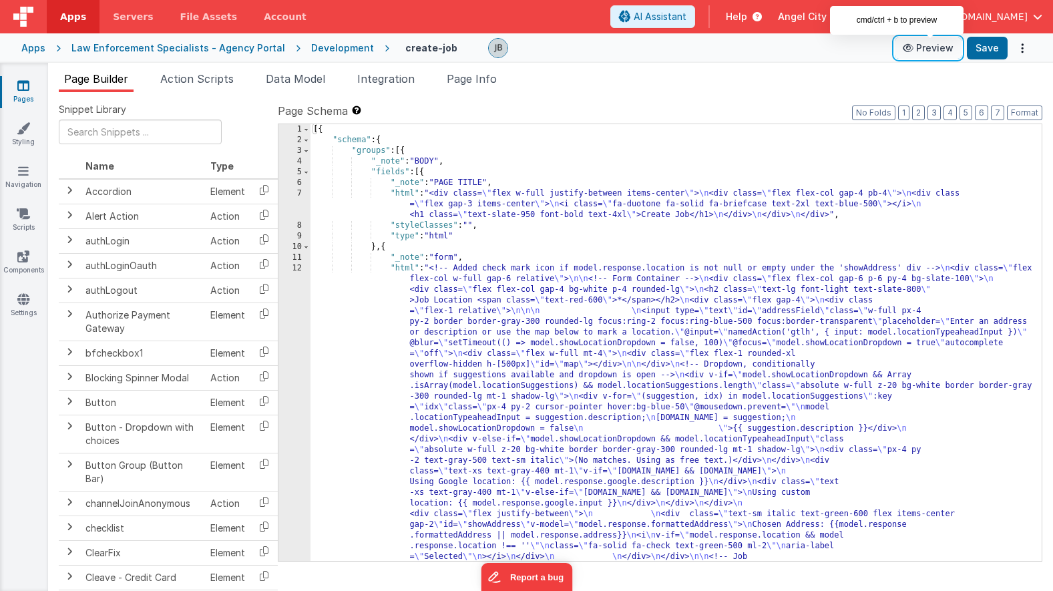
click at [932, 49] on button "Preview" at bounding box center [928, 47] width 67 height 21
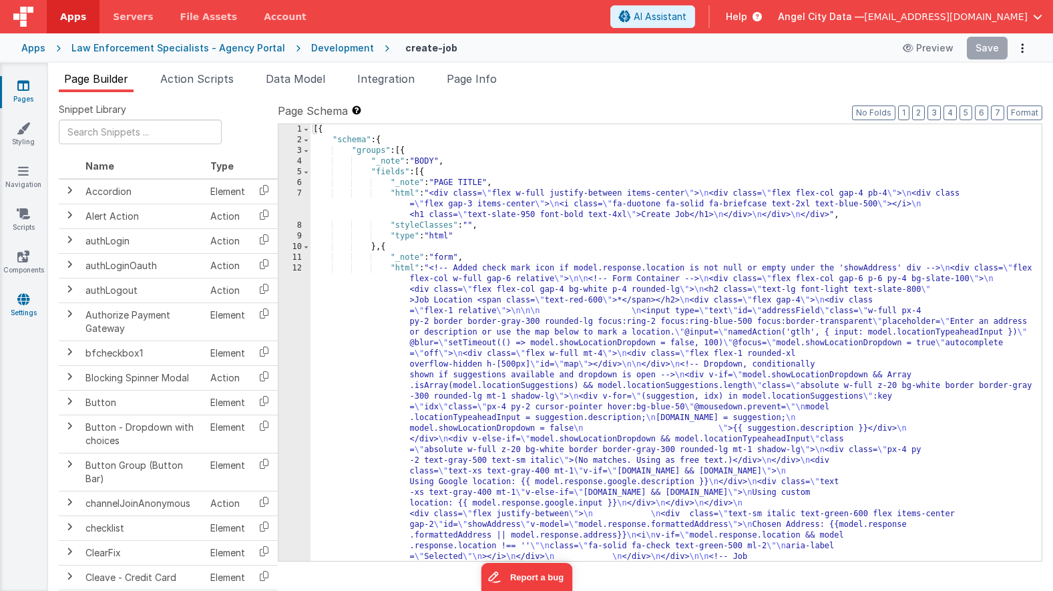
click at [23, 295] on icon at bounding box center [23, 299] width 12 height 13
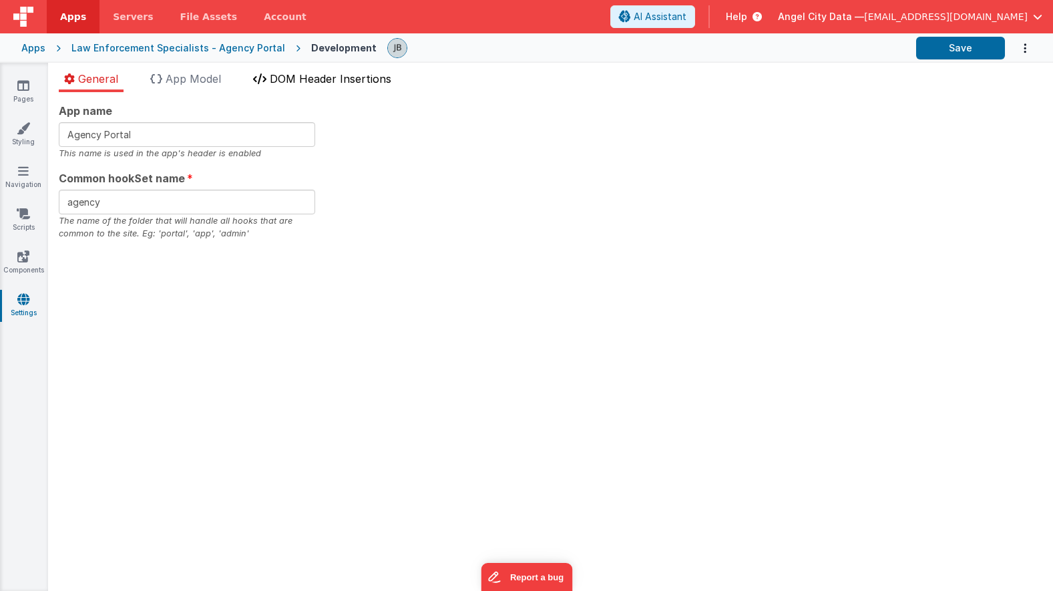
click at [308, 79] on span "DOM Header Insertions" at bounding box center [331, 78] width 122 height 13
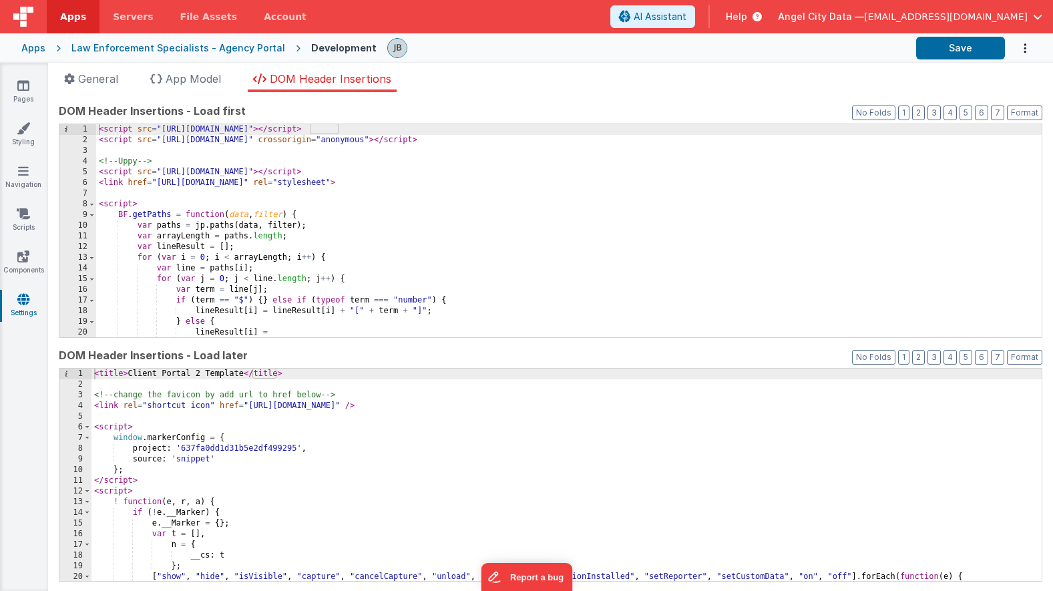
click at [219, 213] on div "< script src = "[URL][DOMAIN_NAME]" > </ script > < script src = "[URL][DOMAIN_…" at bounding box center [569, 241] width 946 height 234
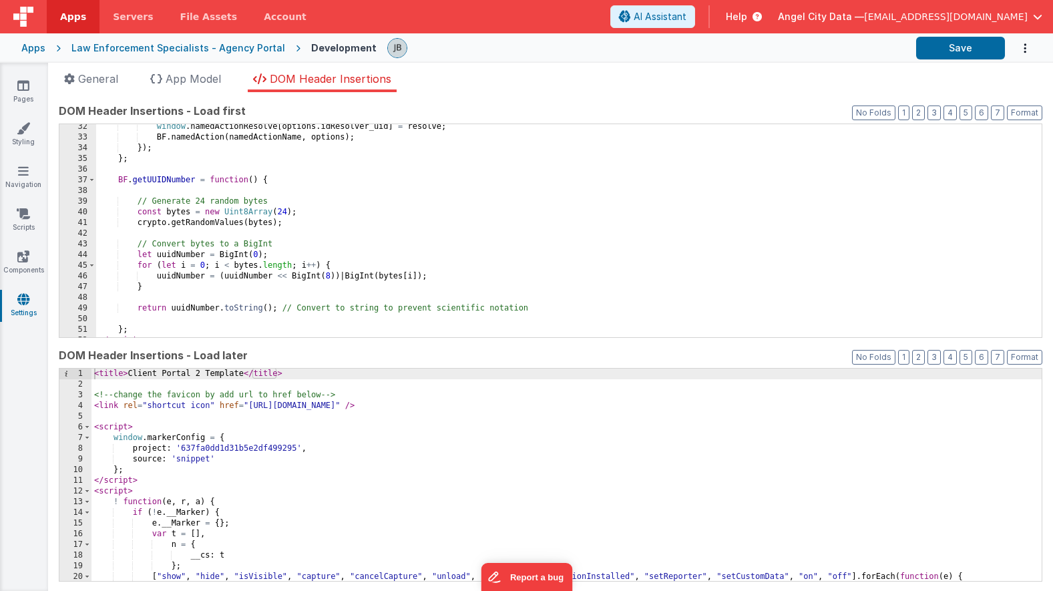
scroll to position [335, 0]
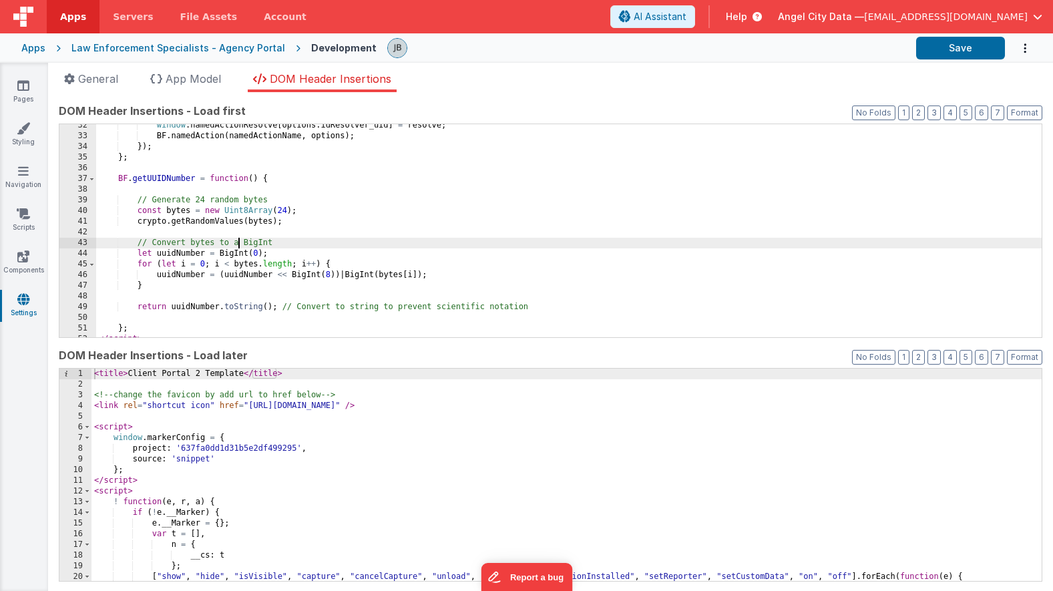
click at [239, 238] on div "window . namedActionResolve [ options . idResolver_uid ] = resolve ; BF . named…" at bounding box center [569, 237] width 946 height 234
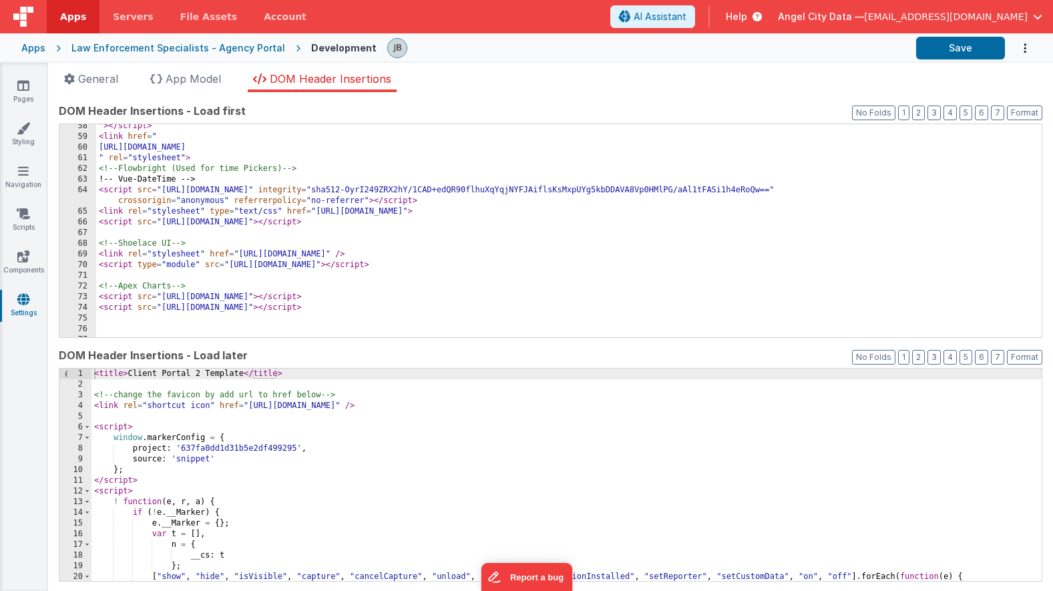
scroll to position [620, 0]
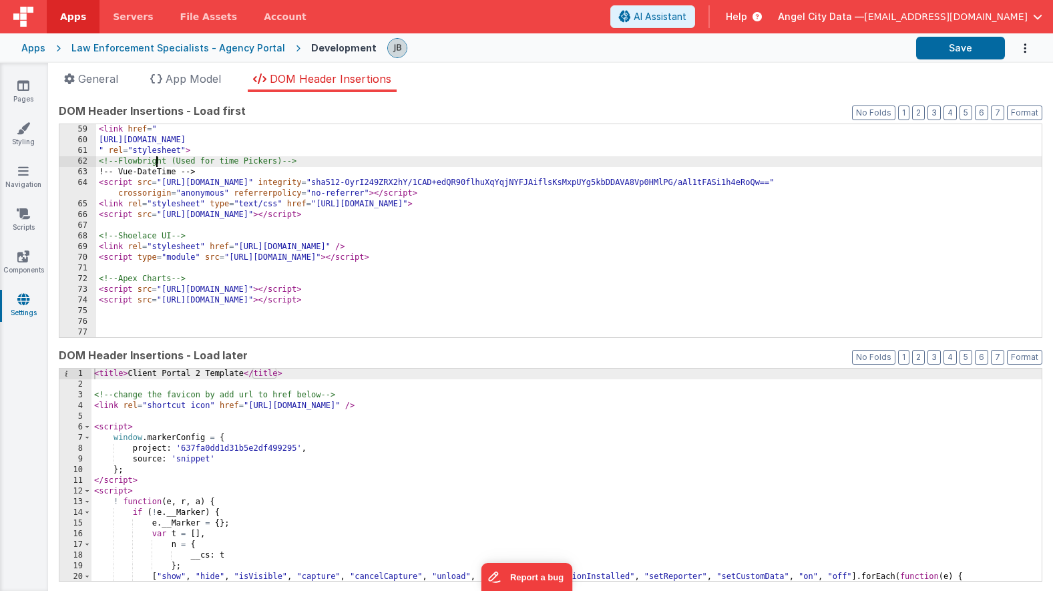
click at [154, 163] on div "< link href = " https://cdn.jsdelivr.net/npm/v-calendar@2.4.2/src/styles/base.m…" at bounding box center [569, 241] width 946 height 234
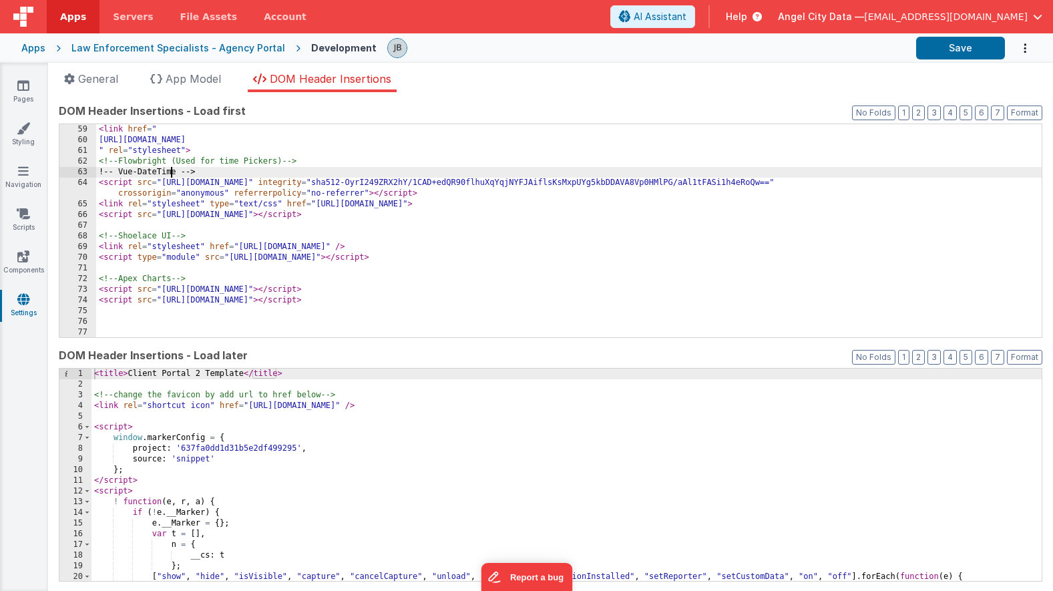
click at [172, 172] on div "< link href = " https://cdn.jsdelivr.net/npm/v-calendar@2.4.2/src/styles/base.m…" at bounding box center [569, 241] width 946 height 234
click at [277, 172] on div "< link href = " https://cdn.jsdelivr.net/npm/v-calendar@2.4.2/src/styles/base.m…" at bounding box center [569, 241] width 946 height 234
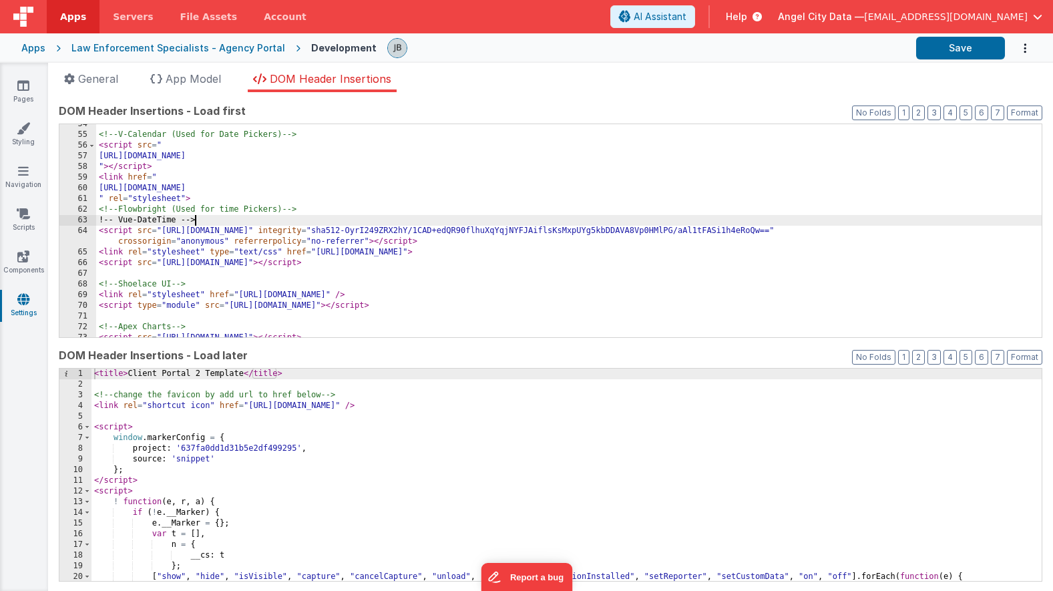
scroll to position [576, 0]
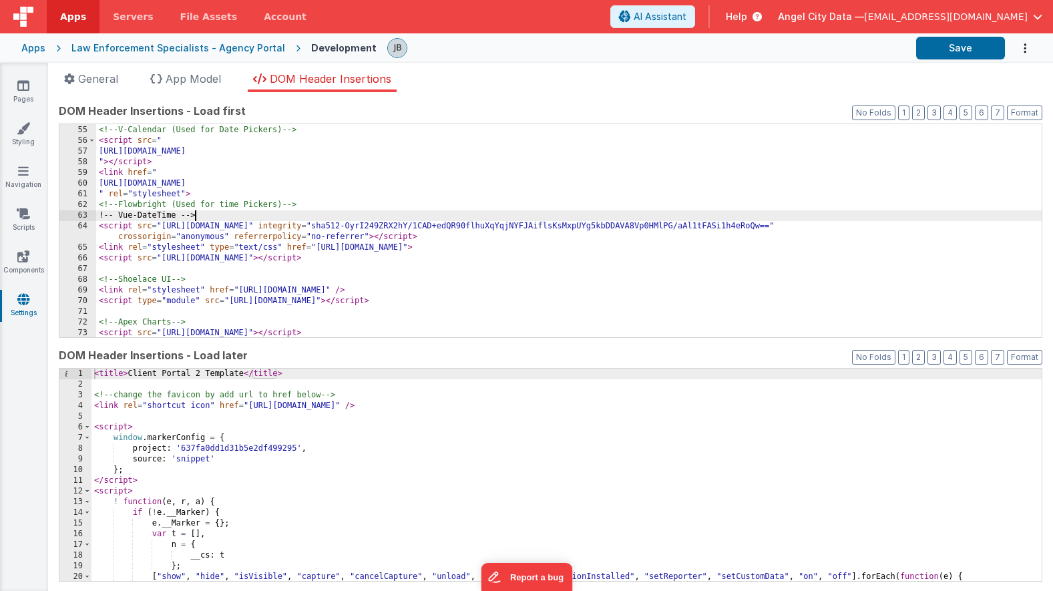
click at [251, 216] on div "<!-- V-Calendar (Used for Date Pickers) --> < script src = " https://cdn.jsdeli…" at bounding box center [569, 231] width 946 height 234
click at [1015, 45] on button "Options" at bounding box center [1018, 48] width 27 height 27
click at [1019, 45] on button at bounding box center [526, 295] width 1053 height 591
click at [1019, 45] on icon "Options" at bounding box center [1025, 48] width 13 height 27
click at [992, 73] on link "Rollback" at bounding box center [973, 79] width 118 height 25
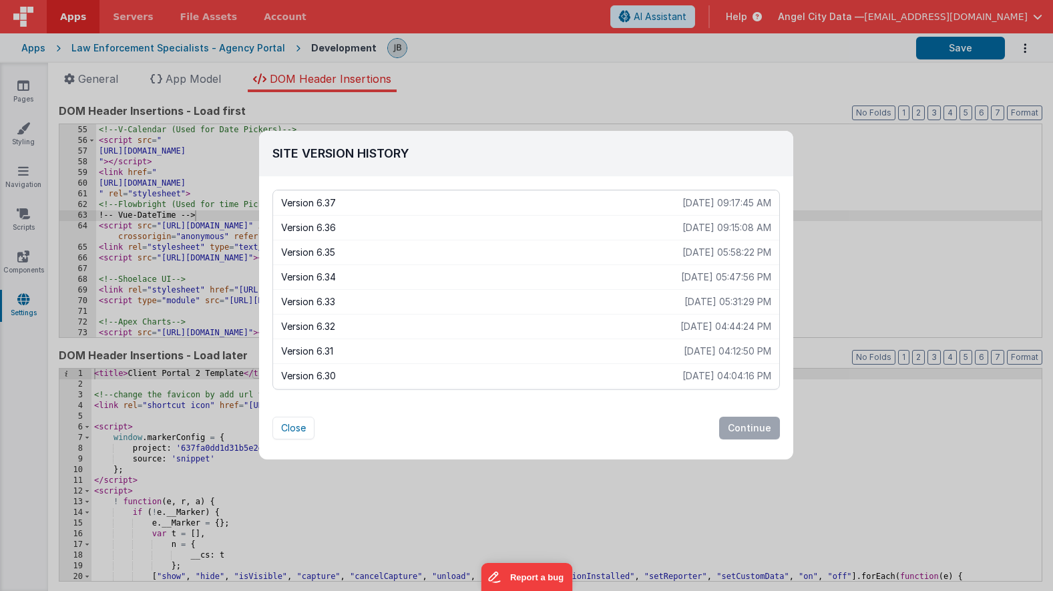
click at [559, 244] on div "Version 6.35 2025-08-15 05:58:22 PM" at bounding box center [526, 252] width 506 height 25
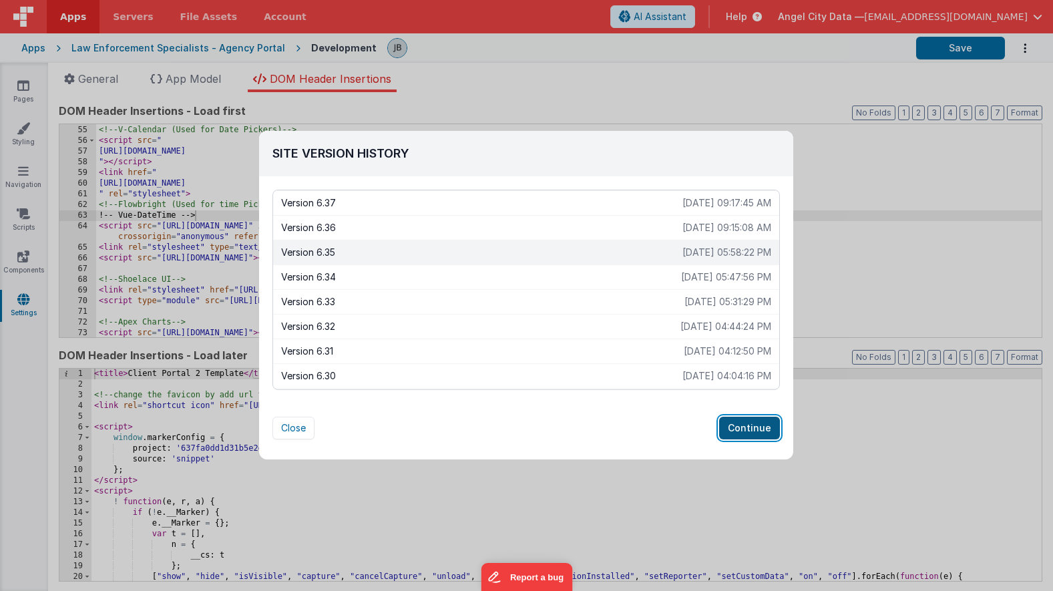
click at [740, 429] on button "Continue" at bounding box center [749, 428] width 61 height 23
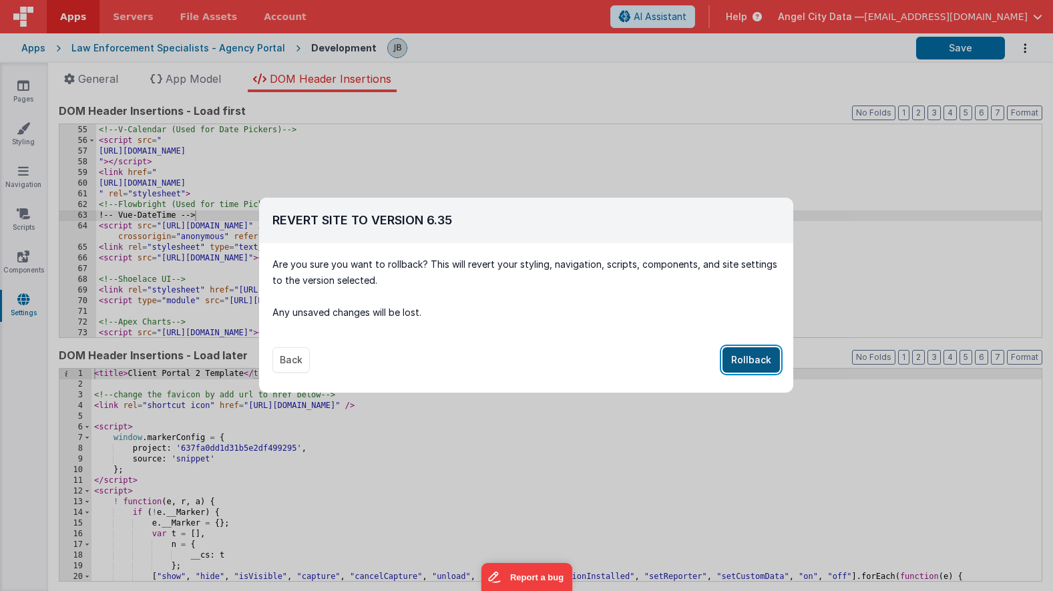
click at [764, 356] on button "Rollback" at bounding box center [751, 359] width 57 height 25
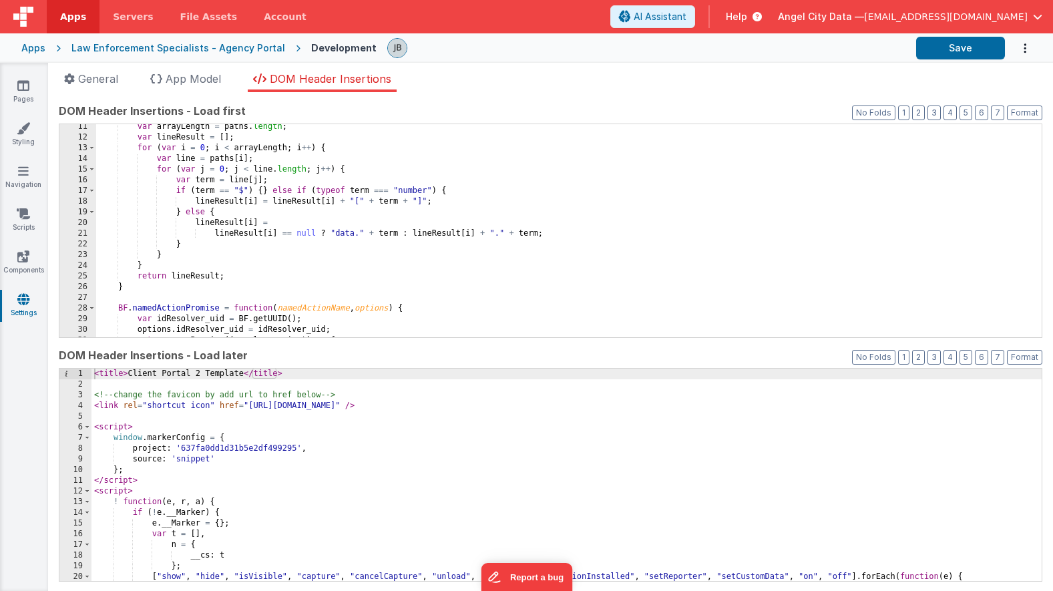
scroll to position [0, 0]
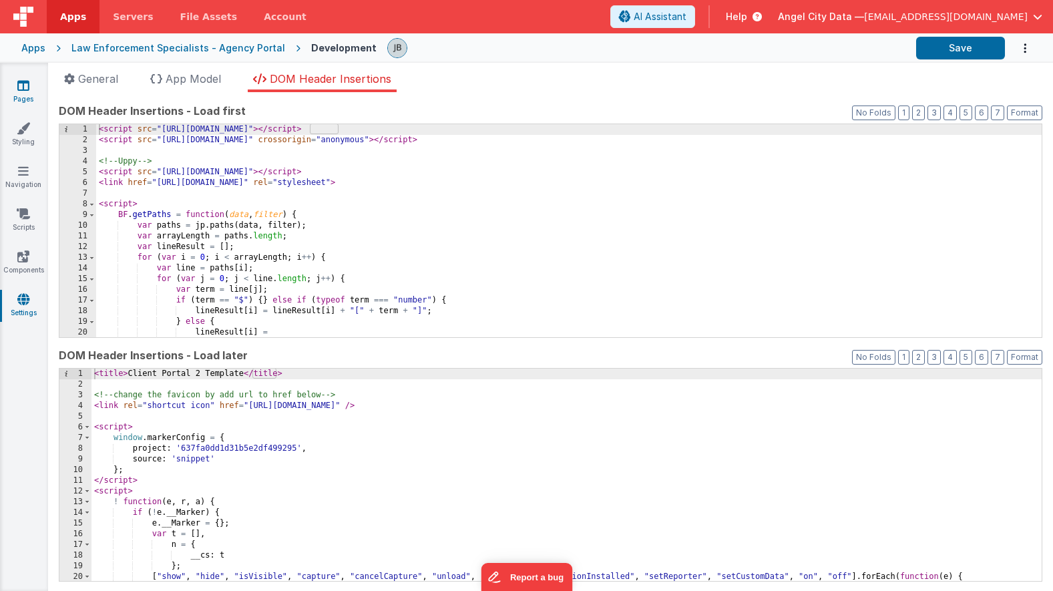
click at [25, 83] on icon at bounding box center [23, 85] width 12 height 13
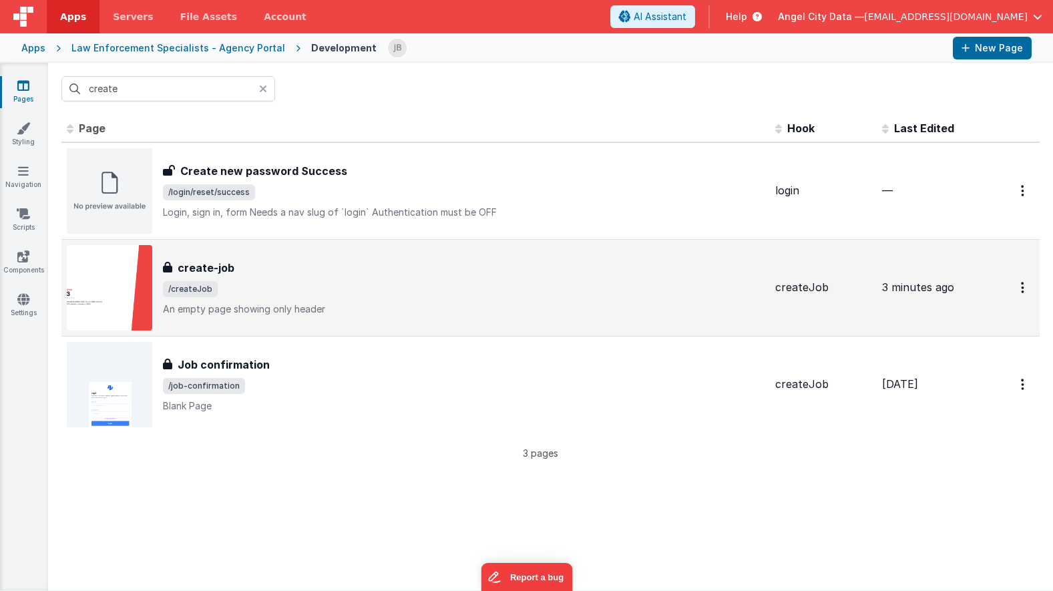
click at [223, 255] on div "create-job create-job /createJob An empty page showing only header" at bounding box center [416, 287] width 698 height 85
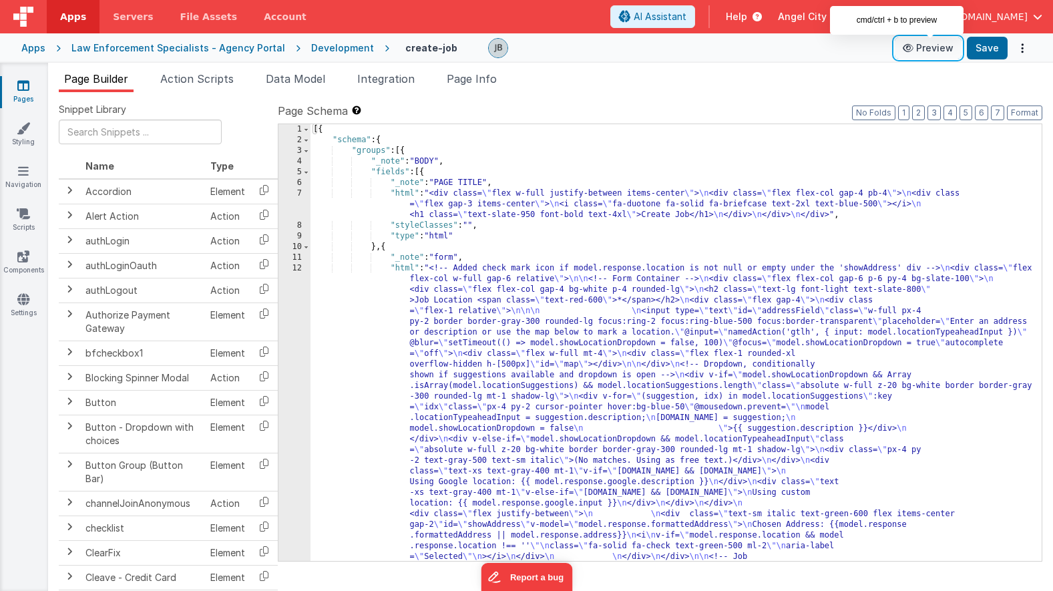
click at [940, 45] on button "Preview" at bounding box center [928, 47] width 67 height 21
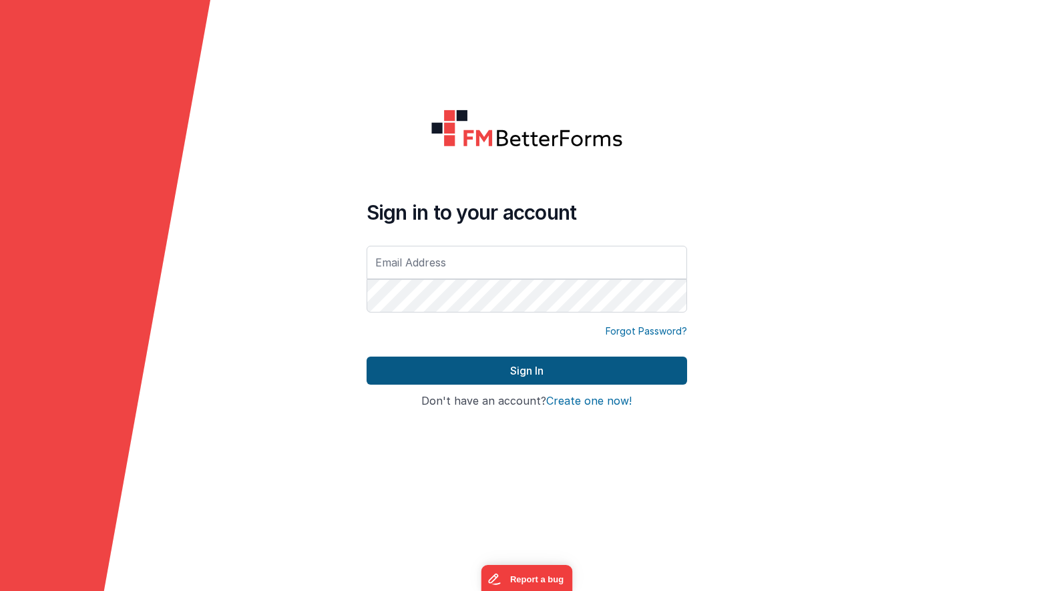
type input "[EMAIL_ADDRESS][DOMAIN_NAME]"
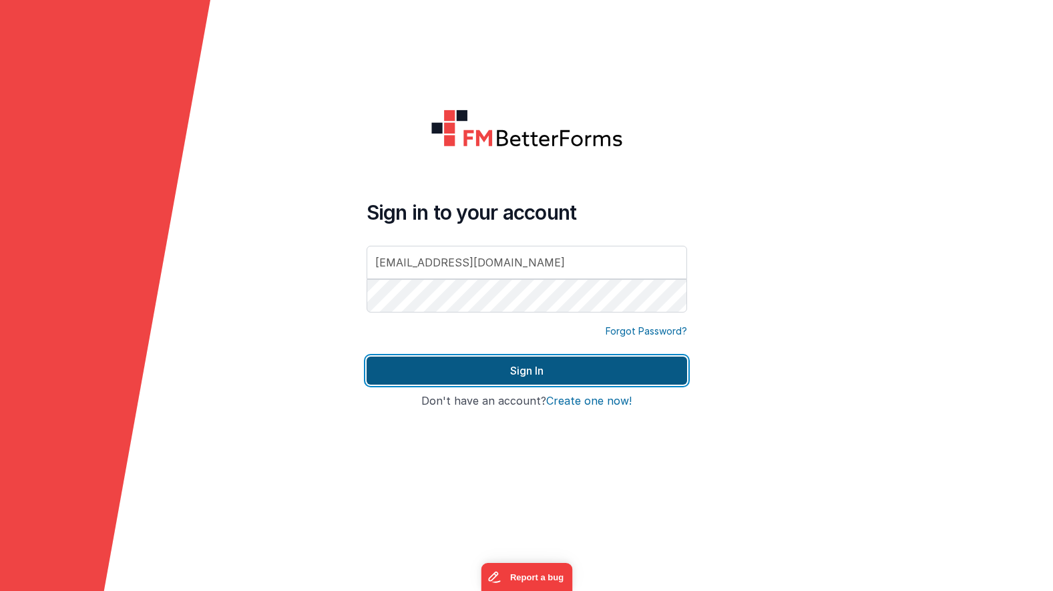
click at [490, 369] on button "Sign In" at bounding box center [527, 371] width 321 height 28
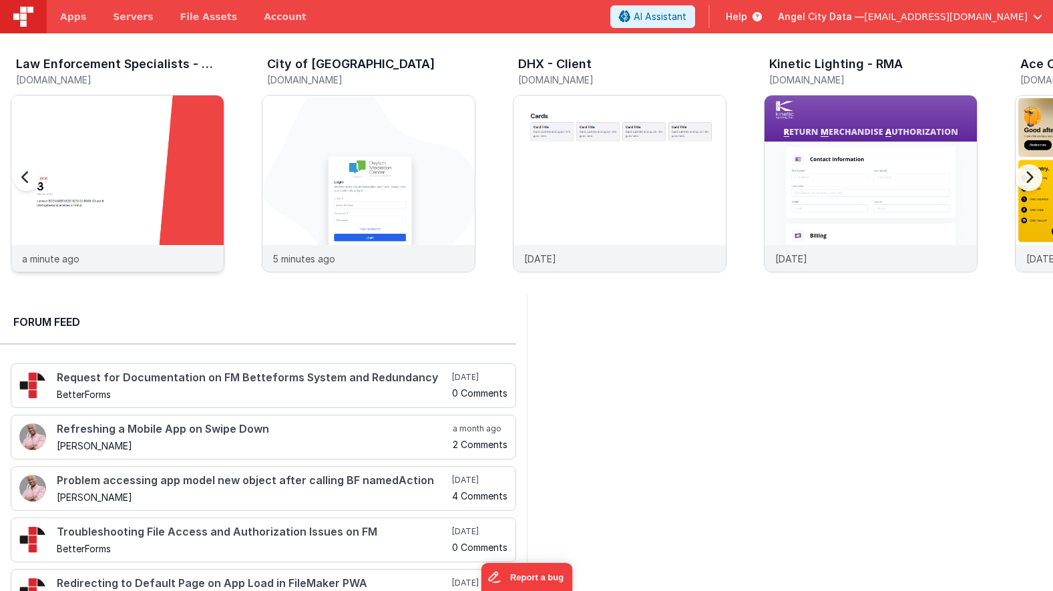
click at [164, 127] on img at bounding box center [117, 202] width 212 height 212
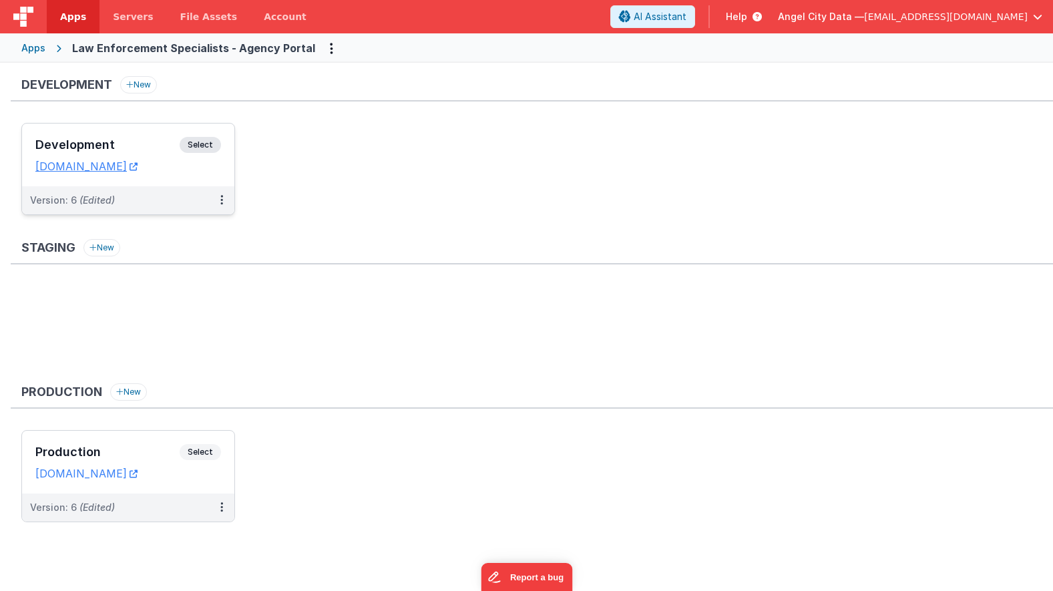
click at [160, 133] on div "Development Select URLs [DOMAIN_NAME]" at bounding box center [128, 155] width 212 height 63
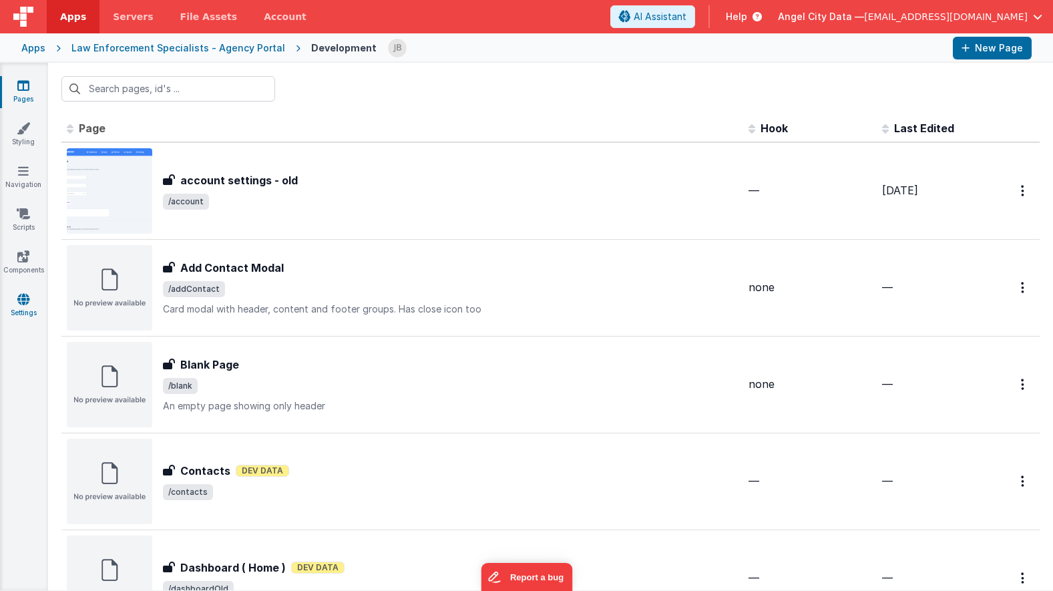
click at [29, 309] on link "Settings" at bounding box center [23, 306] width 48 height 27
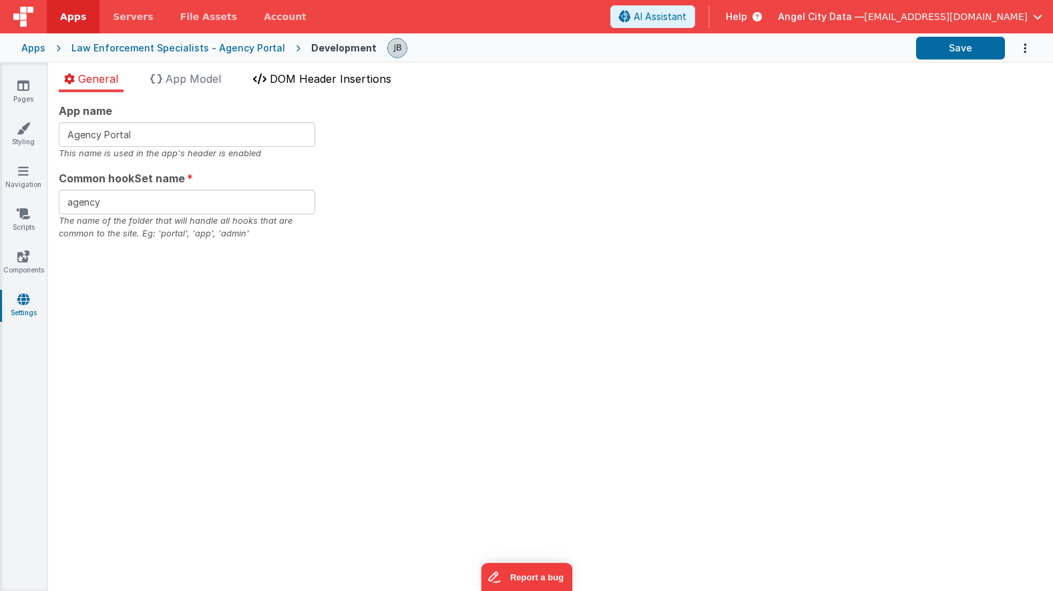
click at [327, 85] on li "DOM Header Insertions" at bounding box center [322, 81] width 149 height 21
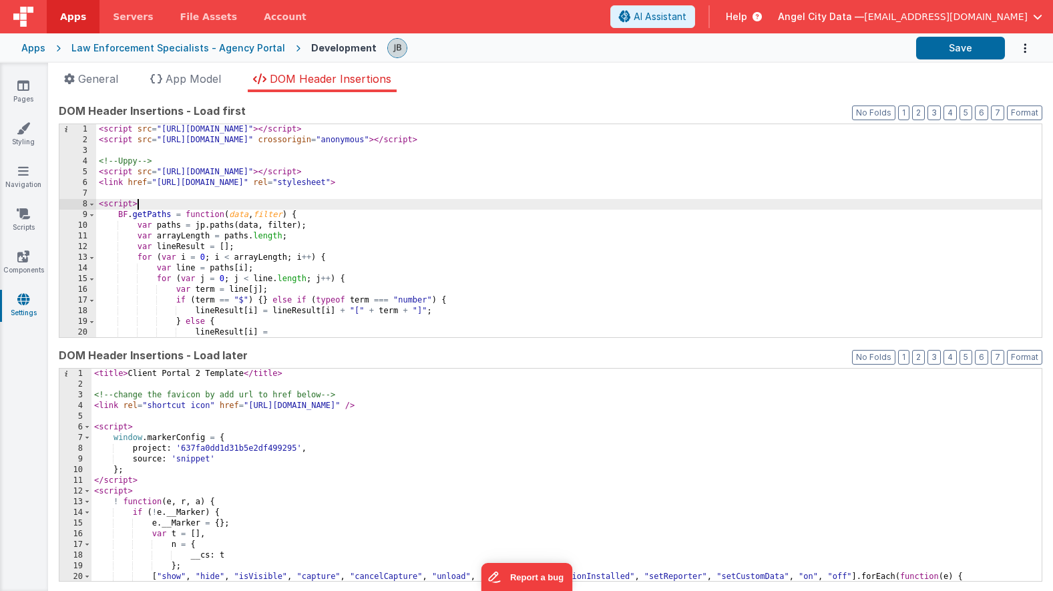
click at [222, 203] on div "< script src = "[URL][DOMAIN_NAME]" > </ script > < script src = "[URL][DOMAIN_…" at bounding box center [569, 241] width 946 height 234
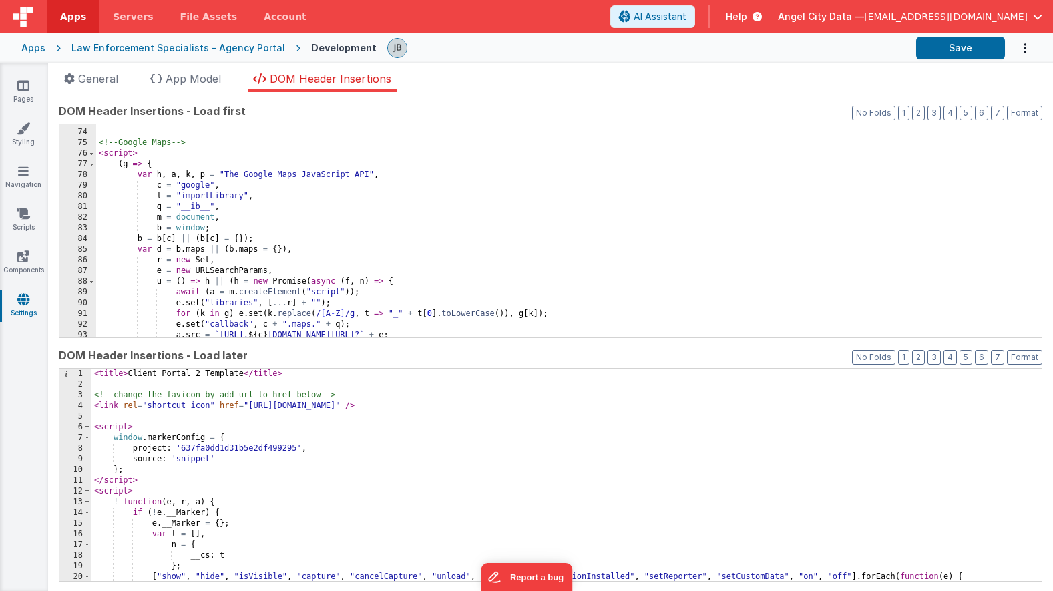
scroll to position [777, 0]
click at [299, 178] on div "<!-- Google Maps --> < script > ( g => { var h , a , k , p = "The Google Maps J…" at bounding box center [569, 233] width 946 height 234
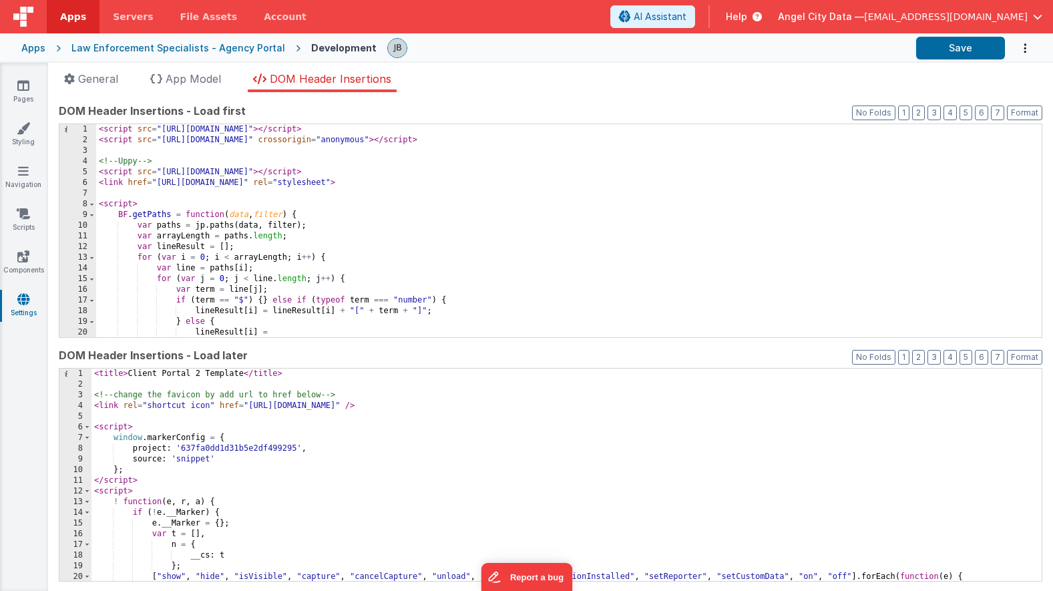
scroll to position [0, 0]
click at [21, 94] on link "Pages" at bounding box center [23, 92] width 48 height 27
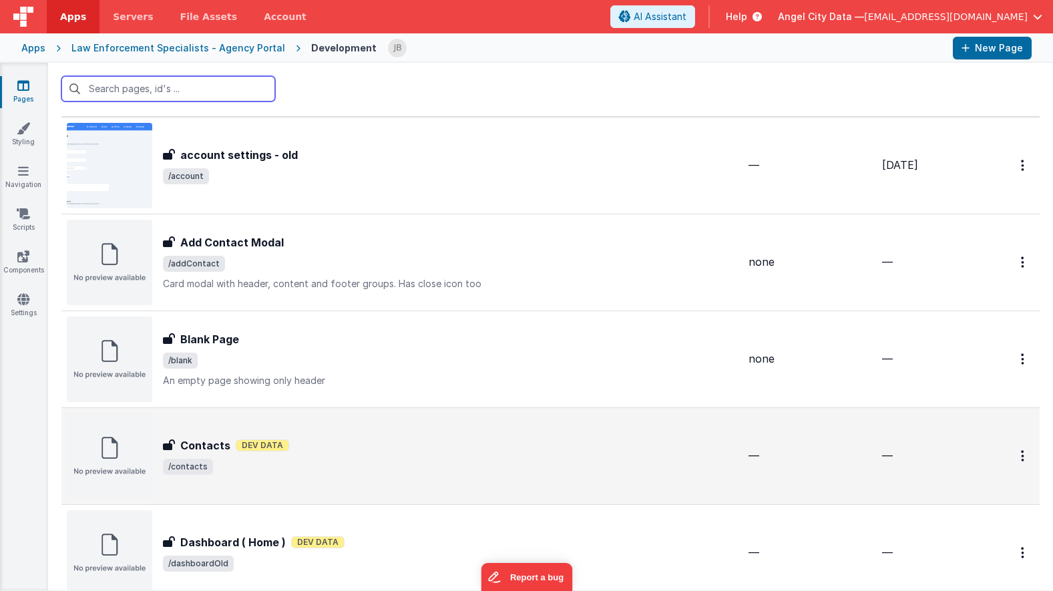
scroll to position [27, 0]
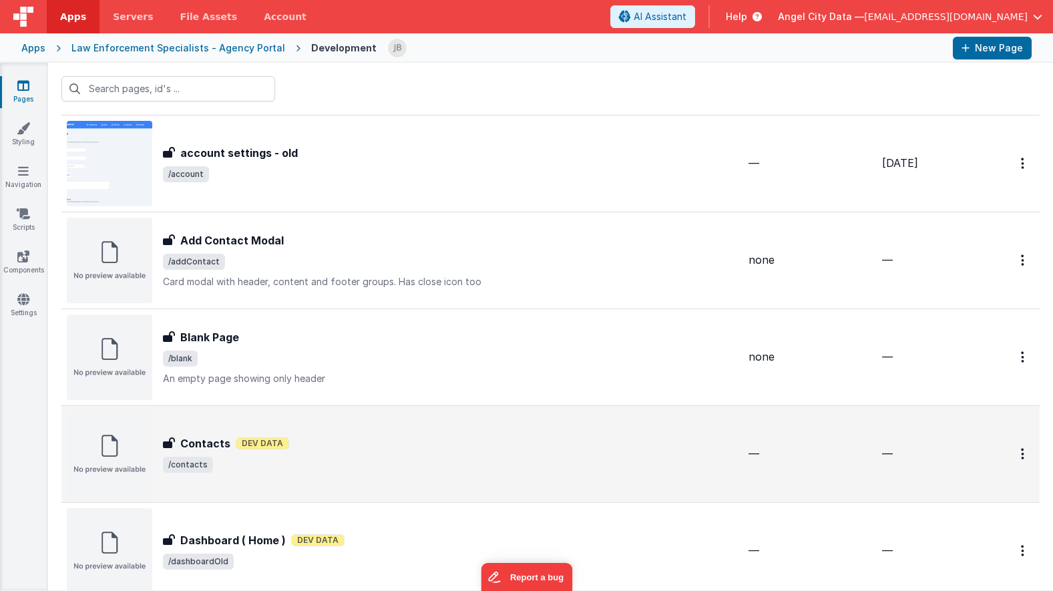
click at [224, 443] on h3 "Contacts" at bounding box center [205, 443] width 50 height 16
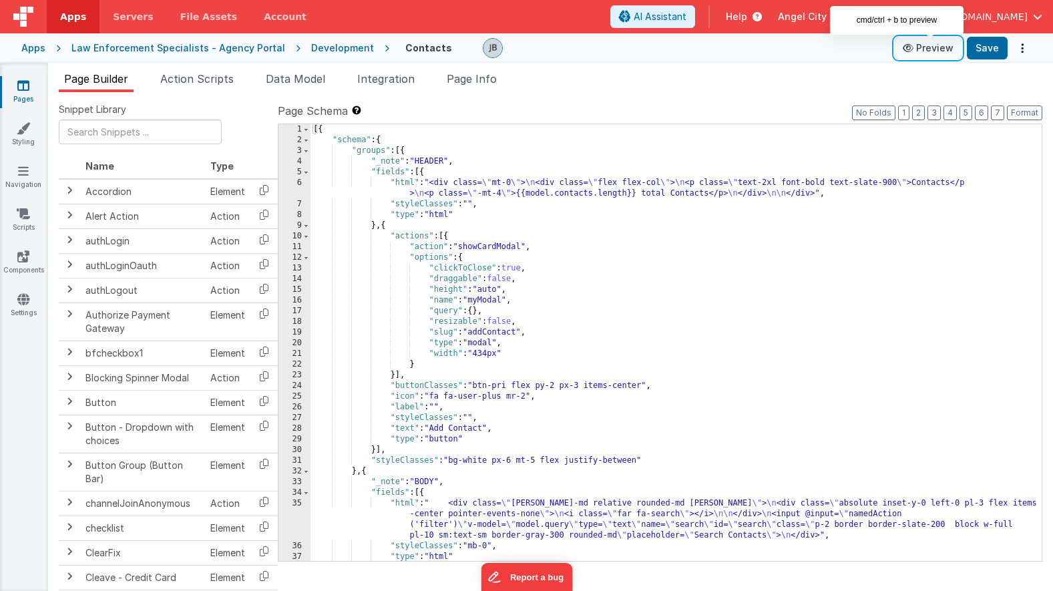
click at [916, 47] on icon at bounding box center [909, 47] width 13 height 9
click at [12, 299] on link "Settings" at bounding box center [23, 306] width 48 height 27
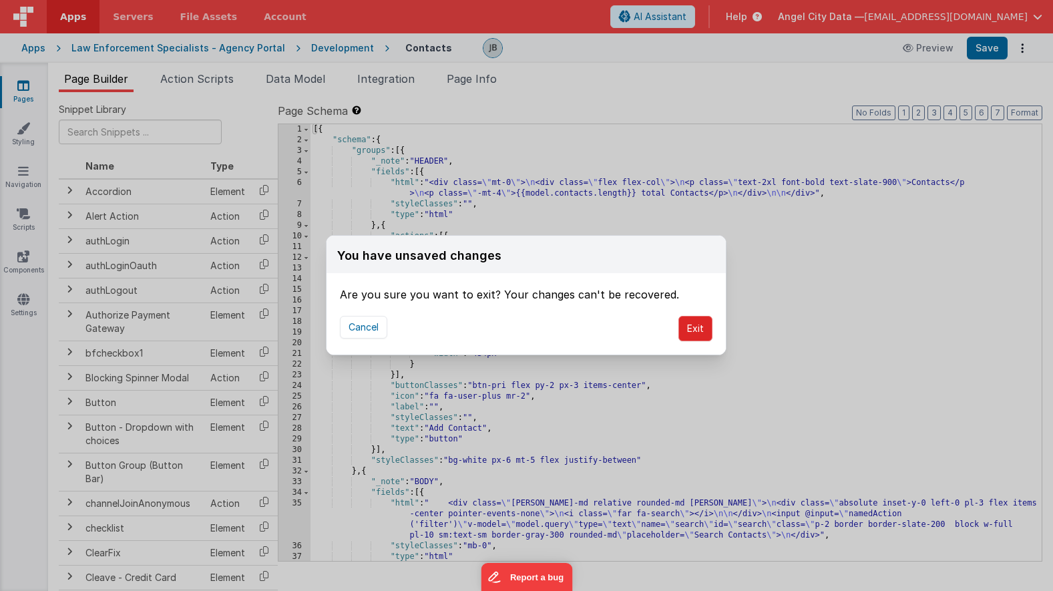
click at [690, 331] on button "Exit" at bounding box center [696, 328] width 34 height 25
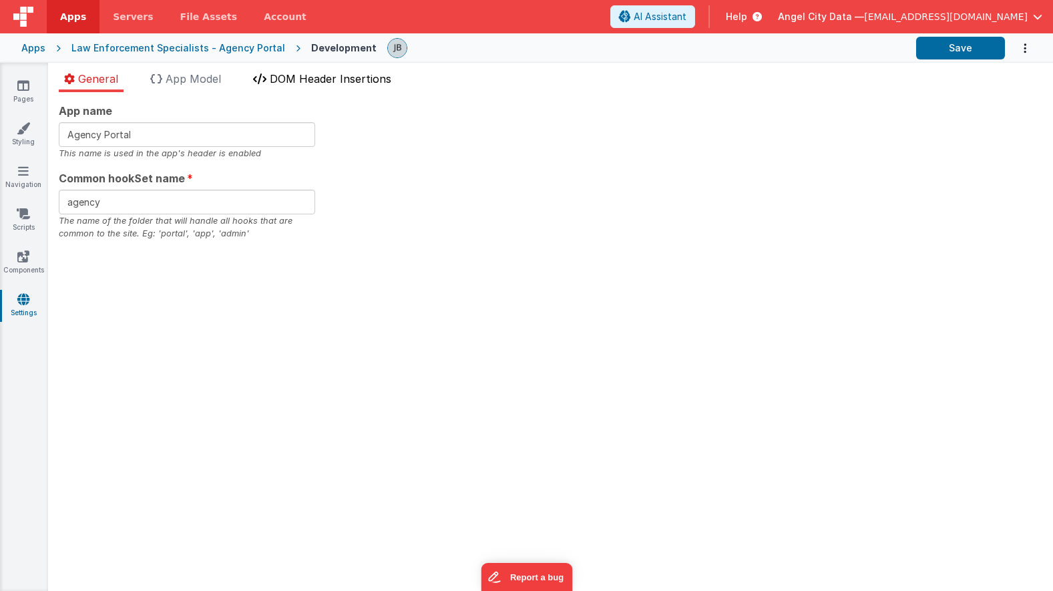
click at [291, 81] on span "DOM Header Insertions" at bounding box center [331, 78] width 122 height 13
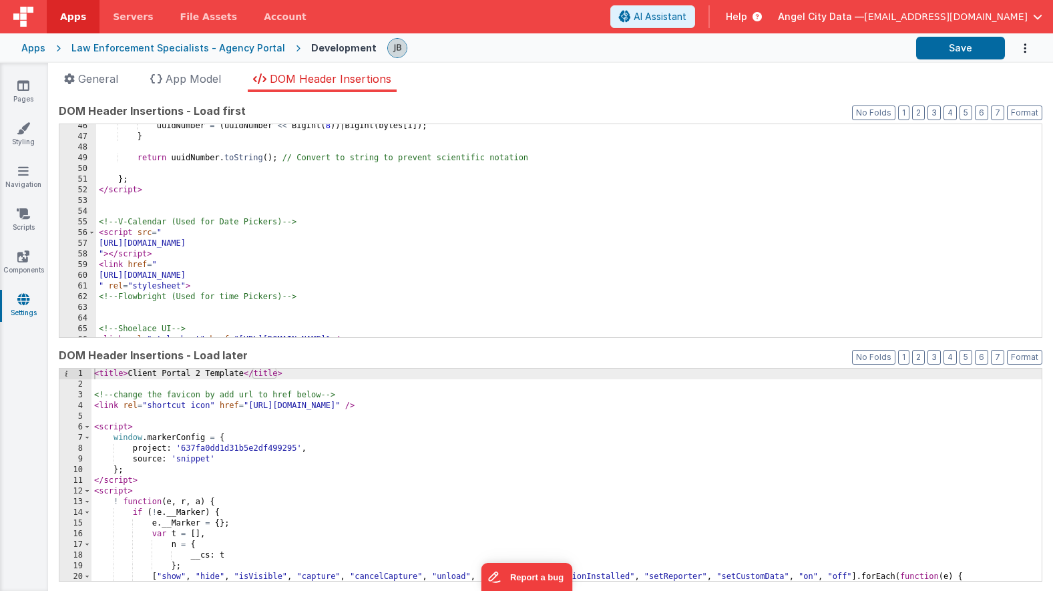
scroll to position [484, 0]
click at [174, 310] on div "uuidNumber = ( uuidNumber << BigInt ( 8 )) | BigInt ( bytes [ i ]) ; } return u…" at bounding box center [569, 238] width 946 height 234
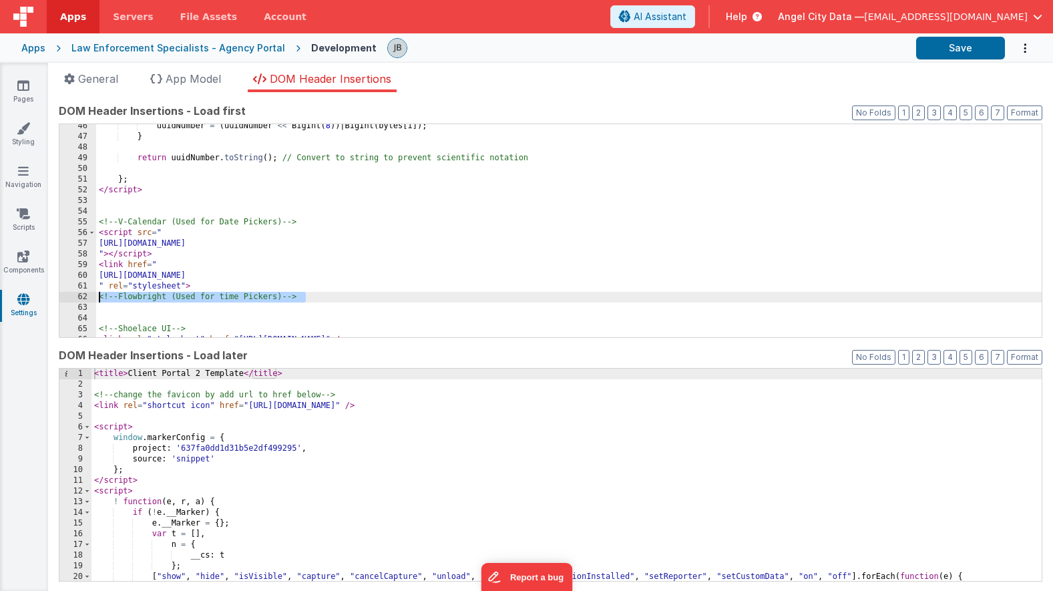
drag, startPoint x: 321, startPoint y: 299, endPoint x: 89, endPoint y: 300, distance: 231.1
click at [89, 300] on div "46 47 48 49 50 51 52 53 54 55 56 57 58 59 60 61 62 63 64 65 66 67 uuidNumber = …" at bounding box center [551, 231] width 984 height 214
click at [937, 50] on button "Save" at bounding box center [960, 48] width 89 height 23
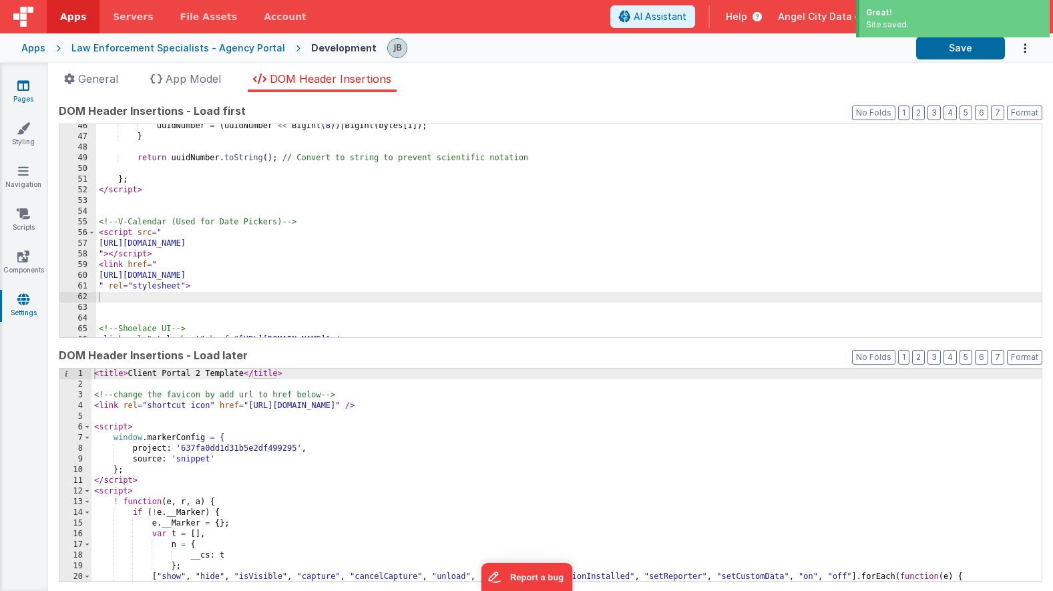
click at [21, 96] on link "Pages" at bounding box center [23, 92] width 48 height 27
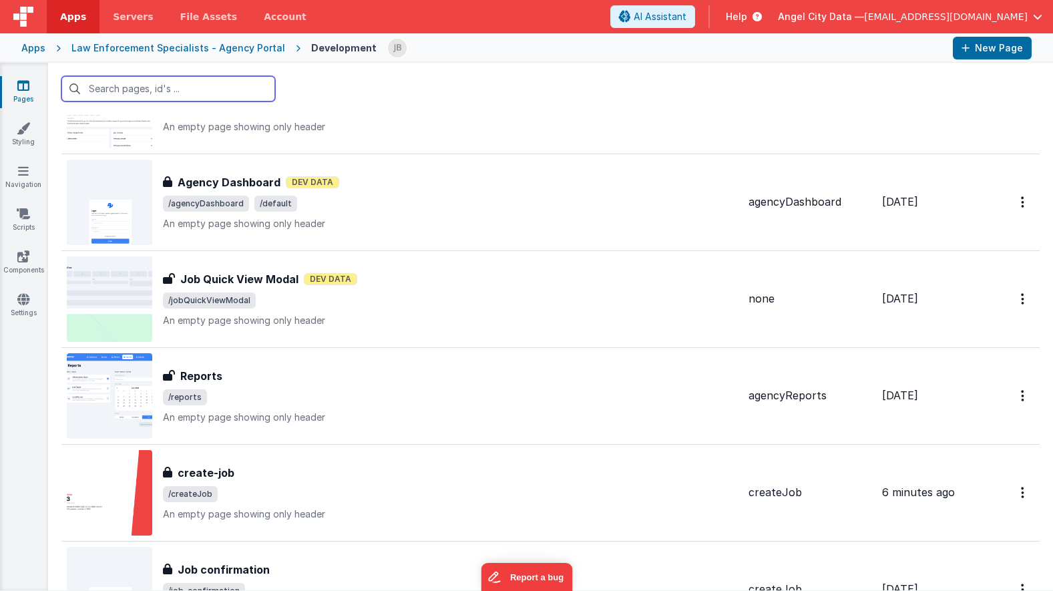
scroll to position [2812, 0]
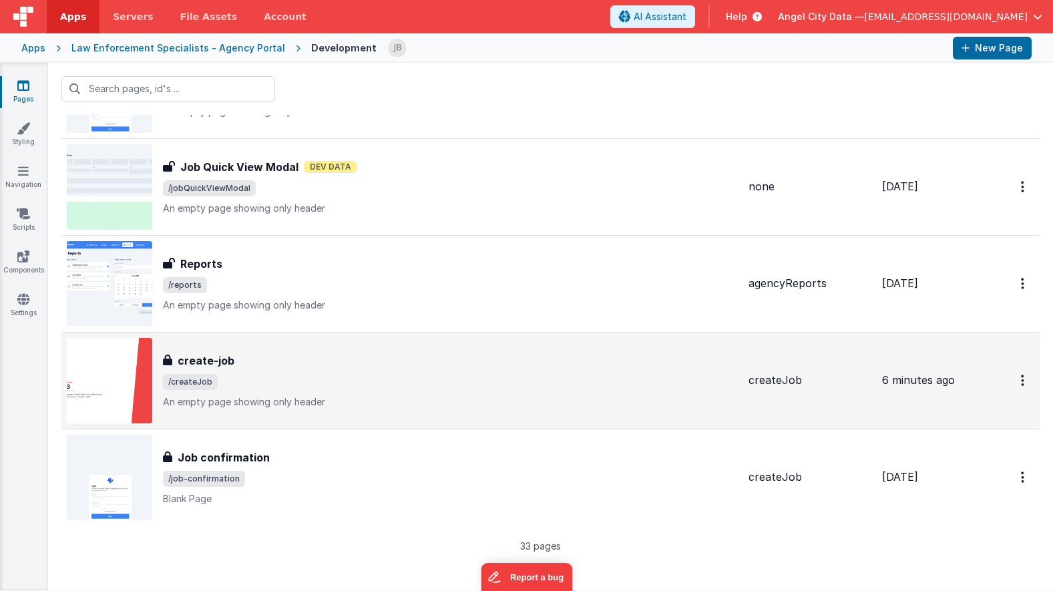
click at [219, 357] on h3 "create-job" at bounding box center [206, 361] width 57 height 16
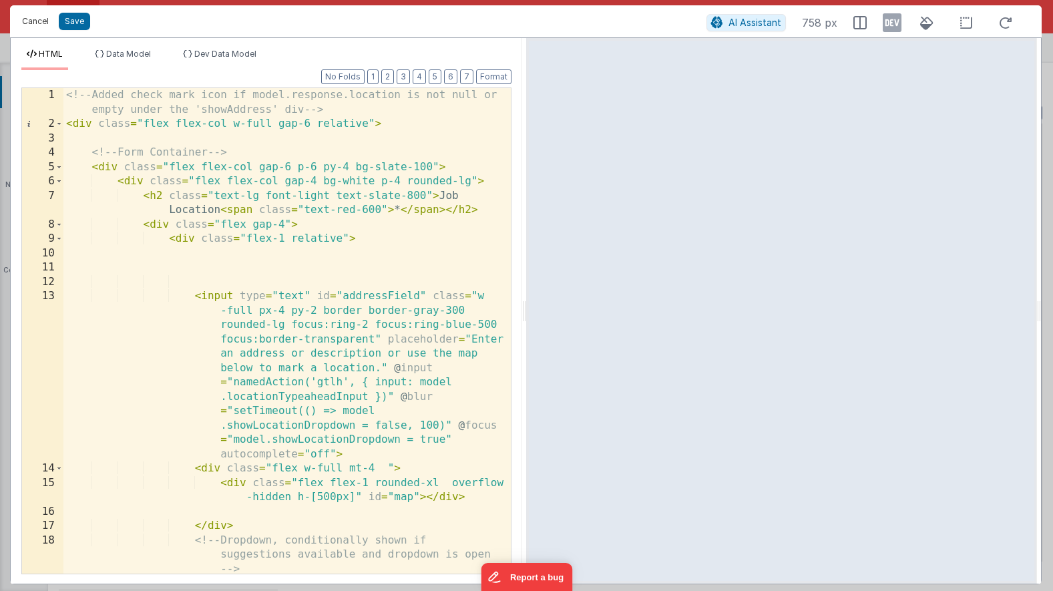
click at [48, 23] on button "Cancel" at bounding box center [35, 21] width 40 height 19
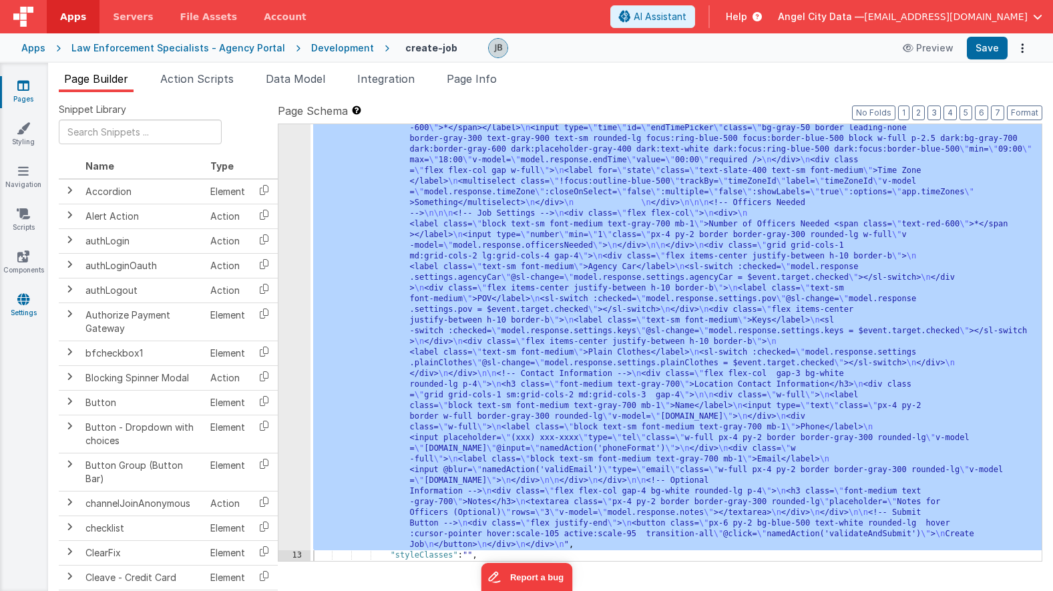
click at [27, 301] on icon at bounding box center [23, 299] width 12 height 13
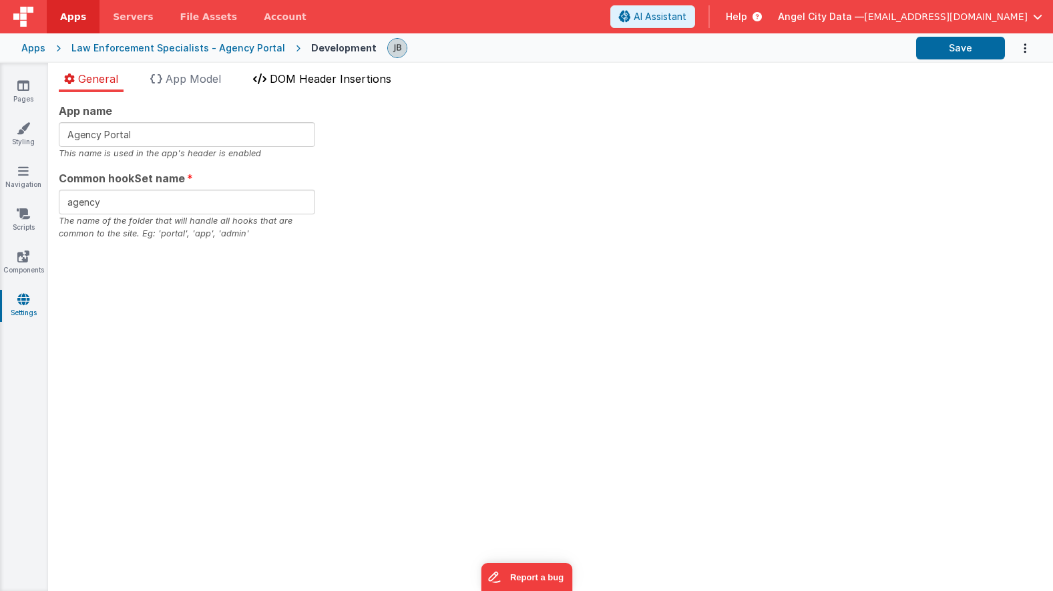
click at [338, 81] on span "DOM Header Insertions" at bounding box center [331, 78] width 122 height 13
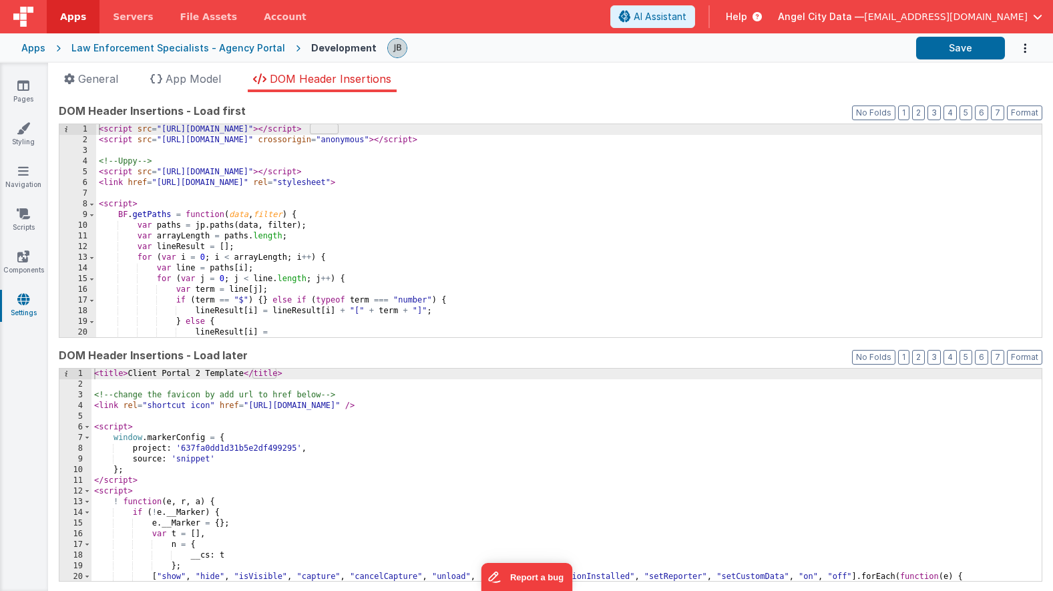
click at [277, 203] on div "< script src = "[URL][DOMAIN_NAME]" > </ script > < script src = "[URL][DOMAIN_…" at bounding box center [569, 241] width 946 height 234
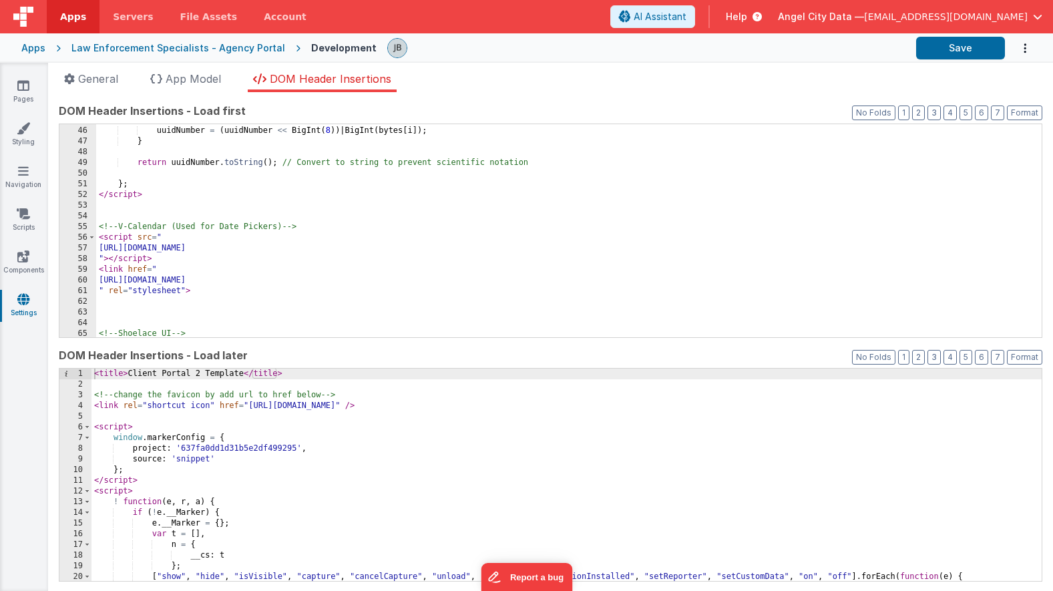
scroll to position [519, 0]
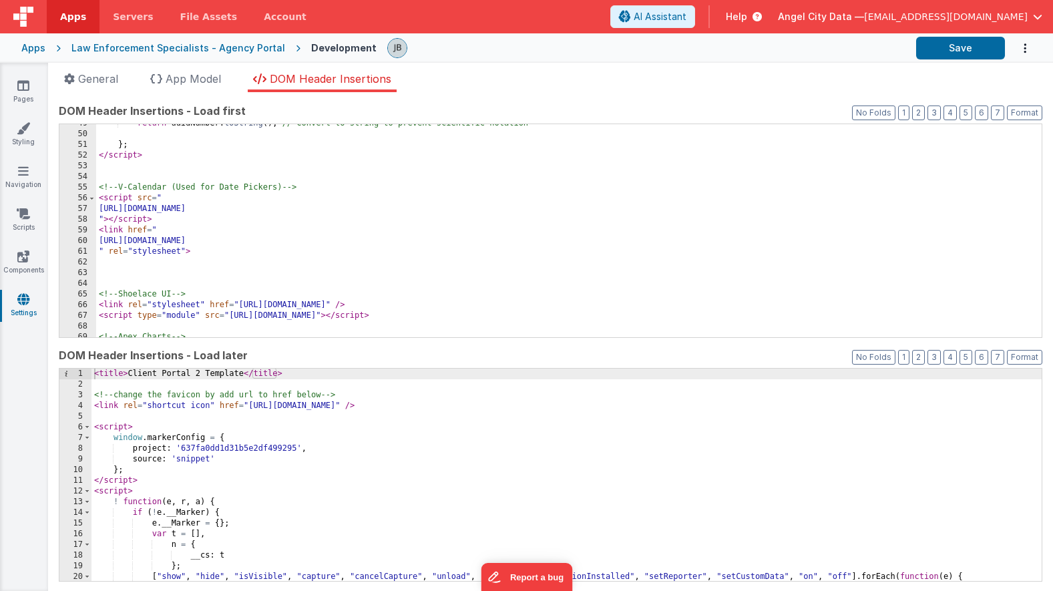
click at [178, 266] on div "return uuidNumber . toString ( ) ; // Convert to string to prevent scientific n…" at bounding box center [569, 235] width 946 height 234
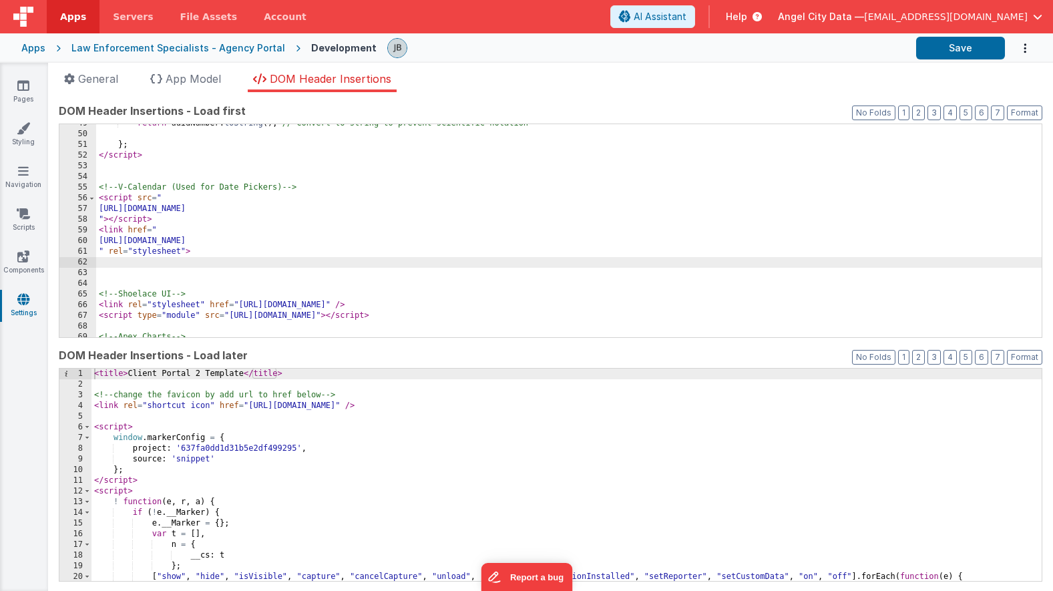
click at [155, 281] on div "return uuidNumber . toString ( ) ; // Convert to string to prevent scientific n…" at bounding box center [569, 235] width 946 height 234
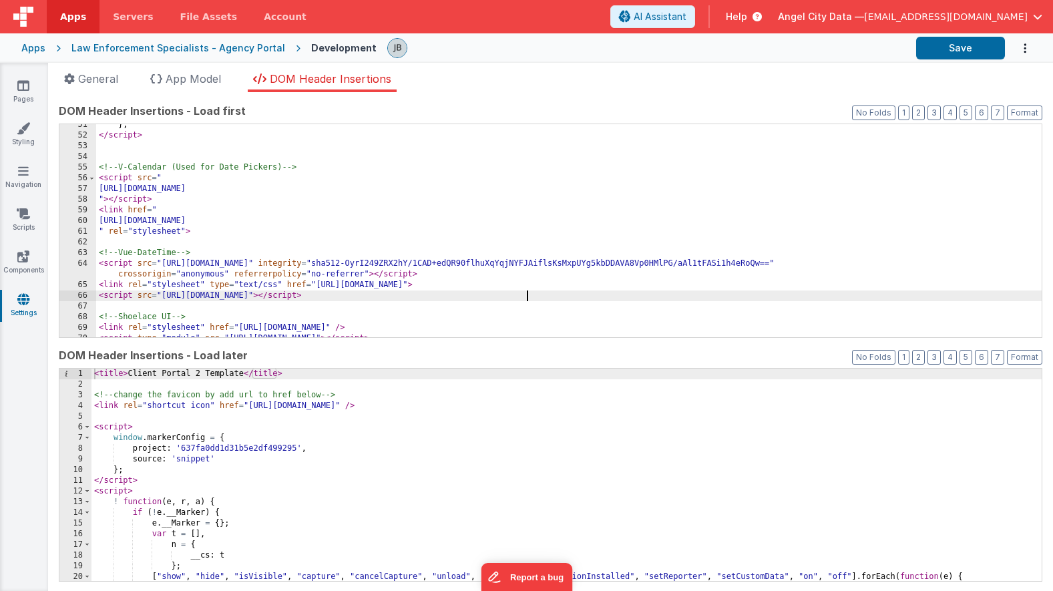
scroll to position [541, 0]
click at [955, 52] on button "Save" at bounding box center [960, 48] width 89 height 23
click at [15, 87] on link "Pages" at bounding box center [23, 92] width 48 height 27
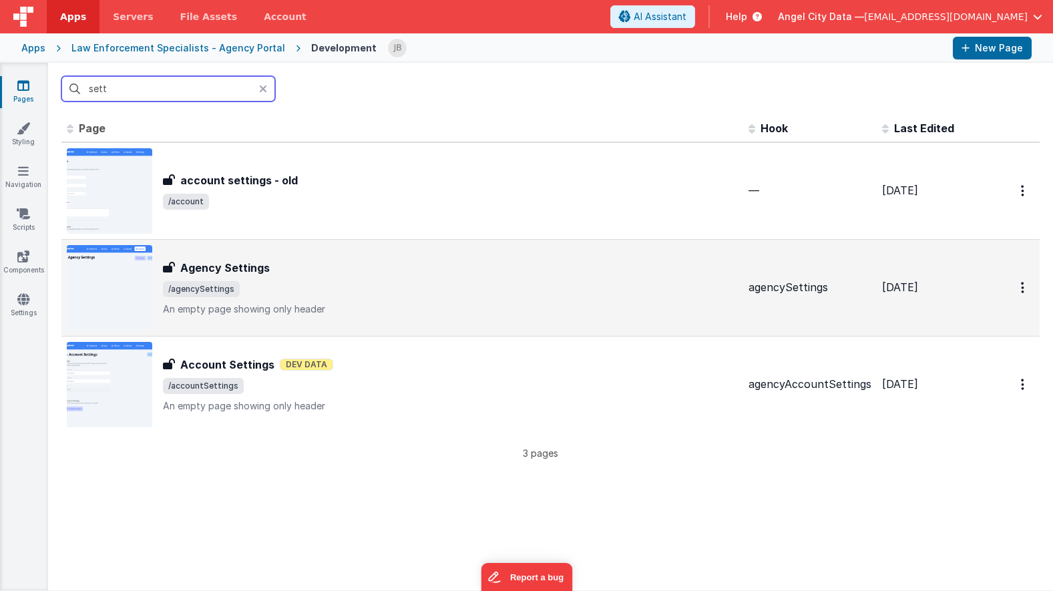
type input "sett"
click at [220, 262] on h3 "Agency Settings" at bounding box center [224, 268] width 89 height 16
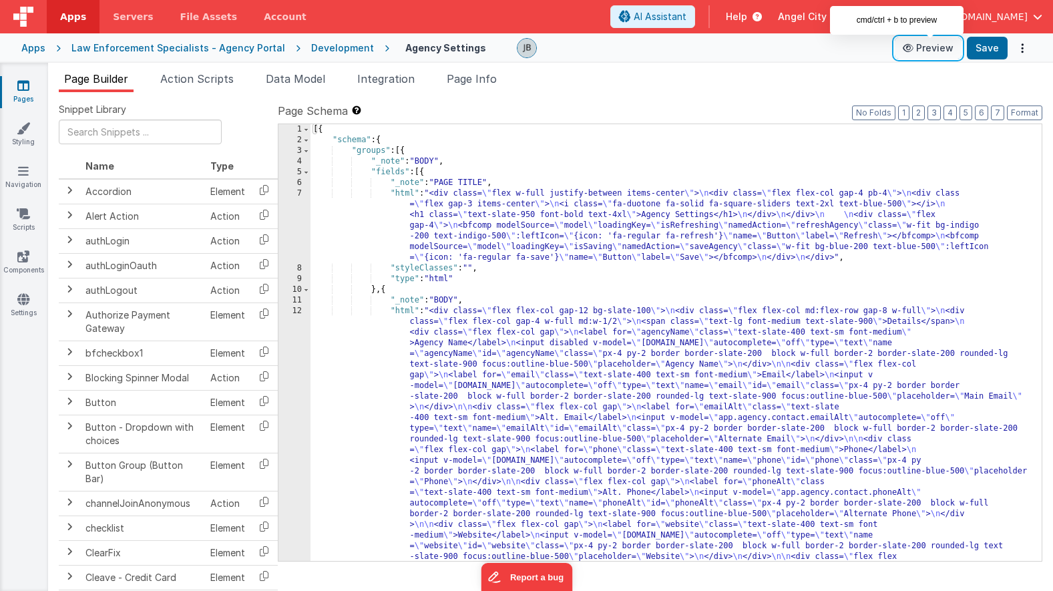
click at [934, 47] on button "Preview" at bounding box center [928, 47] width 67 height 21
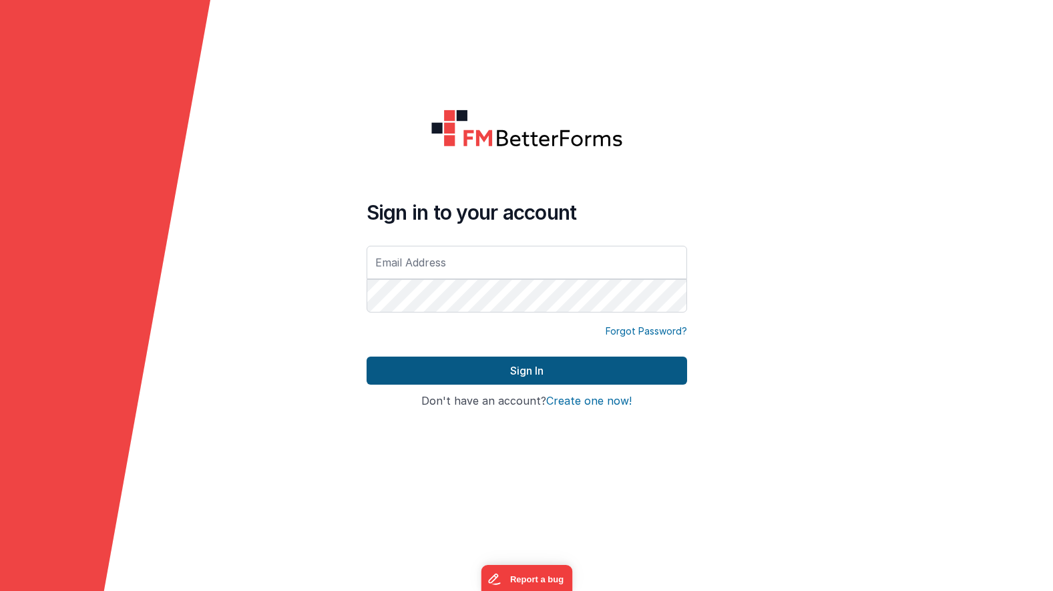
type input "[EMAIL_ADDRESS][DOMAIN_NAME]"
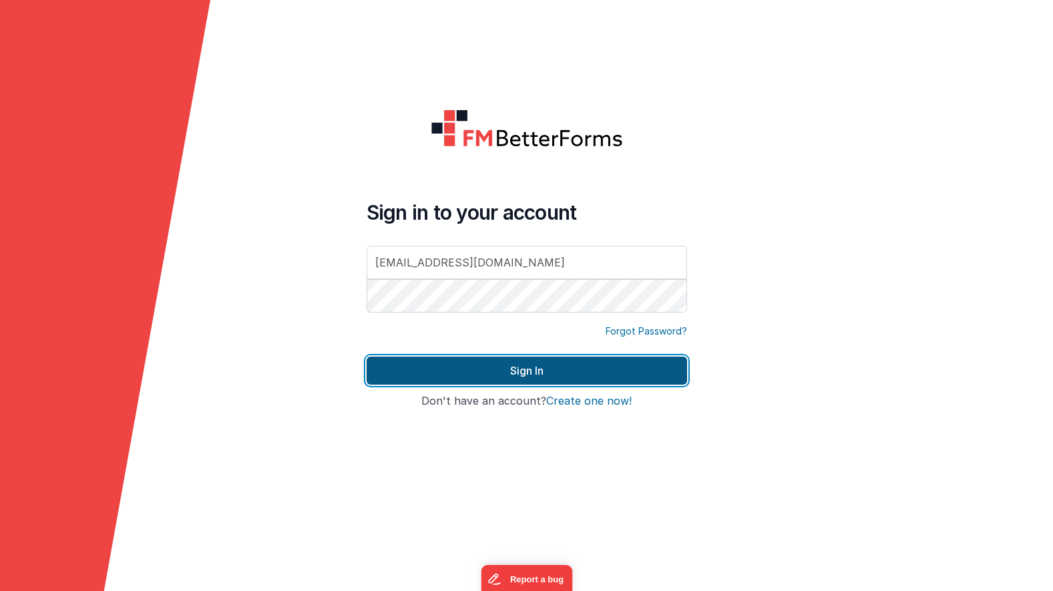
click at [478, 373] on button "Sign In" at bounding box center [527, 371] width 321 height 28
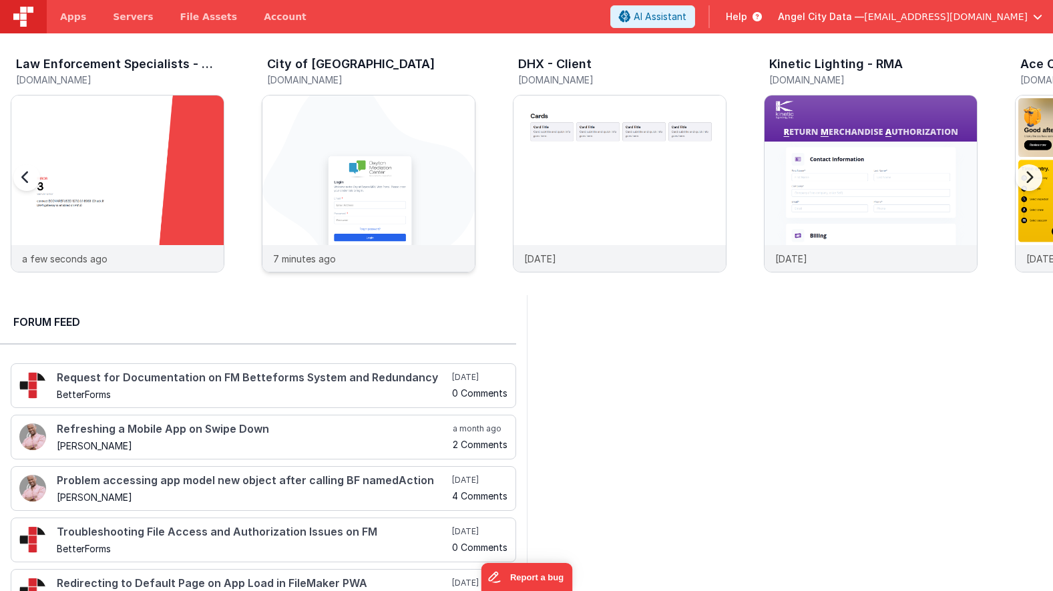
click at [283, 134] on img at bounding box center [368, 202] width 212 height 212
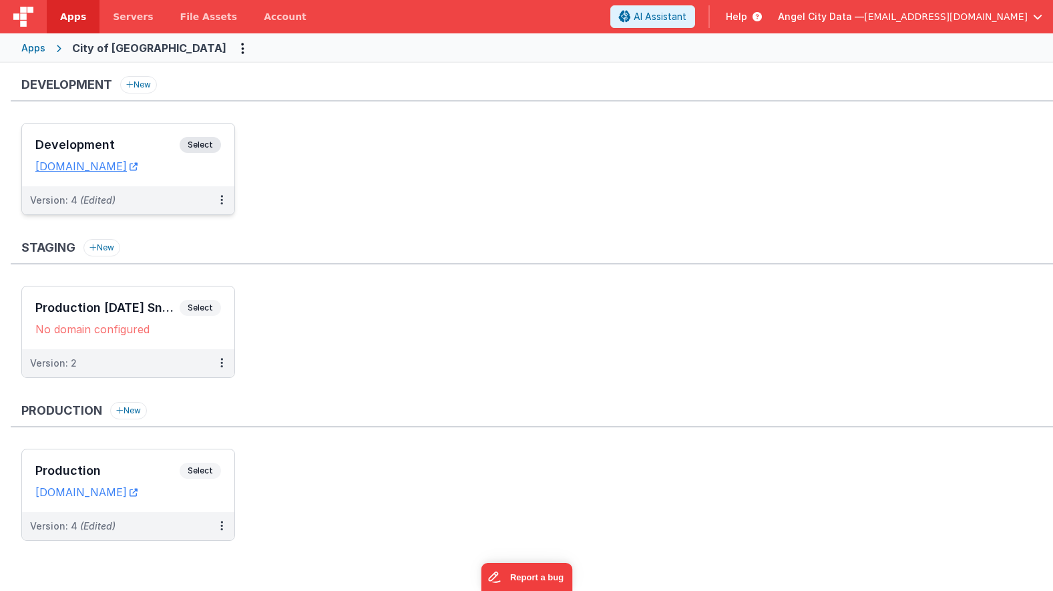
click at [155, 139] on h3 "Development" at bounding box center [107, 144] width 144 height 13
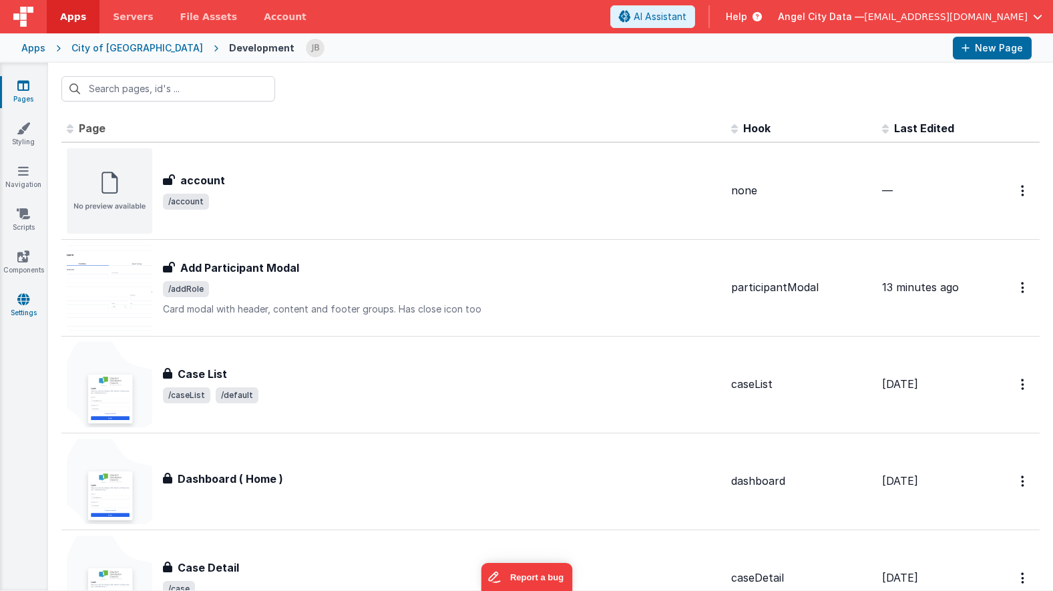
click at [17, 300] on icon at bounding box center [23, 299] width 12 height 13
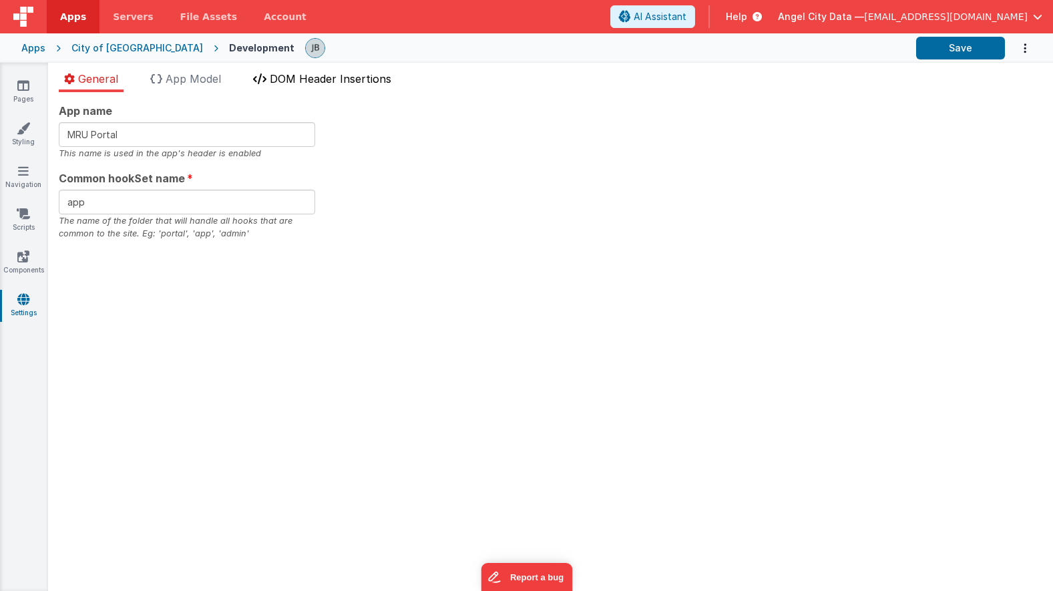
click at [316, 81] on span "DOM Header Insertions" at bounding box center [331, 78] width 122 height 13
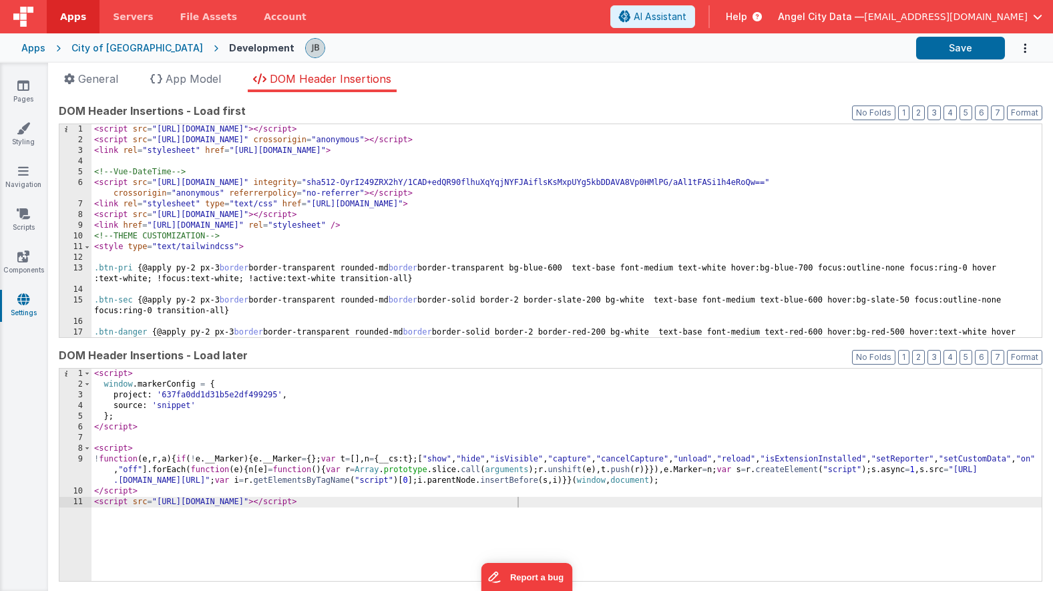
click at [170, 304] on div "< script src = "[URL][DOMAIN_NAME]" > </ script > < script src = "[URL][DOMAIN_…" at bounding box center [567, 246] width 950 height 245
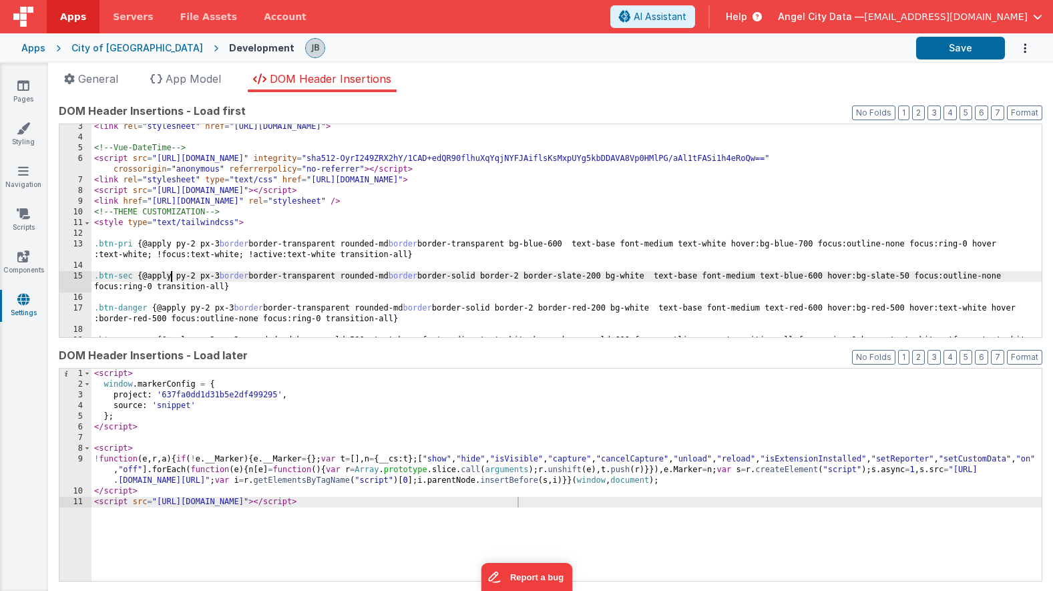
scroll to position [24, 0]
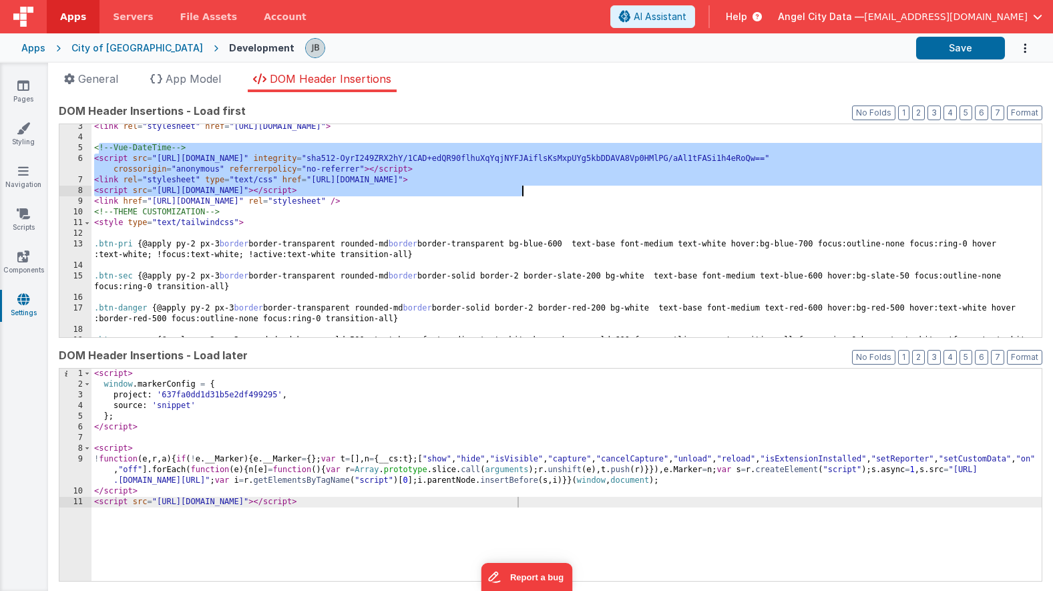
drag, startPoint x: 100, startPoint y: 148, endPoint x: 594, endPoint y: 188, distance: 496.5
click at [594, 188] on div "< link rel = "stylesheet" href = "[URL][DOMAIN_NAME]" > <!-- Vue-DateTime --> <…" at bounding box center [567, 244] width 950 height 245
drag, startPoint x: 573, startPoint y: 186, endPoint x: 82, endPoint y: 150, distance: 492.3
click at [82, 150] on div "3 4 5 6 7 8 9 10 11 12 13 14 15 16 17 18 19 20 < link rel = "stylesheet" href =…" at bounding box center [551, 231] width 984 height 214
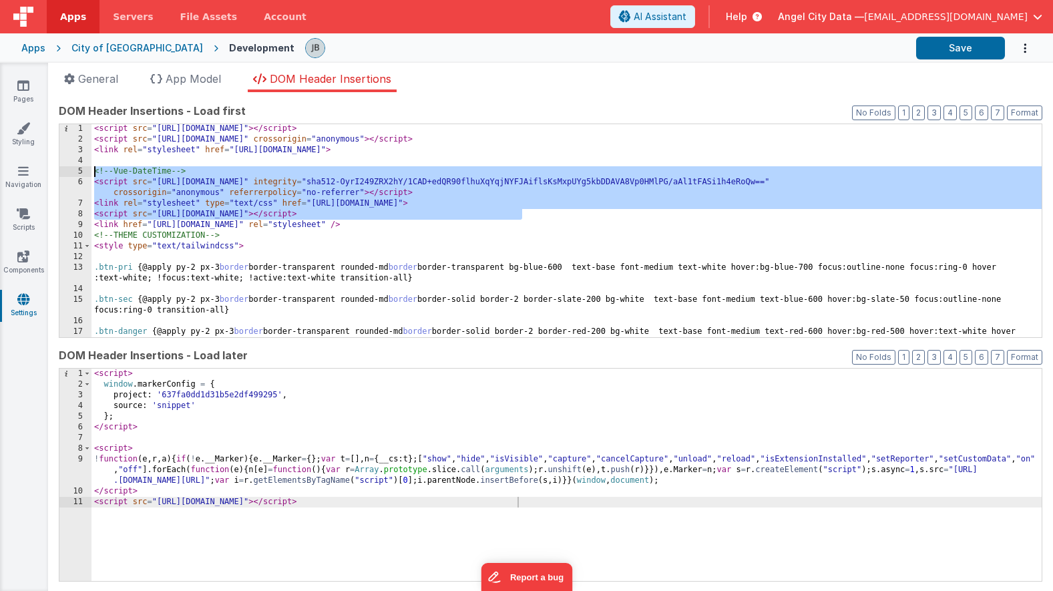
scroll to position [0, 0]
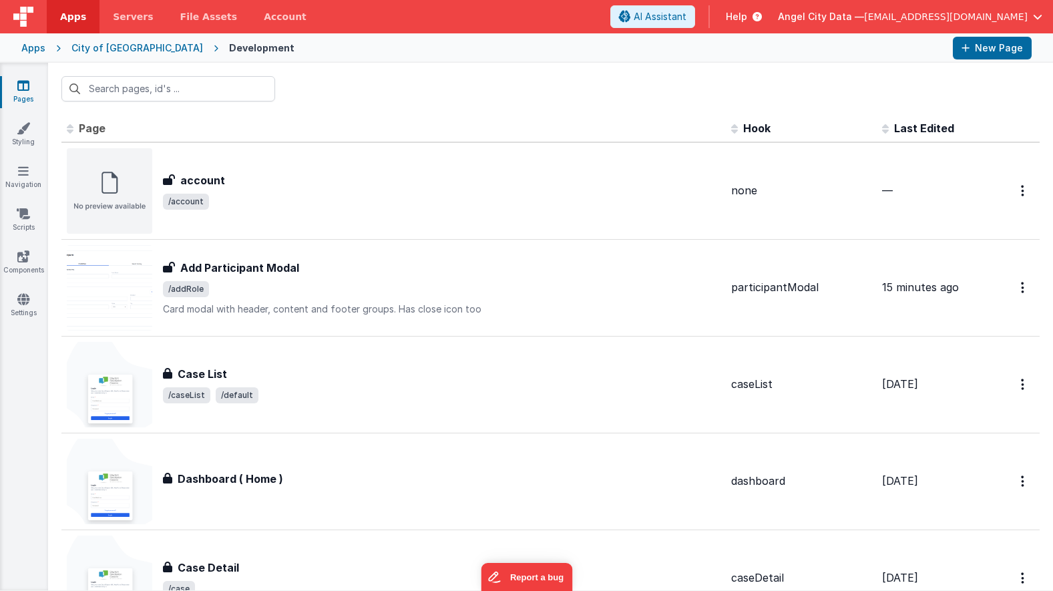
click at [30, 49] on div "Apps" at bounding box center [33, 47] width 24 height 13
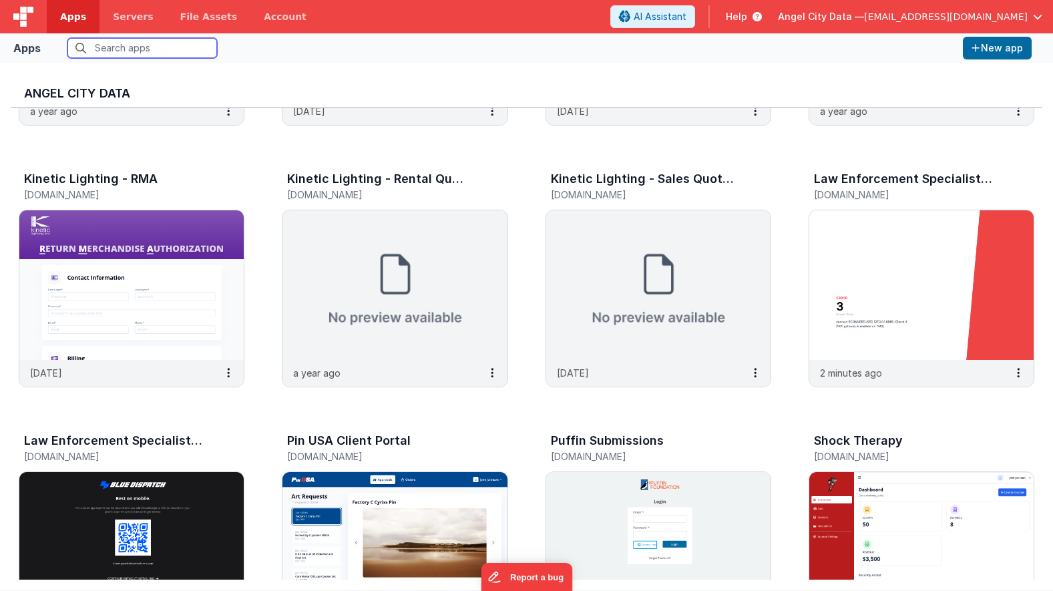
scroll to position [1051, 0]
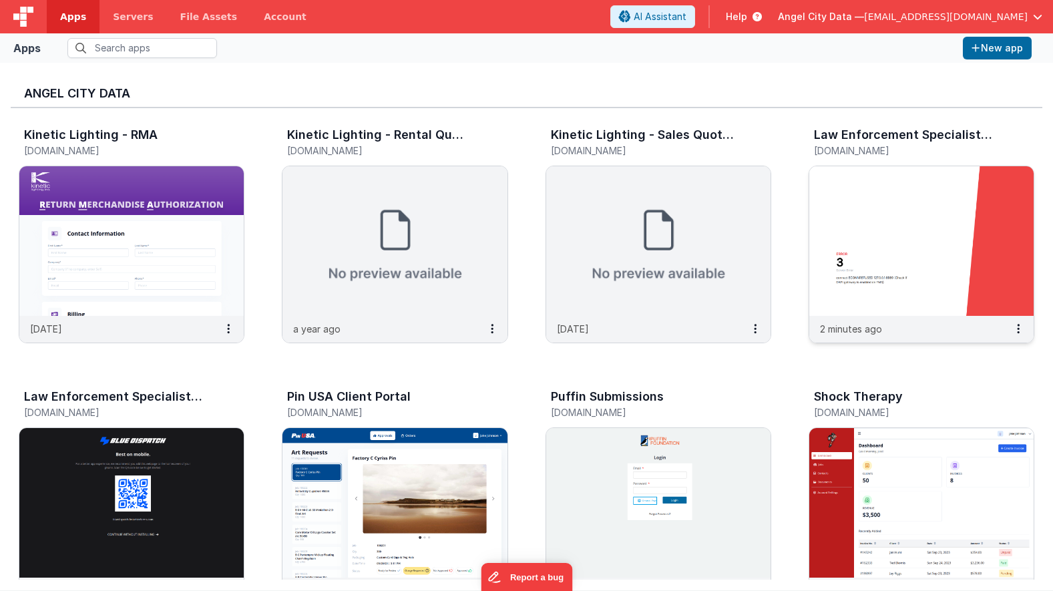
click at [842, 263] on img at bounding box center [921, 241] width 224 height 150
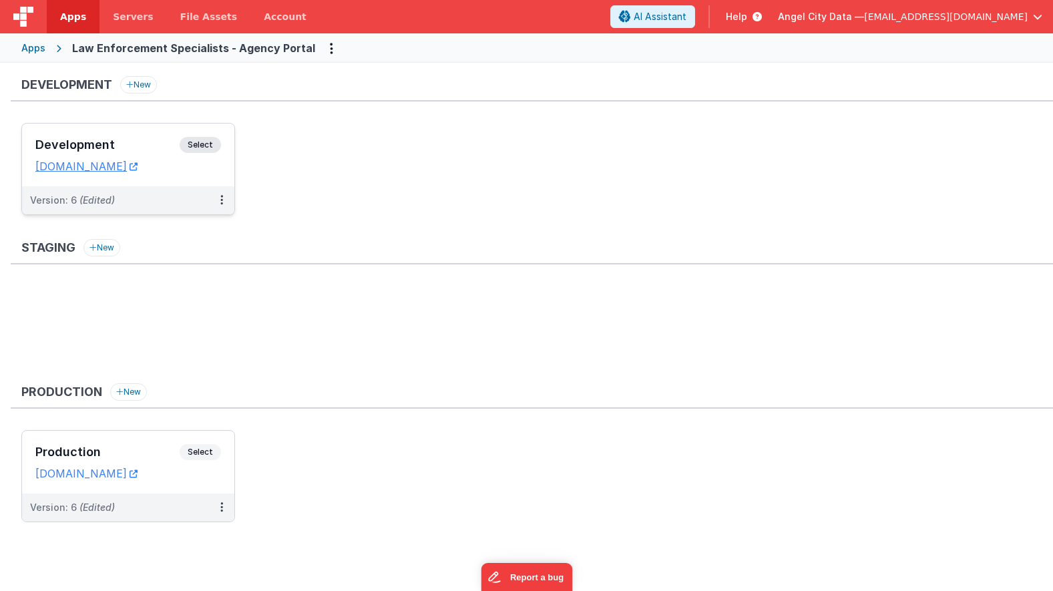
click at [126, 153] on div "Development Select" at bounding box center [128, 148] width 186 height 23
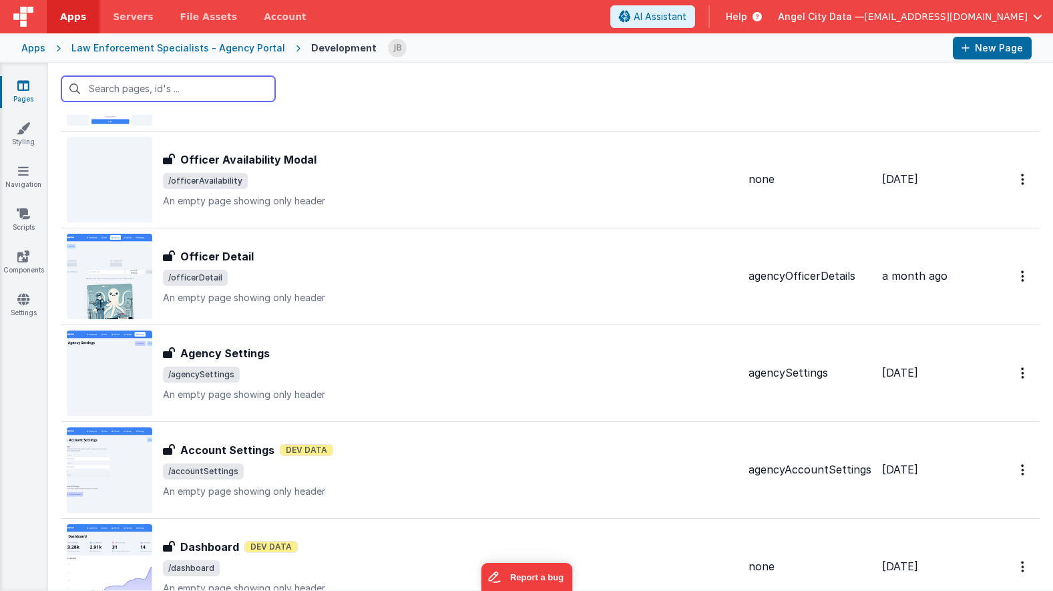
scroll to position [2151, 0]
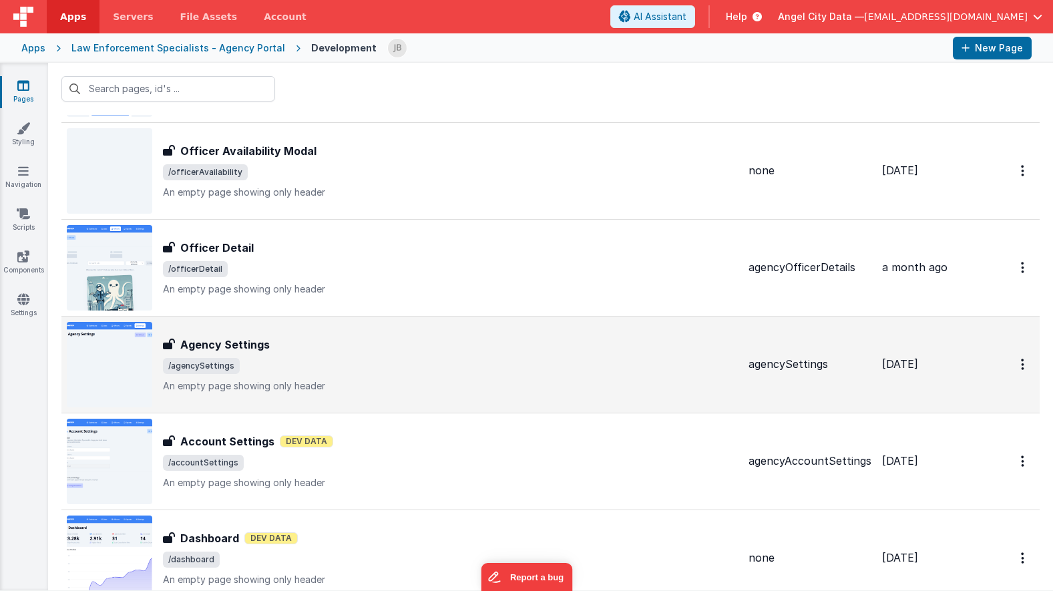
click at [222, 347] on h3 "Agency Settings" at bounding box center [224, 345] width 89 height 16
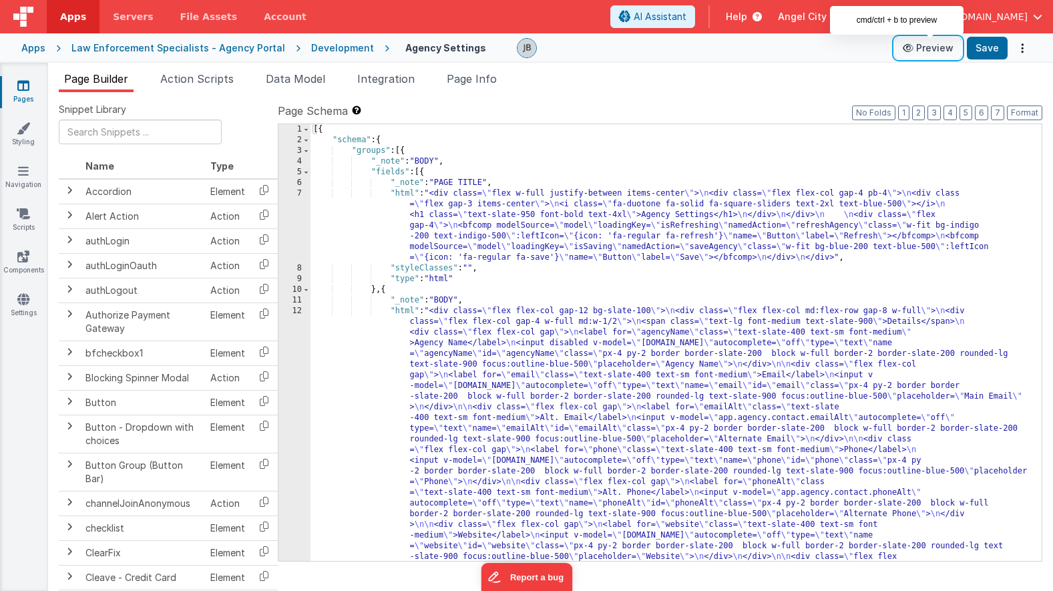
click at [922, 43] on button "Preview" at bounding box center [928, 47] width 67 height 21
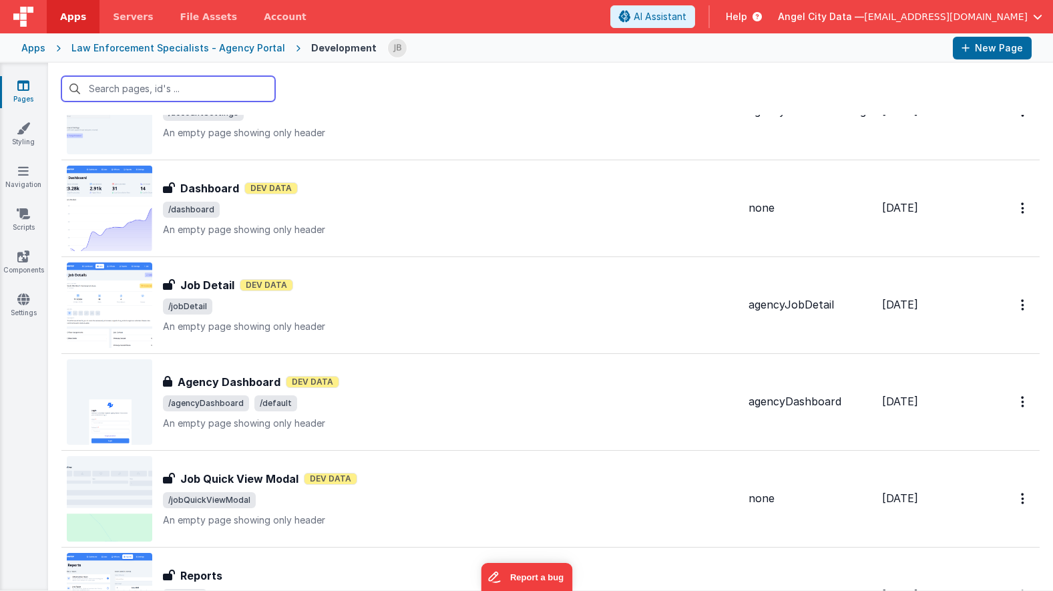
scroll to position [2736, 0]
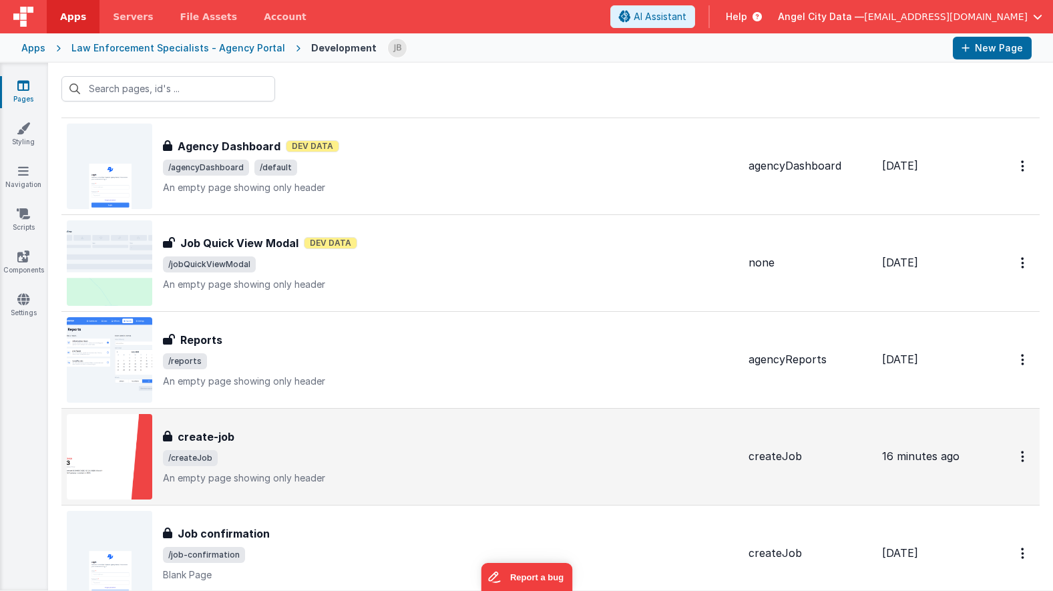
click at [206, 429] on h3 "create-job" at bounding box center [206, 437] width 57 height 16
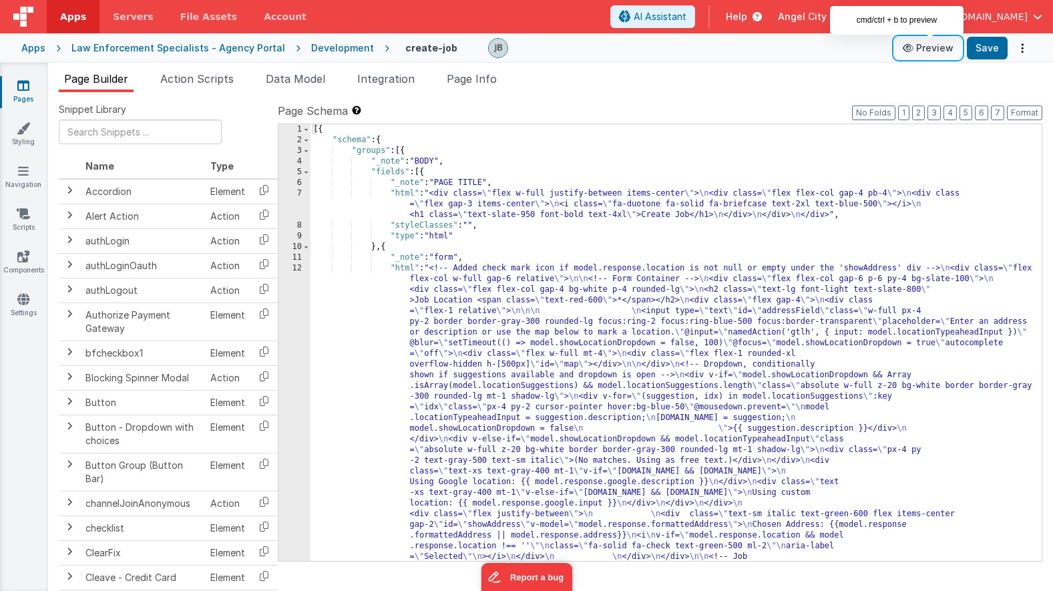
click at [932, 43] on button "Preview" at bounding box center [928, 47] width 67 height 21
click at [31, 47] on div "Apps" at bounding box center [33, 47] width 24 height 13
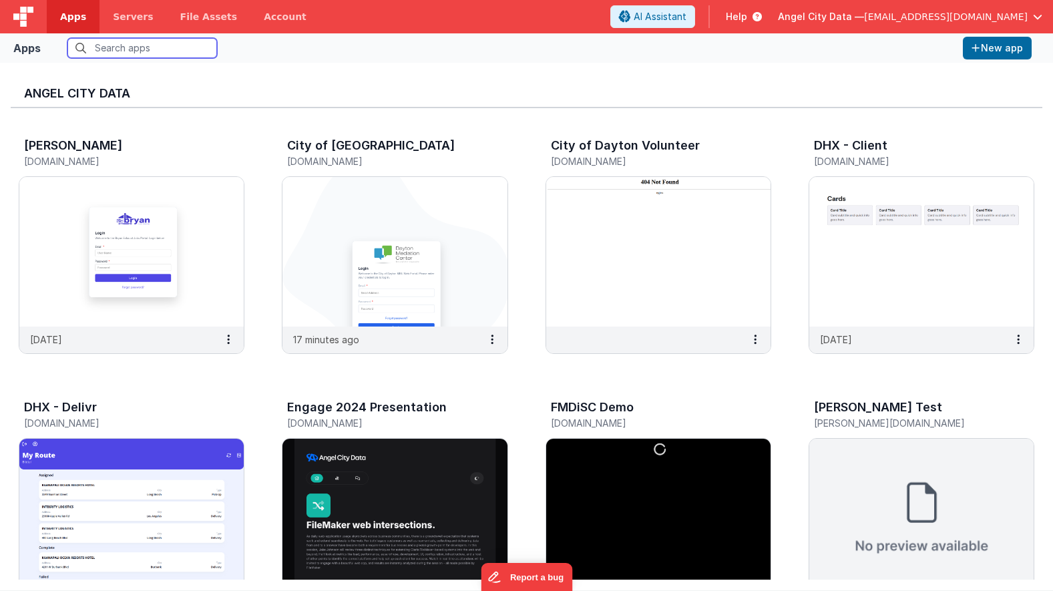
scroll to position [134, 0]
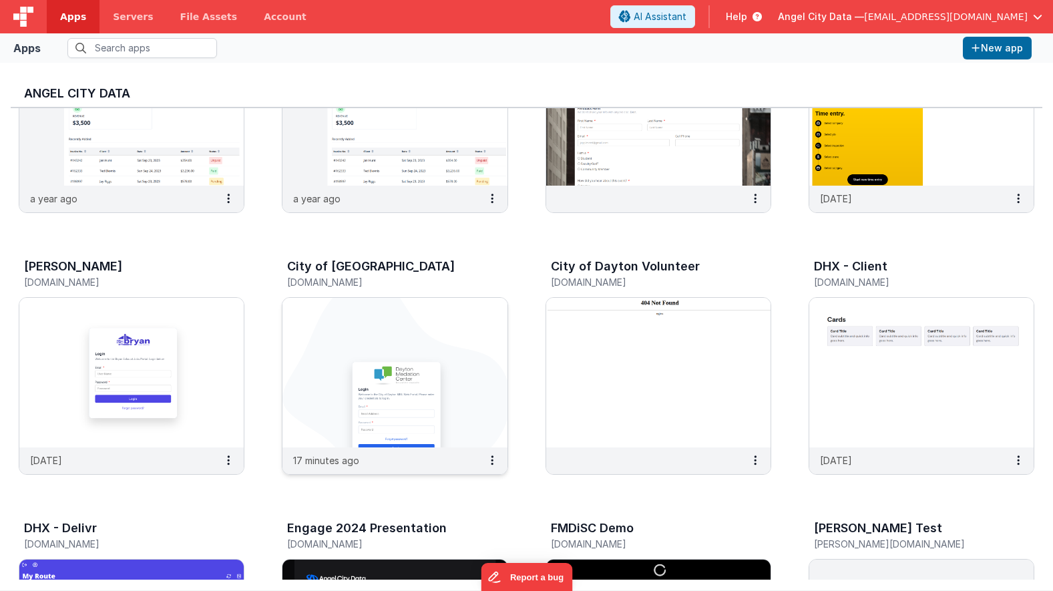
click at [391, 339] on img at bounding box center [395, 373] width 224 height 150
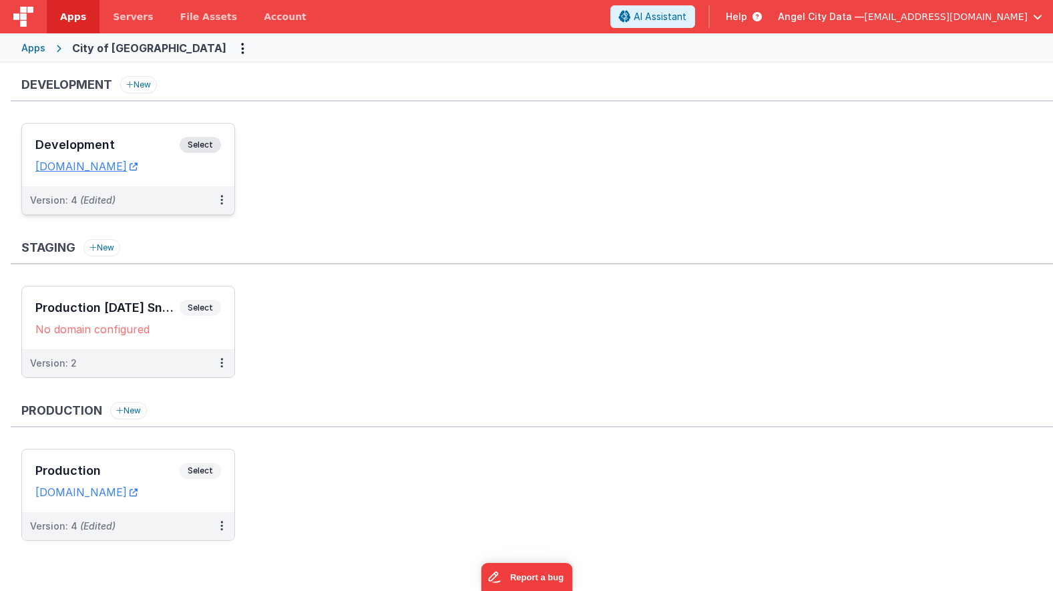
click at [140, 146] on h3 "Development" at bounding box center [107, 144] width 144 height 13
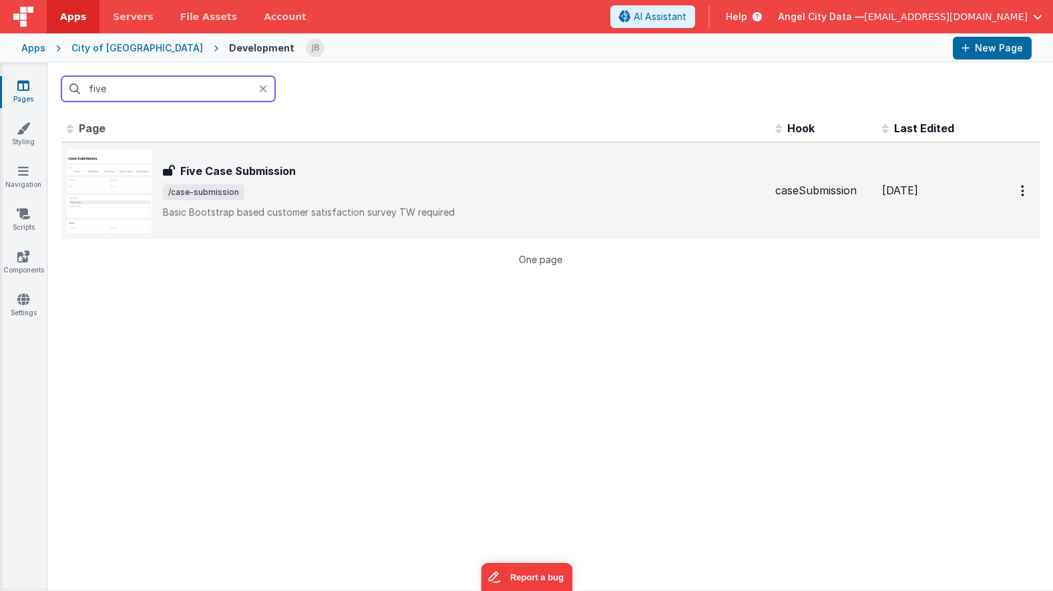
type input "five"
click at [202, 176] on h3 "Five Case Submission" at bounding box center [238, 171] width 116 height 16
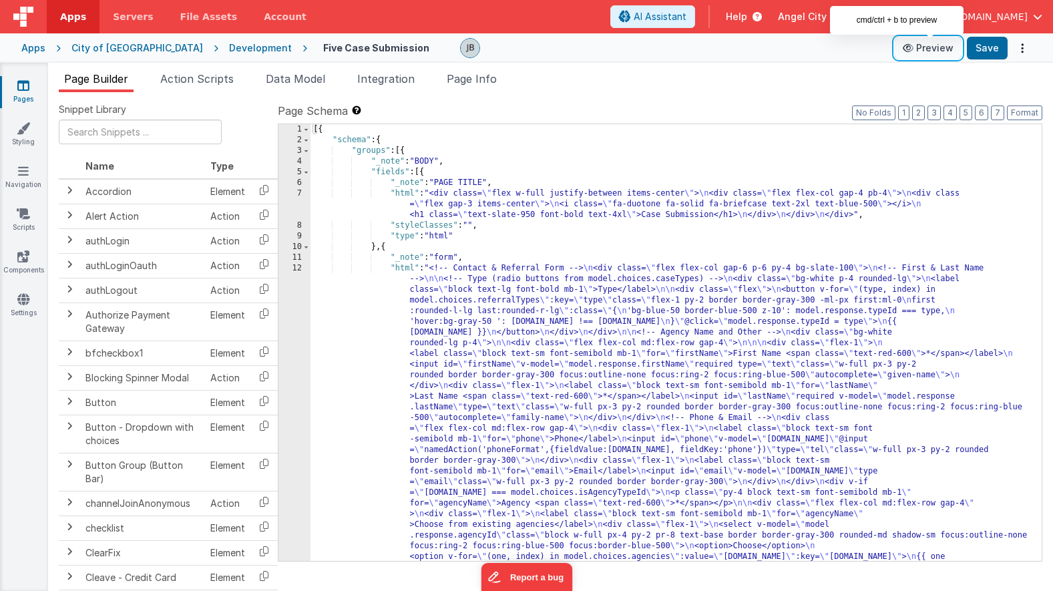
click at [937, 49] on button "Preview" at bounding box center [928, 47] width 67 height 21
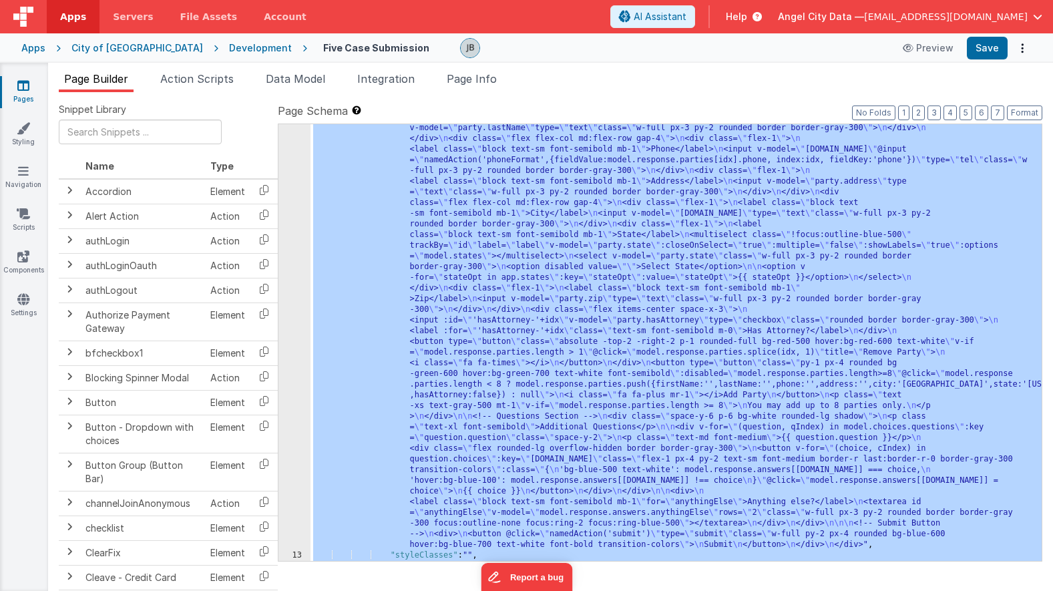
scroll to position [653, 0]
click at [300, 348] on div "12" at bounding box center [295, 80] width 32 height 940
click at [294, 332] on div "12" at bounding box center [295, 80] width 32 height 940
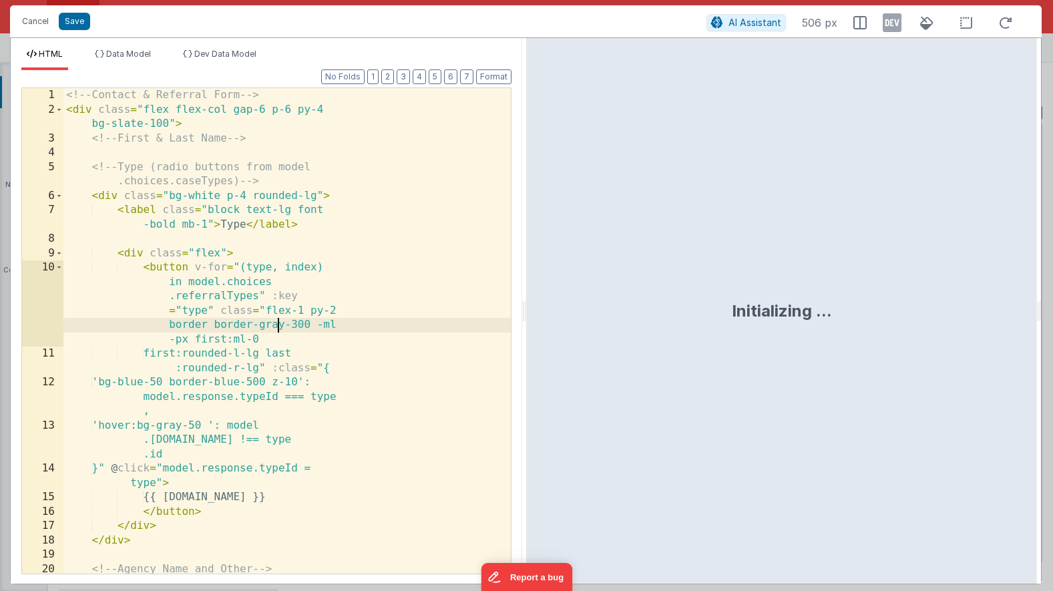
scroll to position [0, 0]
click at [277, 326] on div "<!-- Contact & Referral Form --> < div class = "flex flex-col gap-6 p-6 py-4 bg…" at bounding box center [286, 352] width 447 height 529
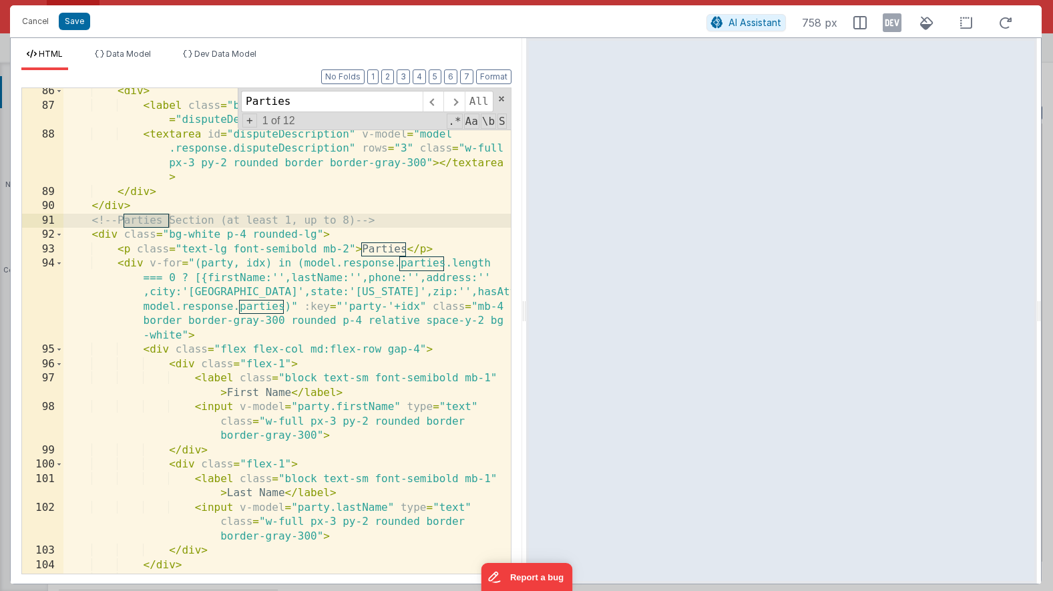
scroll to position [1867, 0]
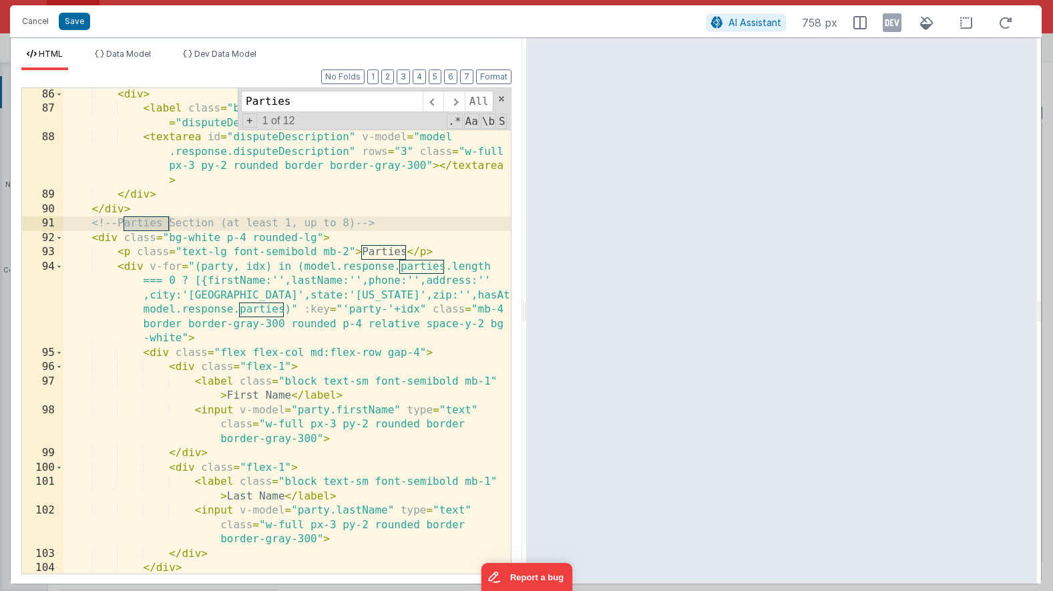
type input "Parties"
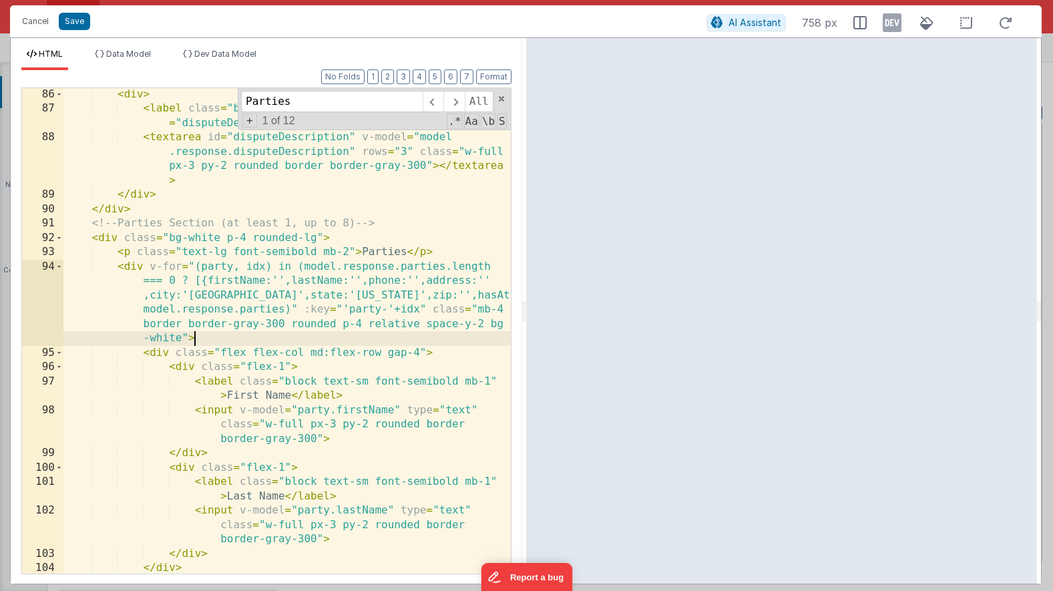
click at [401, 343] on div "< div > < label class = "block text-sm font-semibold mb-1" for = "disputeDescri…" at bounding box center [286, 344] width 447 height 514
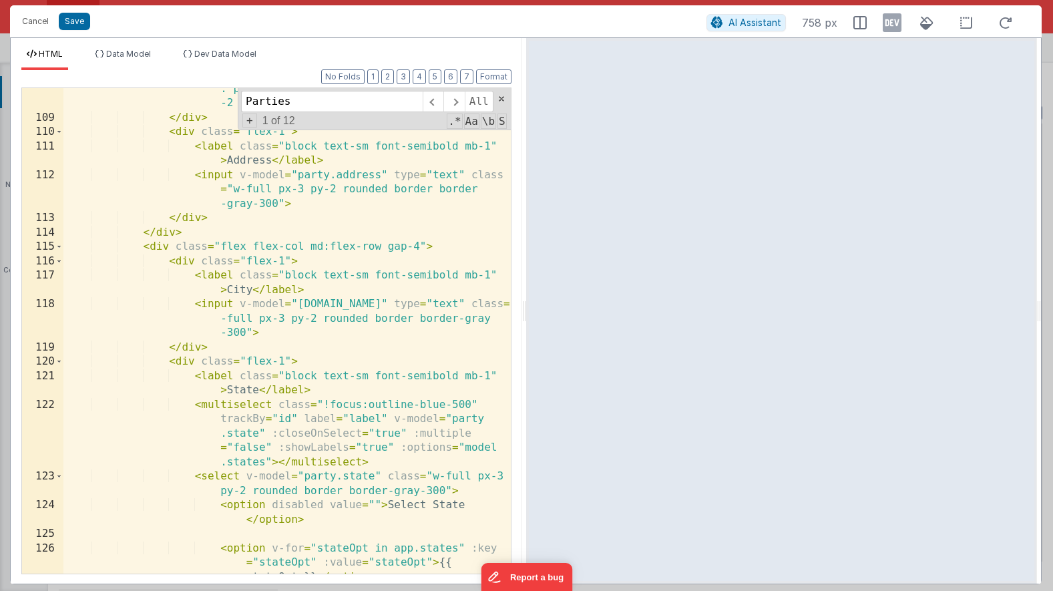
scroll to position [2466, 0]
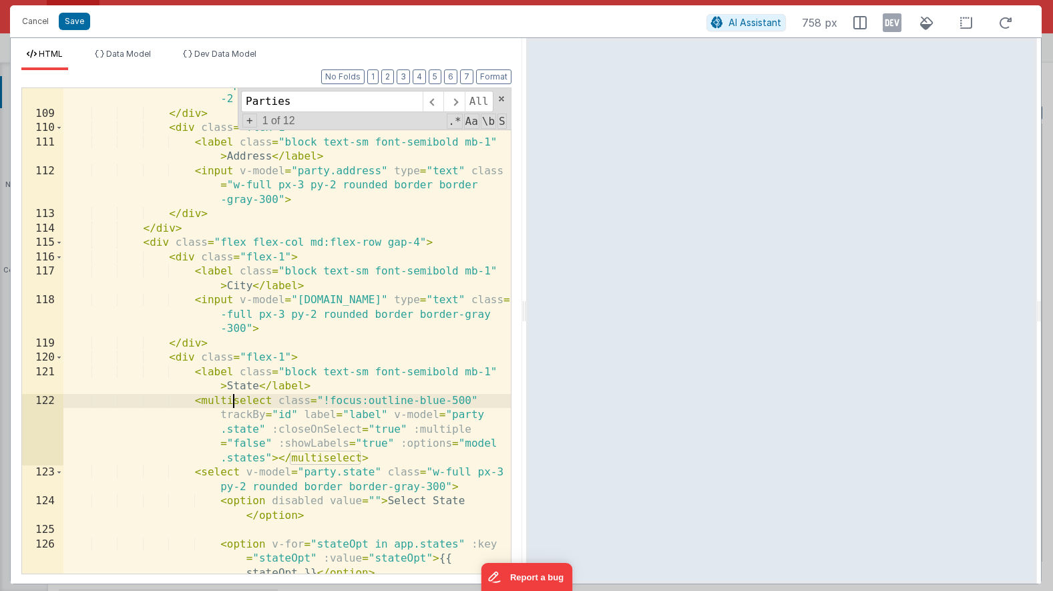
click at [232, 403] on div "< input v-model = "[DOMAIN_NAME]" @ input = "namedAction ('phoneFormat',{fieldV…" at bounding box center [286, 335] width 447 height 600
click at [232, 423] on div "< input v-model = "[DOMAIN_NAME]" @ input = "namedAction ('phoneFormat',{fieldV…" at bounding box center [286, 335] width 447 height 600
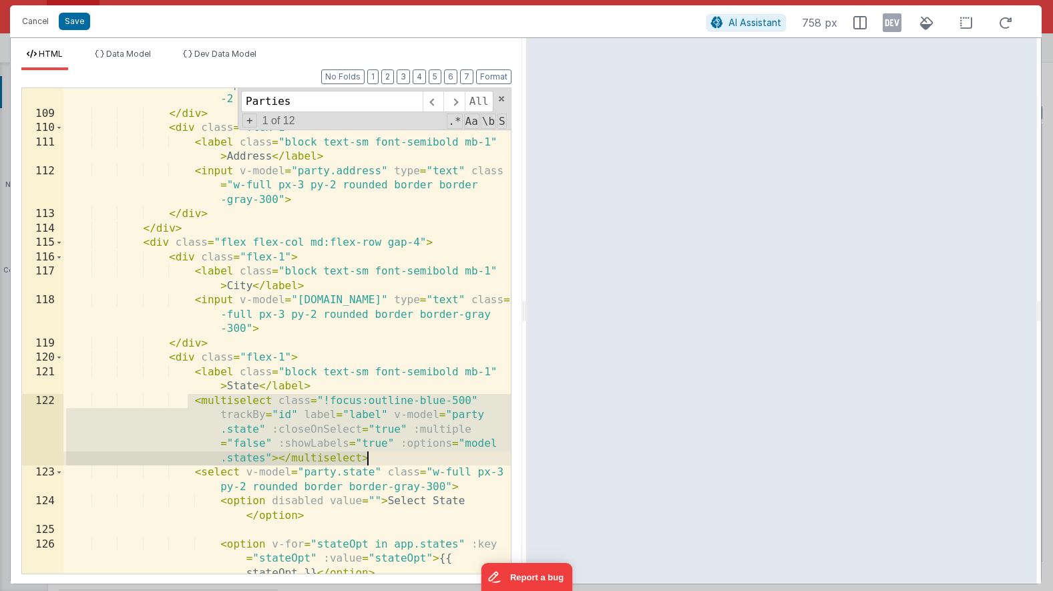
drag, startPoint x: 191, startPoint y: 401, endPoint x: 419, endPoint y: 460, distance: 235.2
click at [419, 460] on div "< input v-model = "[DOMAIN_NAME]" @ input = "namedAction ('phoneFormat',{fieldV…" at bounding box center [286, 335] width 447 height 600
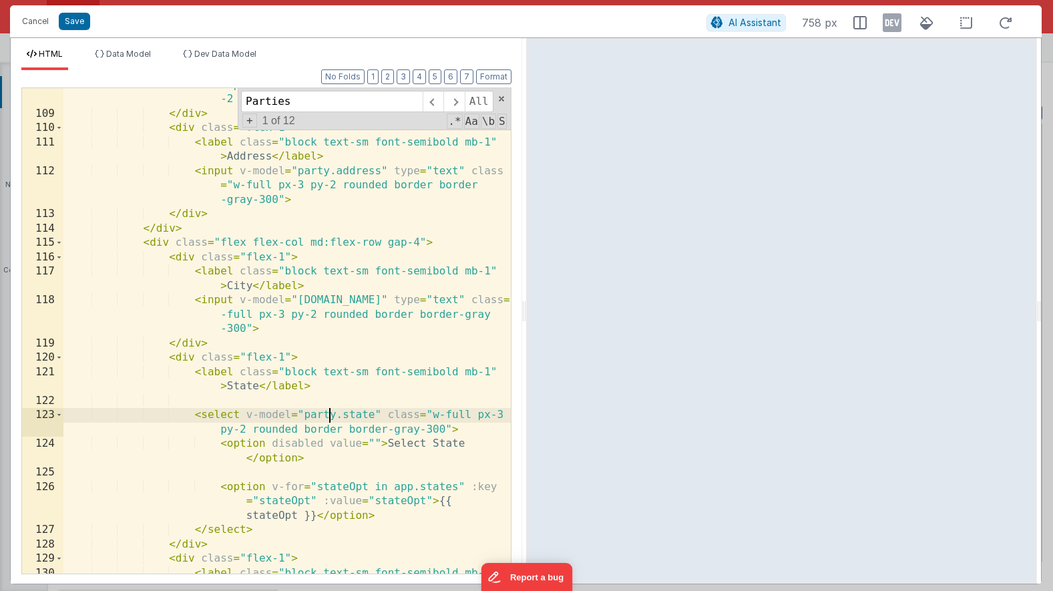
click at [329, 416] on div "< input v-model = "[DOMAIN_NAME]" @ input = "namedAction ('phoneFormat',{fieldV…" at bounding box center [286, 328] width 447 height 586
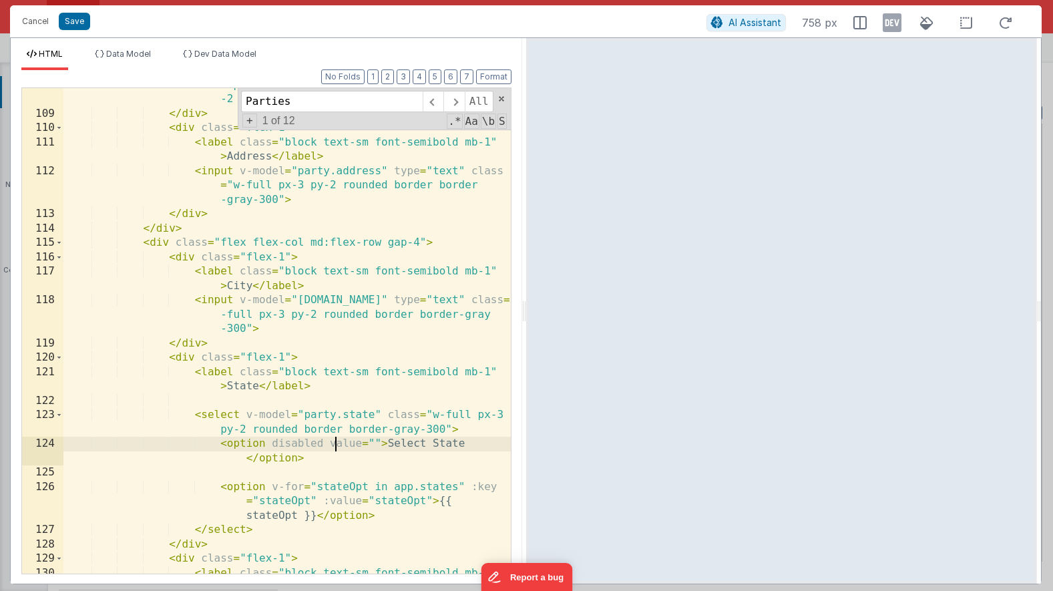
click at [333, 437] on div "< input v-model = "[DOMAIN_NAME]" @ input = "namedAction ('phoneFormat',{fieldV…" at bounding box center [286, 328] width 447 height 586
click at [346, 417] on div "< input v-model = "[DOMAIN_NAME]" @ input = "namedAction ('phoneFormat',{fieldV…" at bounding box center [286, 328] width 447 height 586
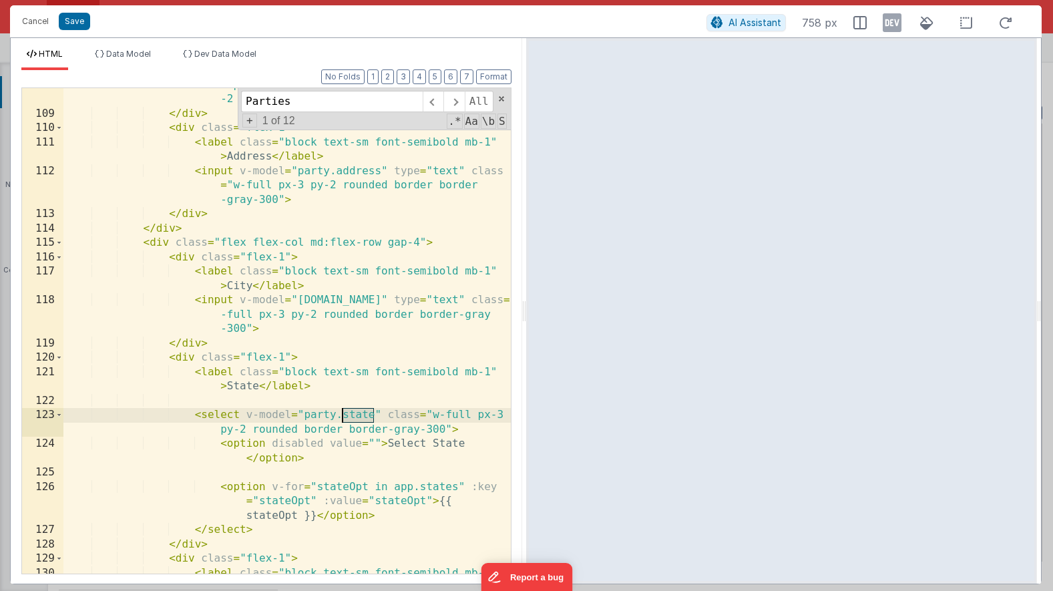
click at [346, 417] on div "< input v-model = "[DOMAIN_NAME]" @ input = "namedAction ('phoneFormat',{fieldV…" at bounding box center [286, 328] width 447 height 586
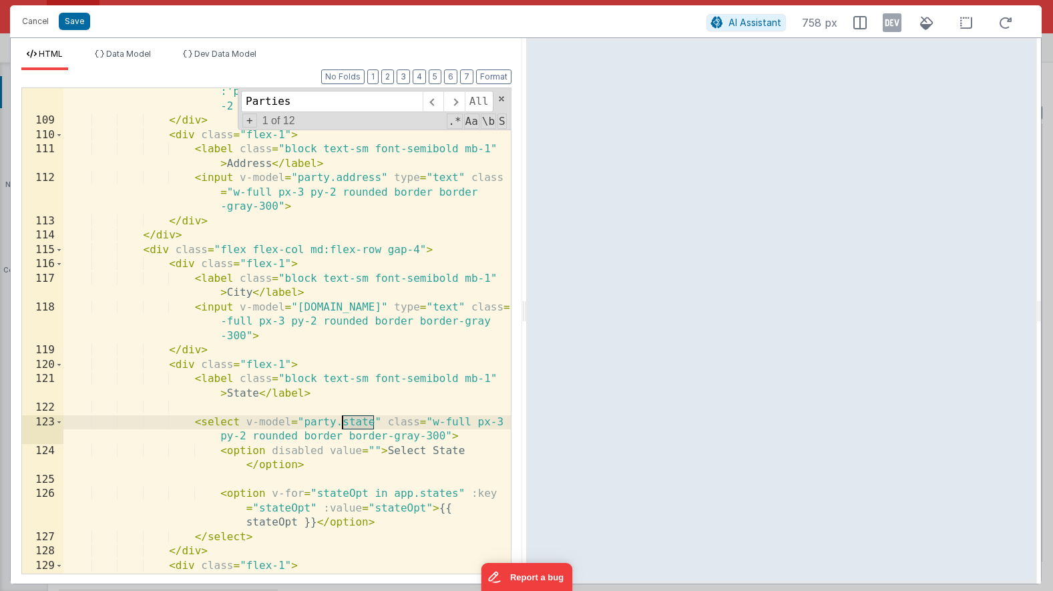
scroll to position [2458, 0]
click at [285, 238] on div "< input v-model = "[DOMAIN_NAME]" @ input = "namedAction ('phoneFormat',{fieldV…" at bounding box center [286, 335] width 447 height 586
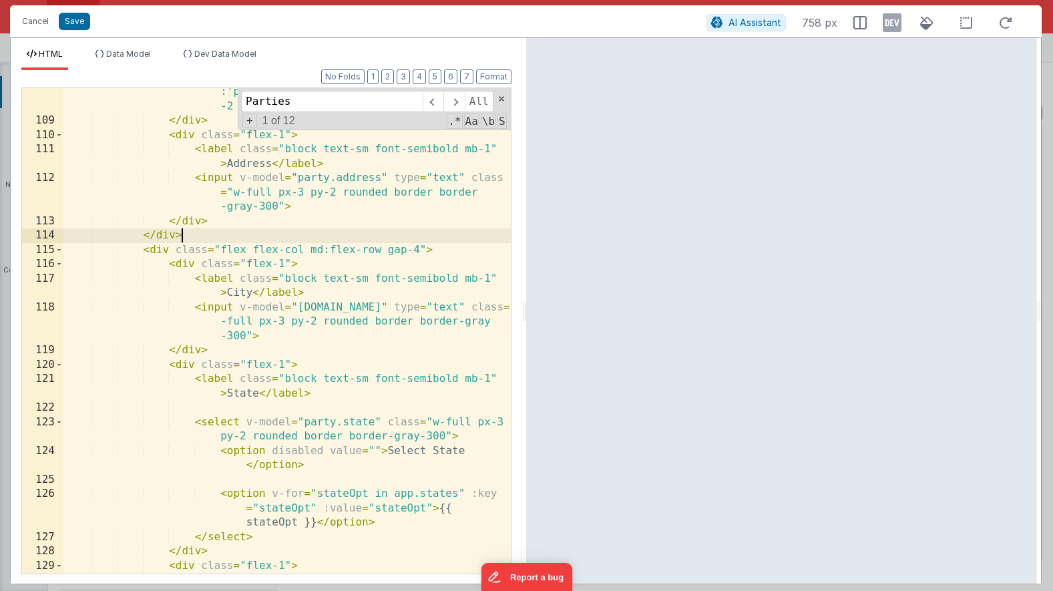
click at [306, 299] on div "< input v-model = "[DOMAIN_NAME]" @ input = "namedAction ('phoneFormat',{fieldV…" at bounding box center [286, 335] width 447 height 586
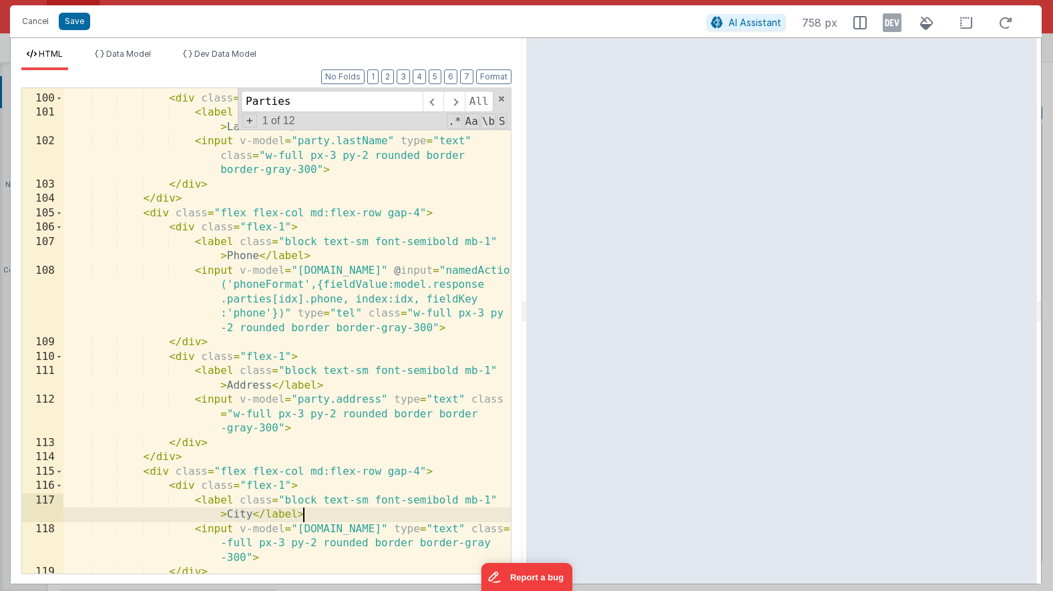
scroll to position [2360, 0]
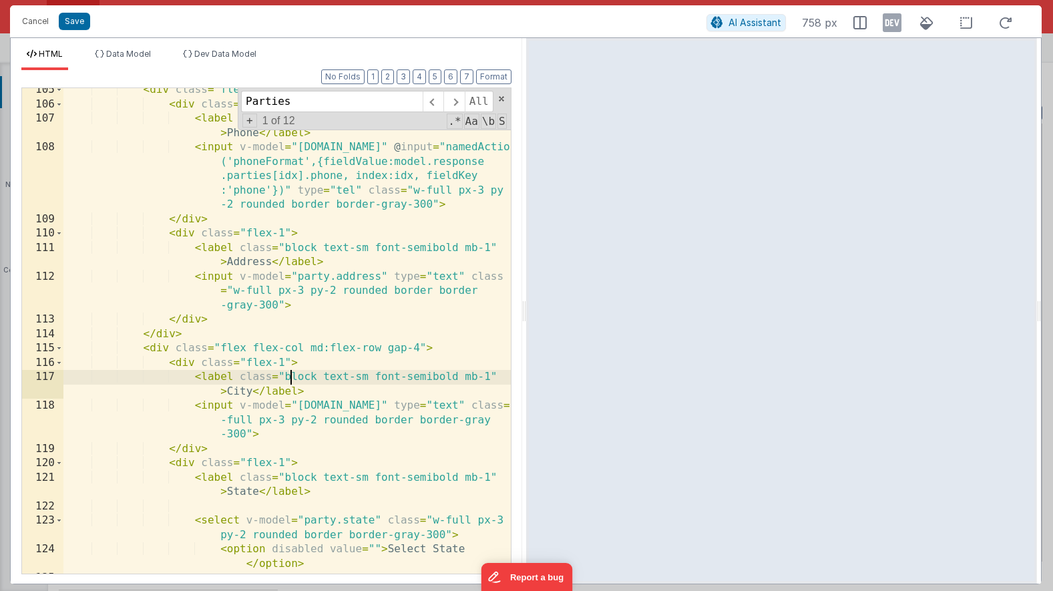
click at [292, 381] on div "< div class = "flex flex-col md:flex-row gap-4" > < div class = "flex-1" > < la…" at bounding box center [286, 340] width 447 height 514
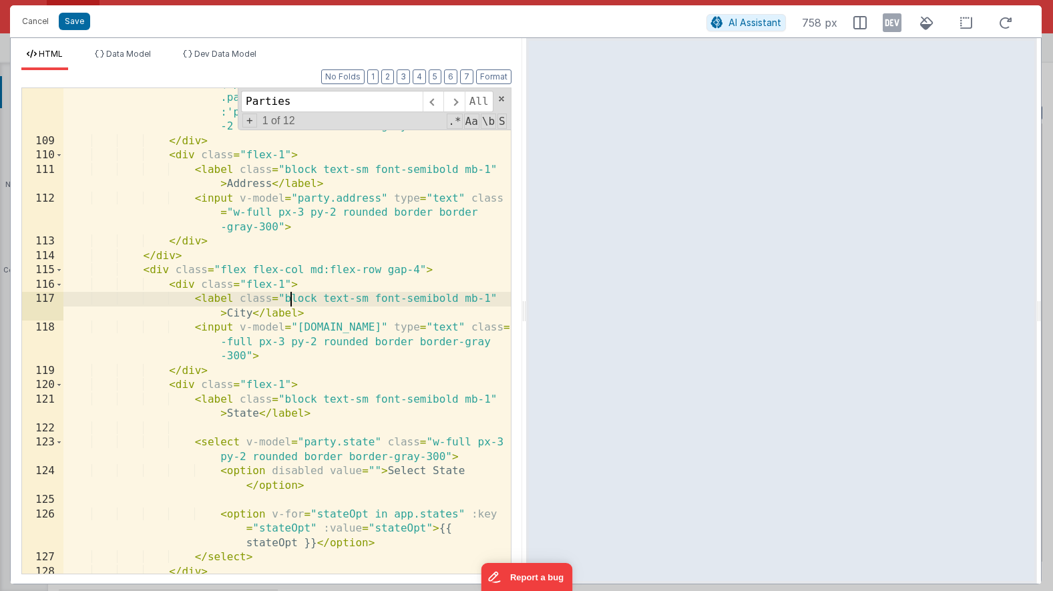
scroll to position [2445, 0]
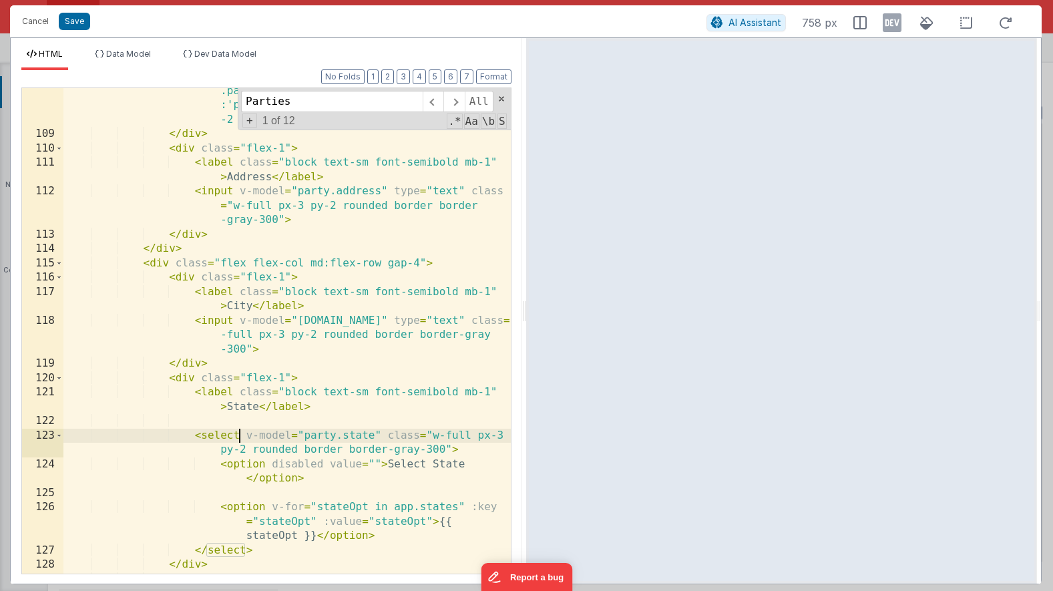
drag, startPoint x: 239, startPoint y: 439, endPoint x: 284, endPoint y: 481, distance: 61.0
click at [273, 466] on div "< input v-model = "[DOMAIN_NAME]" @ input = "namedAction ('phoneFormat',{fieldV…" at bounding box center [286, 341] width 447 height 572
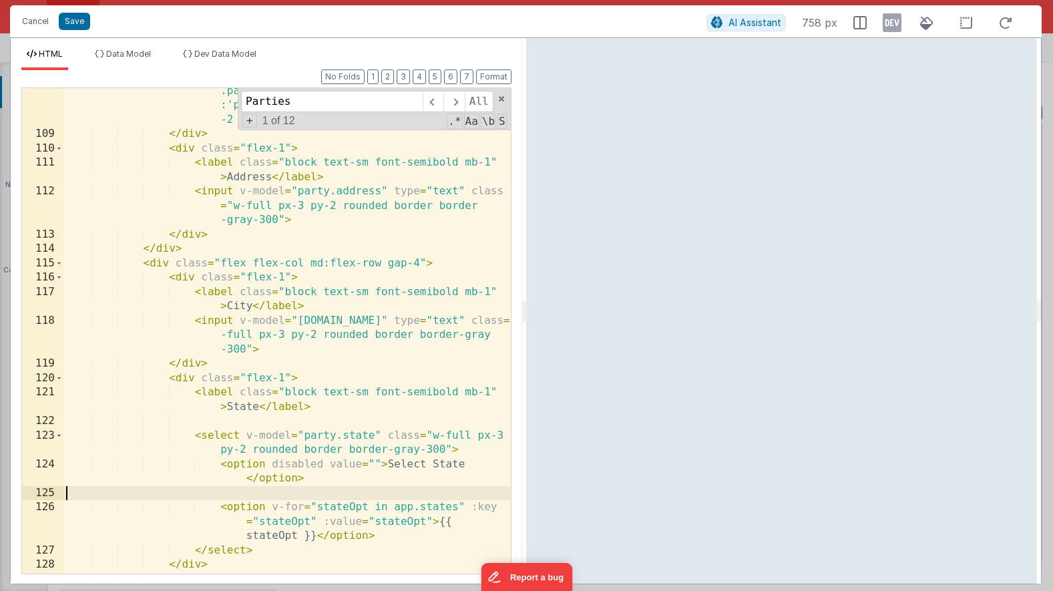
click at [295, 493] on div "< input v-model = "[DOMAIN_NAME]" @ input = "namedAction ('phoneFormat',{fieldV…" at bounding box center [286, 341] width 447 height 572
click at [239, 441] on div "< input v-model = "[DOMAIN_NAME]" @ input = "namedAction ('phoneFormat',{fieldV…" at bounding box center [286, 341] width 447 height 572
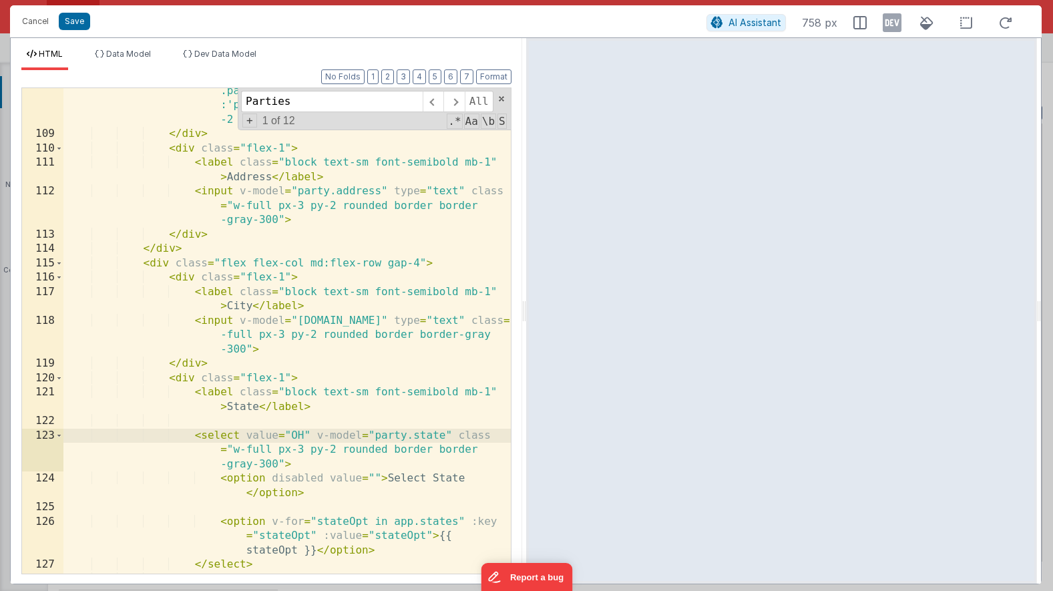
click at [262, 435] on div "< input v-model = "[DOMAIN_NAME]" @ input = "namedAction ('phoneFormat',{fieldV…" at bounding box center [286, 341] width 447 height 572
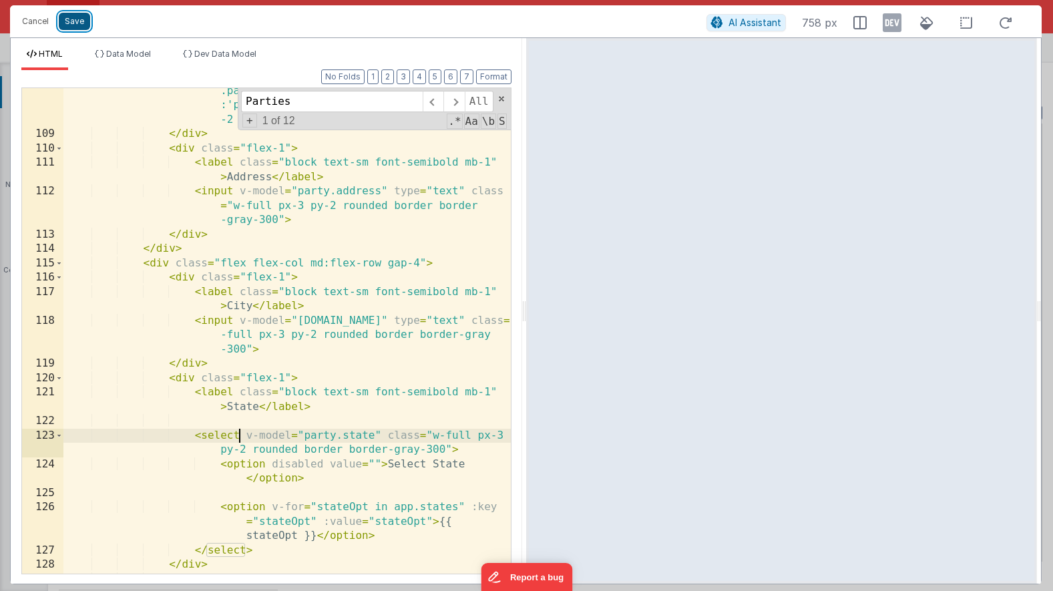
click at [85, 27] on button "Save" at bounding box center [74, 21] width 31 height 17
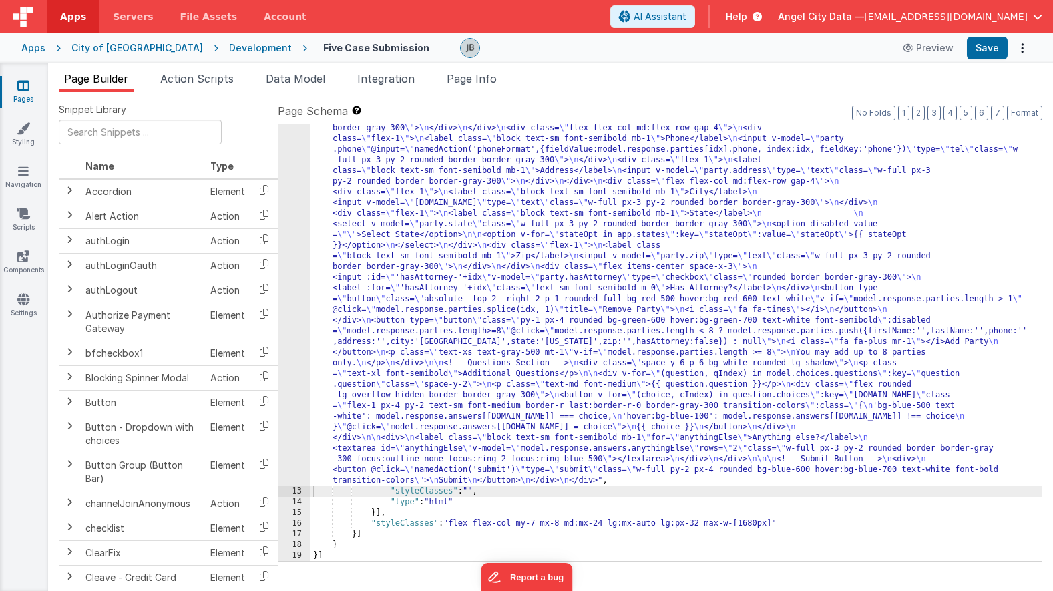
scroll to position [600, 0]
click at [986, 51] on button "Save" at bounding box center [987, 48] width 41 height 23
click at [229, 47] on div "Development" at bounding box center [260, 47] width 63 height 13
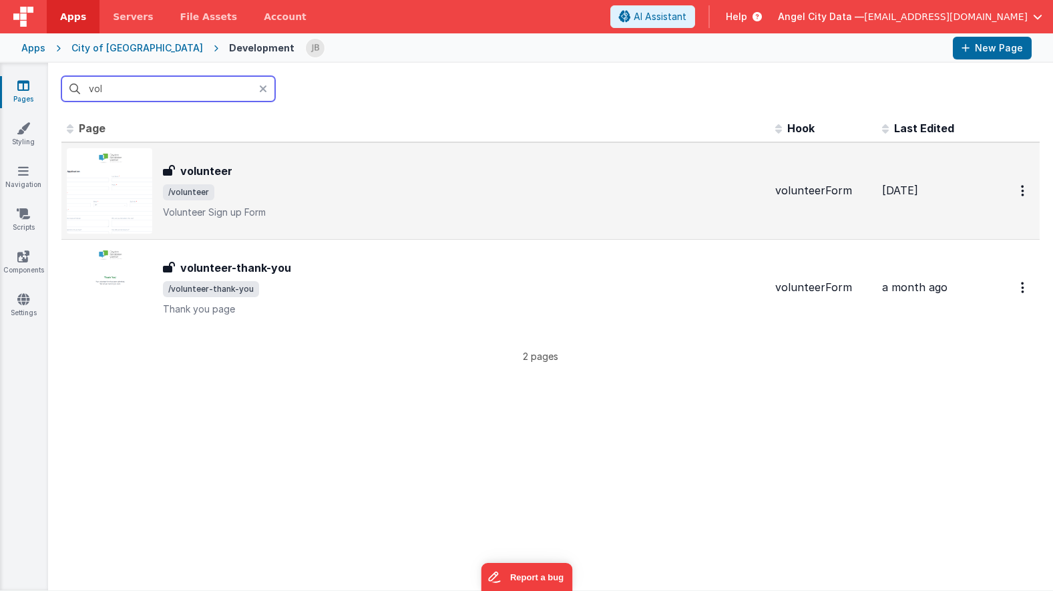
type input "vol"
click at [196, 167] on h3 "volunteer" at bounding box center [206, 171] width 52 height 16
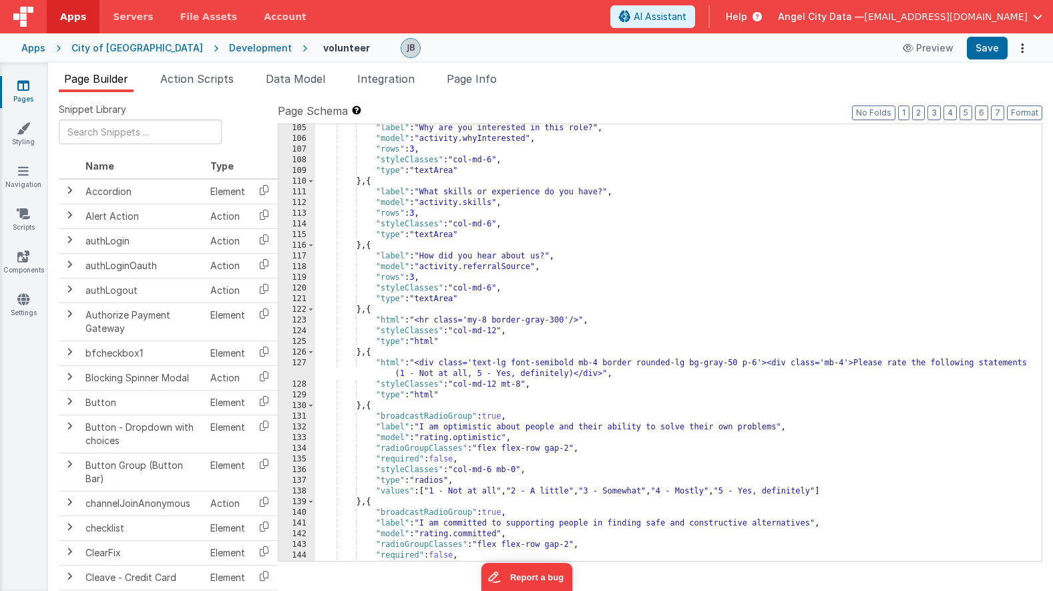
scroll to position [1109, 0]
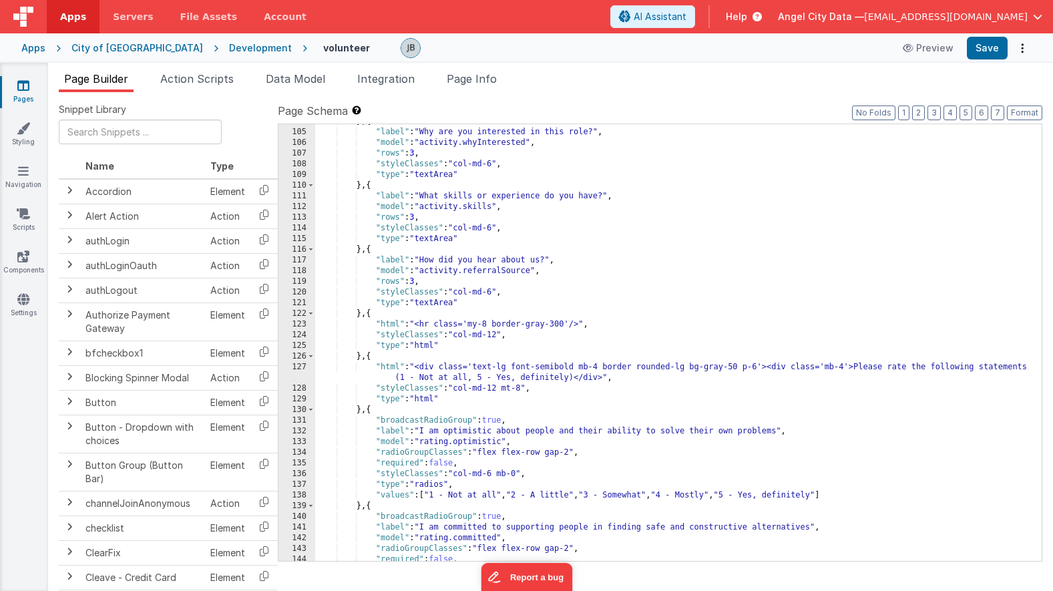
click at [474, 329] on div "} , { "label" : "Why are you interested in this role?" , "model" : "activity.wh…" at bounding box center [678, 345] width 727 height 458
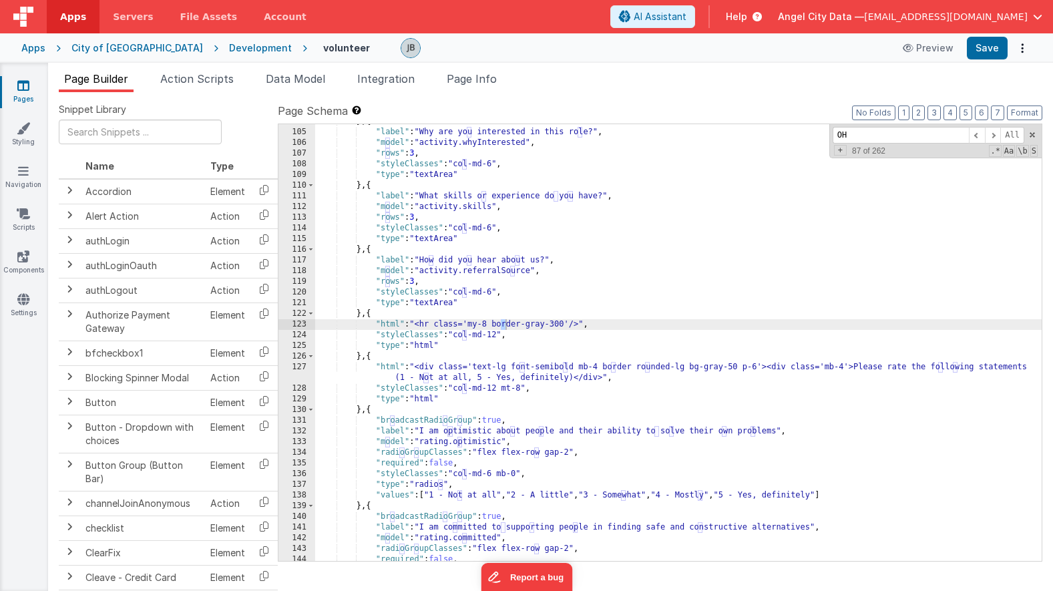
scroll to position [444, 0]
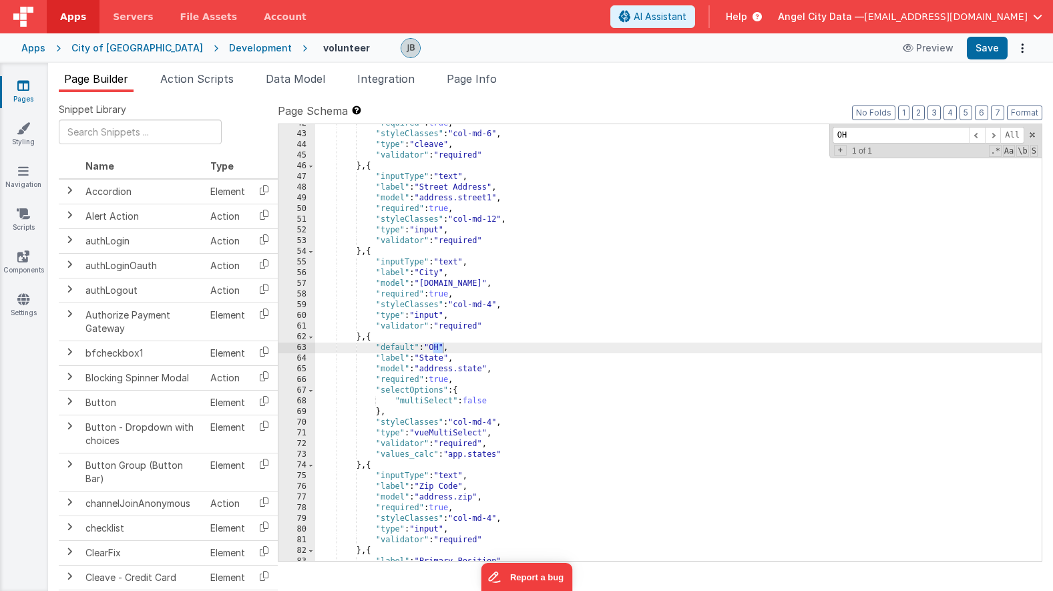
type input "OH"
click at [229, 46] on div "Development" at bounding box center [260, 47] width 63 height 13
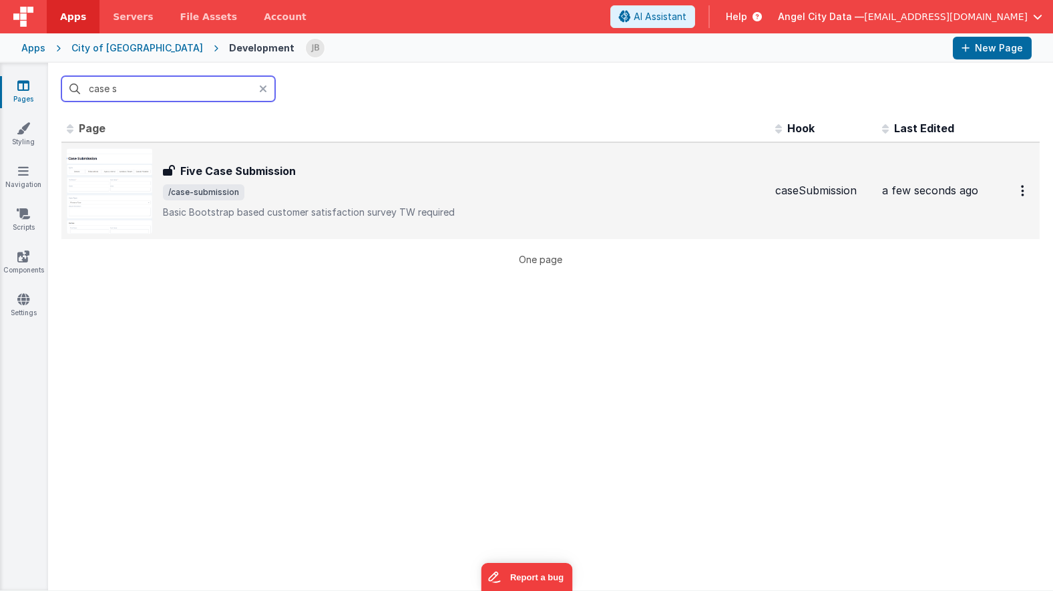
type input "case s"
click at [197, 154] on div "Five Case Submission Five Case Submission /case-submission Basic Bootstrap base…" at bounding box center [416, 190] width 698 height 85
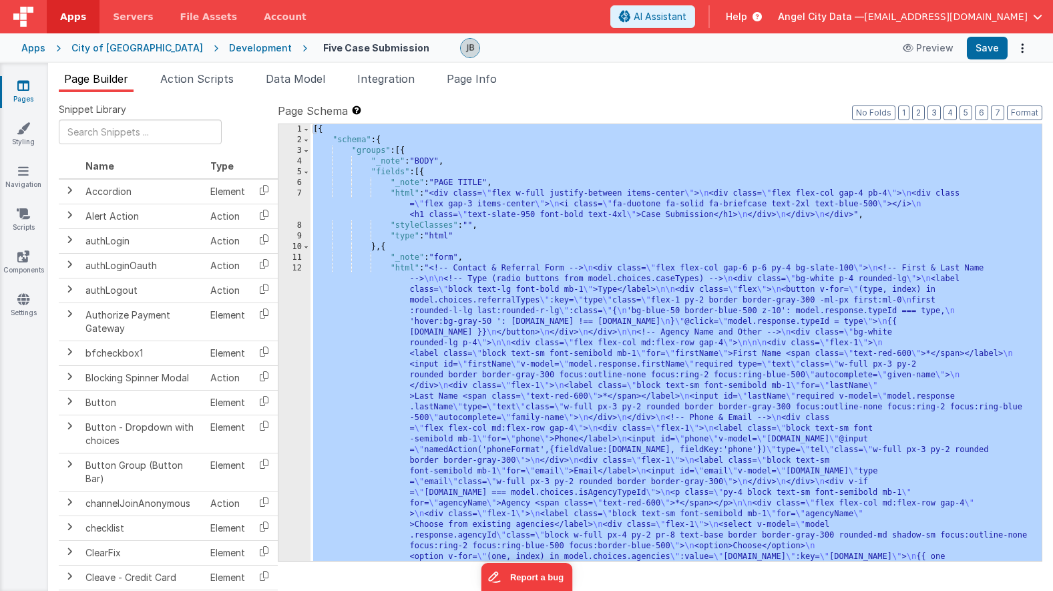
scroll to position [643, 0]
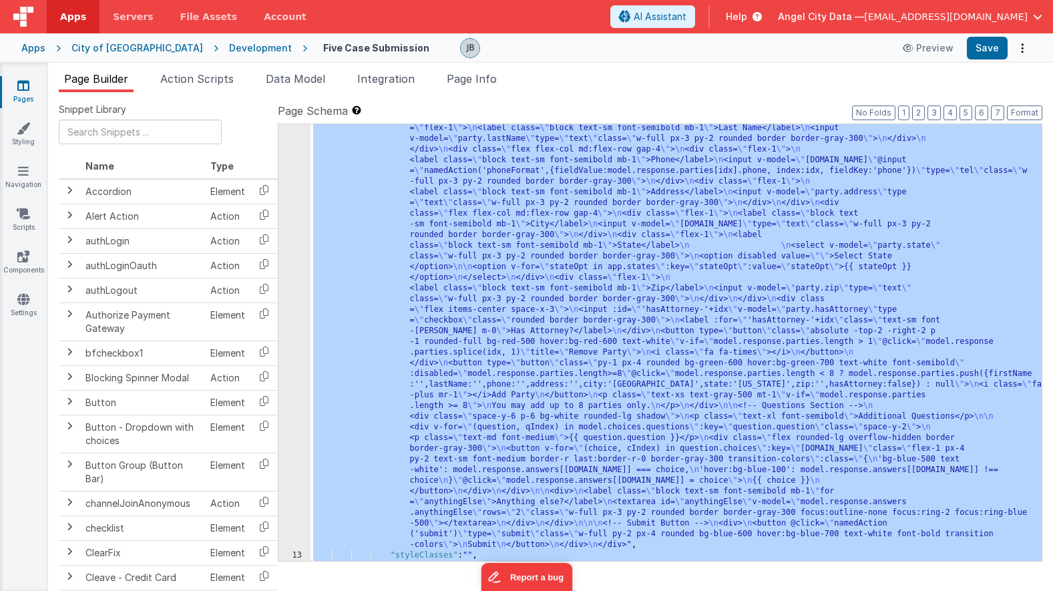
click at [299, 298] on div "12" at bounding box center [295, 86] width 32 height 930
click at [302, 275] on div "12" at bounding box center [295, 86] width 32 height 930
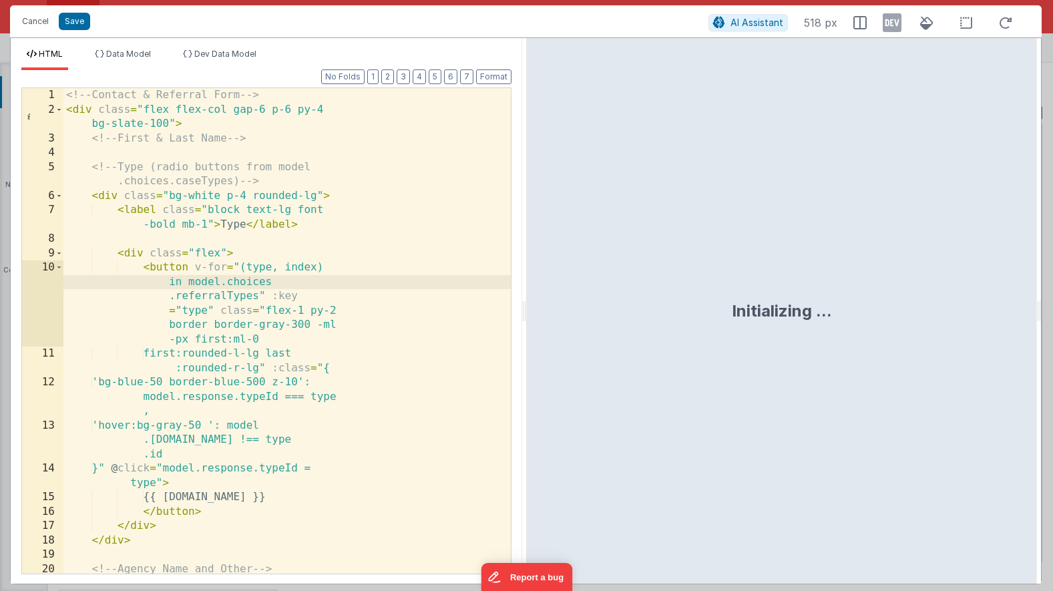
click at [220, 270] on div "<!-- Contact & Referral Form --> < div class = "flex flex-col gap-6 p-6 py-4 bg…" at bounding box center [286, 345] width 447 height 514
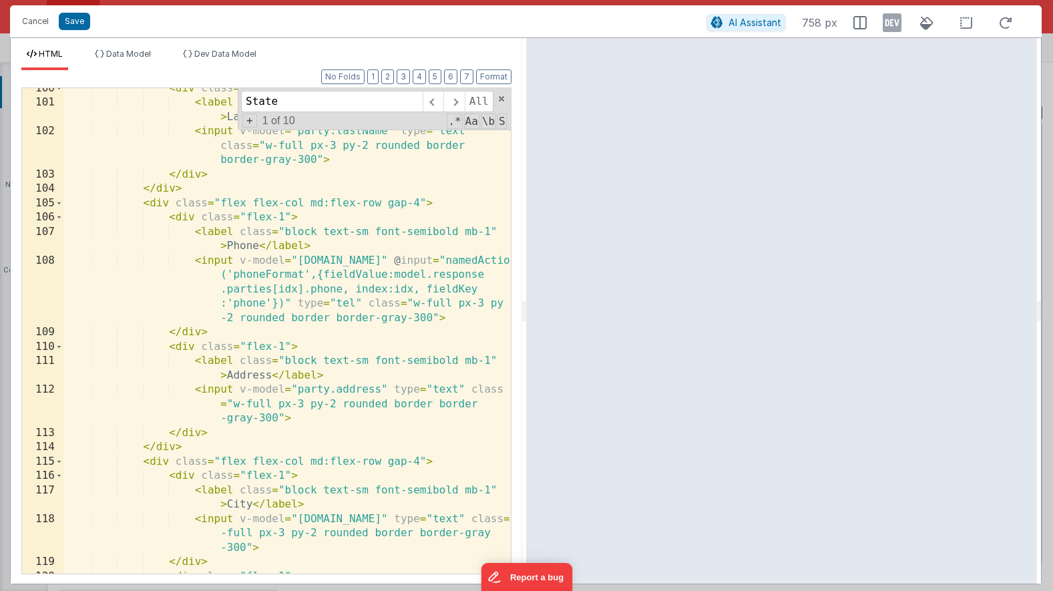
scroll to position [2267, 0]
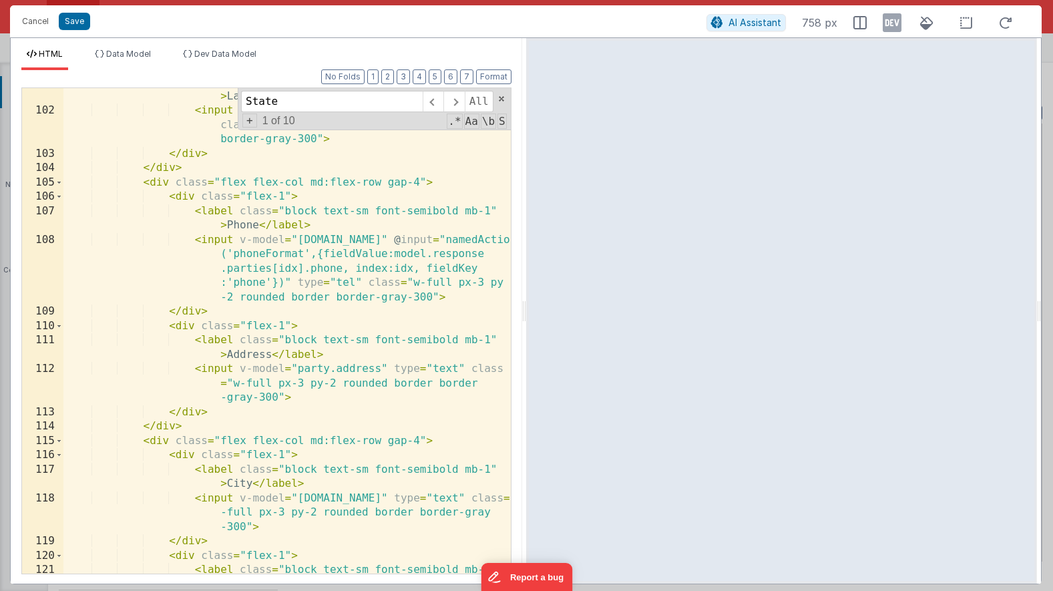
type input "State"
click at [309, 366] on div "< label class = "block text-sm font-semibold mb-1" > Last Name </ label > < inp…" at bounding box center [286, 346] width 447 height 543
click at [286, 476] on div "< label class = "block text-sm font-semibold mb-1" > Last Name </ label > < inp…" at bounding box center [286, 346] width 447 height 543
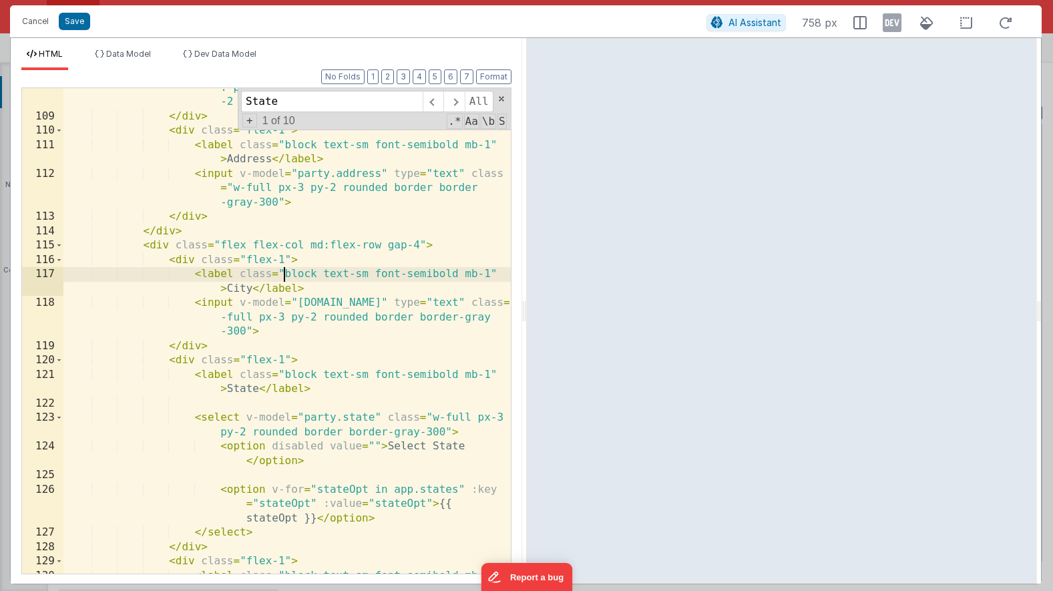
scroll to position [2475, 0]
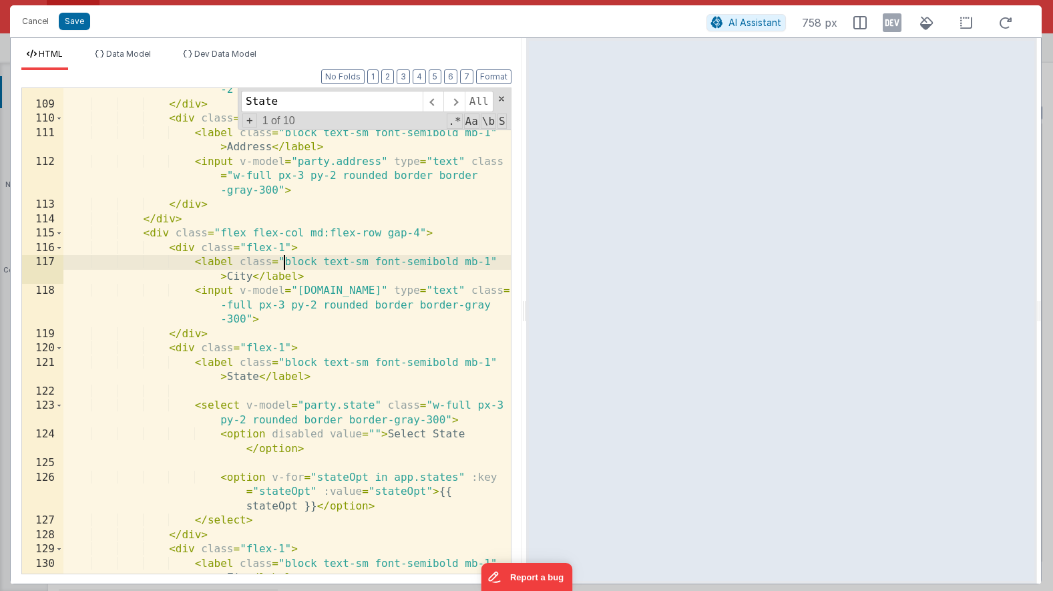
click at [445, 474] on div "< input v-model = "[DOMAIN_NAME]" @ input = "namedAction ('phoneFormat',{fieldV…" at bounding box center [286, 318] width 447 height 586
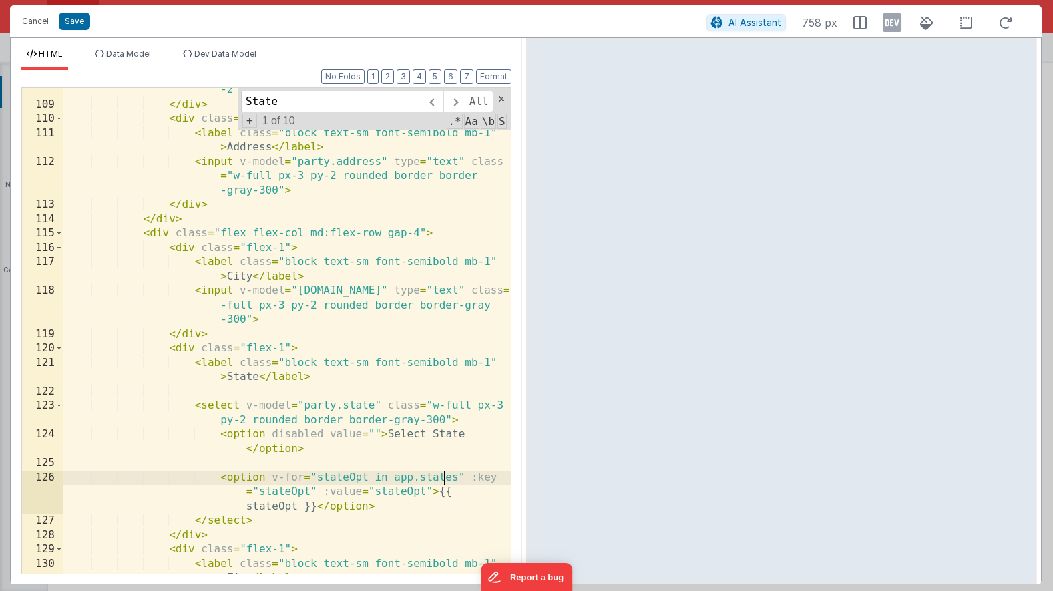
click at [445, 474] on div "< input v-model = "[DOMAIN_NAME]" @ input = "namedAction ('phoneFormat',{fieldV…" at bounding box center [286, 318] width 447 height 586
click at [257, 497] on div "< input v-model = "[DOMAIN_NAME]" @ input = "namedAction ('phoneFormat',{fieldV…" at bounding box center [286, 318] width 447 height 586
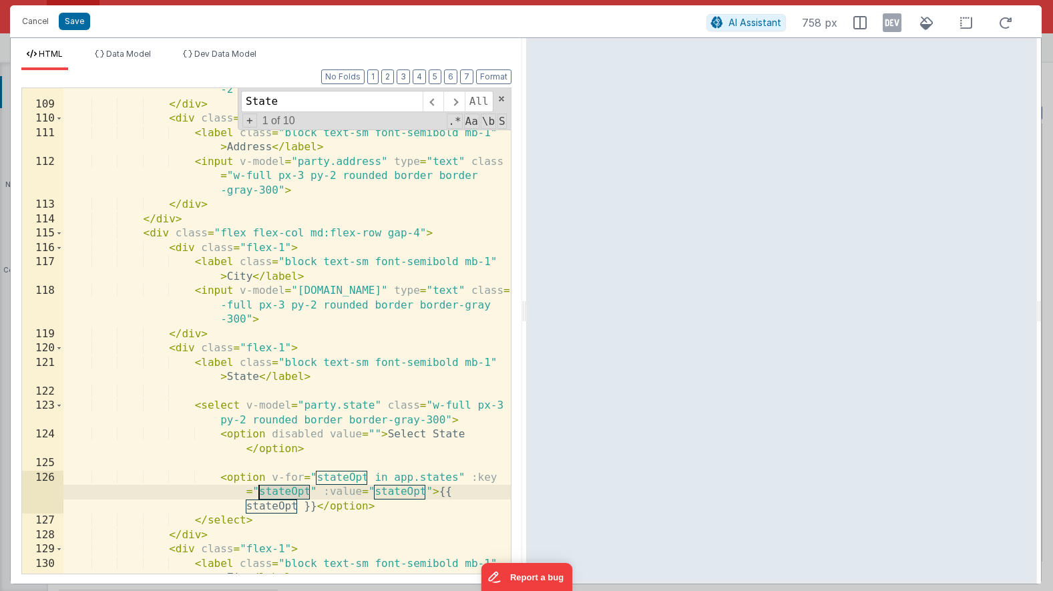
click at [277, 504] on div "< input v-model = "[DOMAIN_NAME]" @ input = "namedAction ('phoneFormat',{fieldV…" at bounding box center [286, 318] width 447 height 586
click at [44, 23] on button "Cancel" at bounding box center [35, 21] width 40 height 19
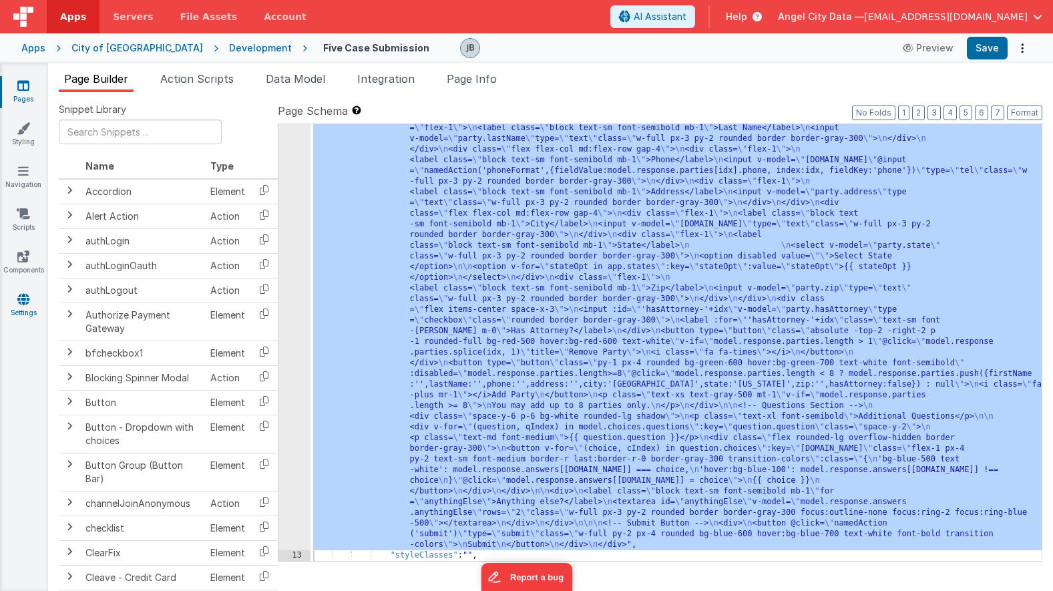
click at [36, 307] on link "Settings" at bounding box center [23, 306] width 48 height 27
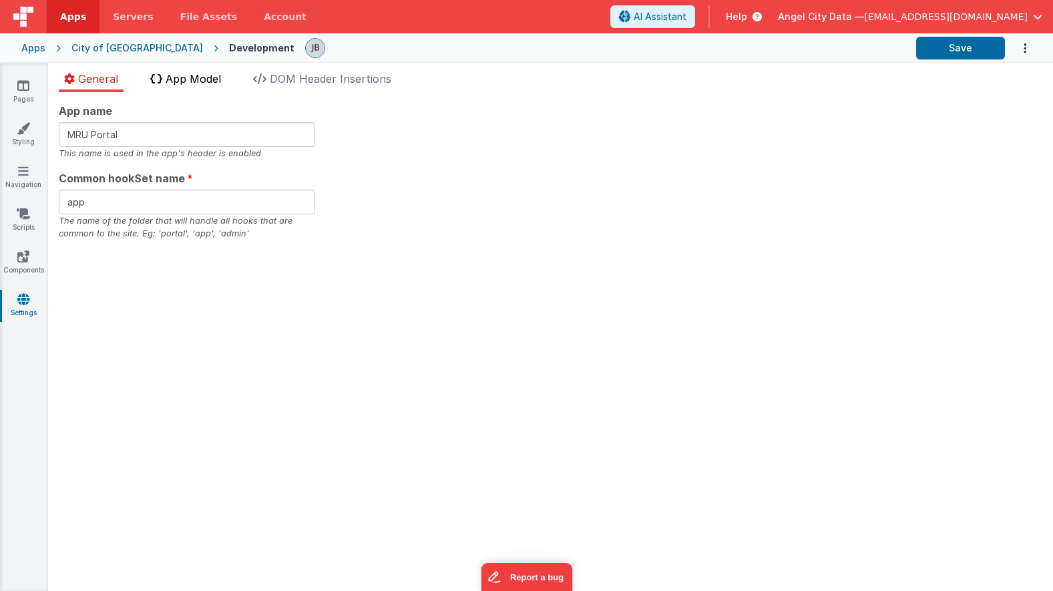
click at [171, 77] on span "App Model" at bounding box center [193, 78] width 55 height 13
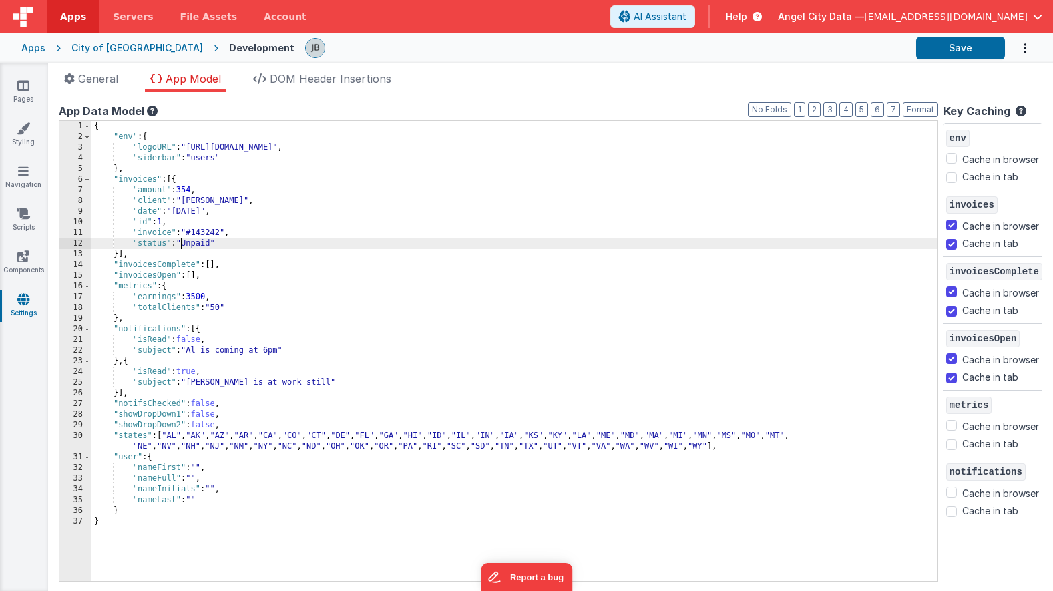
click at [180, 241] on div "{ "env" : { "logoURL" : "[URL][DOMAIN_NAME]" , "siderbar" : "users" } , "invoic…" at bounding box center [515, 362] width 846 height 482
click at [17, 92] on link "Pages" at bounding box center [23, 92] width 48 height 27
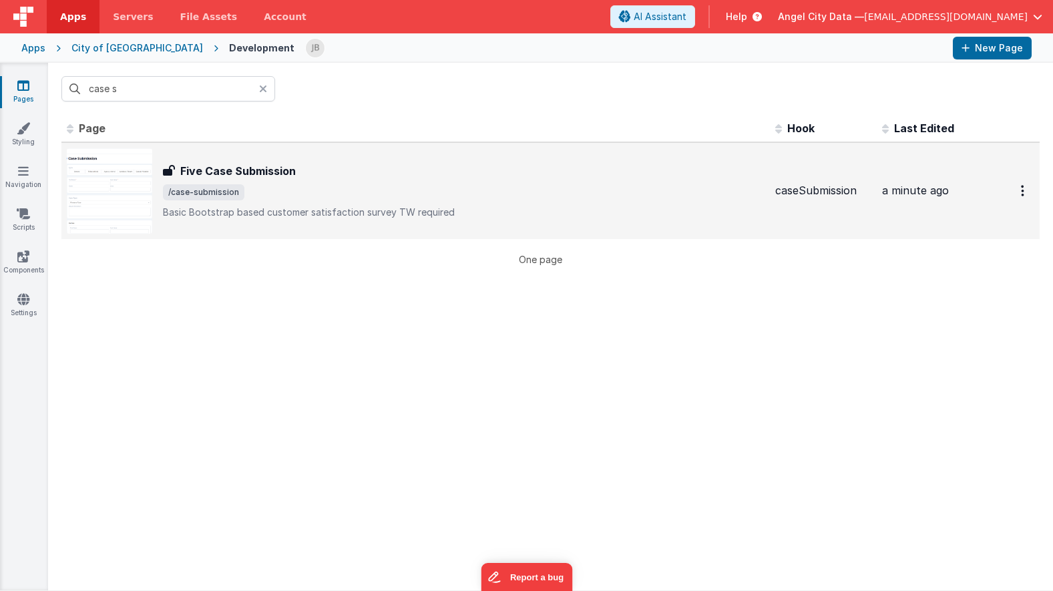
click at [174, 177] on span at bounding box center [169, 170] width 12 height 15
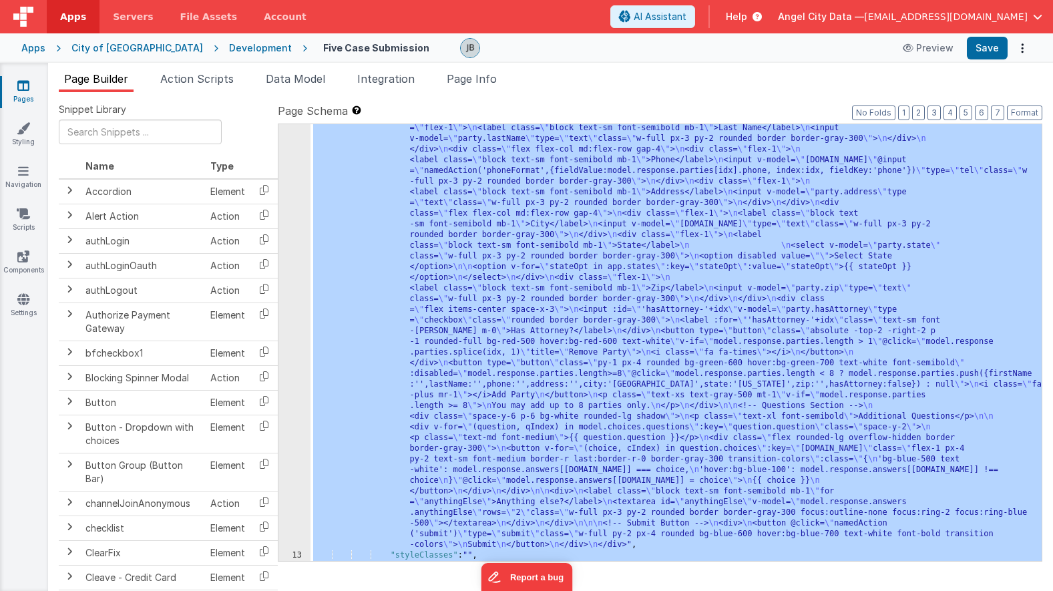
click at [293, 407] on div "12" at bounding box center [295, 86] width 32 height 930
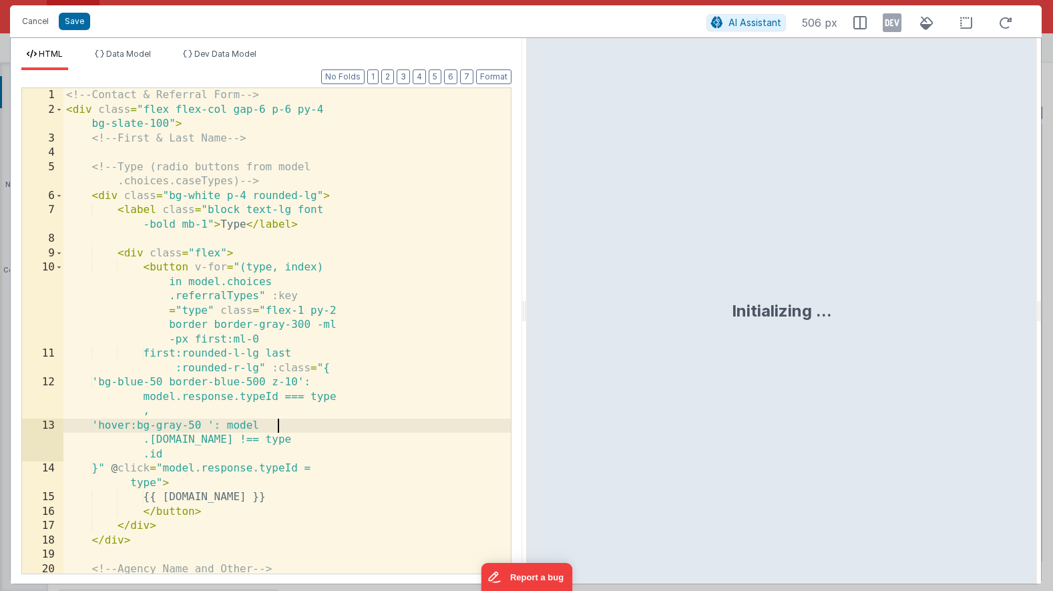
click at [293, 407] on div "<!-- Contact & Referral Form --> < div class = "flex flex-col gap-6 p-6 py-4 bg…" at bounding box center [286, 345] width 447 height 514
click at [227, 354] on div "<!-- Contact & Referral Form --> < div class = "flex flex-col gap-6 p-6 py-4 bg…" at bounding box center [286, 345] width 447 height 514
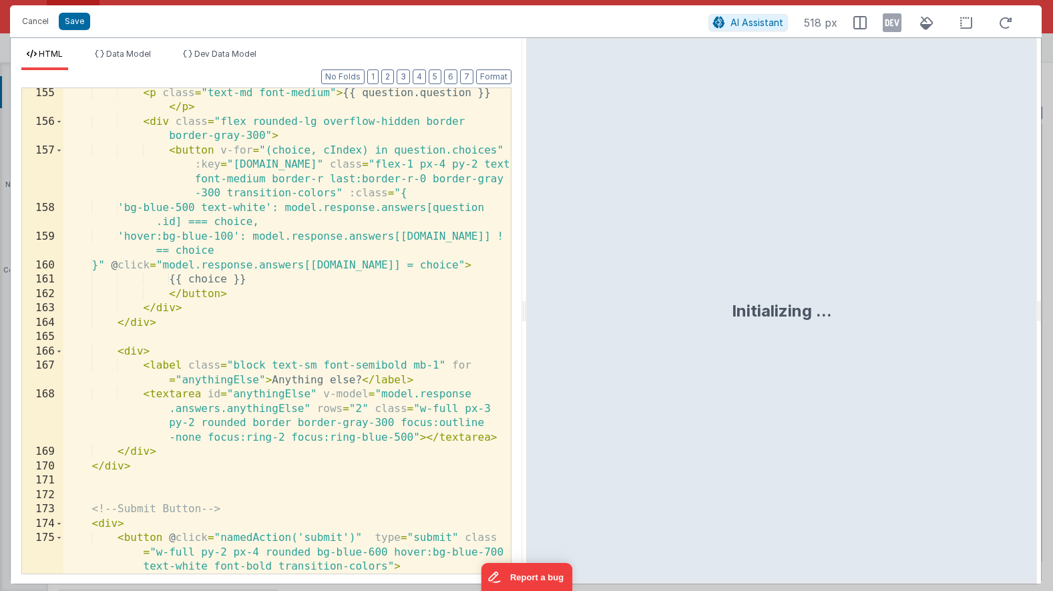
scroll to position [3607, 0]
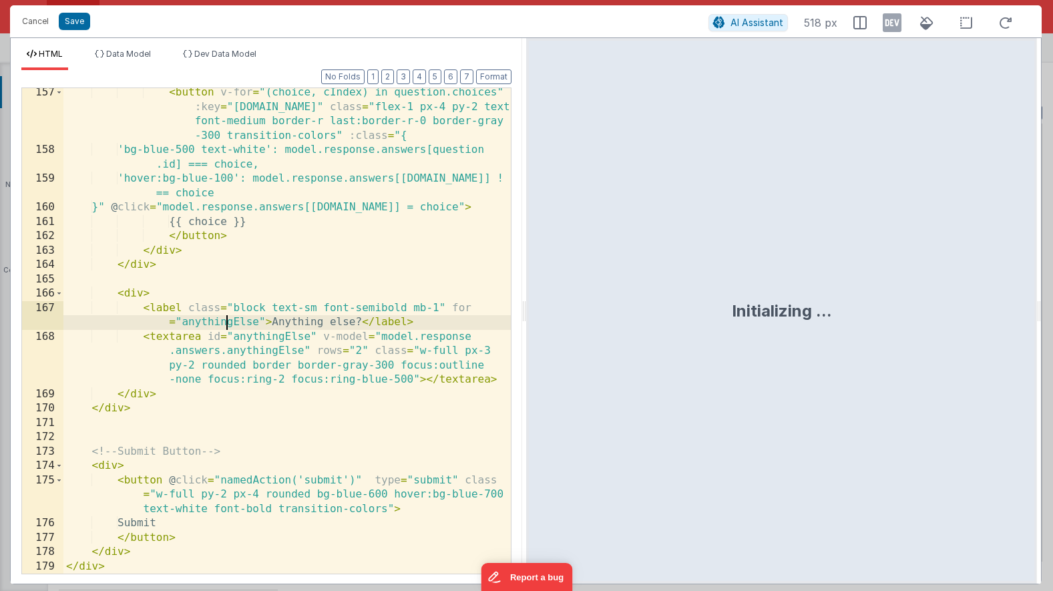
click at [227, 321] on div "< button v-for = "(choice, cIndex) in question.choices" :key = "[DOMAIN_NAME]" …" at bounding box center [286, 364] width 447 height 558
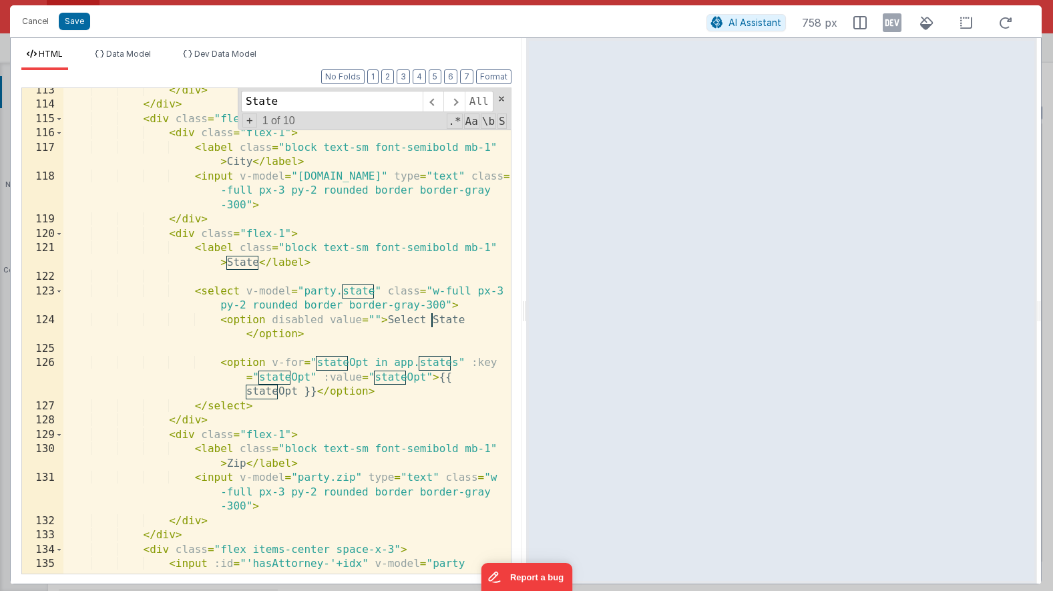
scroll to position [2591, 0]
type input "State"
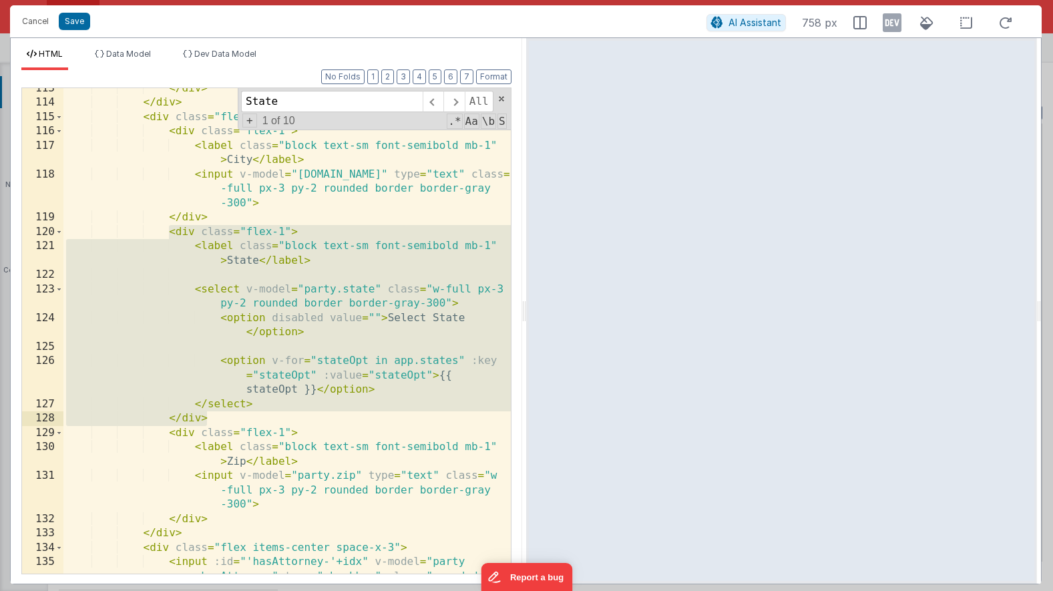
drag, startPoint x: 170, startPoint y: 233, endPoint x: 250, endPoint y: 420, distance: 203.5
click at [250, 420] on div "</ div > </ div > < div class = "flex flex-col md:flex-row gap-4" > < div class…" at bounding box center [286, 352] width 447 height 543
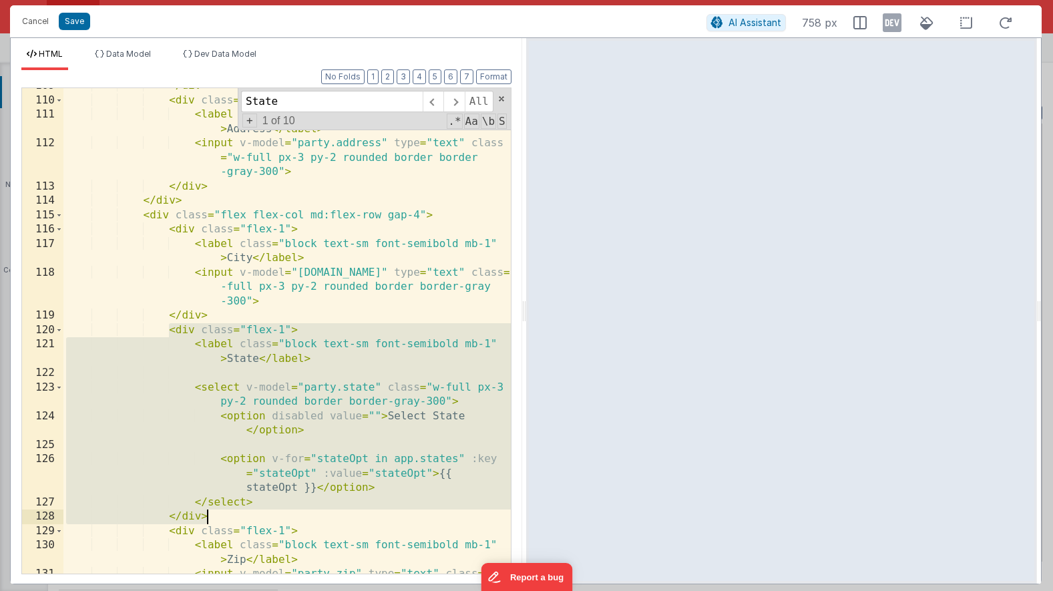
scroll to position [2501, 0]
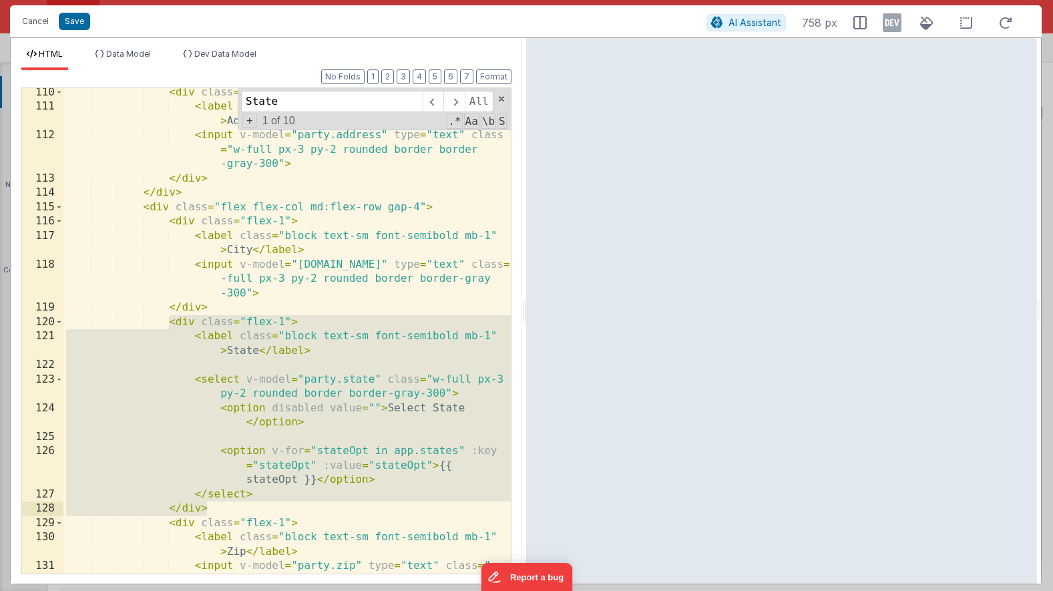
click at [251, 319] on div "< div class = "flex-1" > < label class = "block text-sm font-semibold mb-1" > A…" at bounding box center [286, 356] width 447 height 543
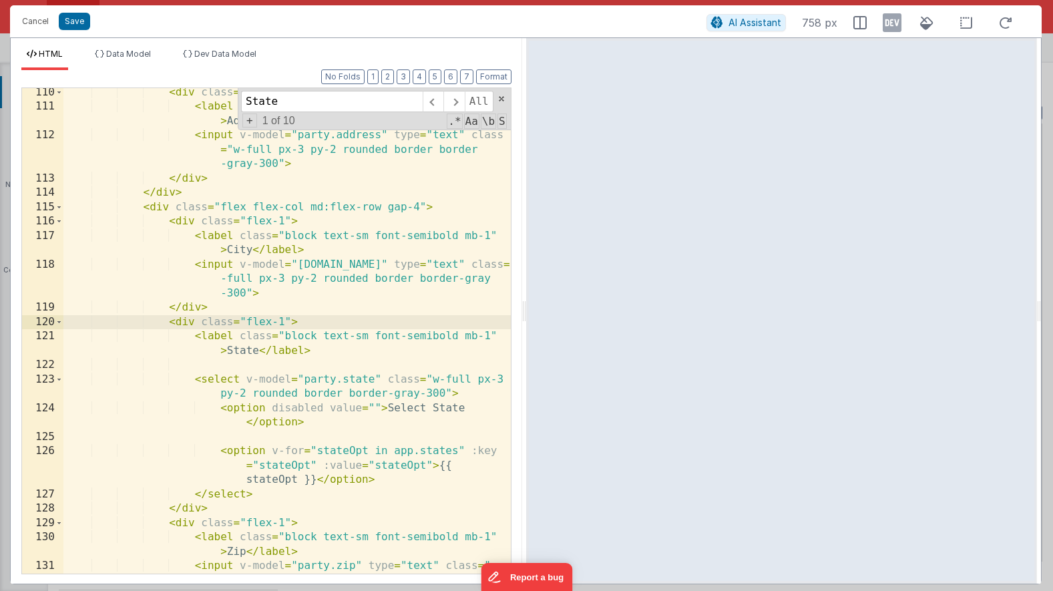
click at [248, 333] on div "< div class = "flex-1" > < label class = "block text-sm font-semibold mb-1" > A…" at bounding box center [286, 356] width 447 height 543
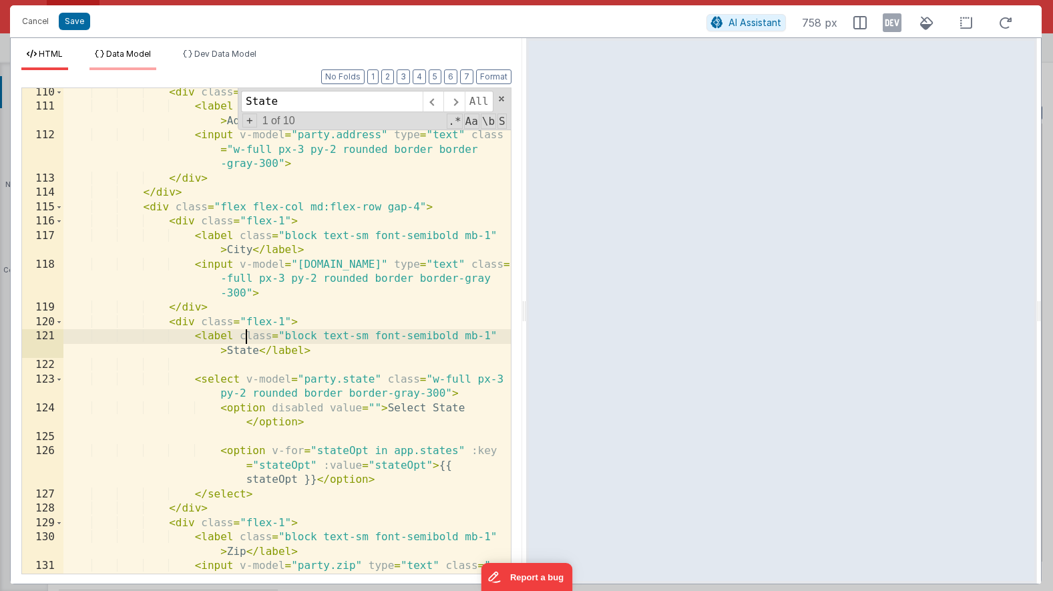
click at [124, 53] on span "Data Model" at bounding box center [128, 54] width 45 height 10
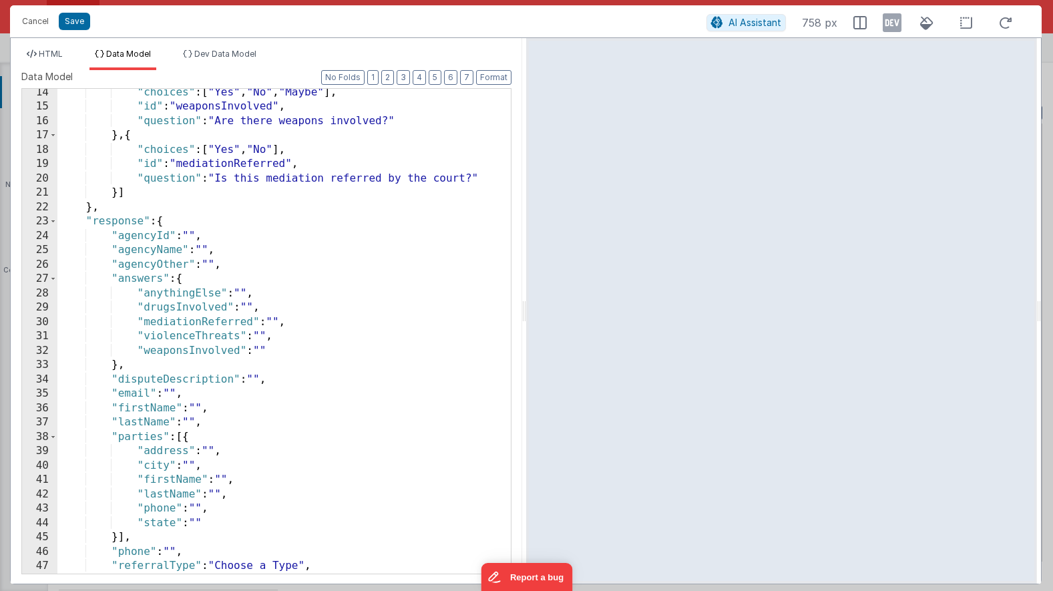
scroll to position [247, 0]
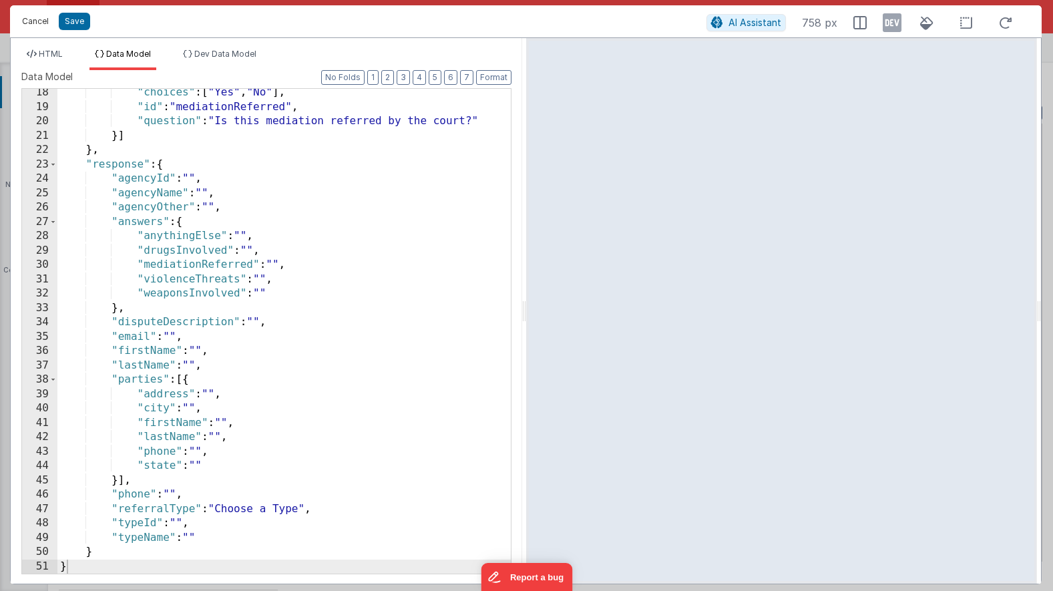
click at [41, 22] on button "Cancel" at bounding box center [35, 21] width 40 height 19
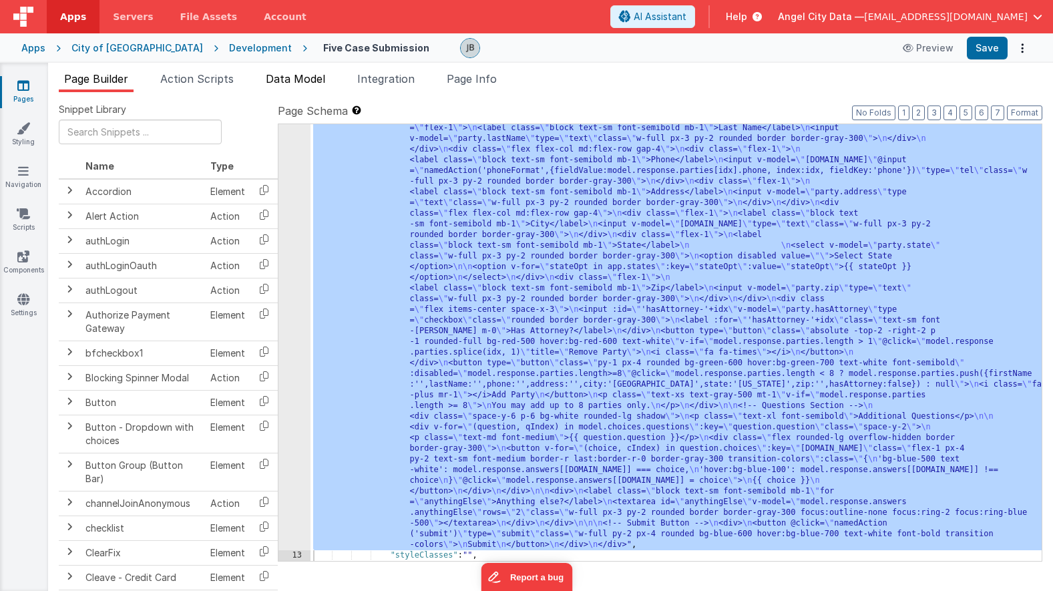
click at [285, 80] on span "Data Model" at bounding box center [295, 78] width 59 height 13
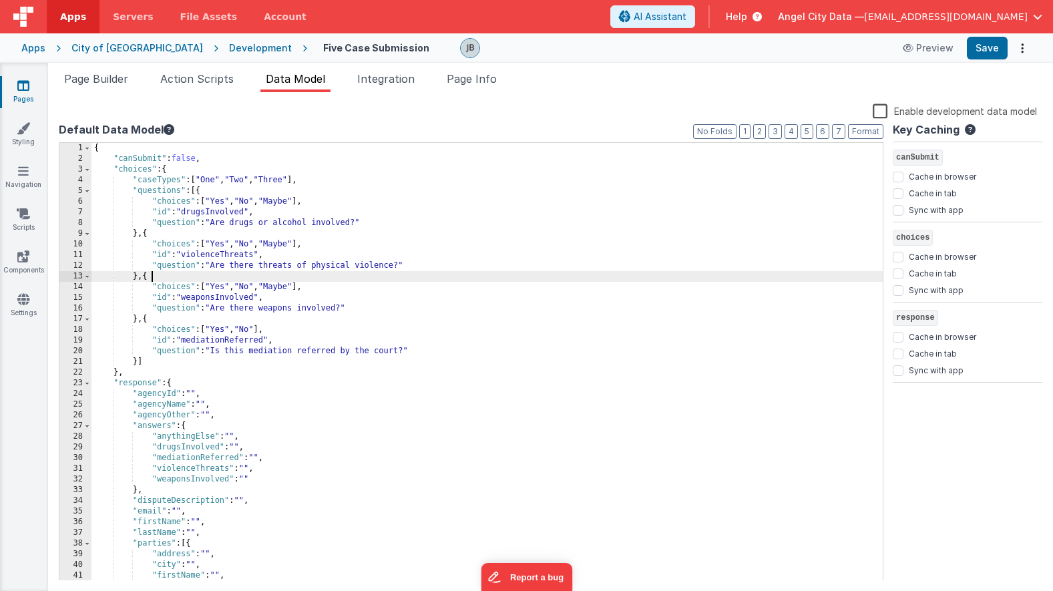
scroll to position [0, 0]
click at [264, 271] on div "{ "canSubmit" : false , "choices" : { "caseTypes" : [ "One" , "Two" , "Three" ]…" at bounding box center [487, 373] width 791 height 460
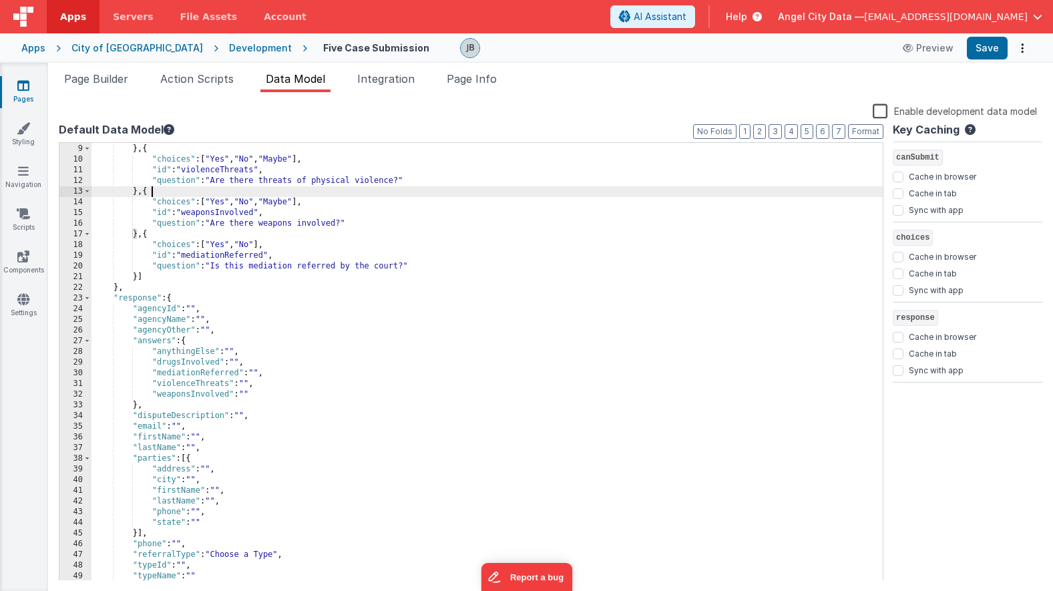
scroll to position [107, 0]
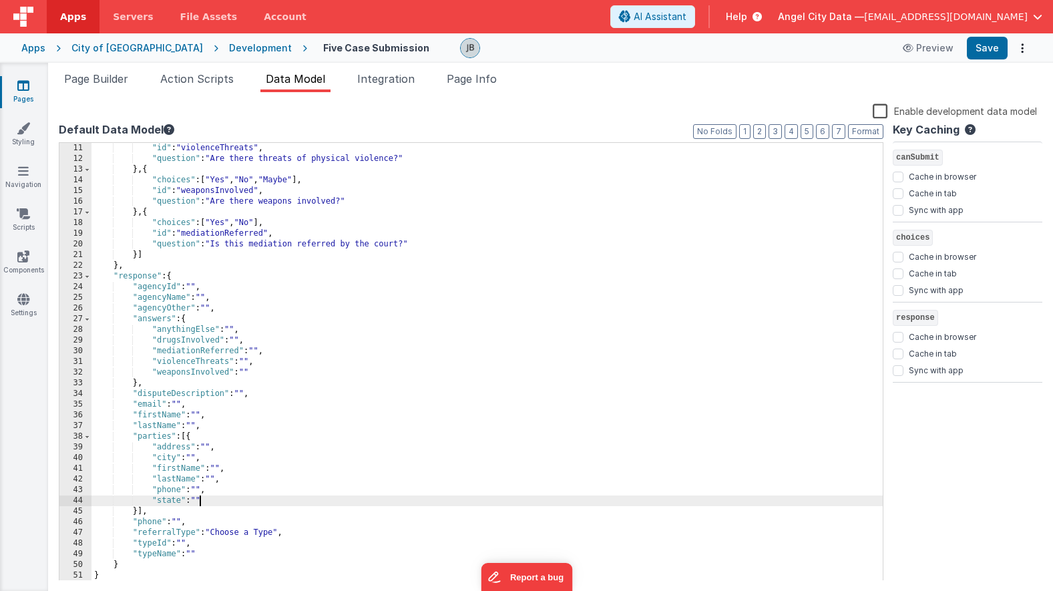
click at [198, 498] on div ""id" : "violenceThreats" , "question" : "Are there threats of physical violence…" at bounding box center [487, 373] width 791 height 460
click at [195, 458] on div ""id" : "violenceThreats" , "question" : "Are there threats of physical violence…" at bounding box center [487, 373] width 791 height 460
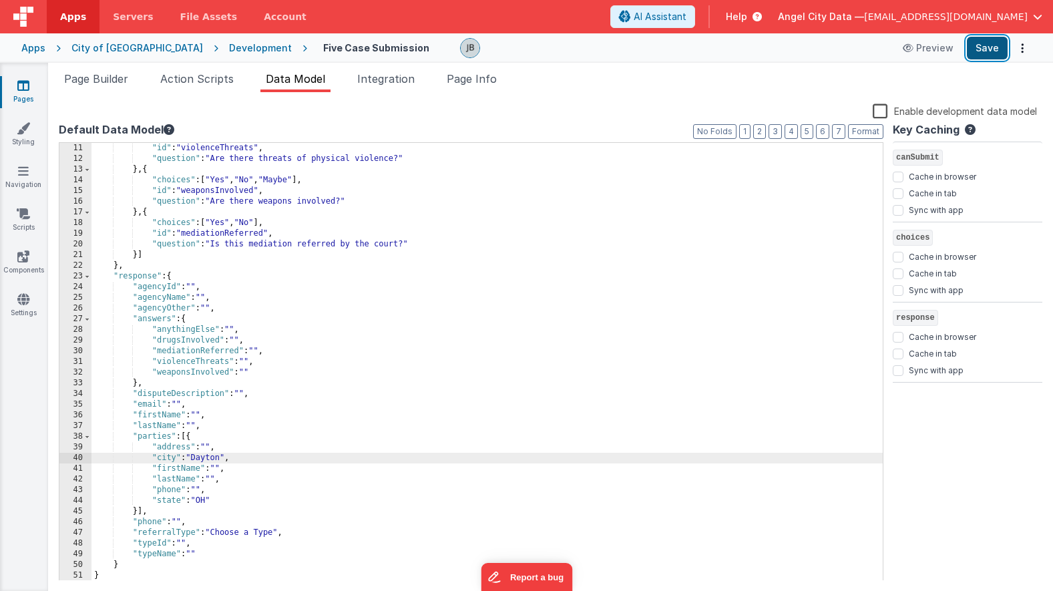
click at [983, 45] on button "Save" at bounding box center [987, 48] width 41 height 23
